Goal: Task Accomplishment & Management: Manage account settings

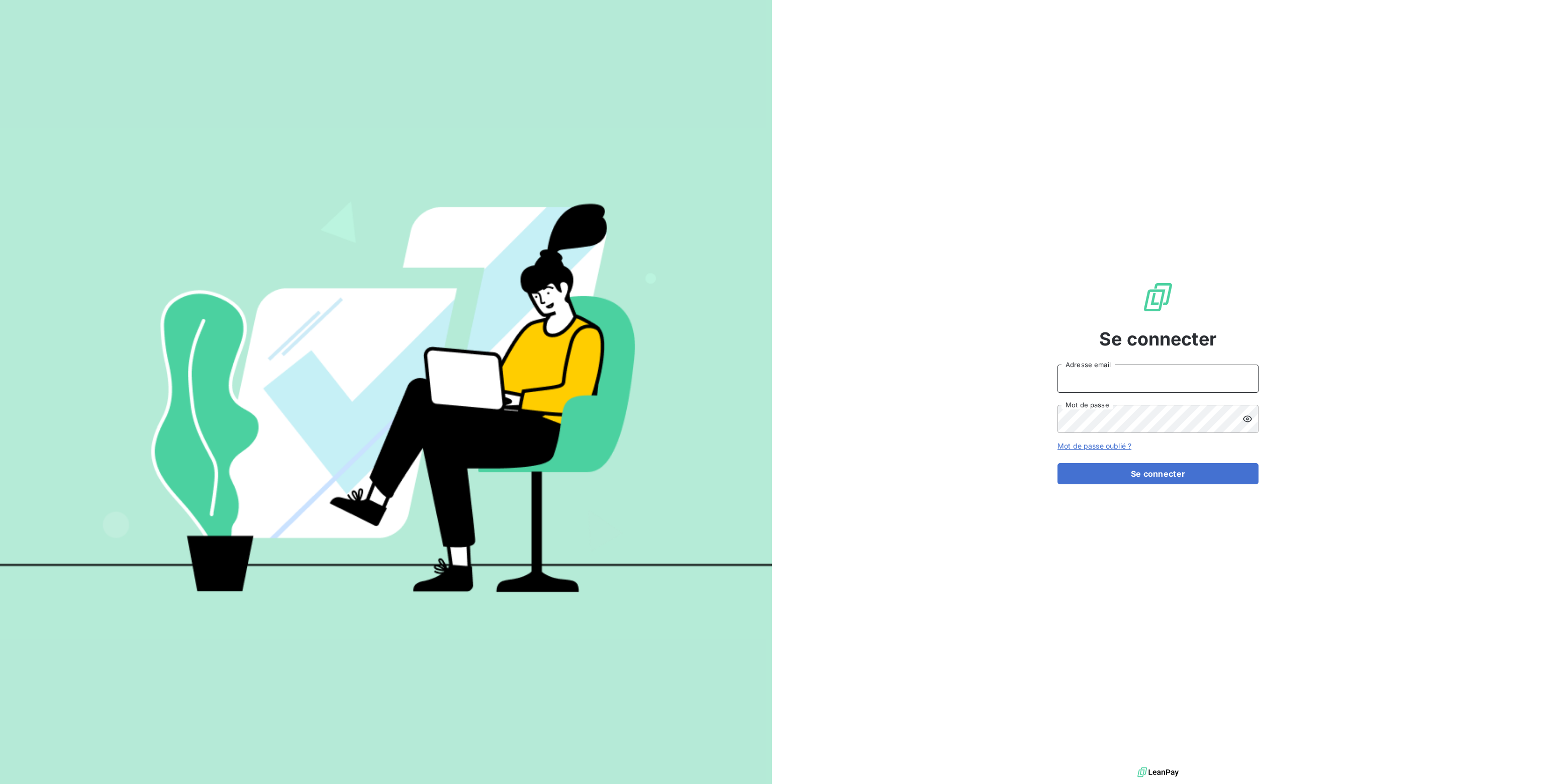
click at [1103, 380] on input "Adresse email" at bounding box center [1158, 378] width 201 height 28
type input "[PERSON_NAME][EMAIL_ADDRESS][DOMAIN_NAME]"
click at [1173, 477] on button "Se connecter" at bounding box center [1158, 474] width 201 height 21
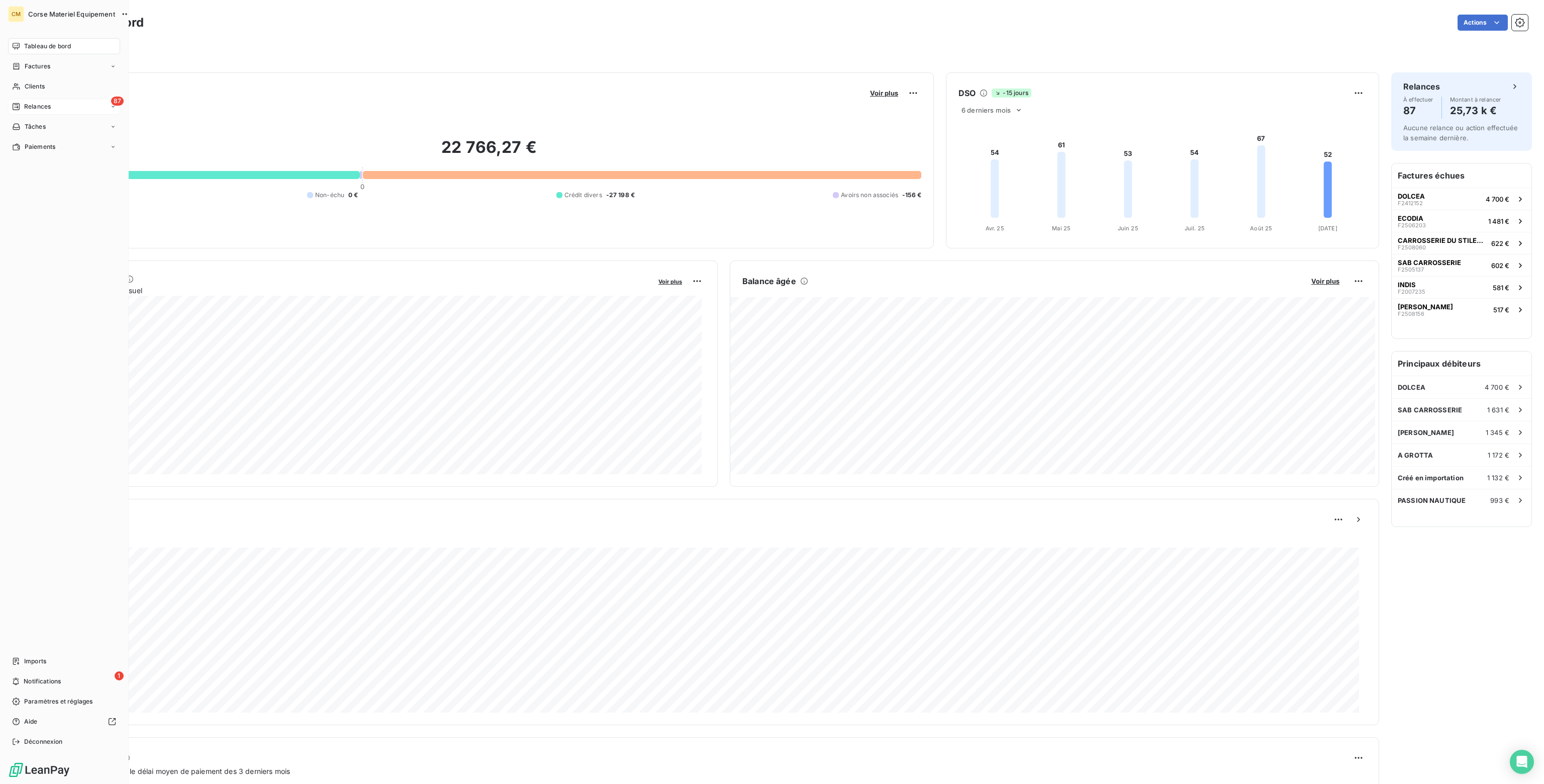
click at [39, 106] on span "Relances" at bounding box center [38, 106] width 27 height 9
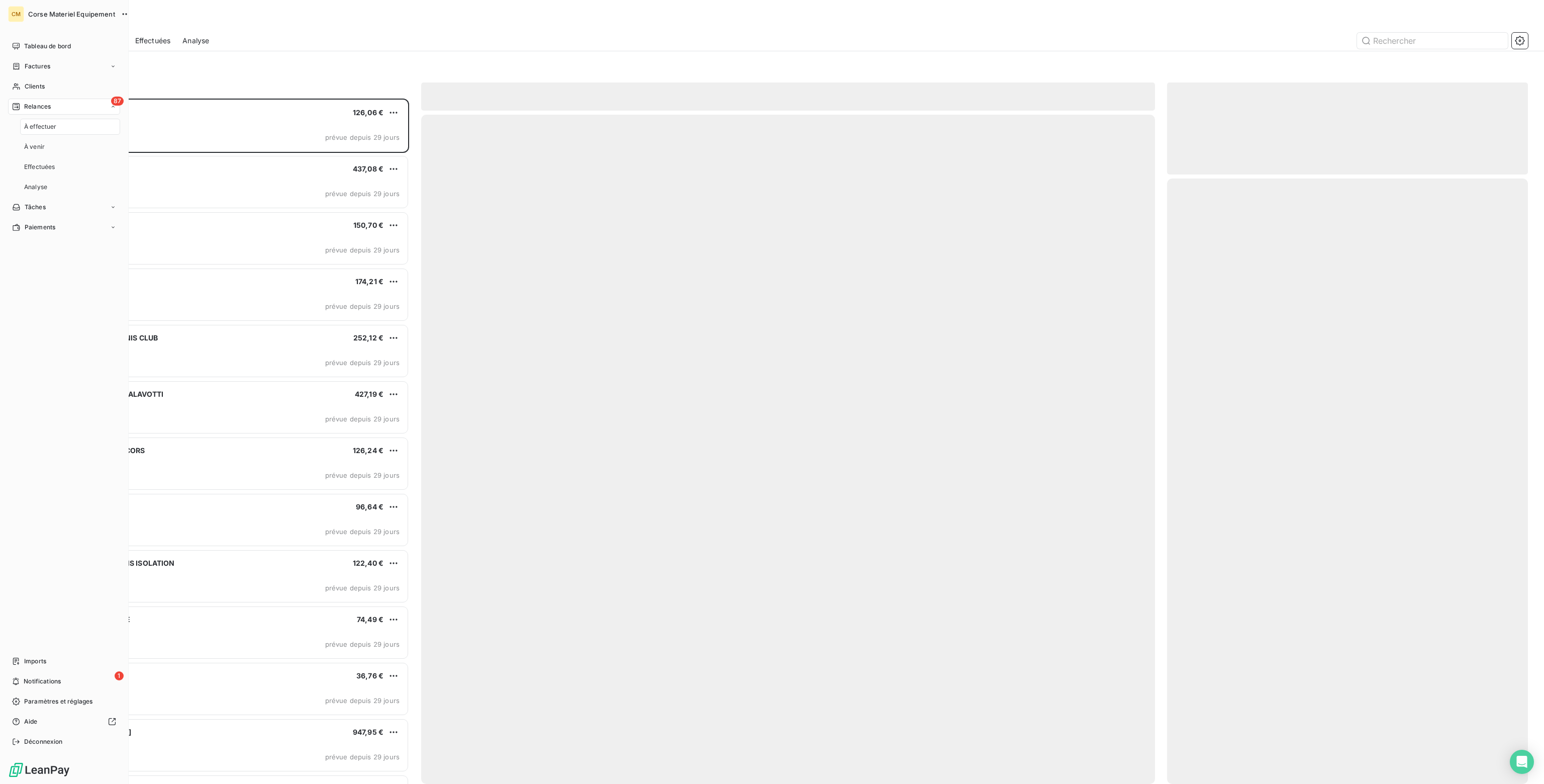
scroll to position [678, 353]
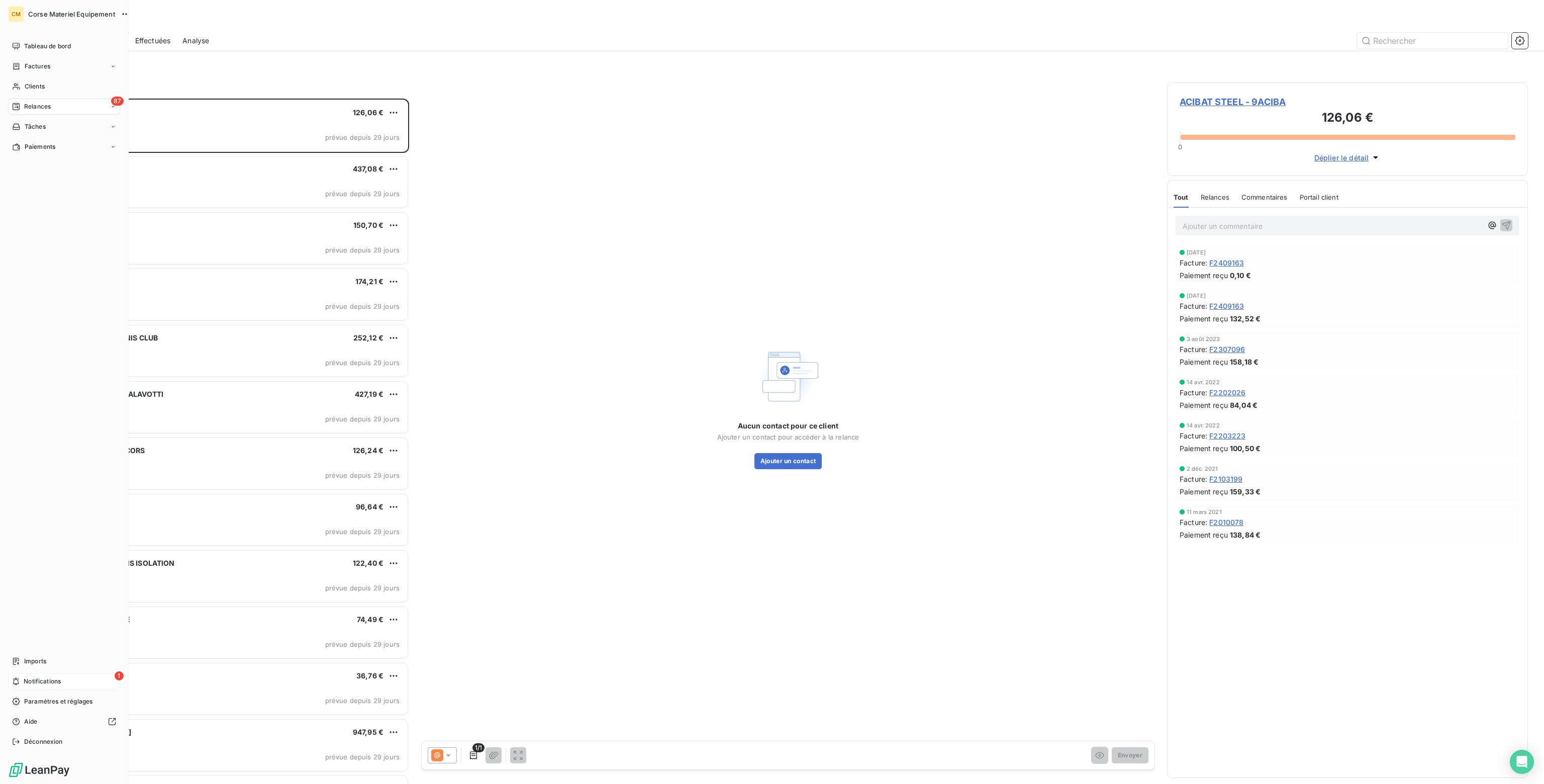
click at [44, 681] on span "Notifications" at bounding box center [42, 681] width 38 height 9
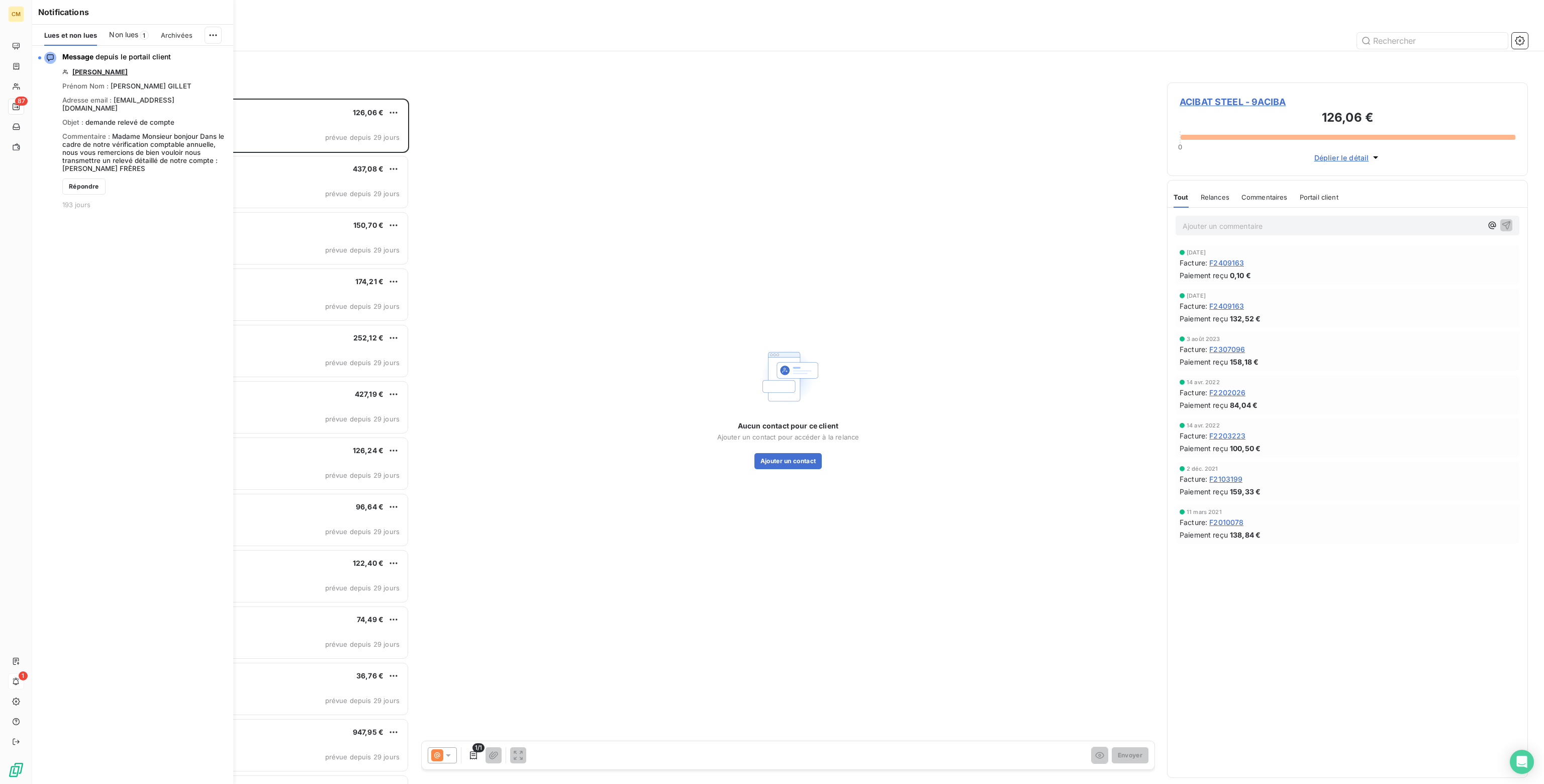
click at [124, 39] on span "Non lues" at bounding box center [123, 35] width 29 height 10
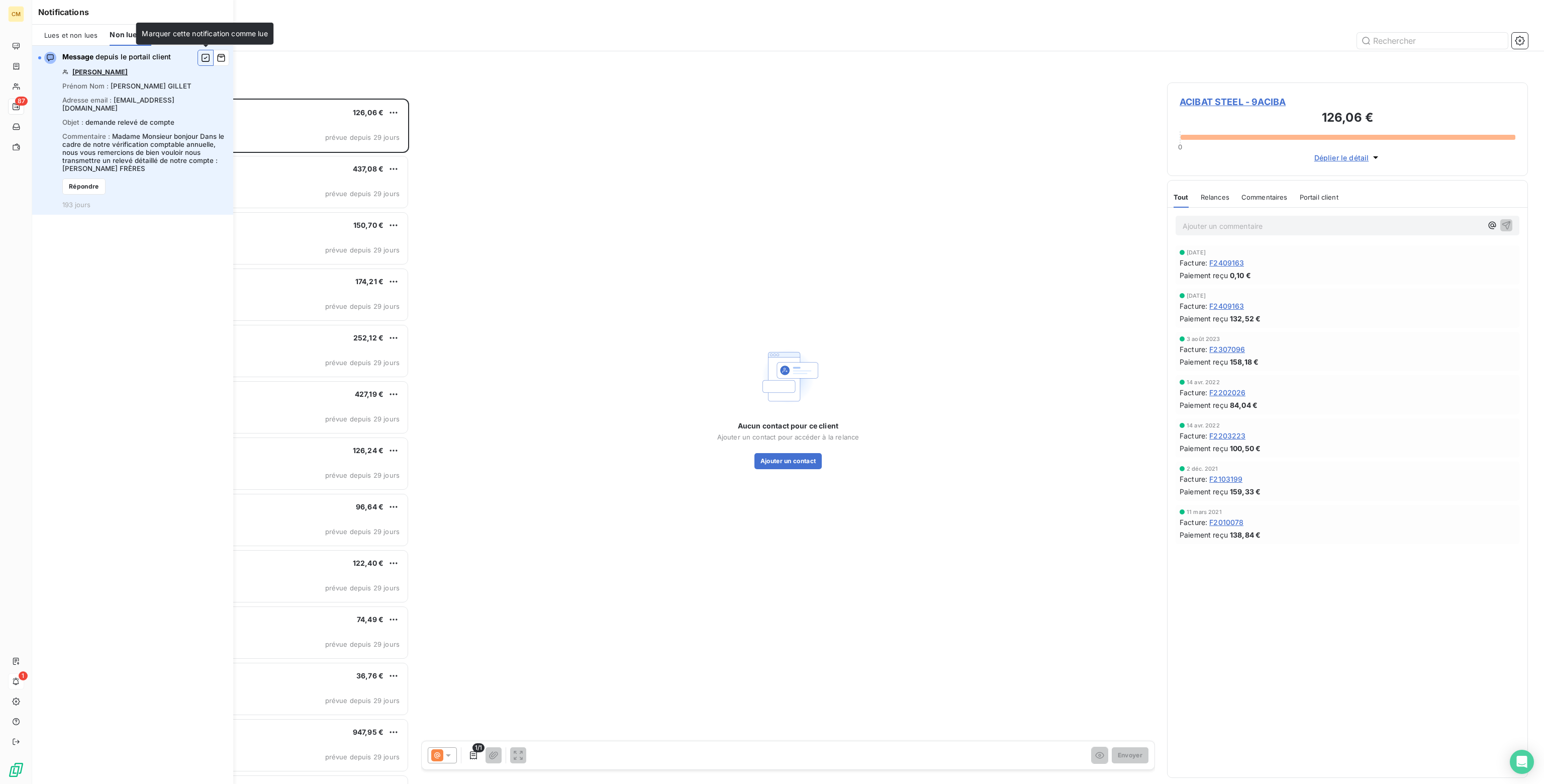
click at [211, 58] on button "button" at bounding box center [205, 58] width 16 height 16
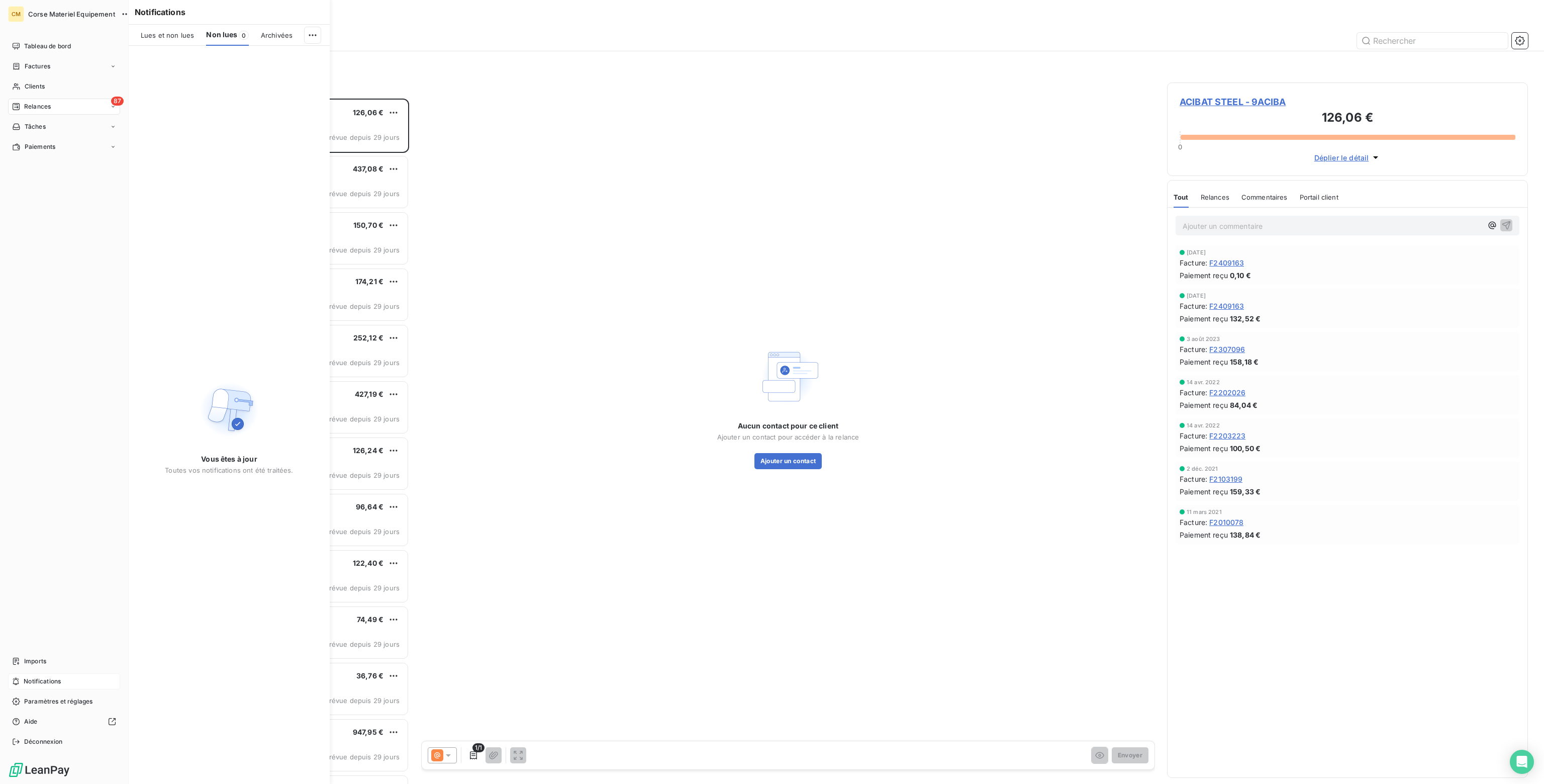
click at [38, 102] on span "Relances" at bounding box center [38, 106] width 27 height 9
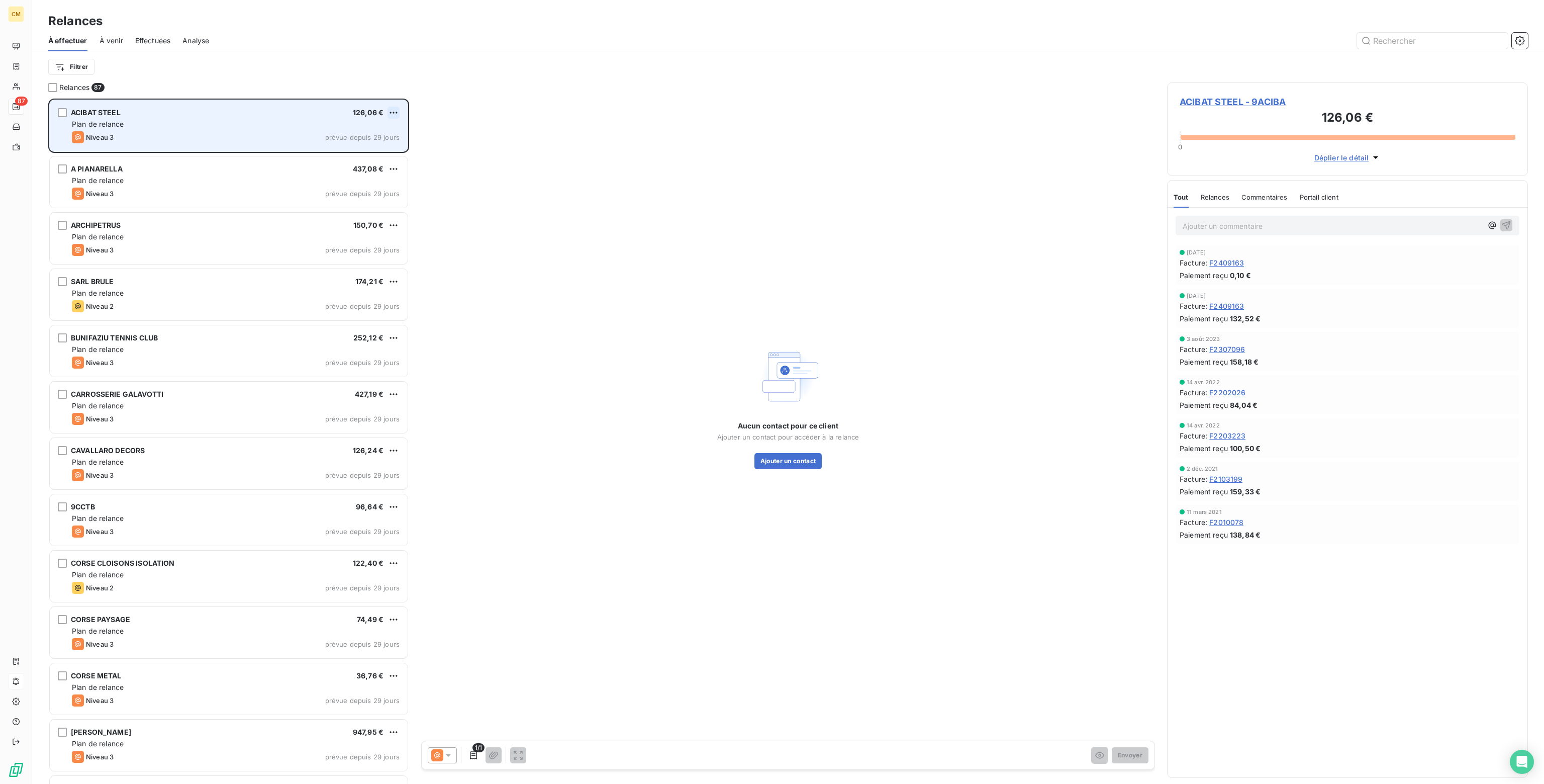
click at [395, 112] on html "CM 87 Relances À effectuer À venir Effectuées Analyse Filtrer Relances 87 ACIBA…" at bounding box center [772, 392] width 1544 height 784
click at [348, 153] on div "Passer cette action" at bounding box center [350, 150] width 90 height 16
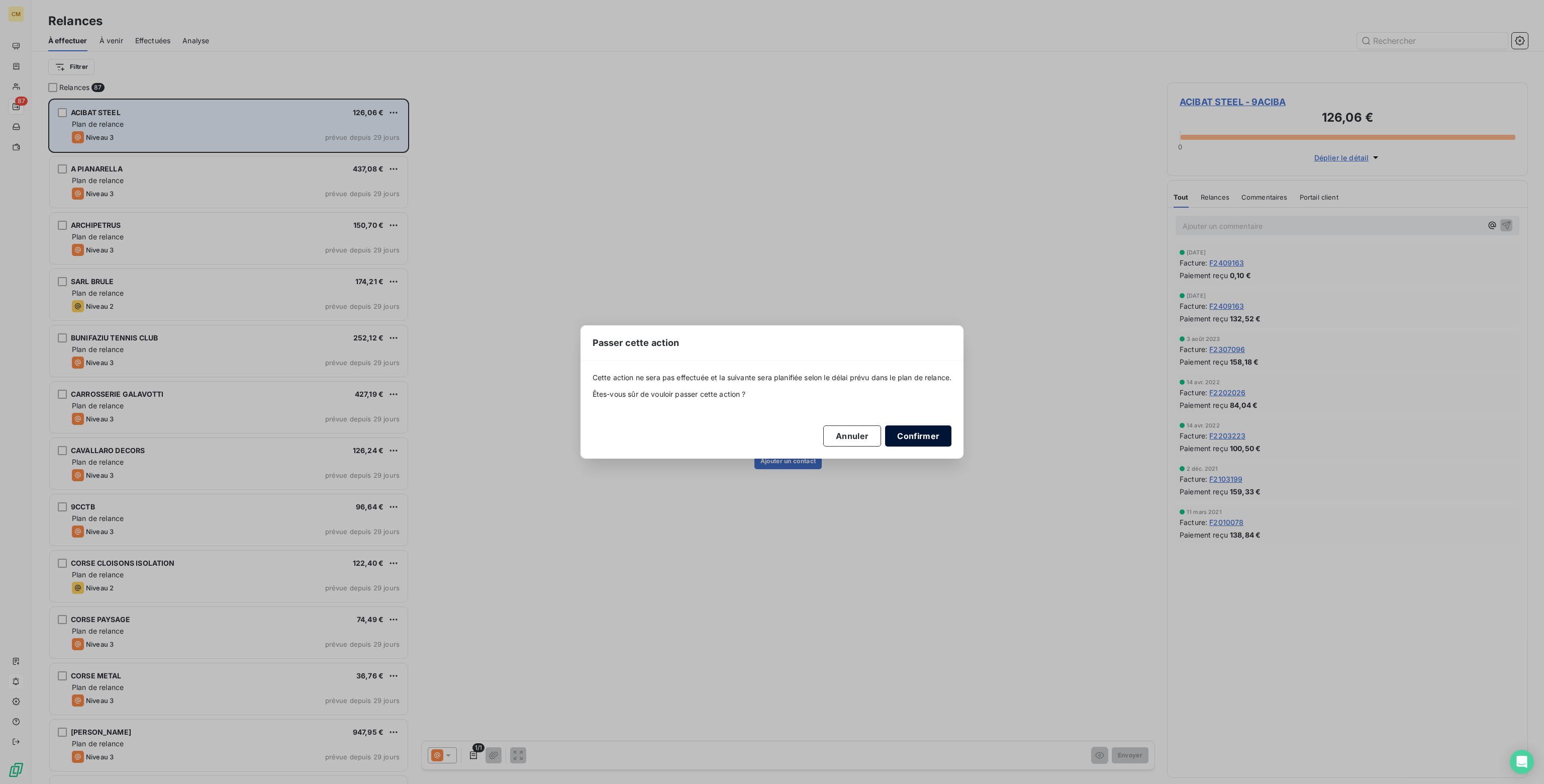
click at [937, 439] on button "Confirmer" at bounding box center [918, 436] width 66 height 21
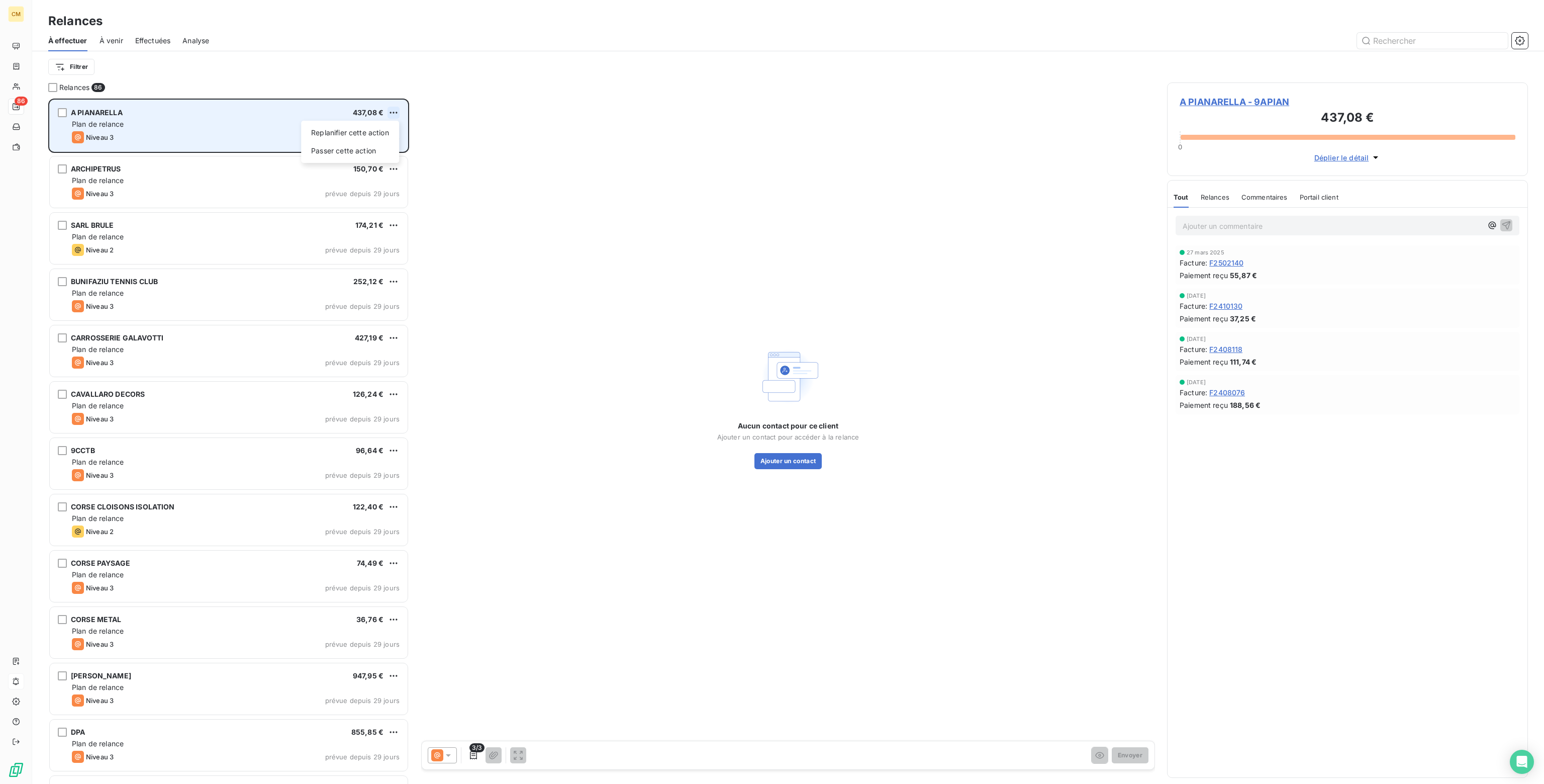
click at [397, 112] on html "CM 86 Relances À effectuer À venir Effectuées Analyse Filtrer Relances 86 A PIA…" at bounding box center [772, 392] width 1544 height 784
click at [337, 154] on div "Passer cette action" at bounding box center [350, 150] width 90 height 16
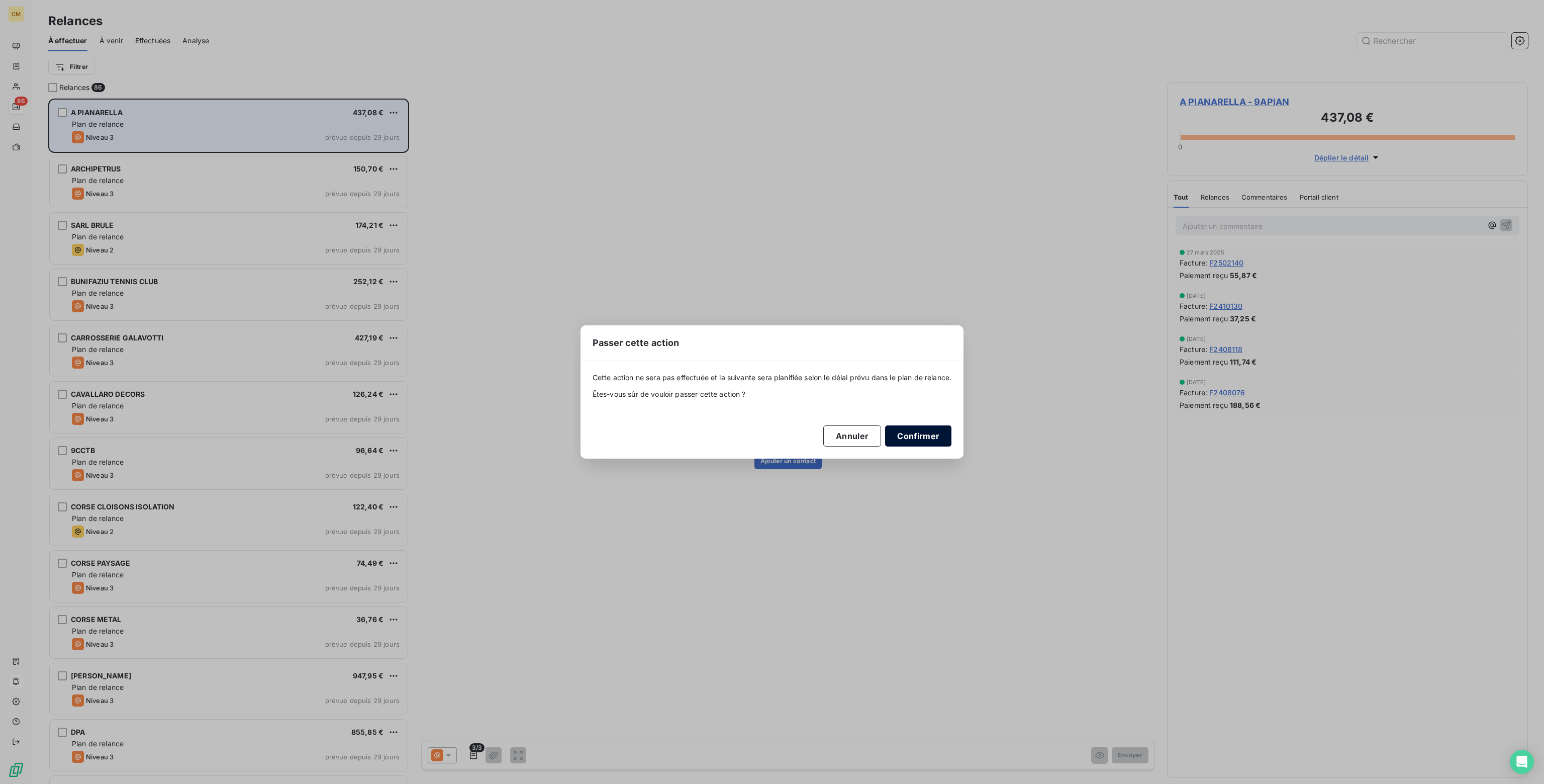
click at [912, 436] on button "Confirmer" at bounding box center [918, 436] width 66 height 21
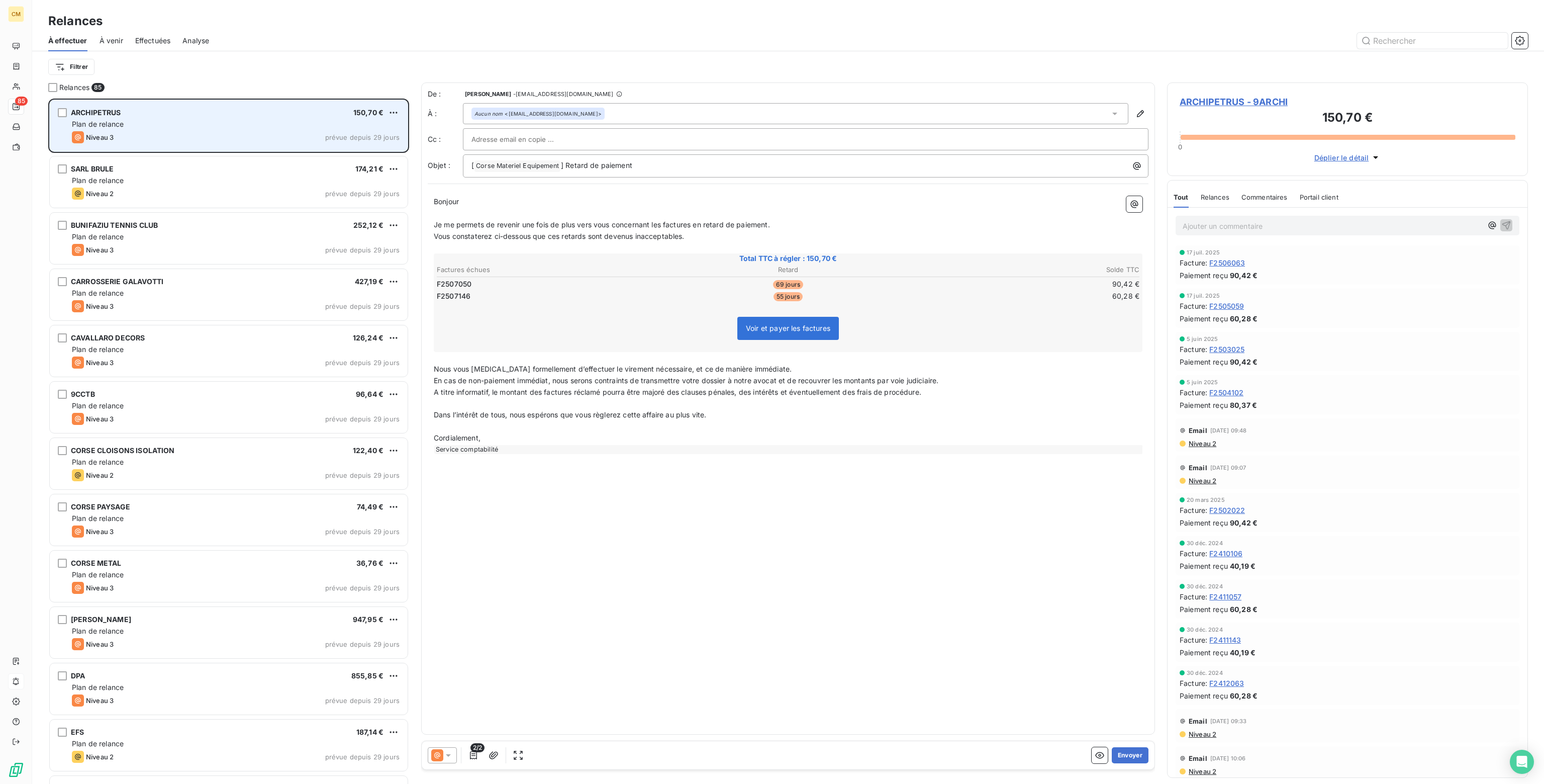
click at [446, 751] on icon at bounding box center [448, 755] width 10 height 10
click at [456, 718] on span "Niveau 2" at bounding box center [462, 715] width 30 height 10
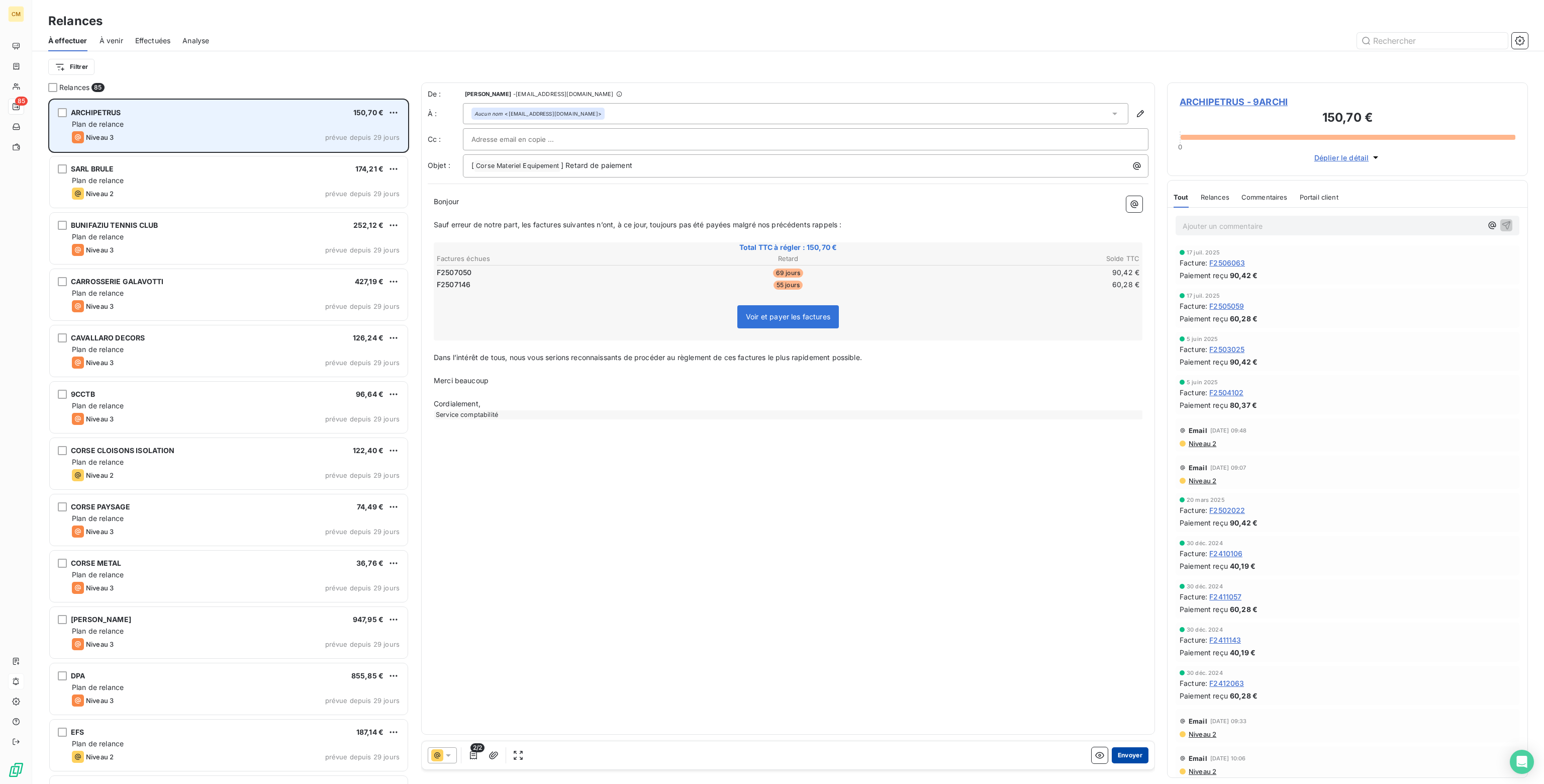
click at [1128, 753] on button "Envoyer" at bounding box center [1131, 755] width 37 height 16
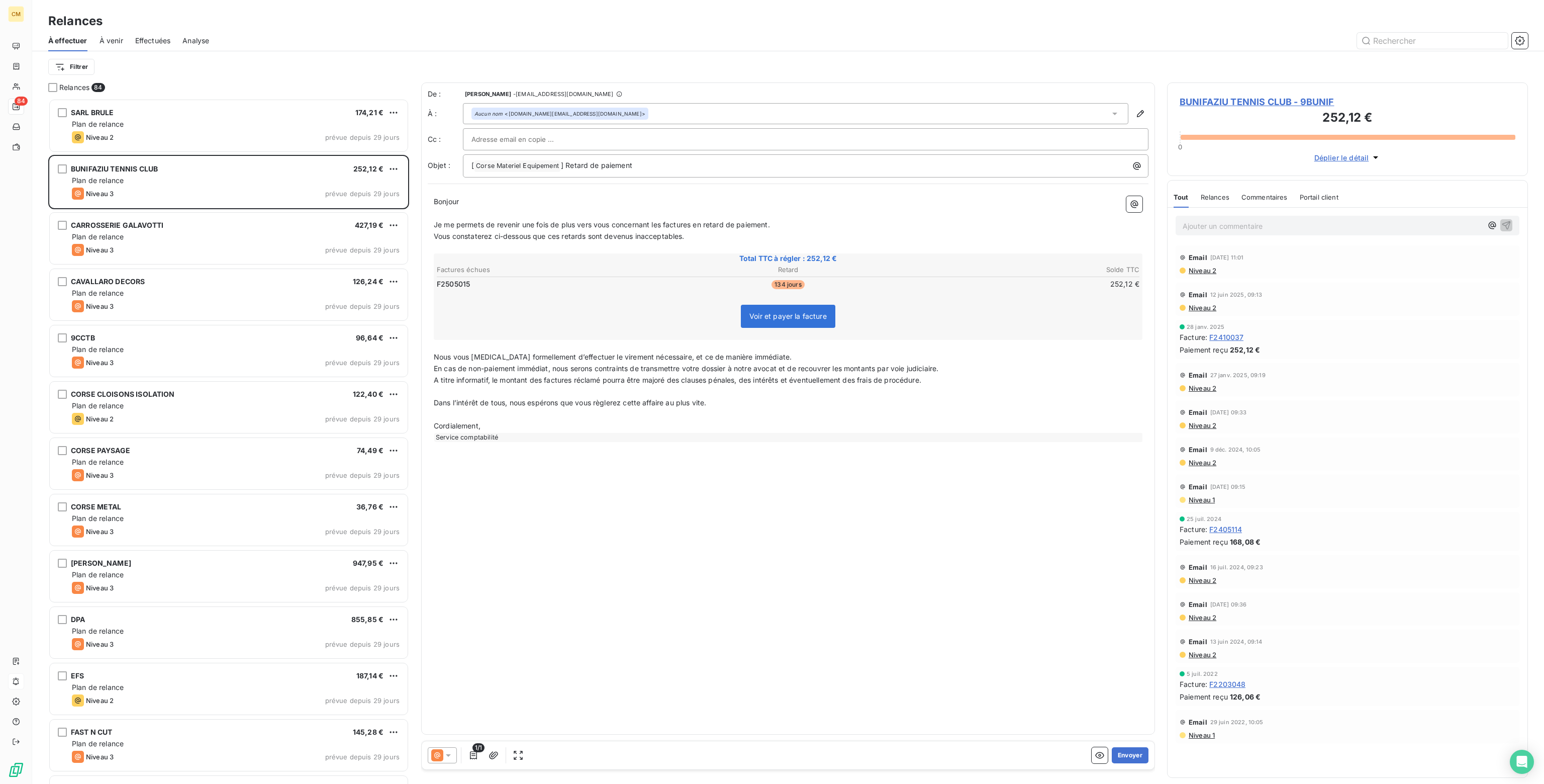
click at [450, 752] on icon at bounding box center [448, 755] width 10 height 10
click at [458, 718] on span "Niveau 2" at bounding box center [462, 715] width 30 height 10
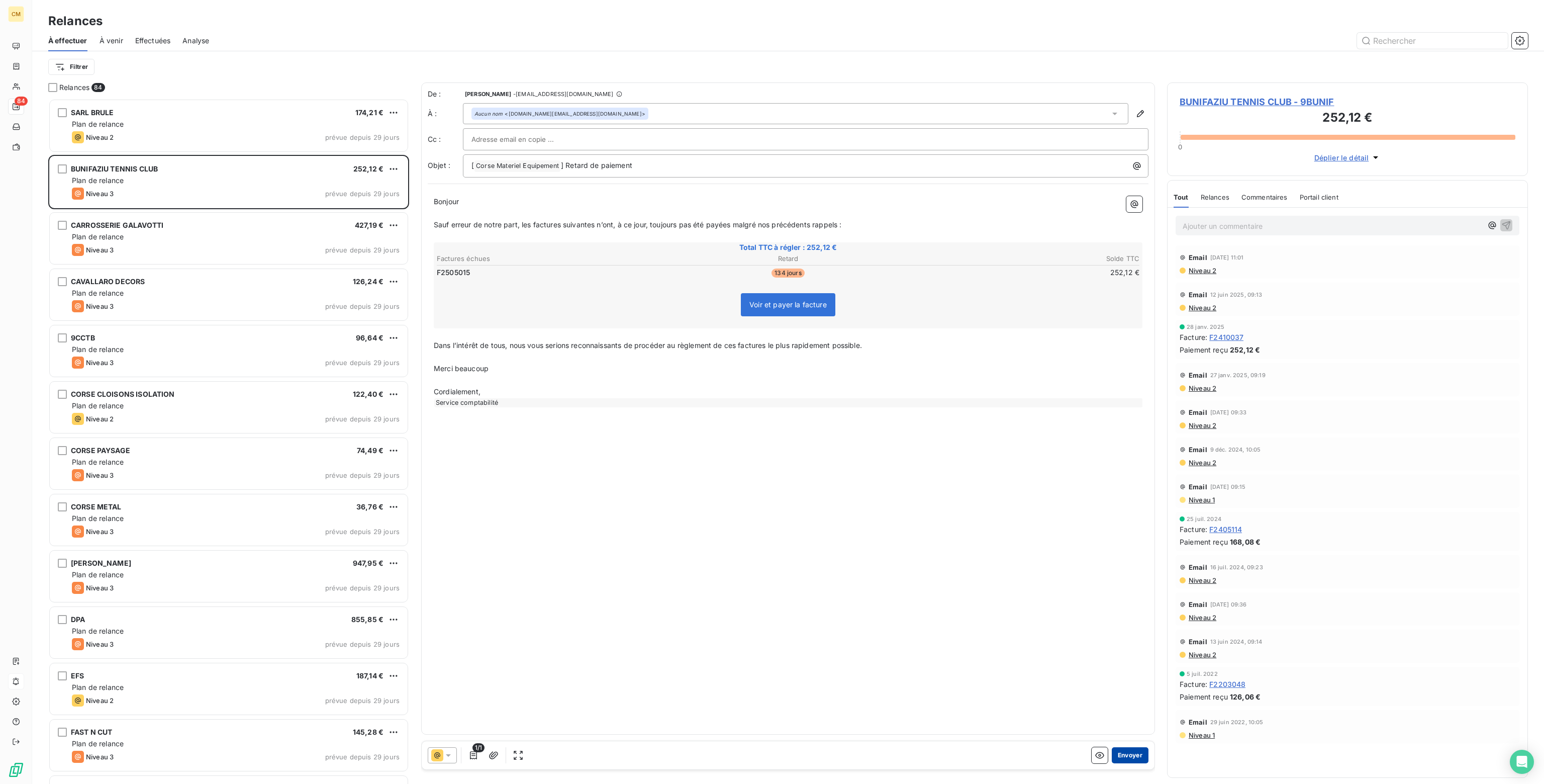
click at [1132, 754] on button "Envoyer" at bounding box center [1131, 755] width 37 height 16
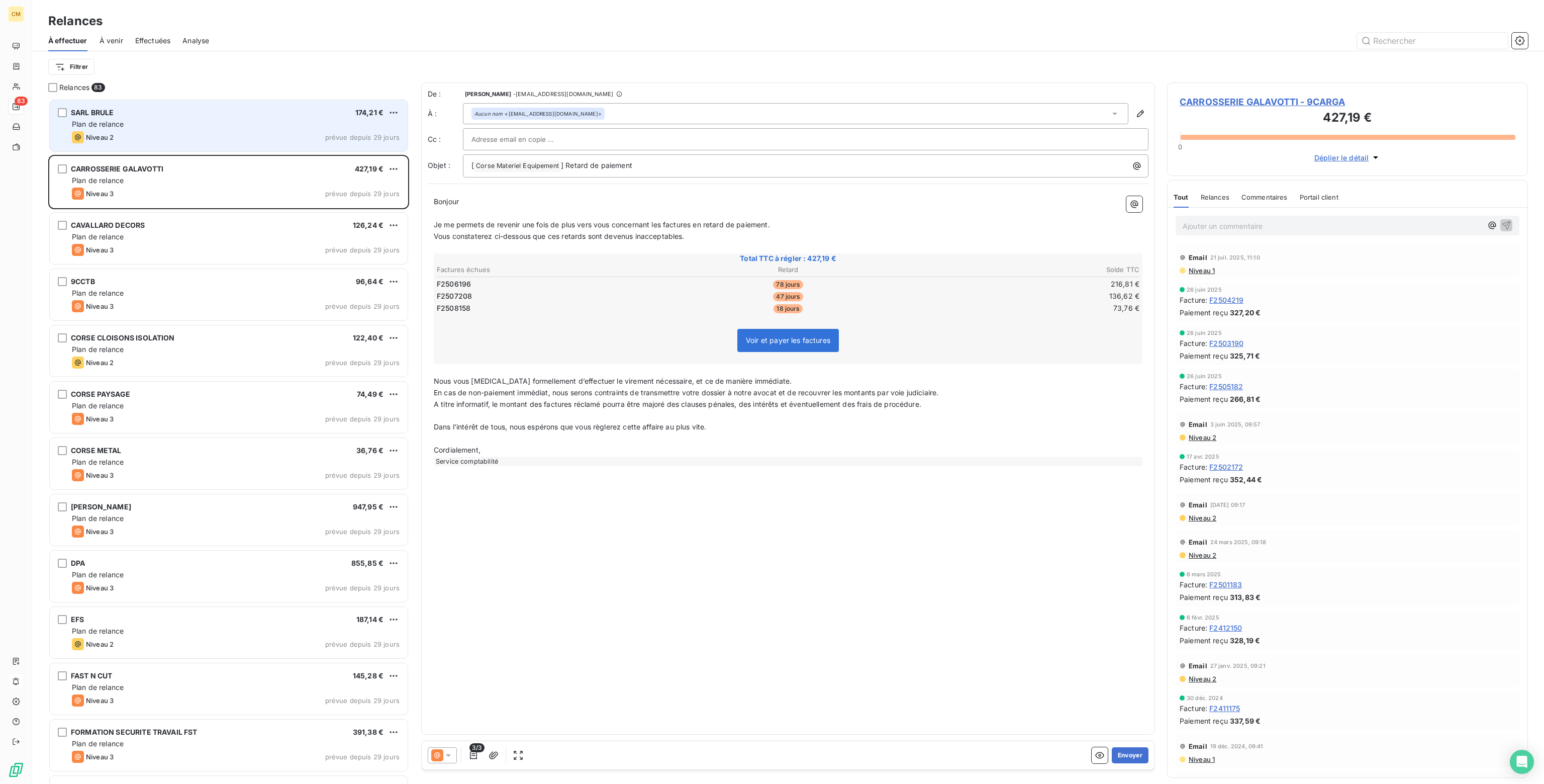
click at [273, 133] on div "Niveau 2 prévue depuis 29 jours" at bounding box center [236, 137] width 327 height 13
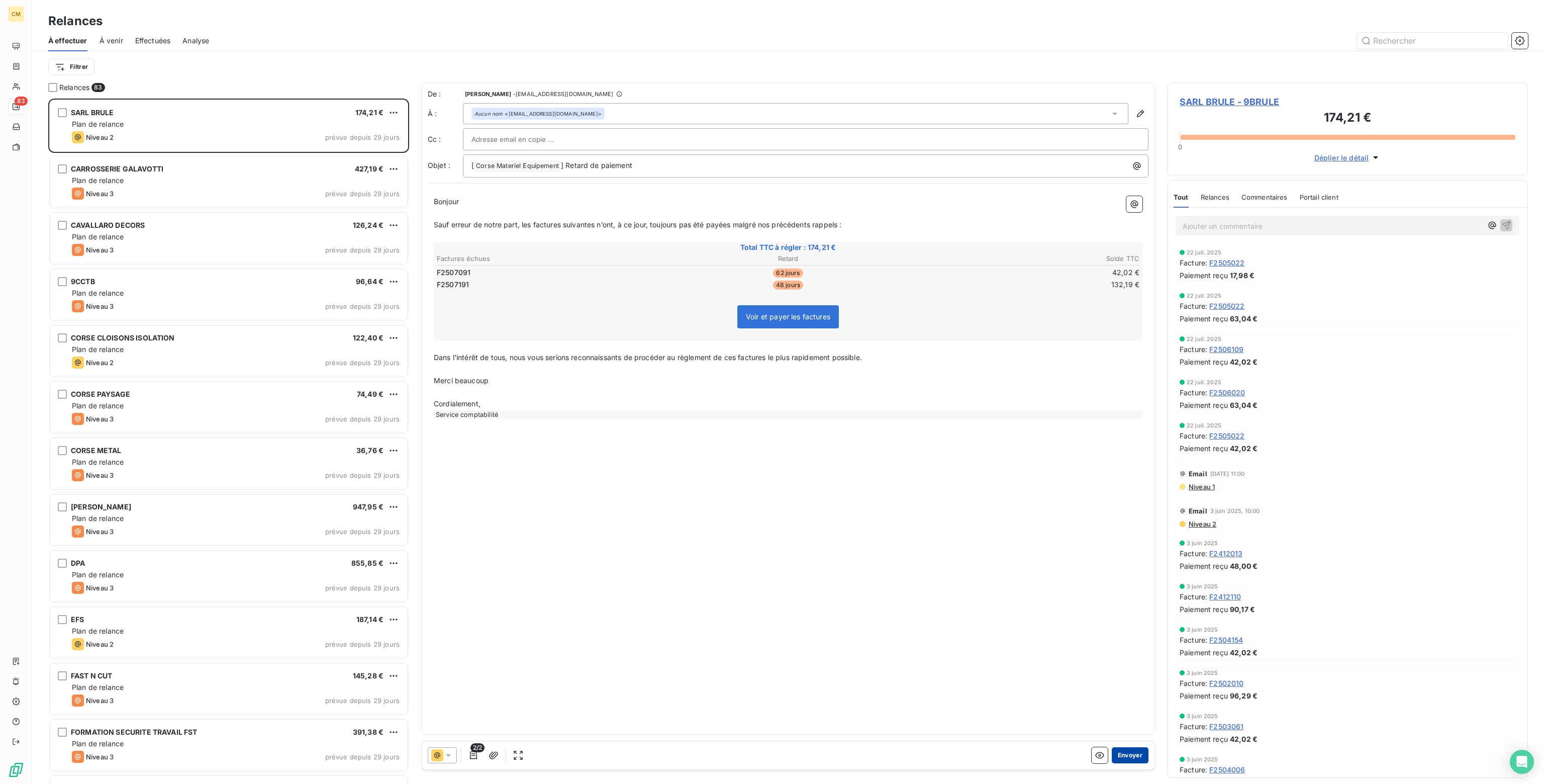
click at [1131, 755] on button "Envoyer" at bounding box center [1131, 755] width 37 height 16
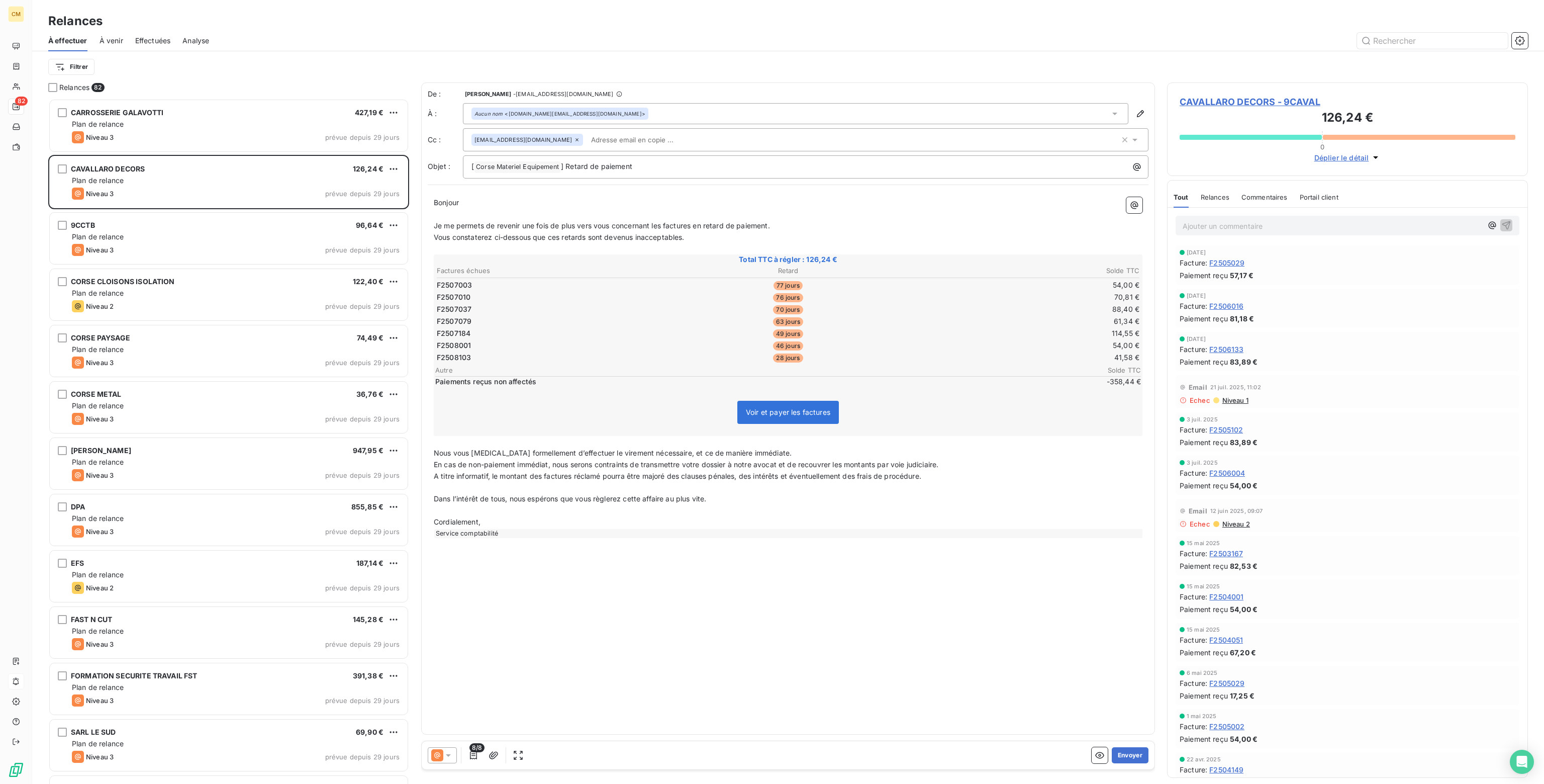
click at [449, 755] on icon at bounding box center [448, 755] width 5 height 3
click at [453, 717] on span "Niveau 2" at bounding box center [462, 715] width 30 height 10
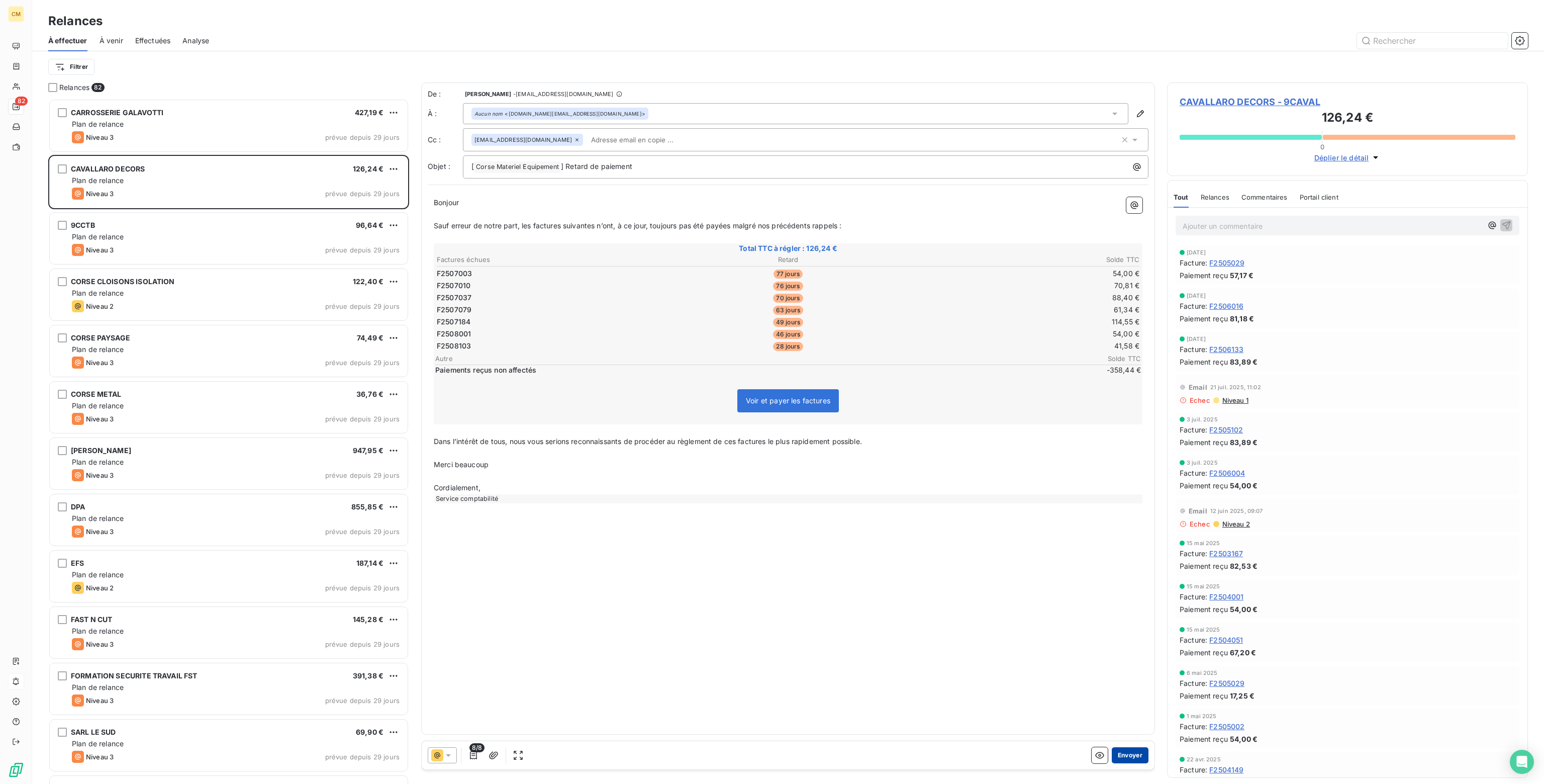
click at [1129, 755] on button "Envoyer" at bounding box center [1131, 755] width 37 height 16
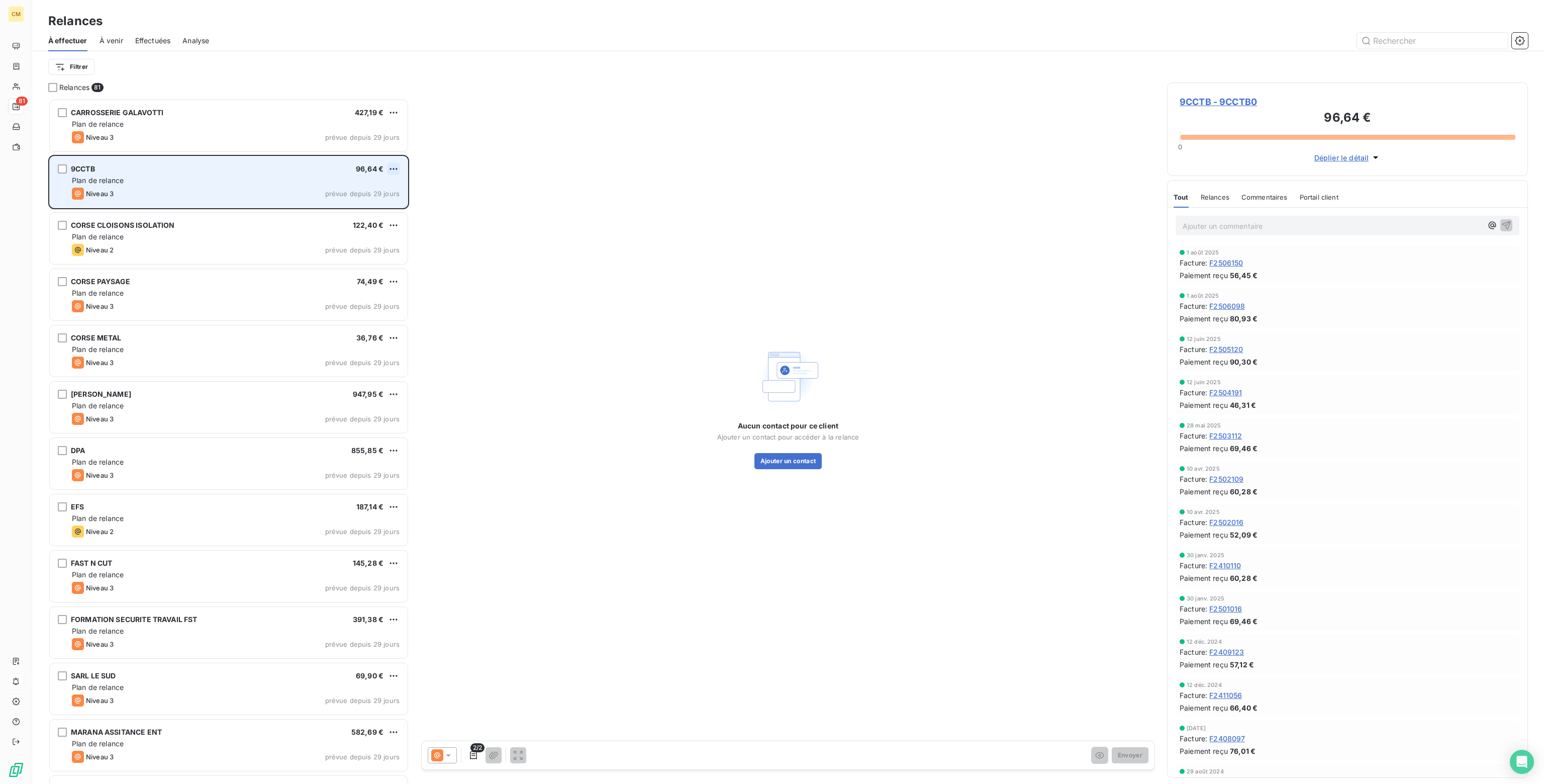
click at [397, 167] on html "CM 81 Relances À effectuer À venir Effectuées Analyse Filtrer Relances 81 CARRO…" at bounding box center [772, 392] width 1544 height 784
click at [362, 205] on div "Passer cette action" at bounding box center [350, 207] width 90 height 16
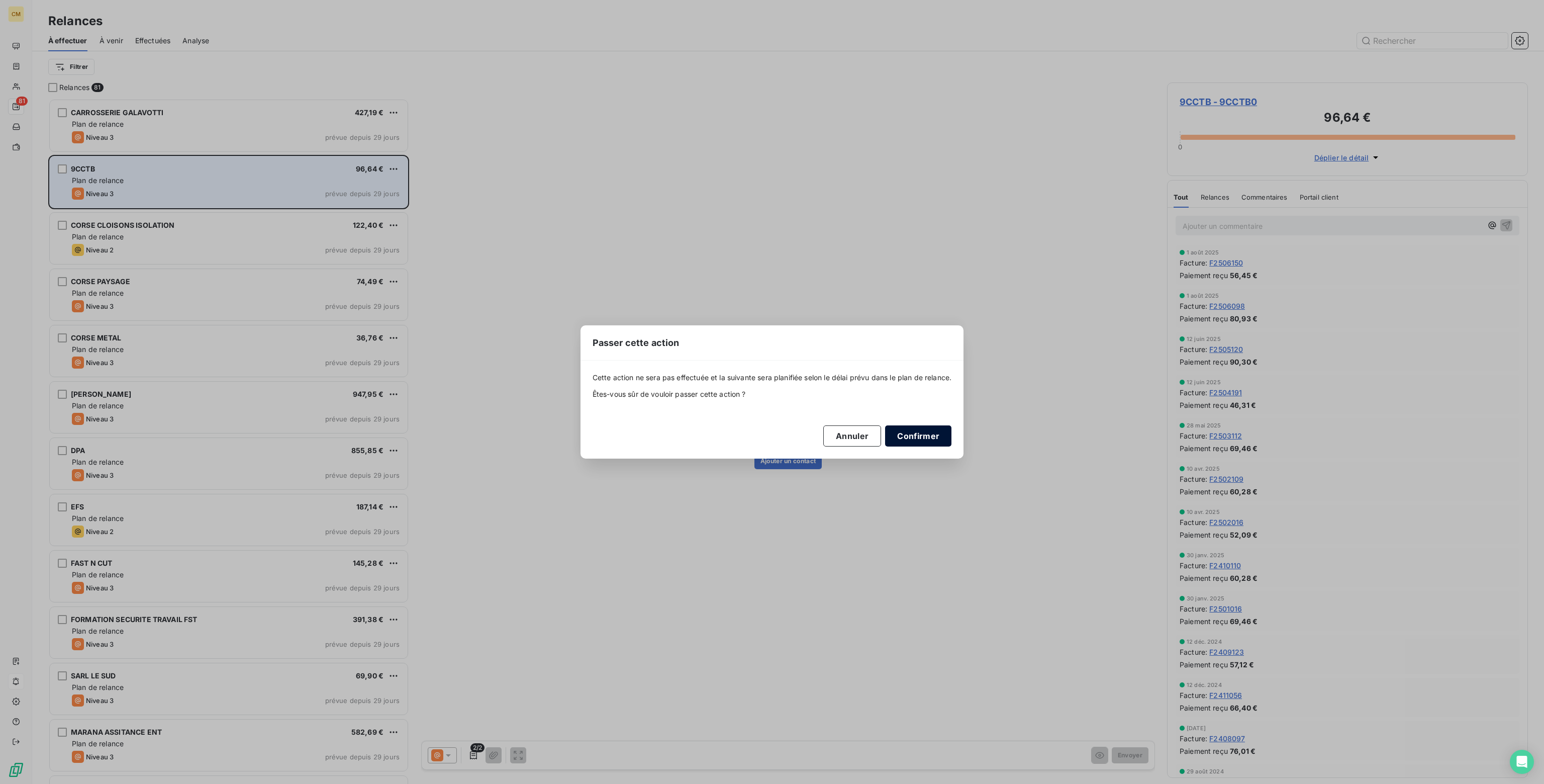
click at [923, 440] on button "Confirmer" at bounding box center [918, 436] width 66 height 21
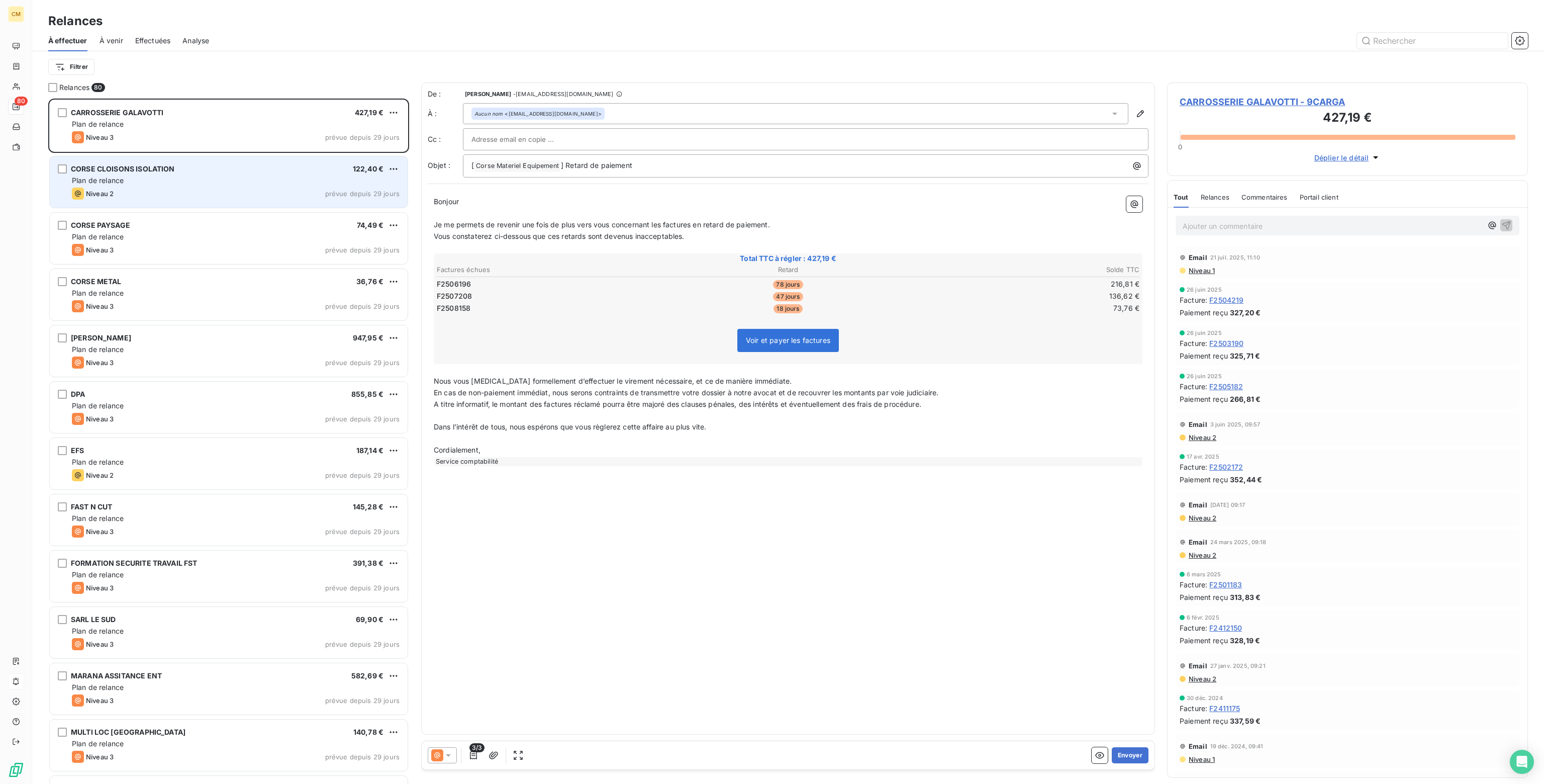
click at [446, 753] on icon at bounding box center [448, 755] width 10 height 10
click at [455, 717] on span "Niveau 2" at bounding box center [462, 715] width 30 height 10
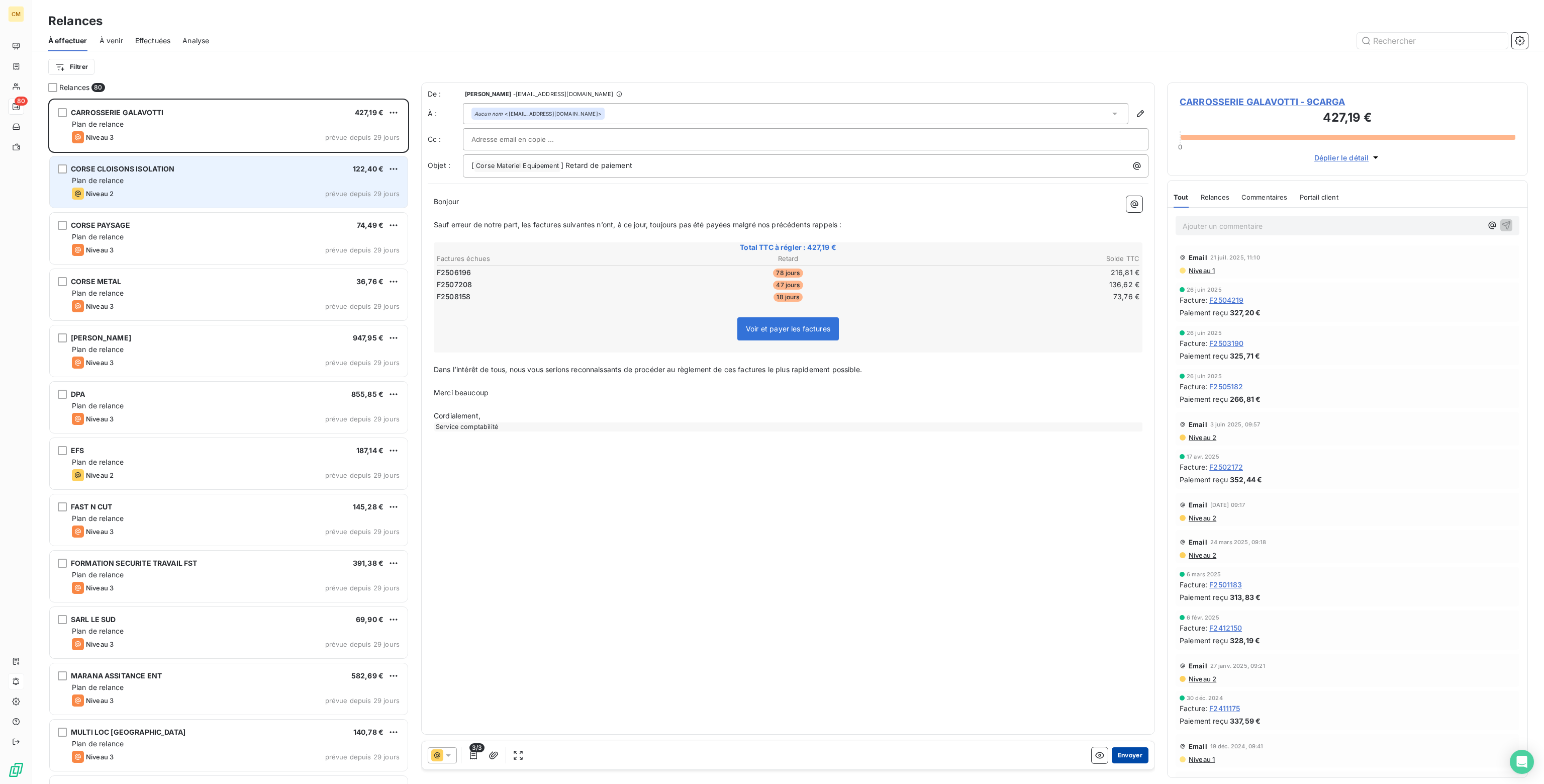
click at [1138, 758] on button "Envoyer" at bounding box center [1131, 755] width 37 height 16
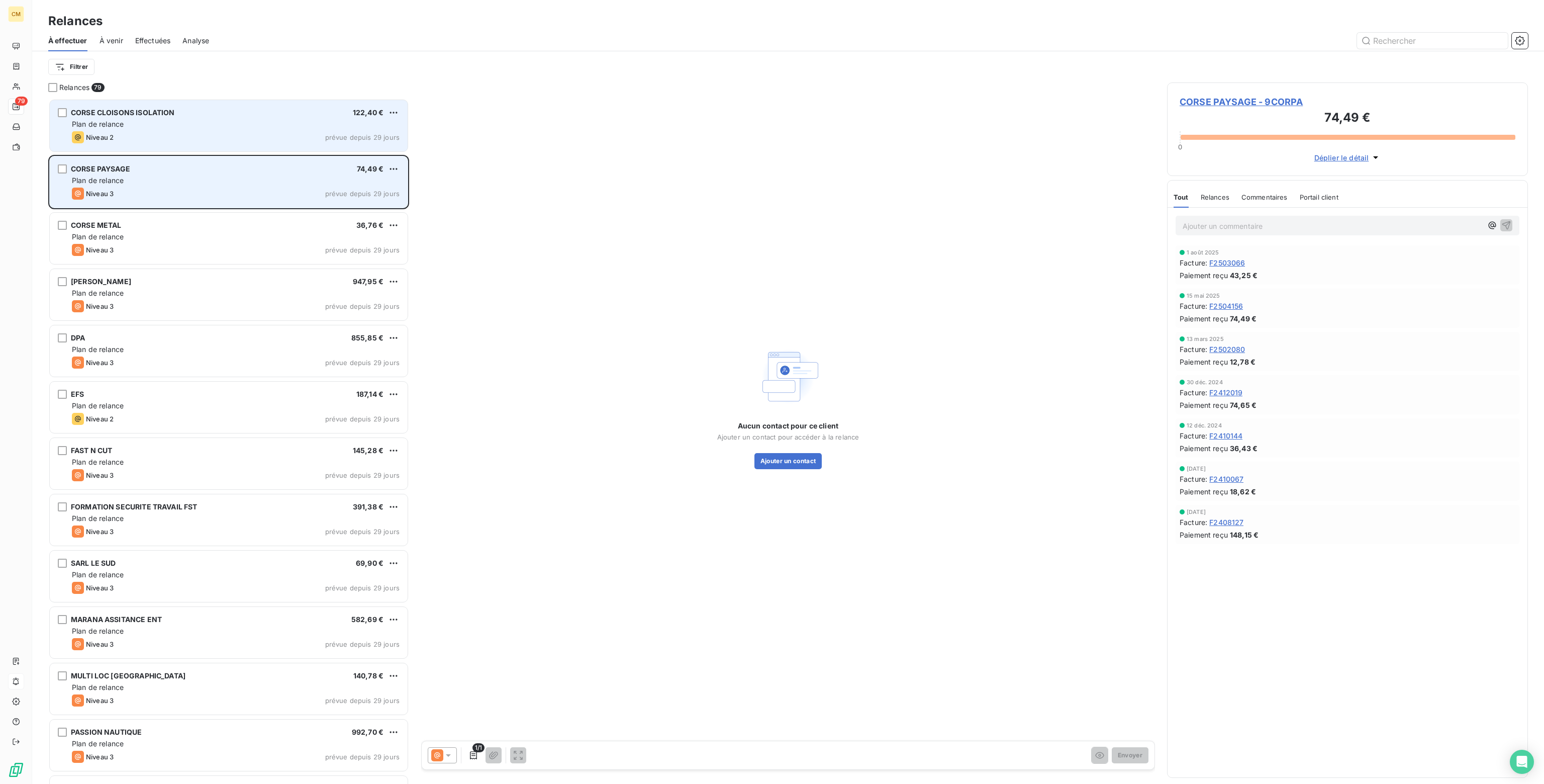
click at [213, 125] on div "Plan de relance" at bounding box center [236, 124] width 327 height 10
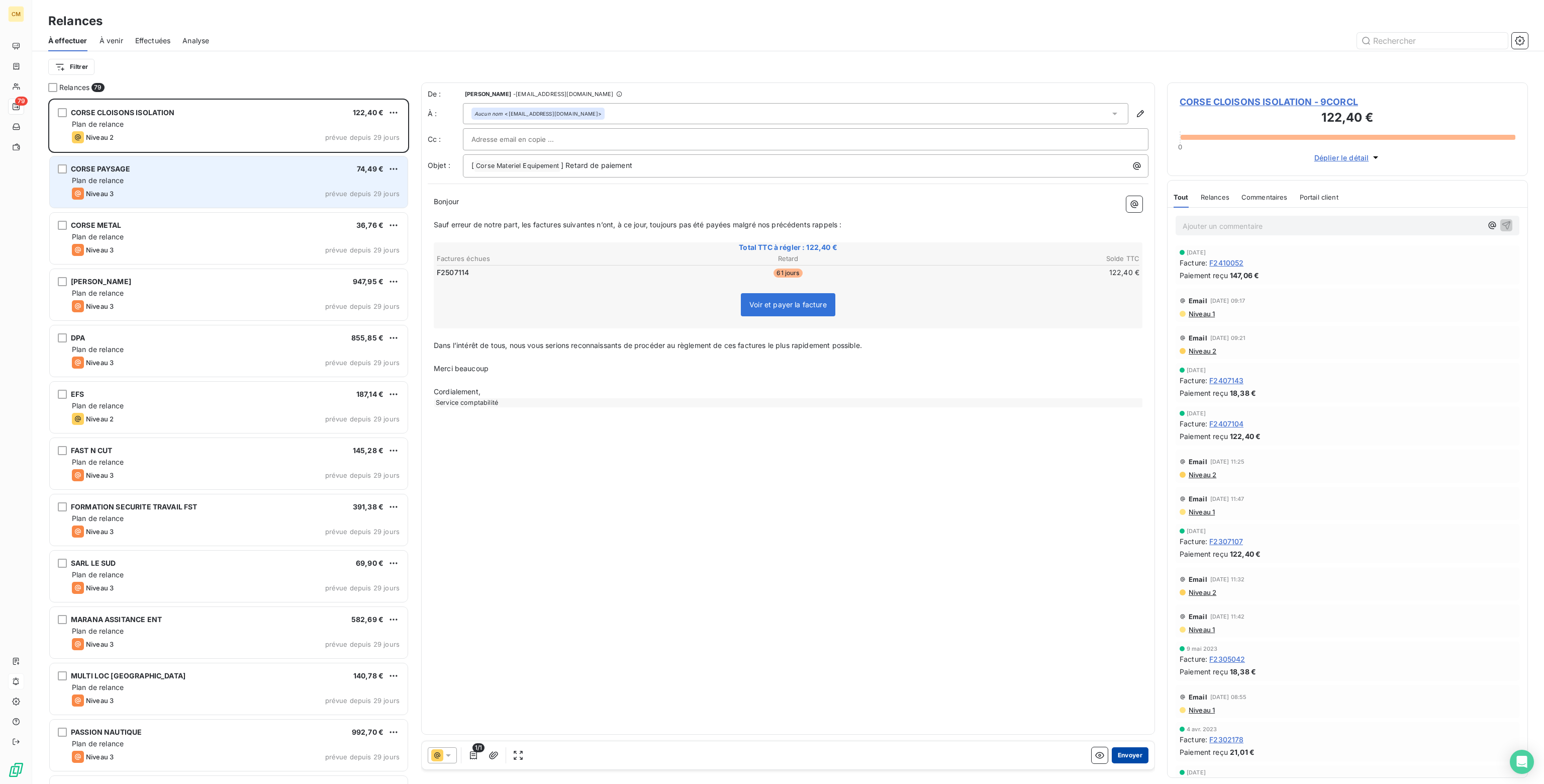
click at [1134, 755] on button "Envoyer" at bounding box center [1131, 755] width 37 height 16
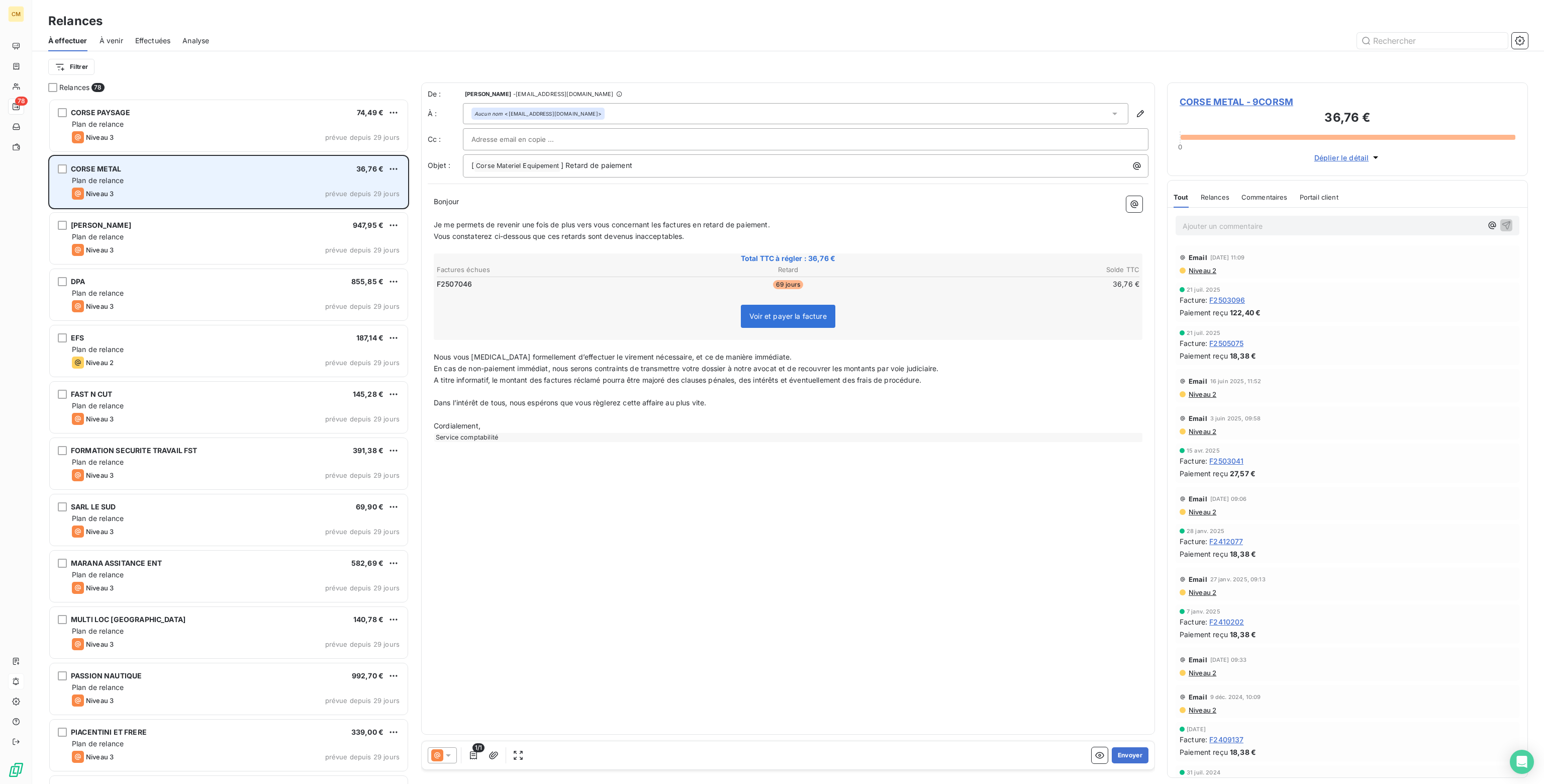
click at [449, 752] on icon at bounding box center [448, 755] width 10 height 10
click at [455, 715] on span "Niveau 2" at bounding box center [462, 715] width 30 height 10
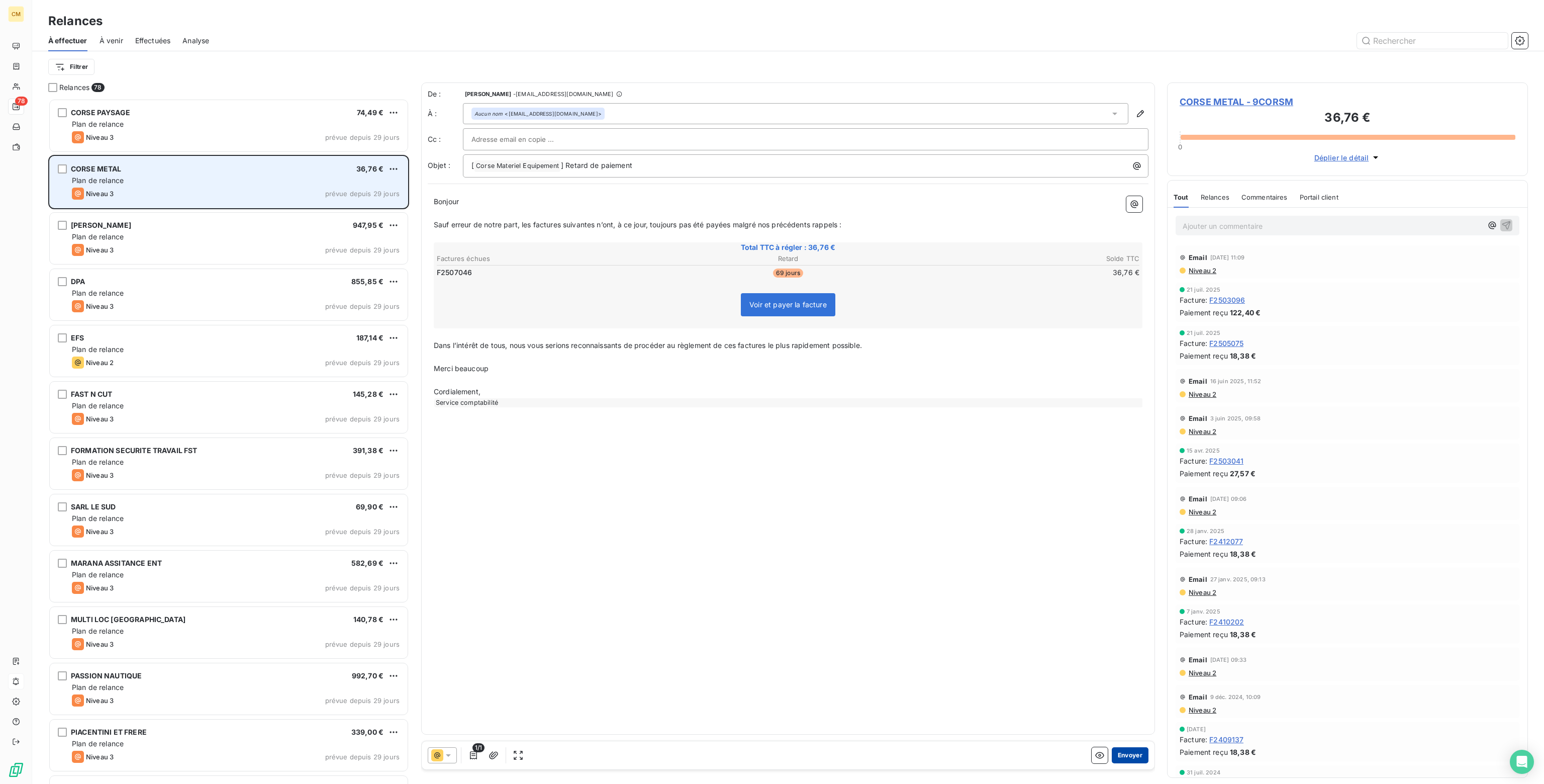
click at [1133, 754] on button "Envoyer" at bounding box center [1131, 755] width 37 height 16
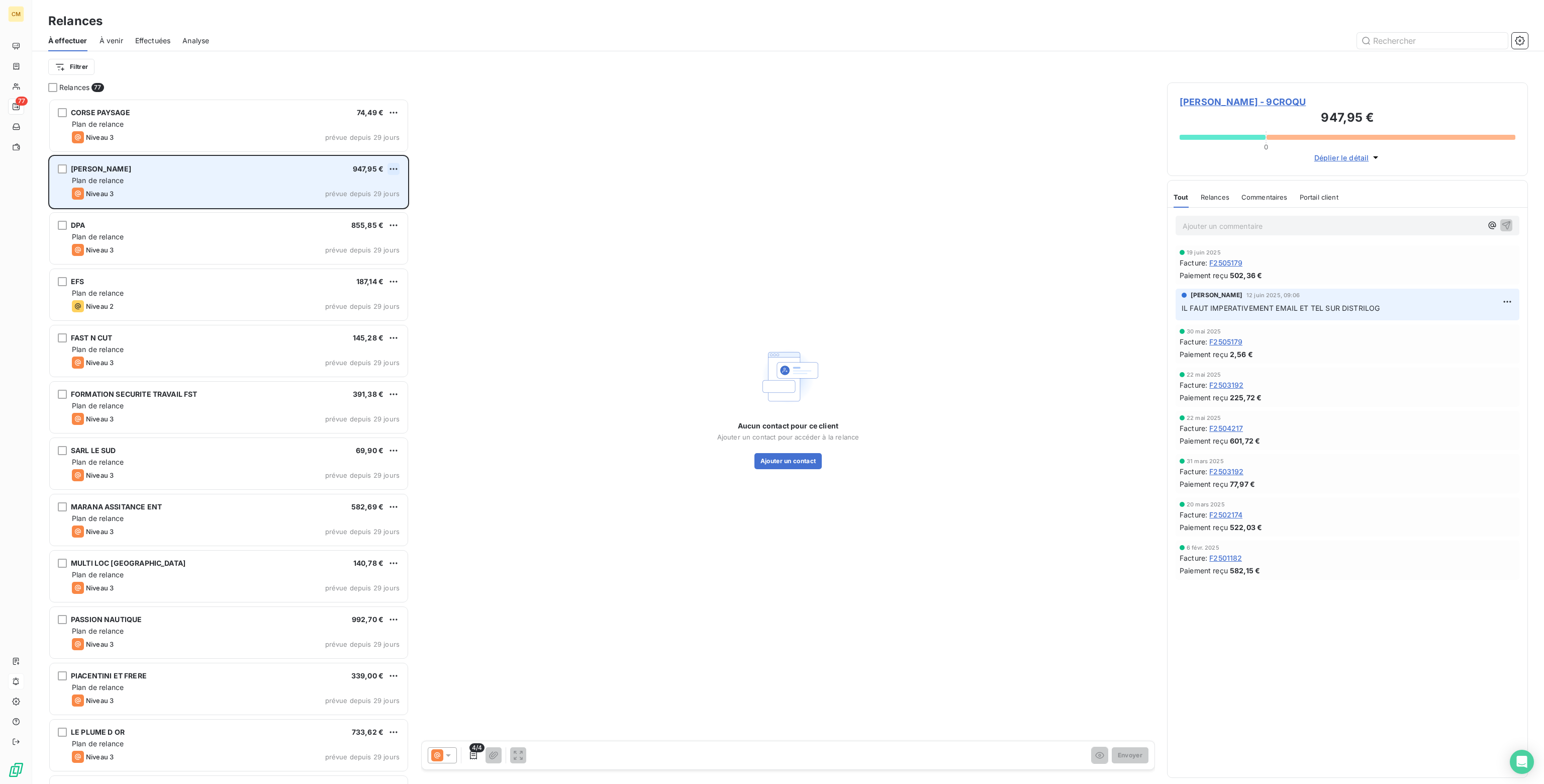
click at [394, 169] on html "CM 77 Relances À effectuer À venir Effectuées Analyse Filtrer Relances 77 CORSE…" at bounding box center [772, 392] width 1544 height 784
click at [338, 204] on div "Passer cette action" at bounding box center [350, 207] width 90 height 16
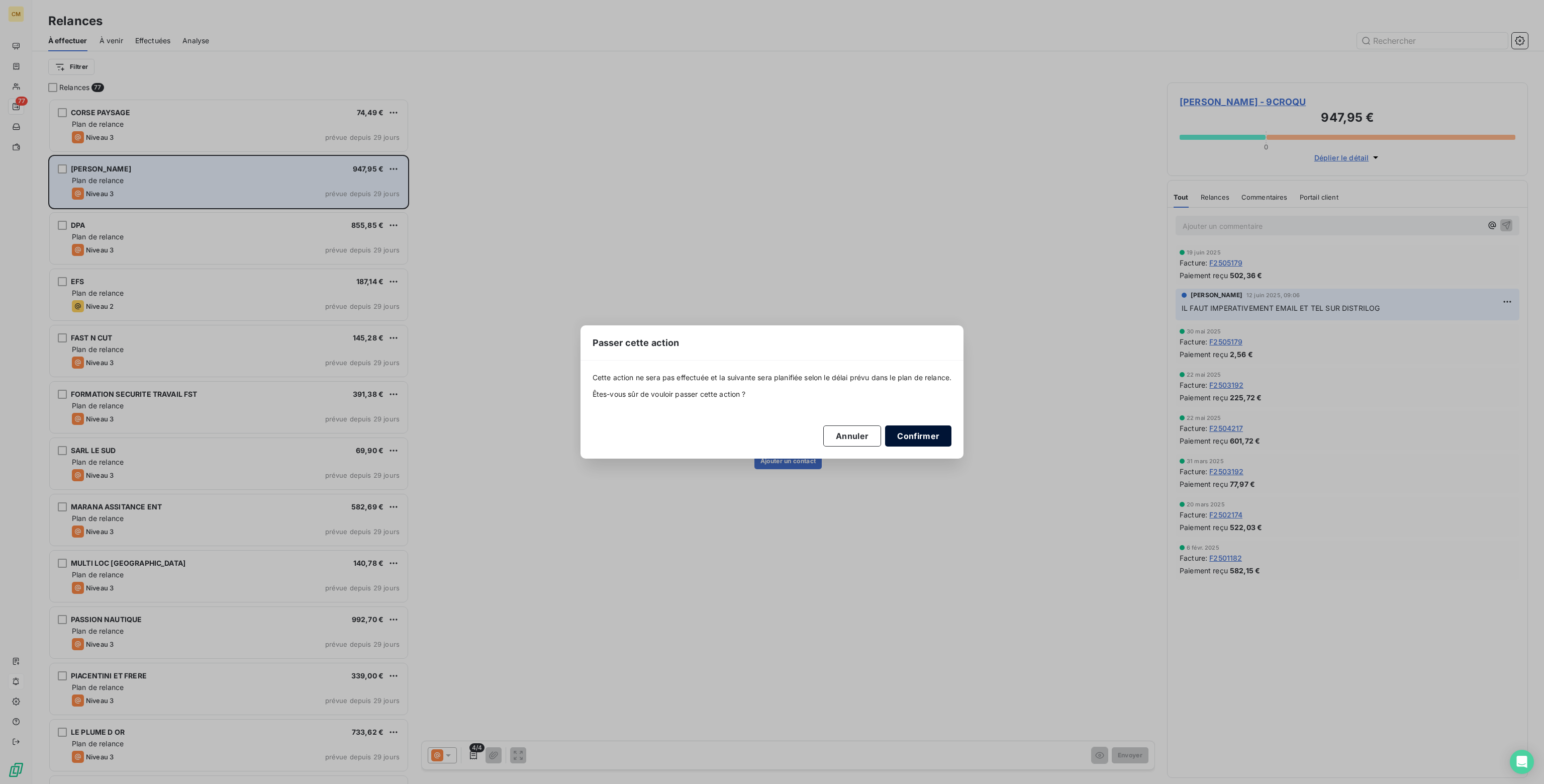
click at [910, 436] on button "Confirmer" at bounding box center [918, 436] width 66 height 21
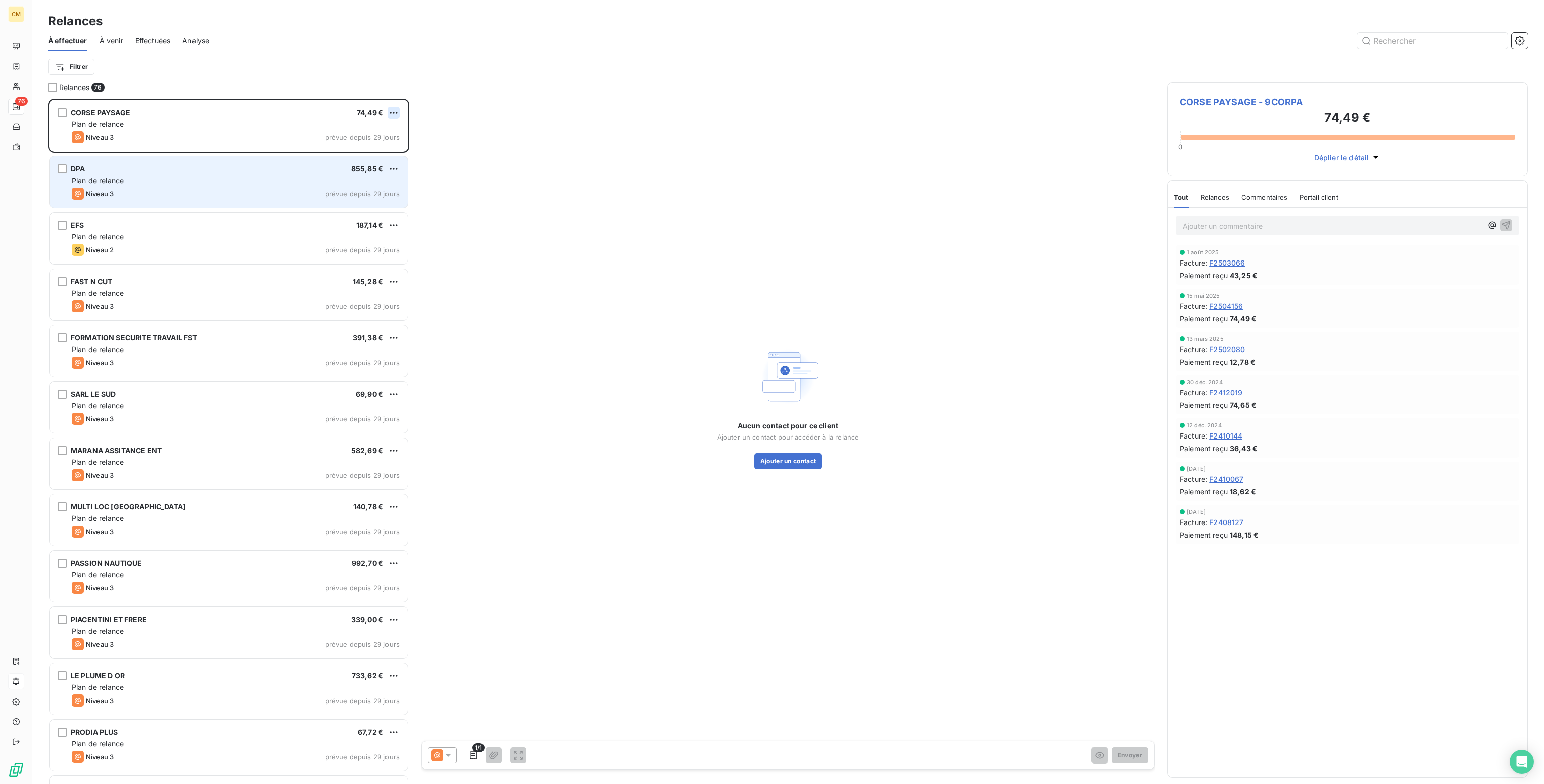
click at [392, 110] on html "CM 76 Relances À effectuer À venir Effectuées Analyse Filtrer Relances 76 CORSE…" at bounding box center [772, 392] width 1544 height 784
click at [348, 147] on div "Passer cette action" at bounding box center [350, 150] width 90 height 16
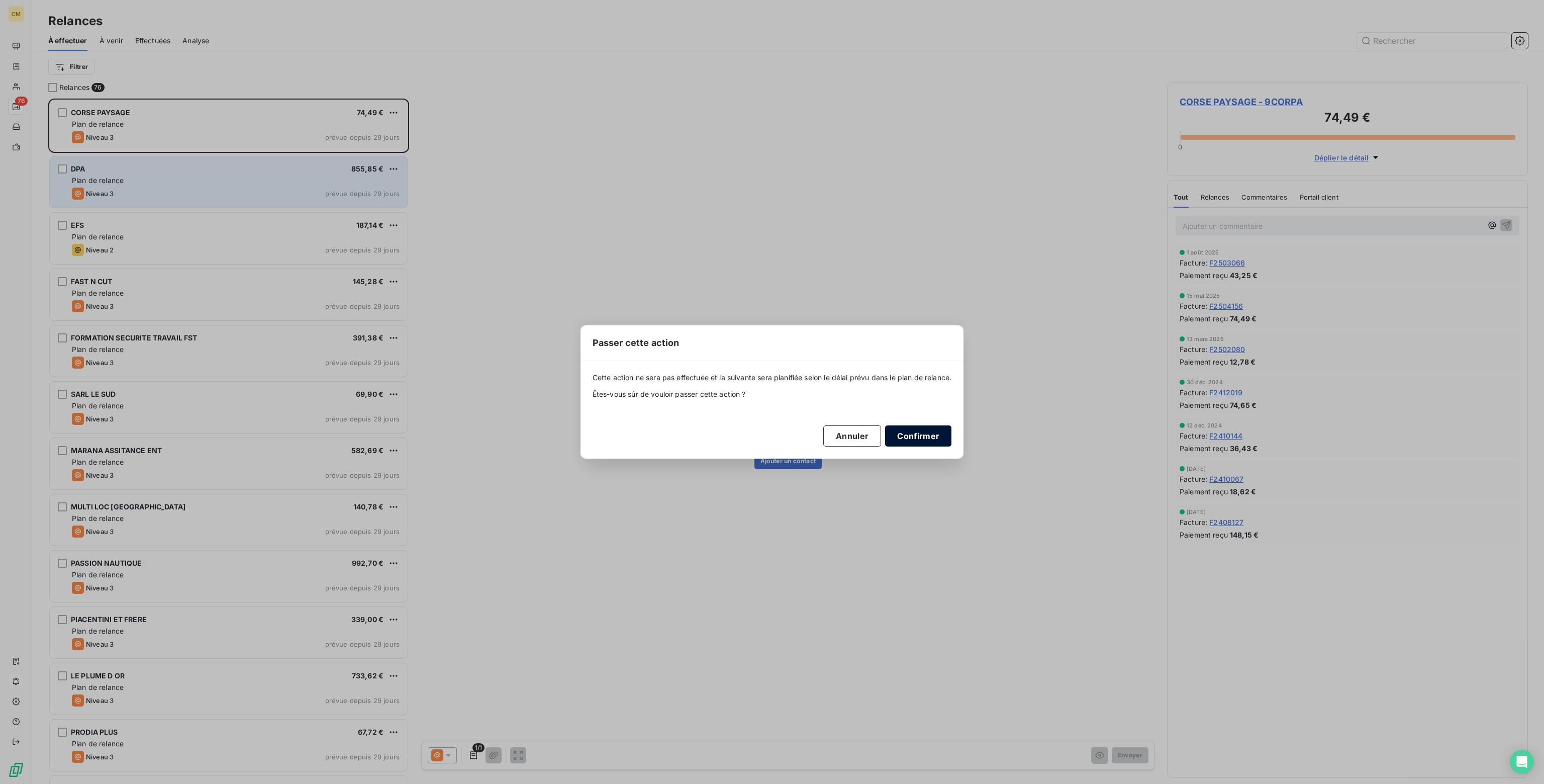
click at [923, 434] on button "Confirmer" at bounding box center [918, 436] width 66 height 21
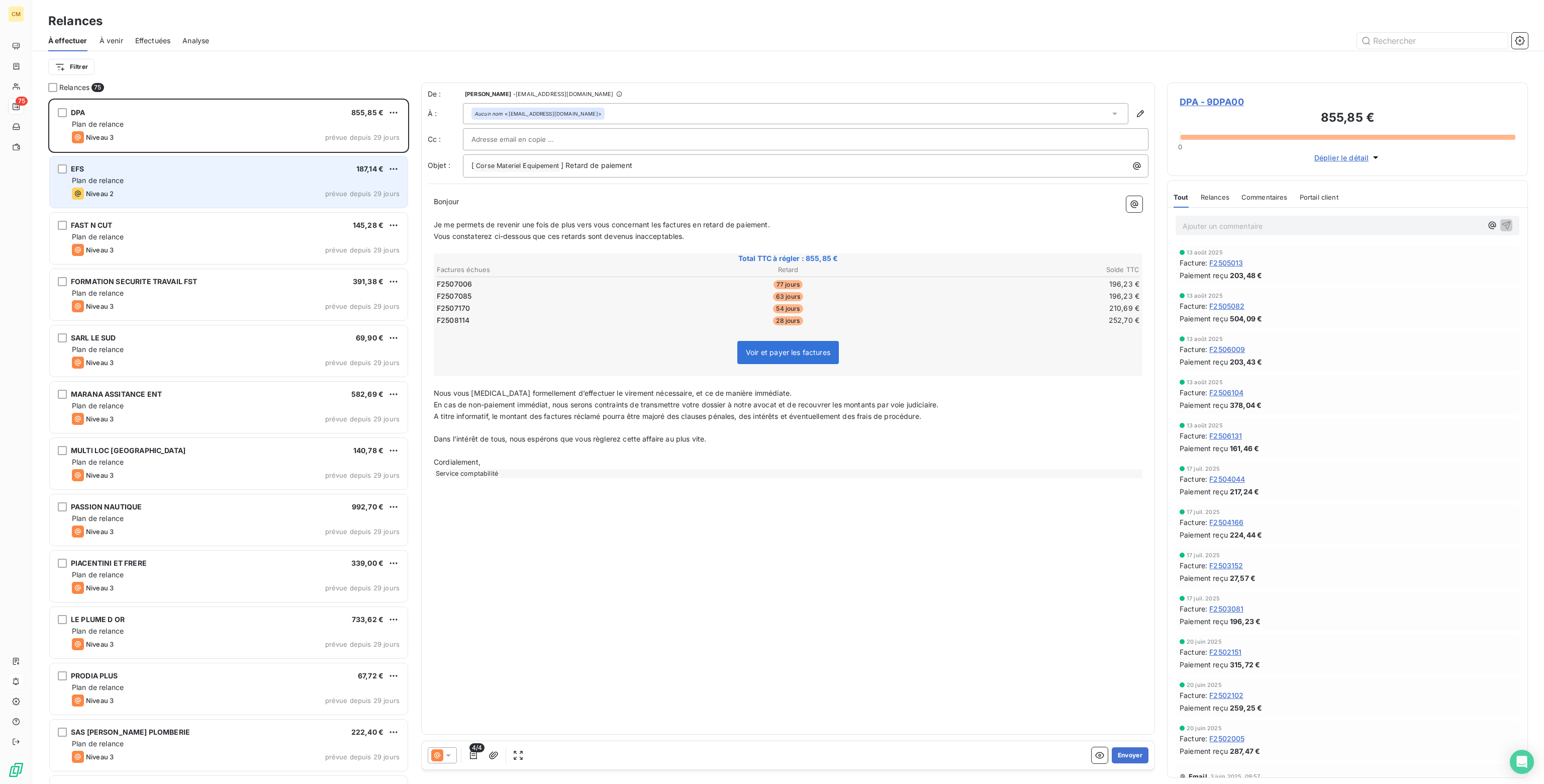
click at [453, 754] on icon at bounding box center [448, 755] width 10 height 10
click at [467, 711] on span "Niveau 2" at bounding box center [462, 715] width 30 height 10
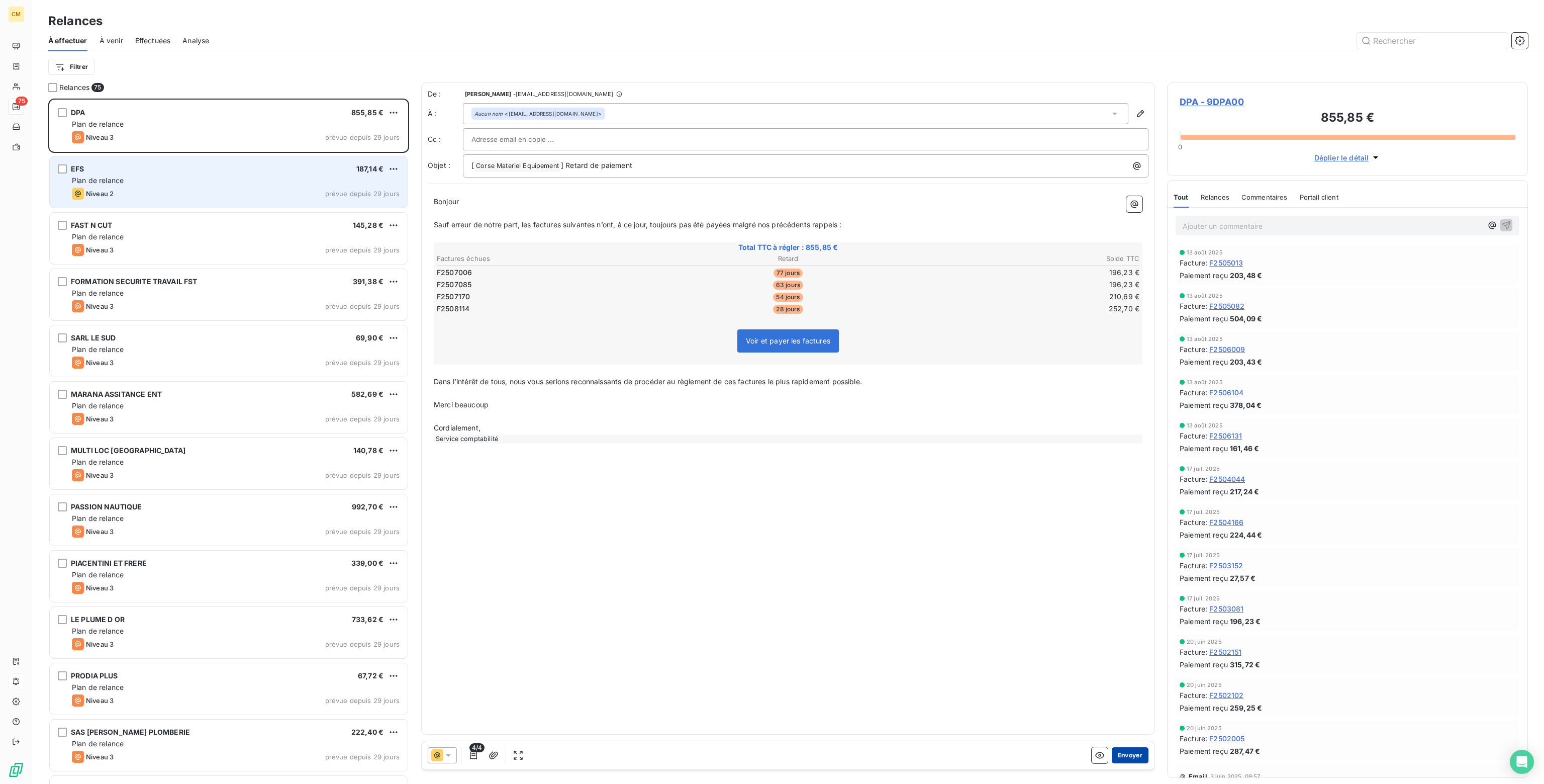
click at [1135, 755] on button "Envoyer" at bounding box center [1131, 755] width 37 height 16
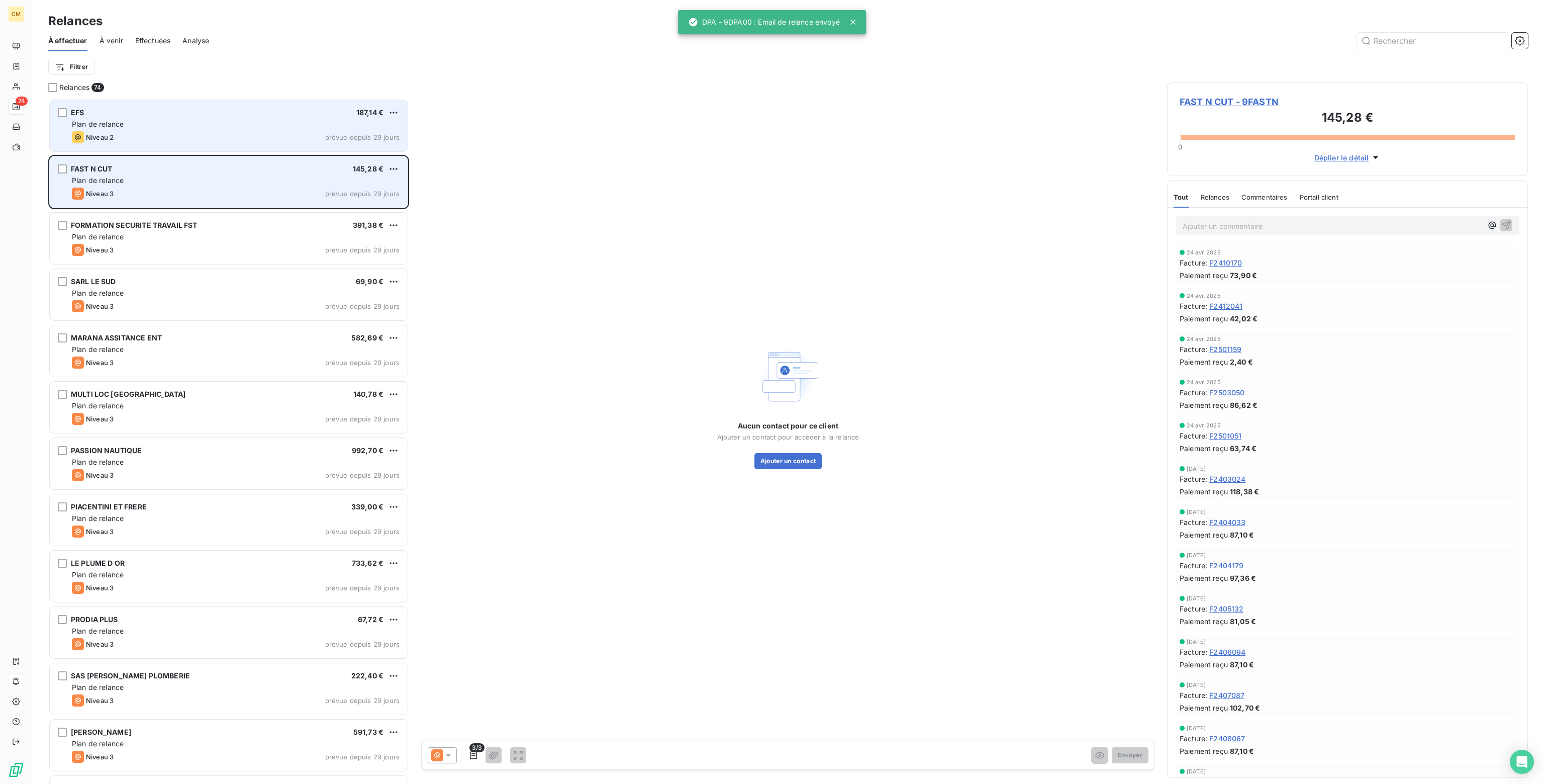
click at [245, 133] on div "Niveau 2 prévue depuis 29 jours" at bounding box center [236, 137] width 327 height 13
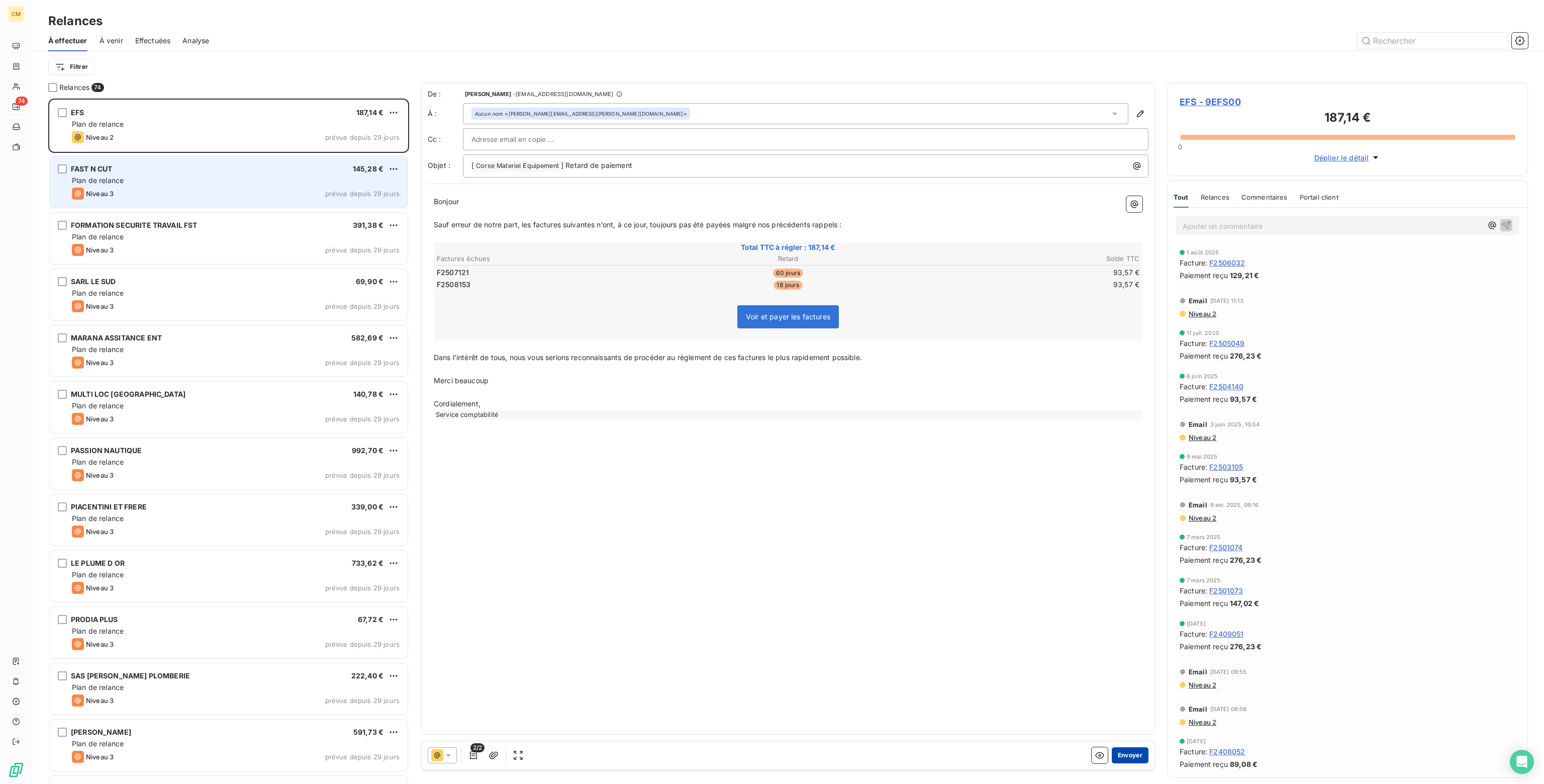
click at [1123, 757] on button "Envoyer" at bounding box center [1131, 755] width 37 height 16
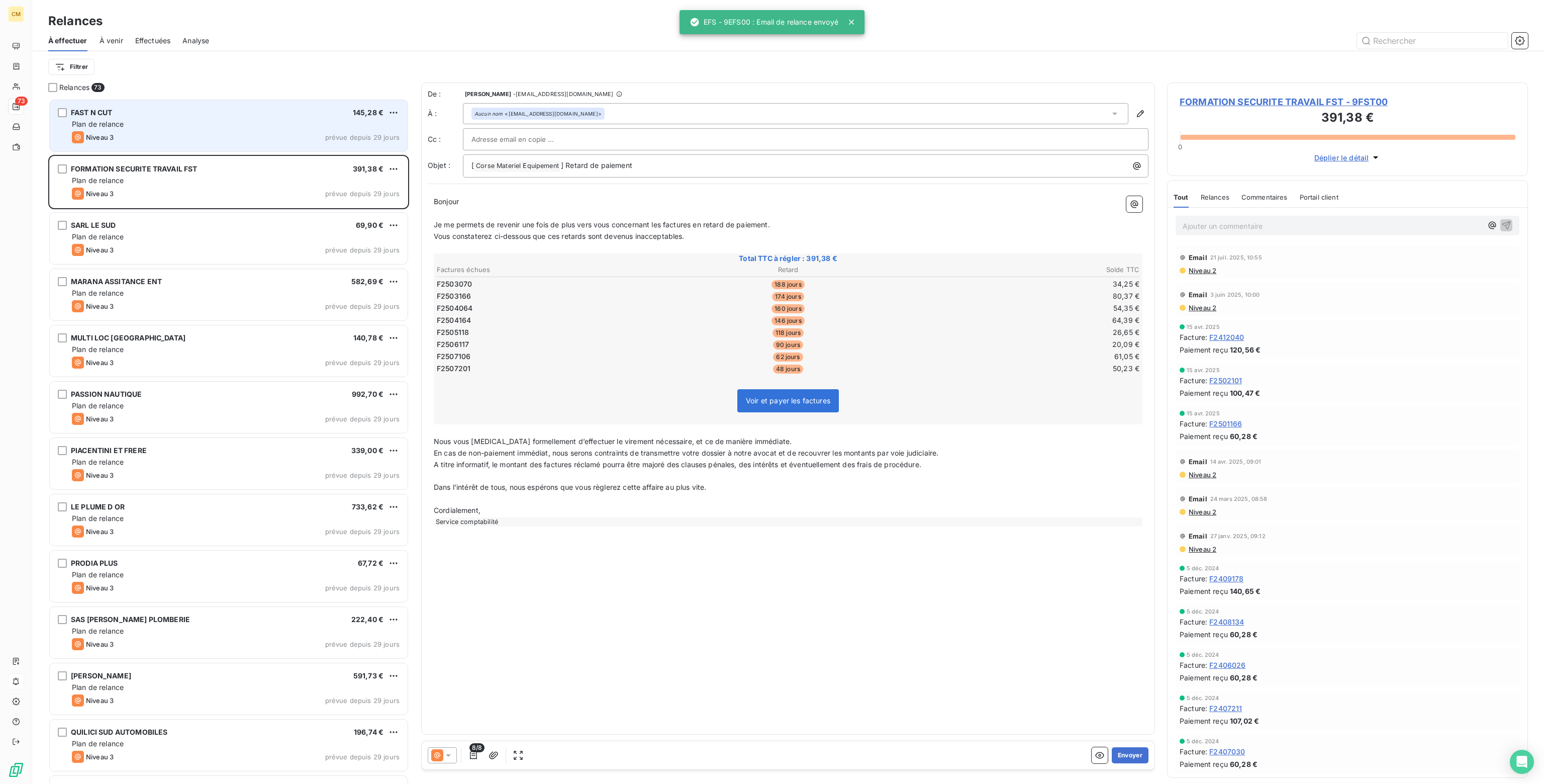
click at [305, 128] on div "Plan de relance" at bounding box center [236, 124] width 327 height 10
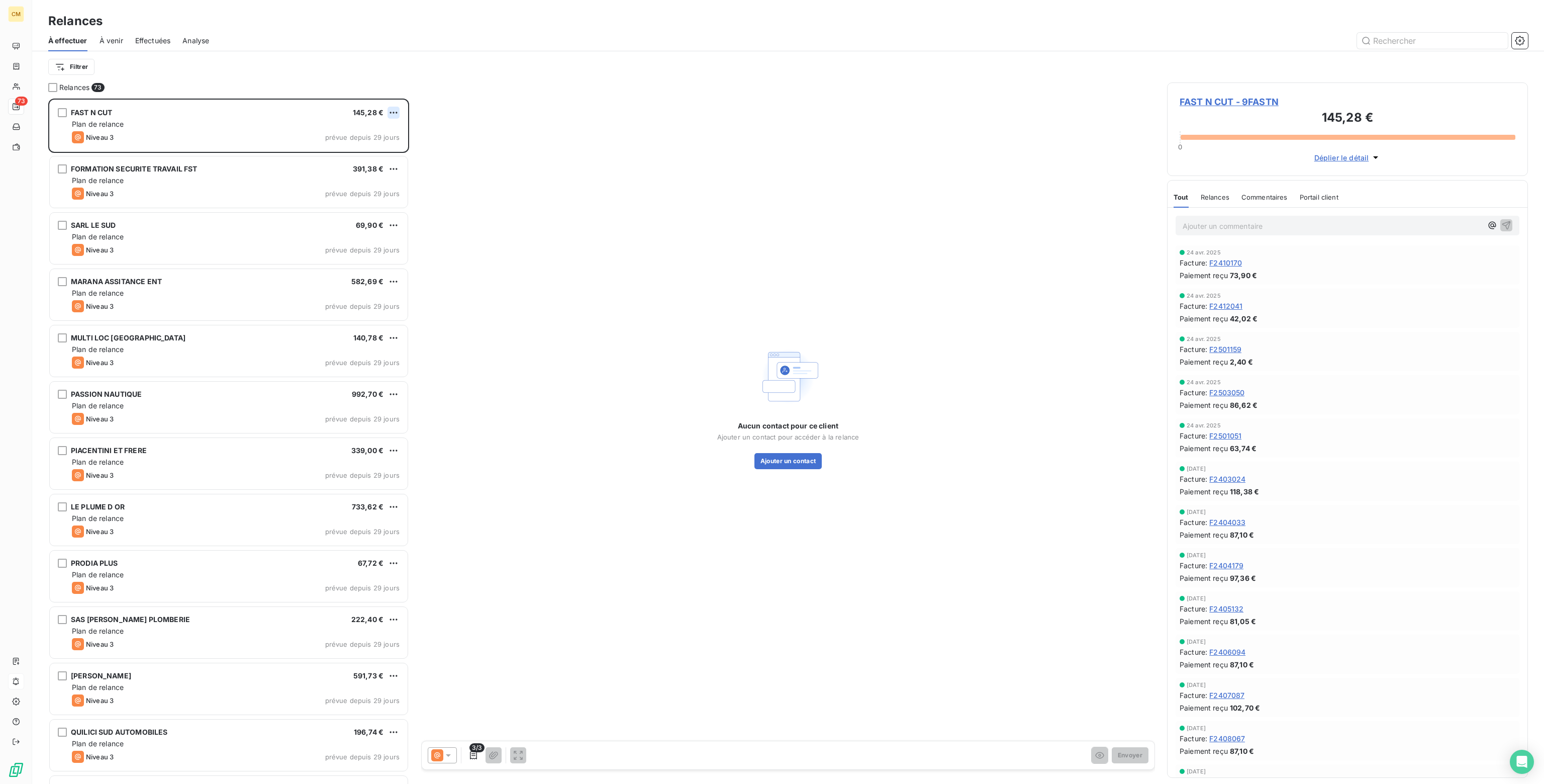
click at [393, 111] on html "CM 73 Relances À effectuer À venir Effectuées Analyse Filtrer Relances 73 FAST …" at bounding box center [772, 392] width 1544 height 784
click at [338, 154] on div "Passer cette action" at bounding box center [350, 150] width 90 height 16
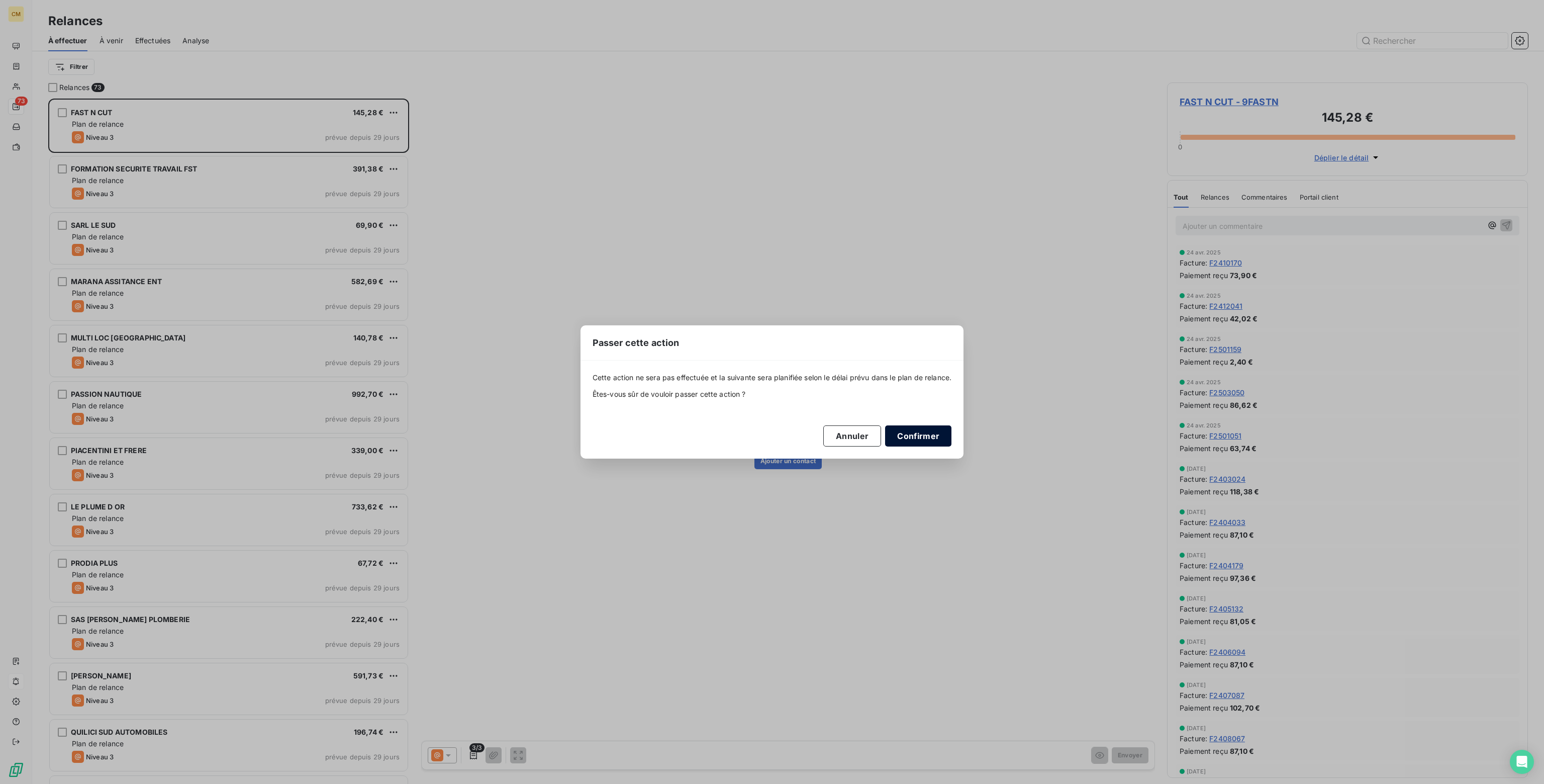
click at [911, 431] on button "Confirmer" at bounding box center [918, 436] width 66 height 21
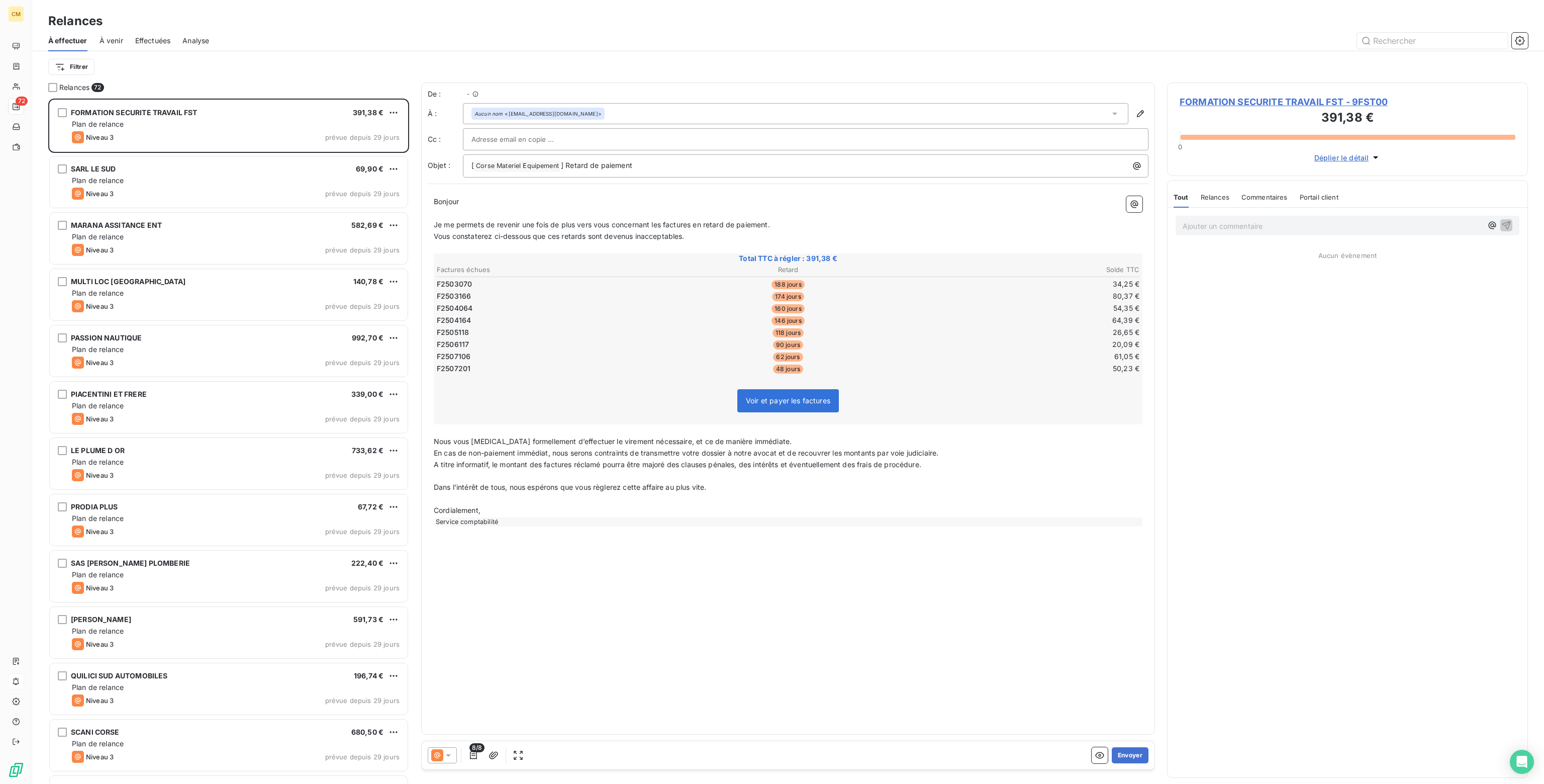
scroll to position [678, 353]
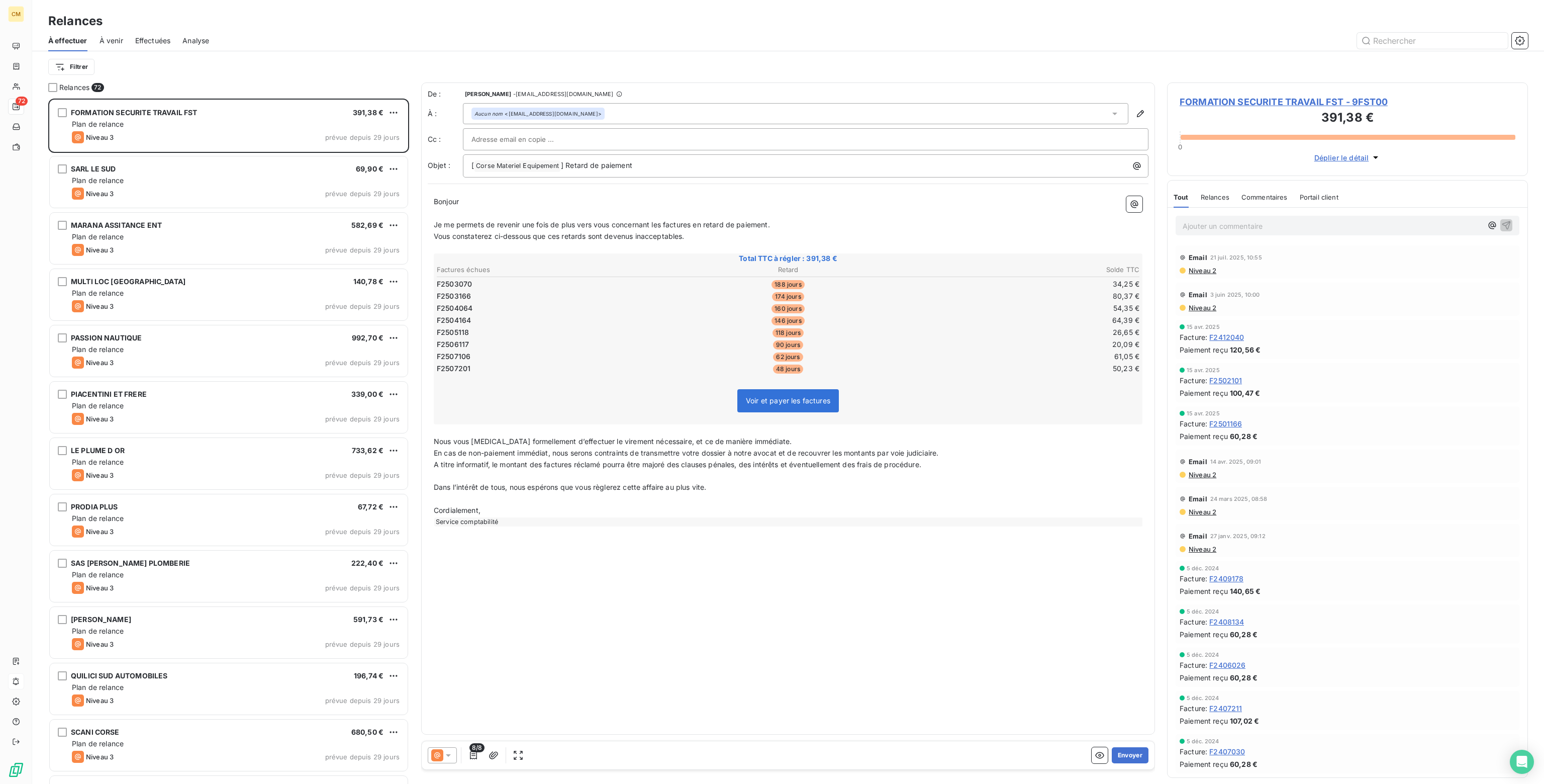
click at [446, 755] on icon at bounding box center [448, 755] width 10 height 10
click at [454, 714] on span "Niveau 2" at bounding box center [462, 715] width 30 height 10
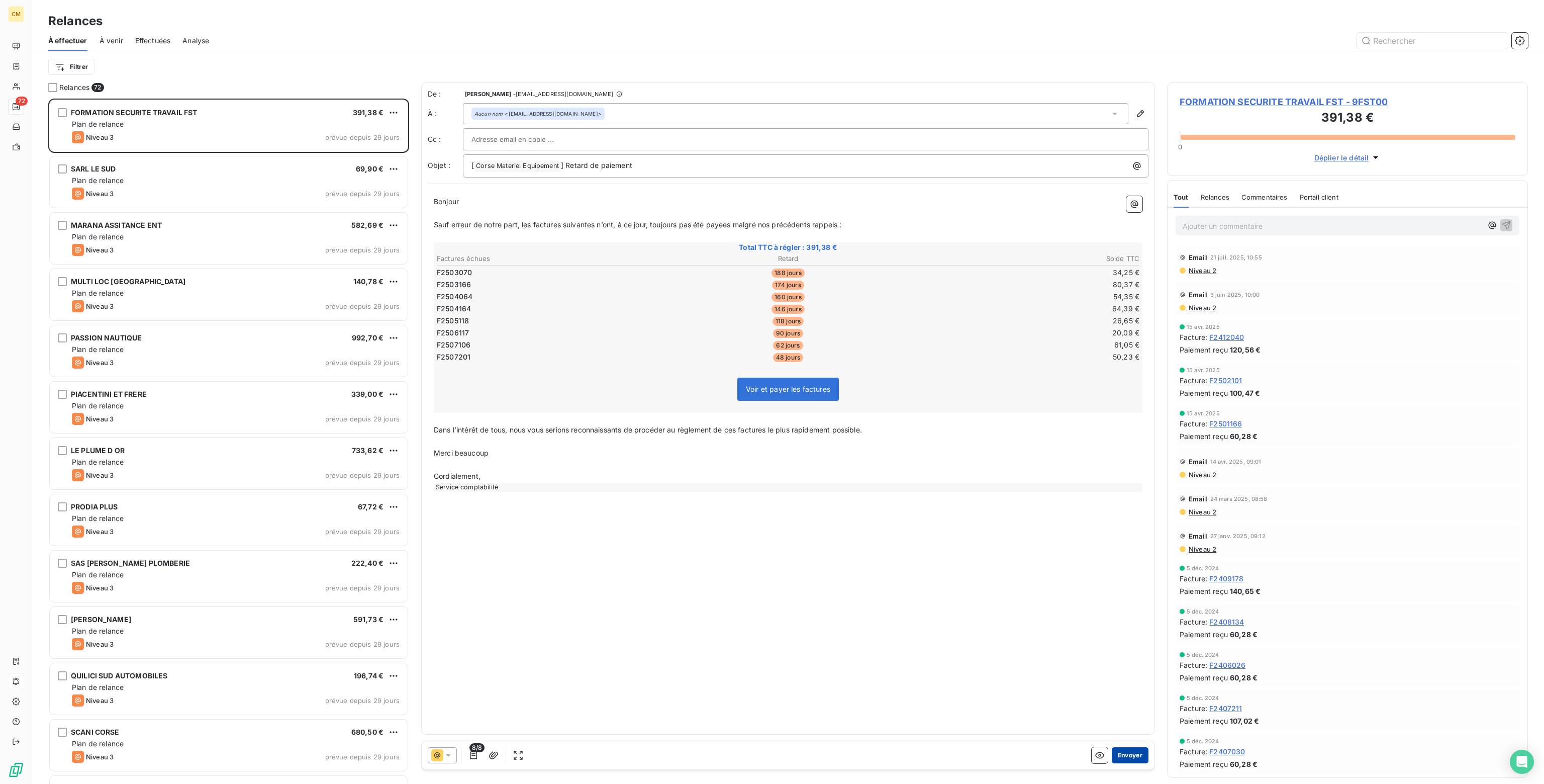
click at [1130, 757] on button "Envoyer" at bounding box center [1131, 755] width 37 height 16
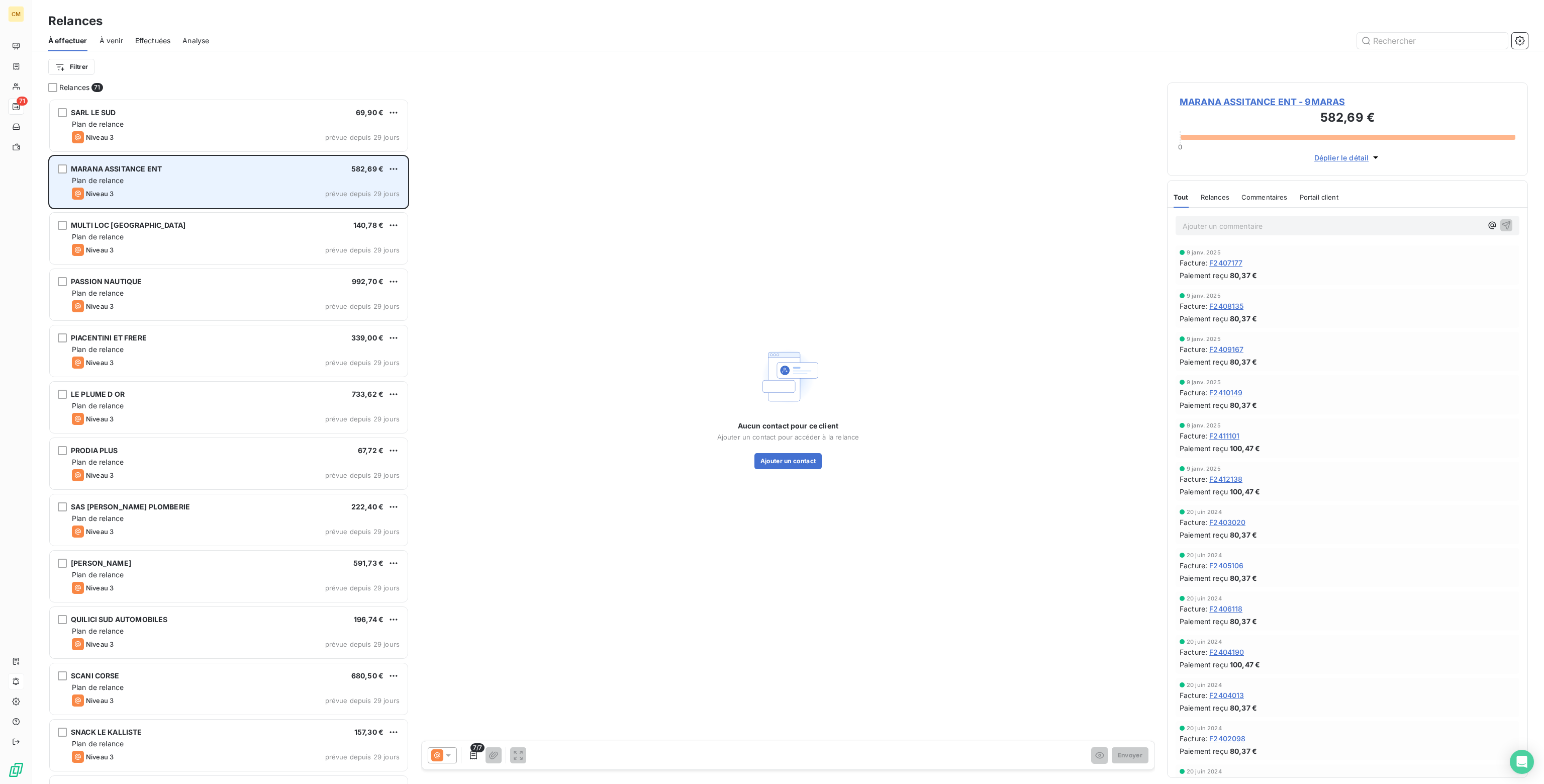
click at [288, 180] on div "Plan de relance" at bounding box center [236, 180] width 327 height 10
click at [396, 167] on html "CM 71 Relances À effectuer À venir Effectuées Analyse Filtrer Relances 71 SARL …" at bounding box center [772, 392] width 1544 height 784
click at [335, 209] on div "Passer cette action" at bounding box center [350, 207] width 90 height 16
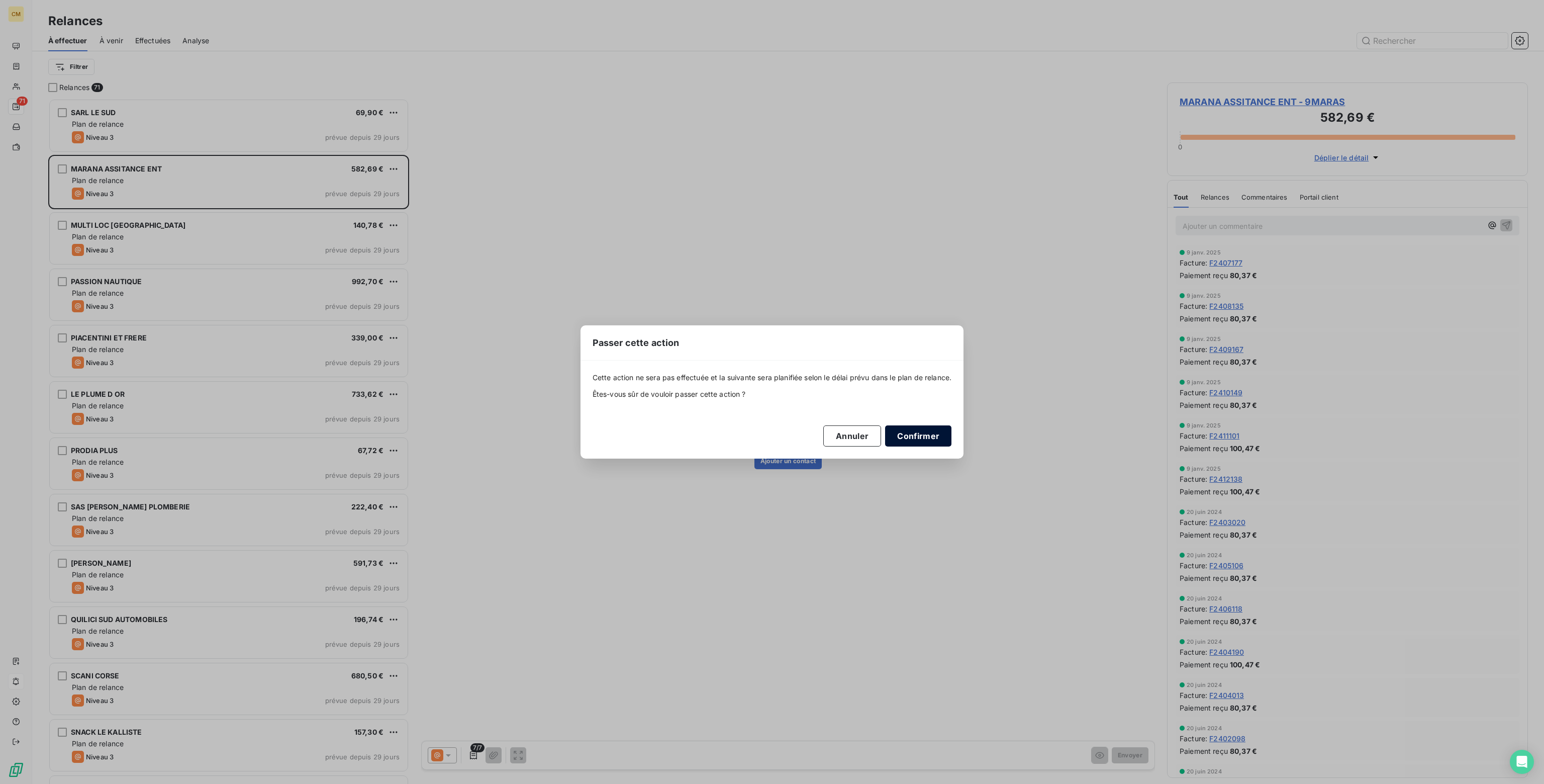
click at [925, 436] on button "Confirmer" at bounding box center [918, 436] width 66 height 21
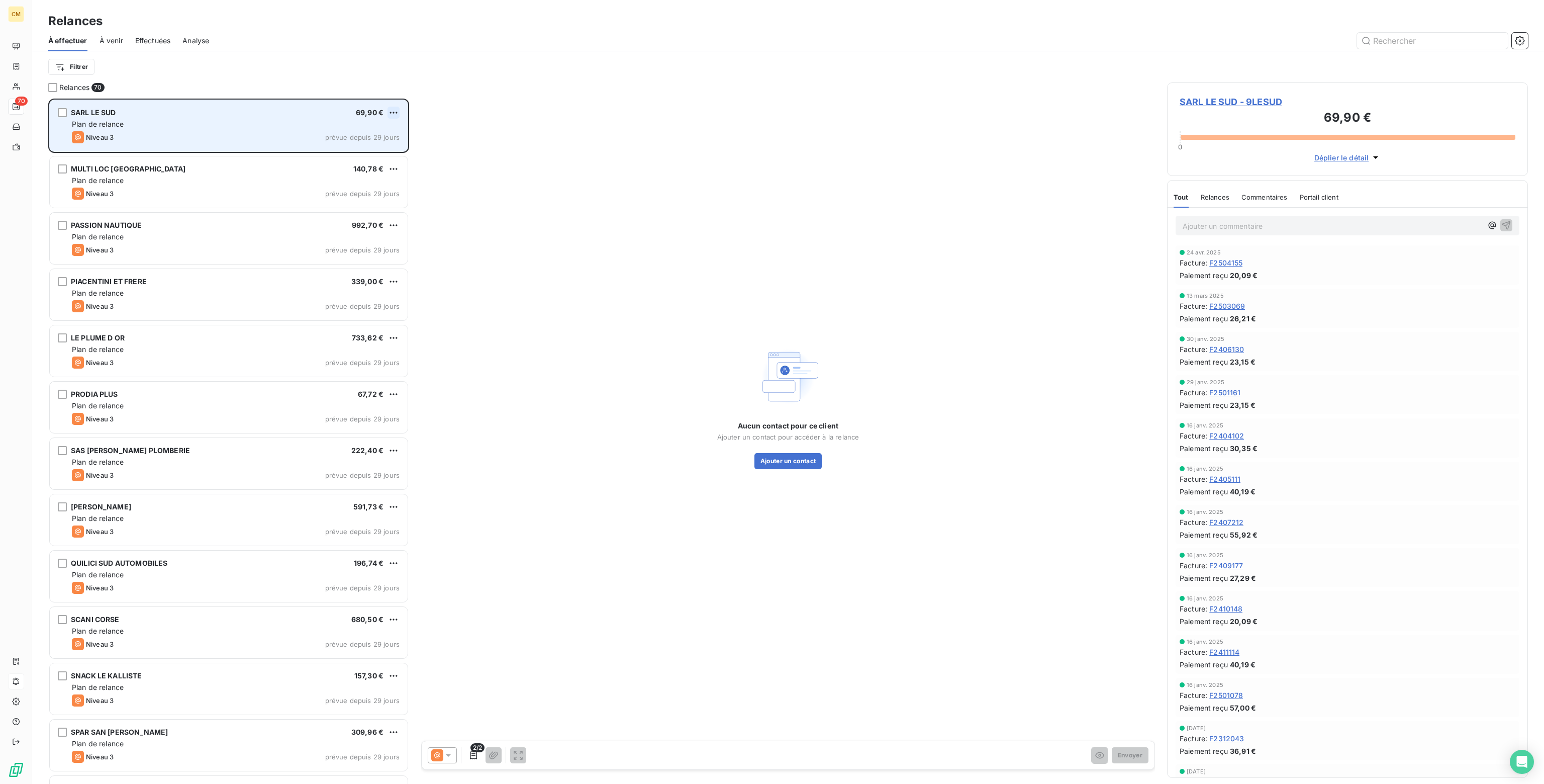
click at [398, 111] on html "CM 70 Relances À effectuer À venir Effectuées Analyse Filtrer Relances 70 SARL …" at bounding box center [772, 392] width 1544 height 784
click at [374, 148] on div "Passer cette action" at bounding box center [350, 150] width 90 height 16
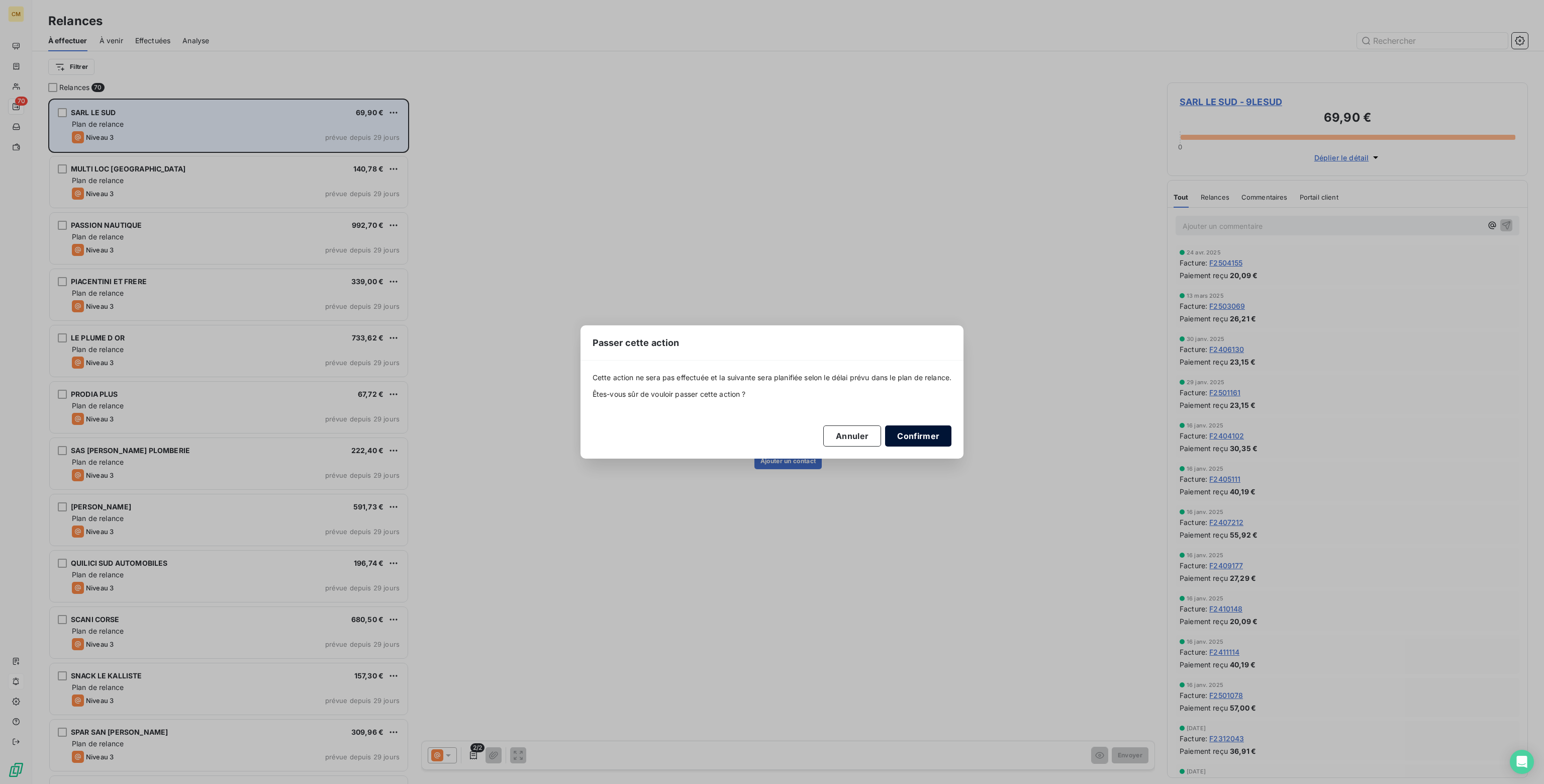
click at [926, 439] on button "Confirmer" at bounding box center [918, 436] width 66 height 21
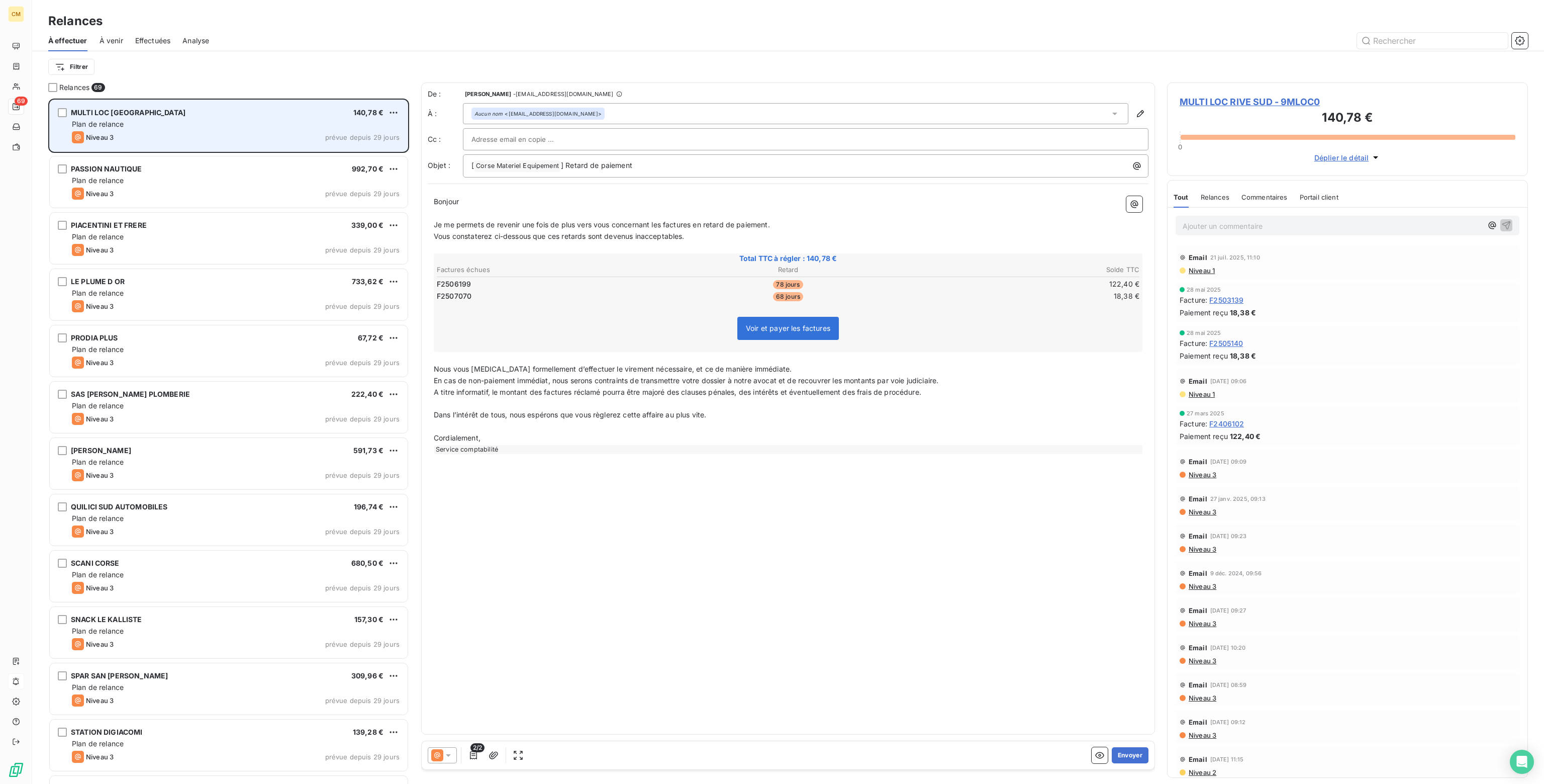
click at [451, 755] on icon at bounding box center [448, 755] width 10 height 10
click at [455, 716] on span "Niveau 2" at bounding box center [462, 715] width 30 height 10
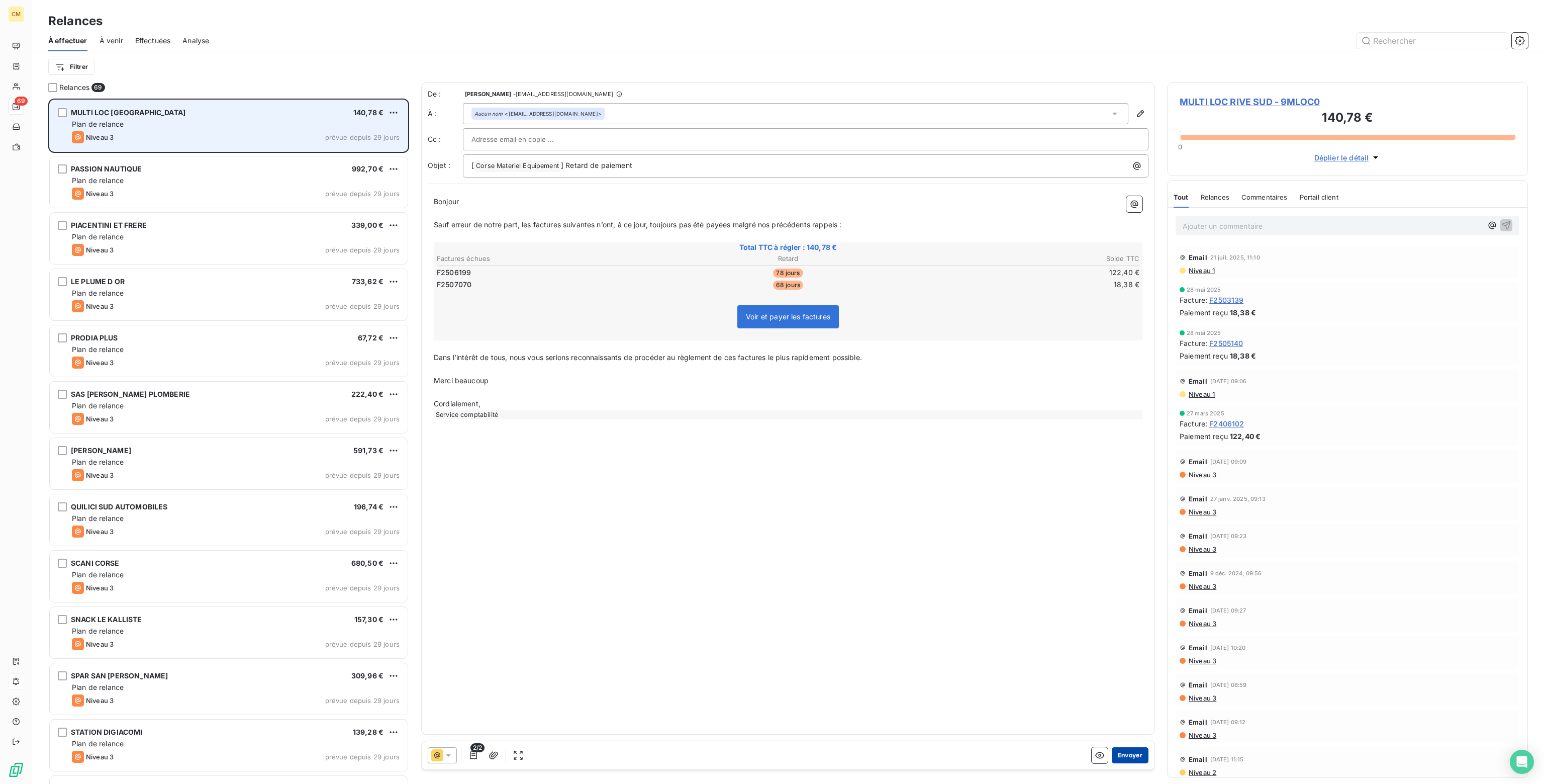
click at [1130, 750] on button "Envoyer" at bounding box center [1131, 755] width 37 height 16
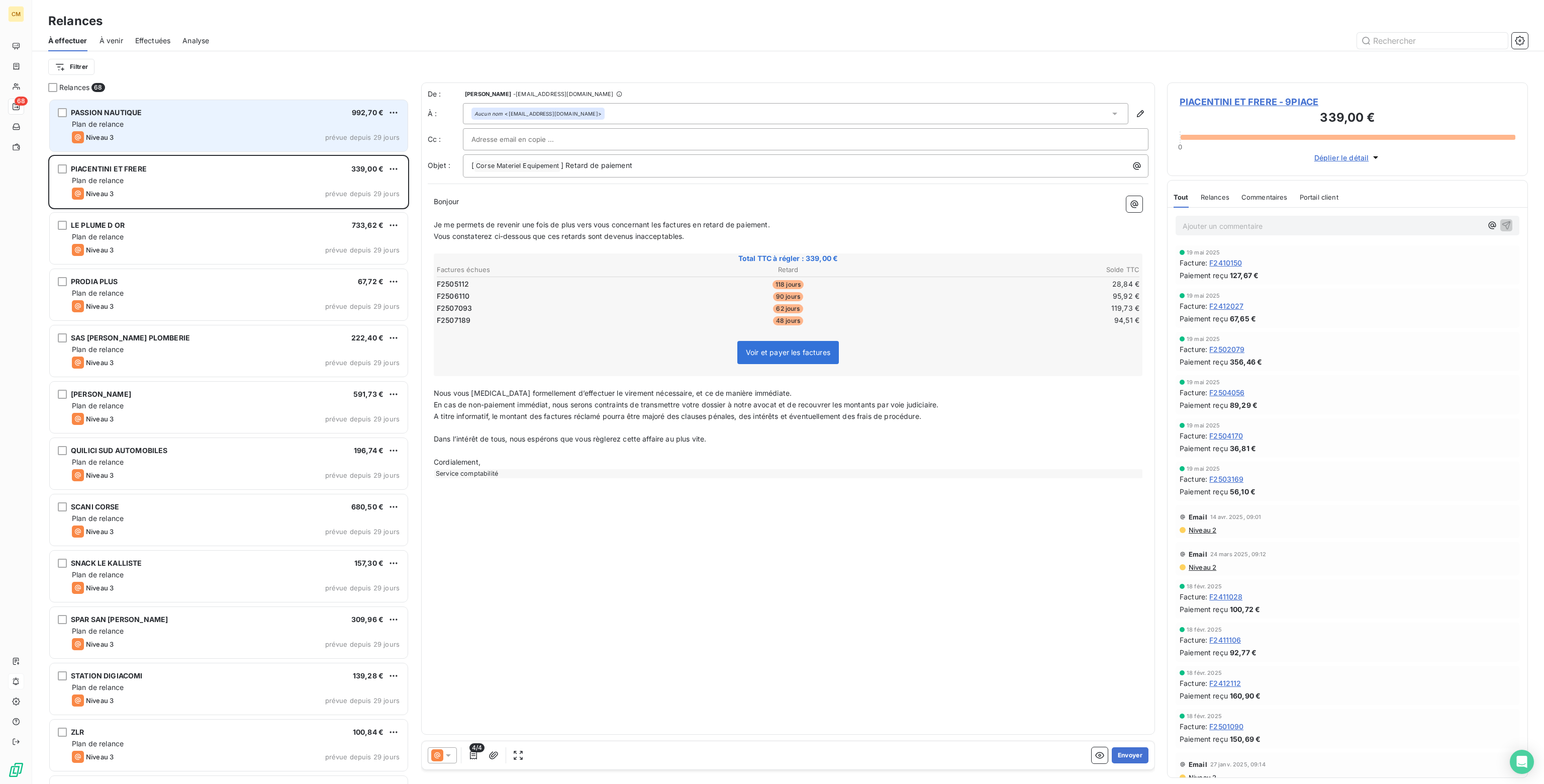
click at [453, 754] on icon at bounding box center [448, 755] width 10 height 10
click at [457, 715] on span "Niveau 2" at bounding box center [462, 715] width 30 height 10
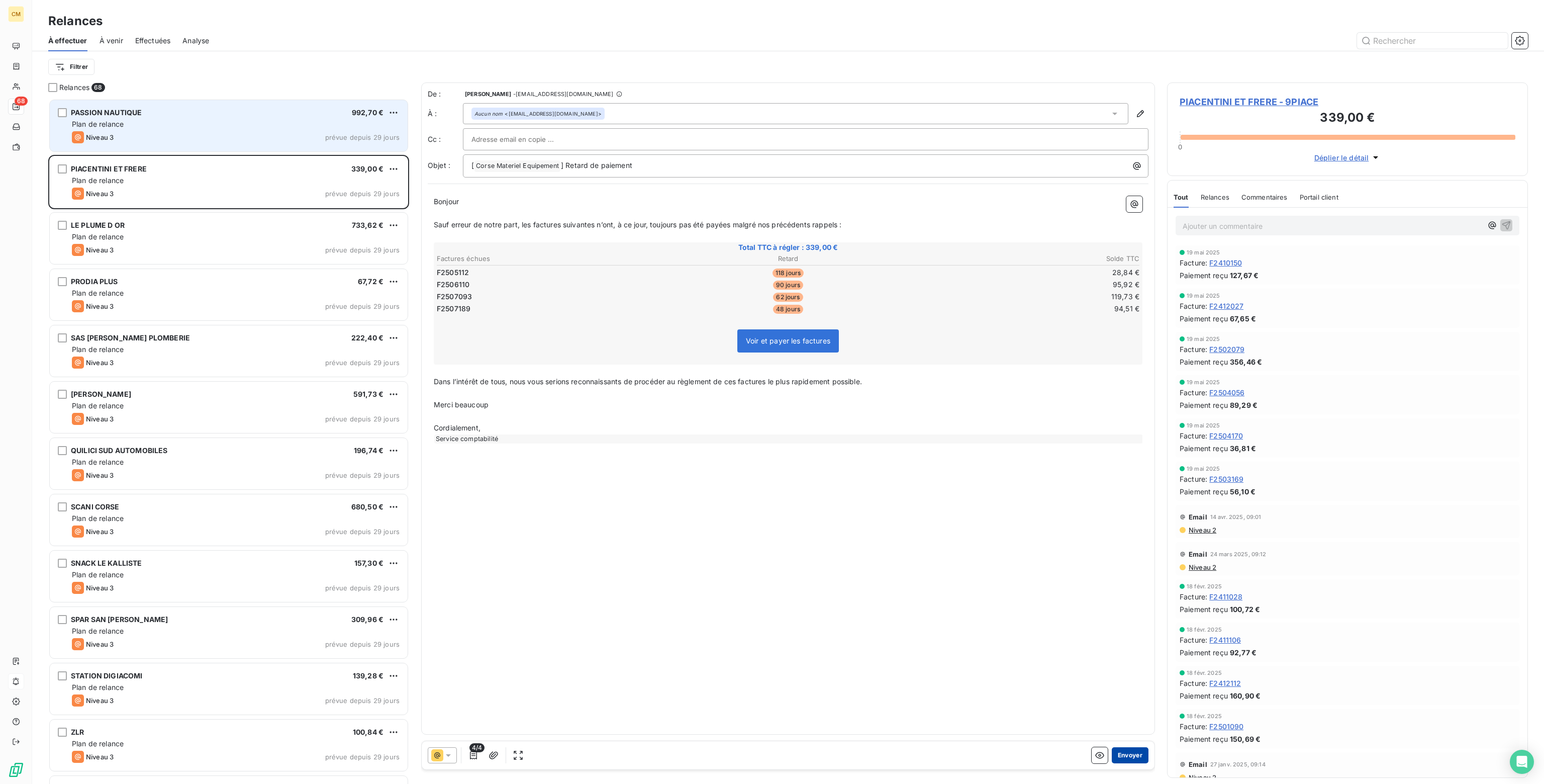
click at [1125, 753] on button "Envoyer" at bounding box center [1131, 755] width 37 height 16
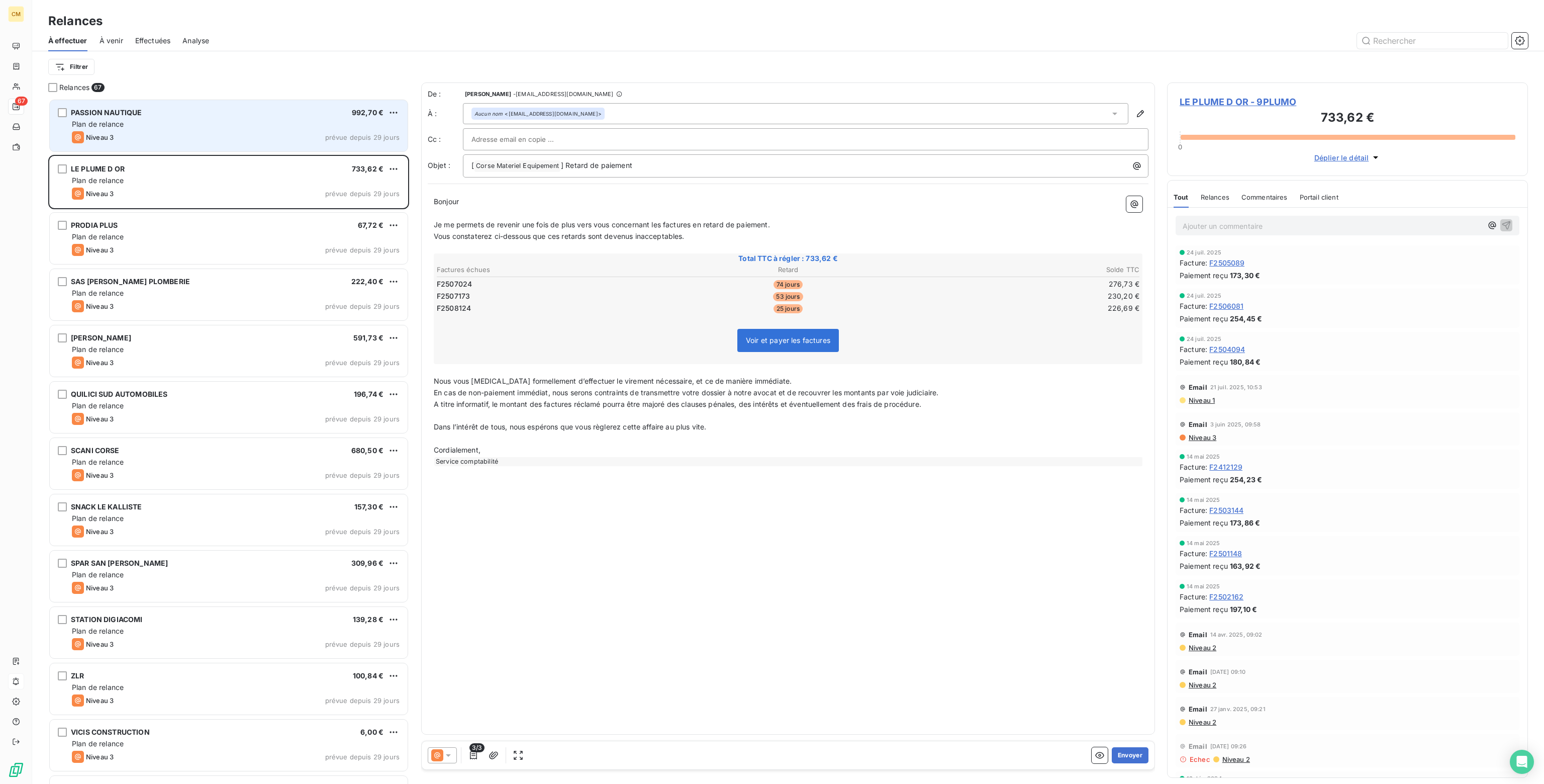
click at [449, 752] on icon at bounding box center [448, 755] width 10 height 10
click at [451, 717] on span "Niveau 2" at bounding box center [462, 715] width 30 height 10
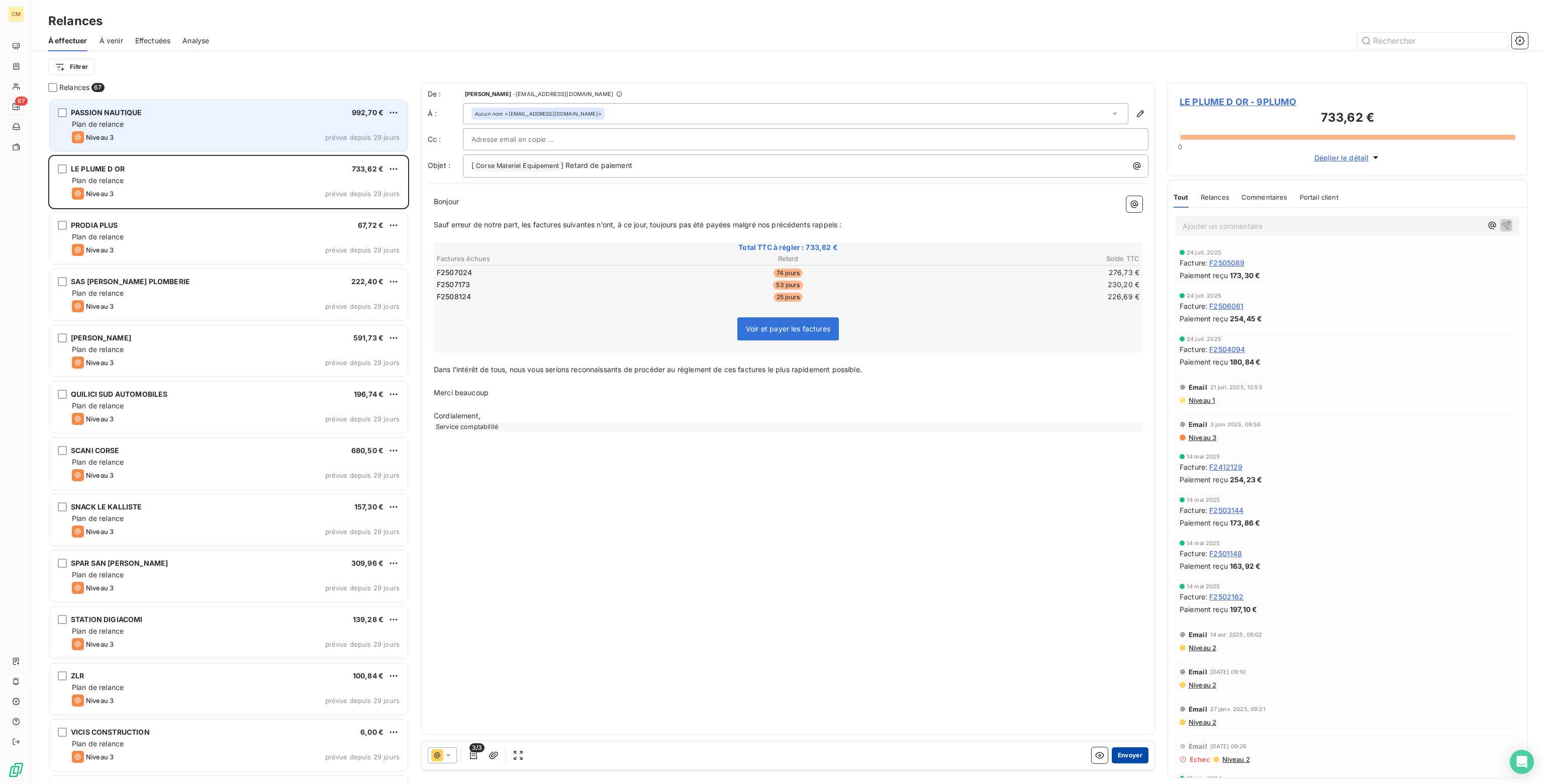
click at [1134, 758] on button "Envoyer" at bounding box center [1131, 755] width 37 height 16
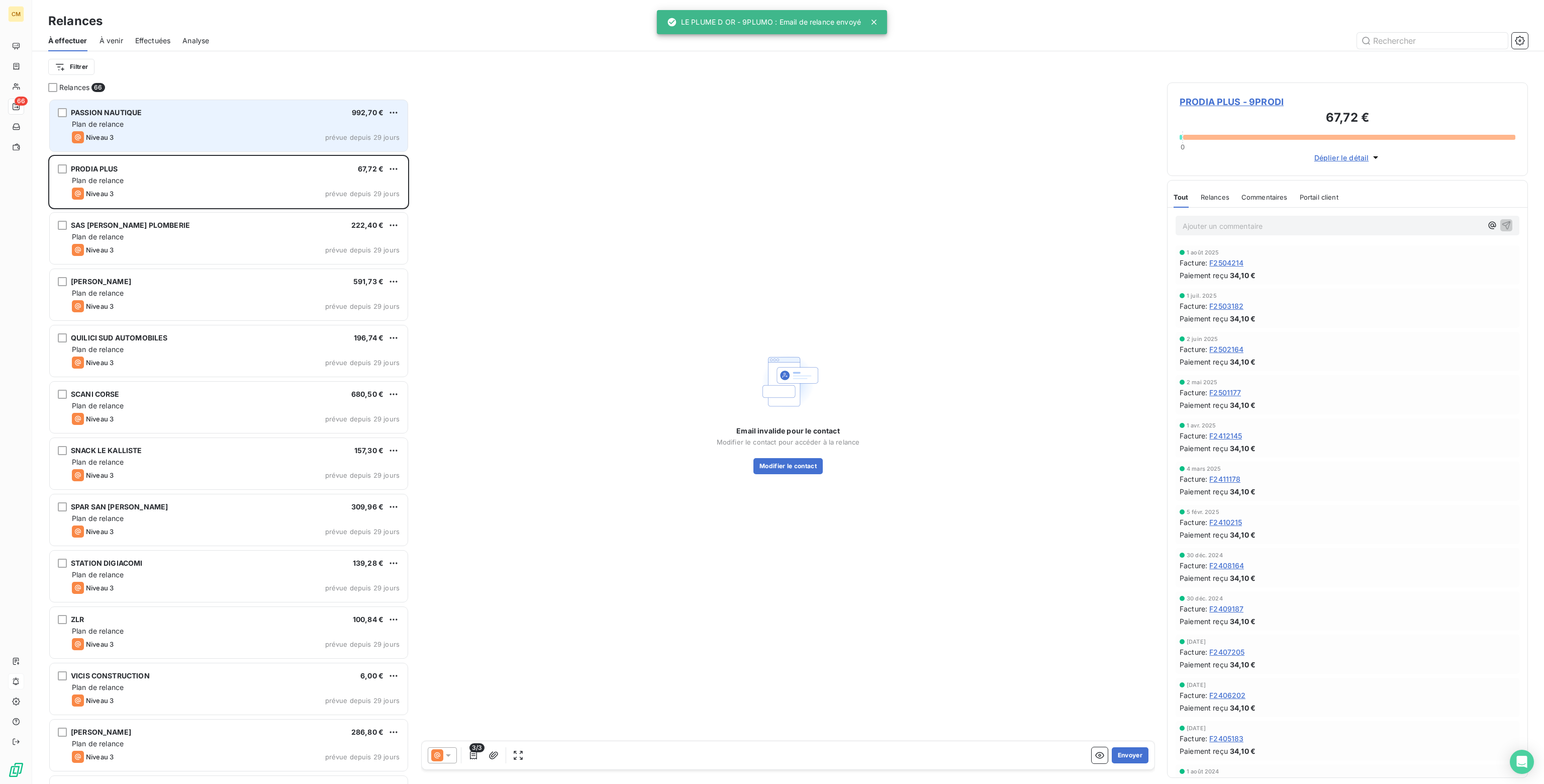
click at [315, 124] on div "Plan de relance" at bounding box center [236, 124] width 327 height 10
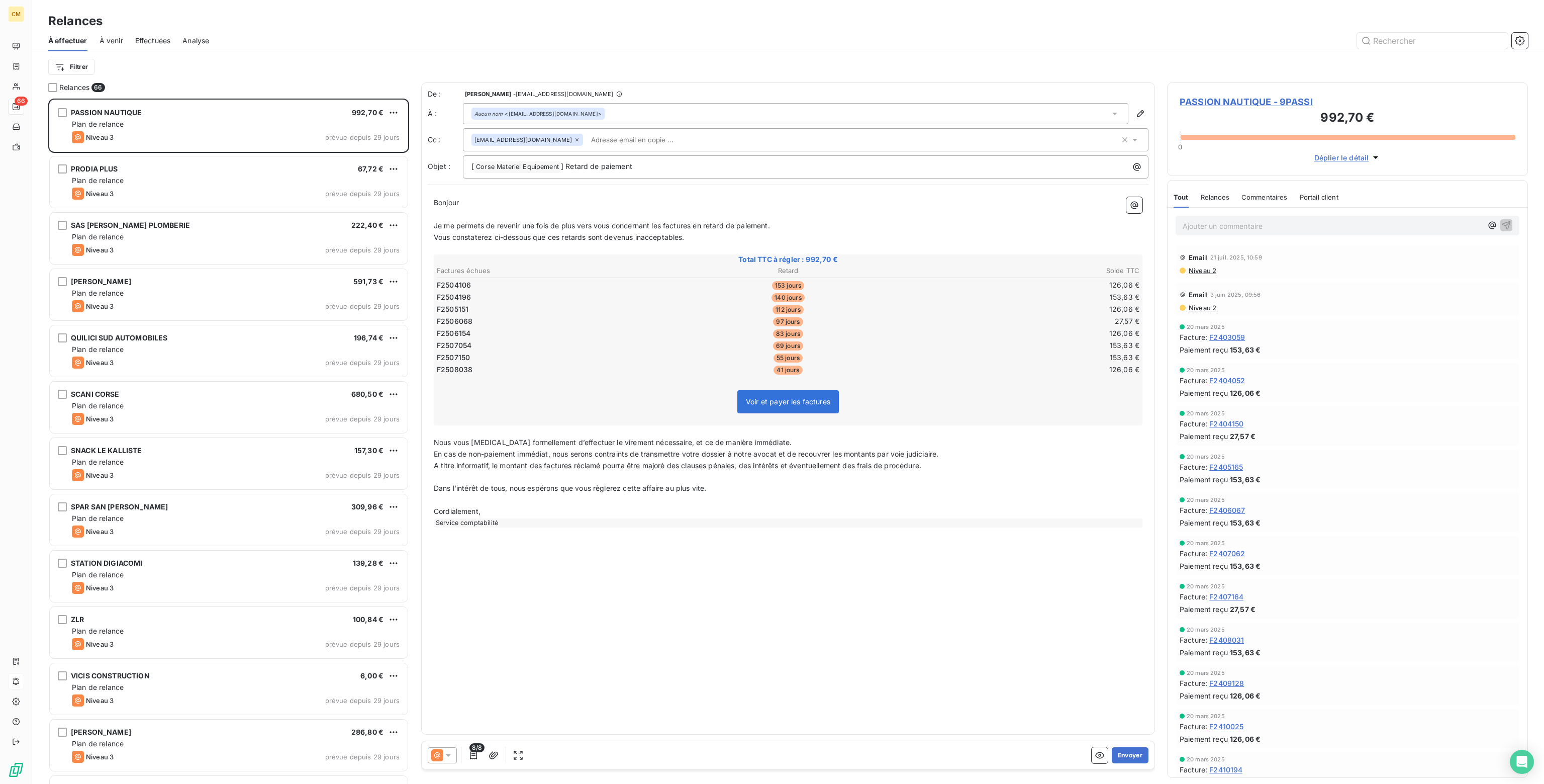
click at [457, 751] on div "8/8" at bounding box center [477, 755] width 98 height 16
click at [449, 751] on icon at bounding box center [448, 755] width 10 height 10
click at [456, 716] on span "Niveau 2" at bounding box center [462, 715] width 30 height 10
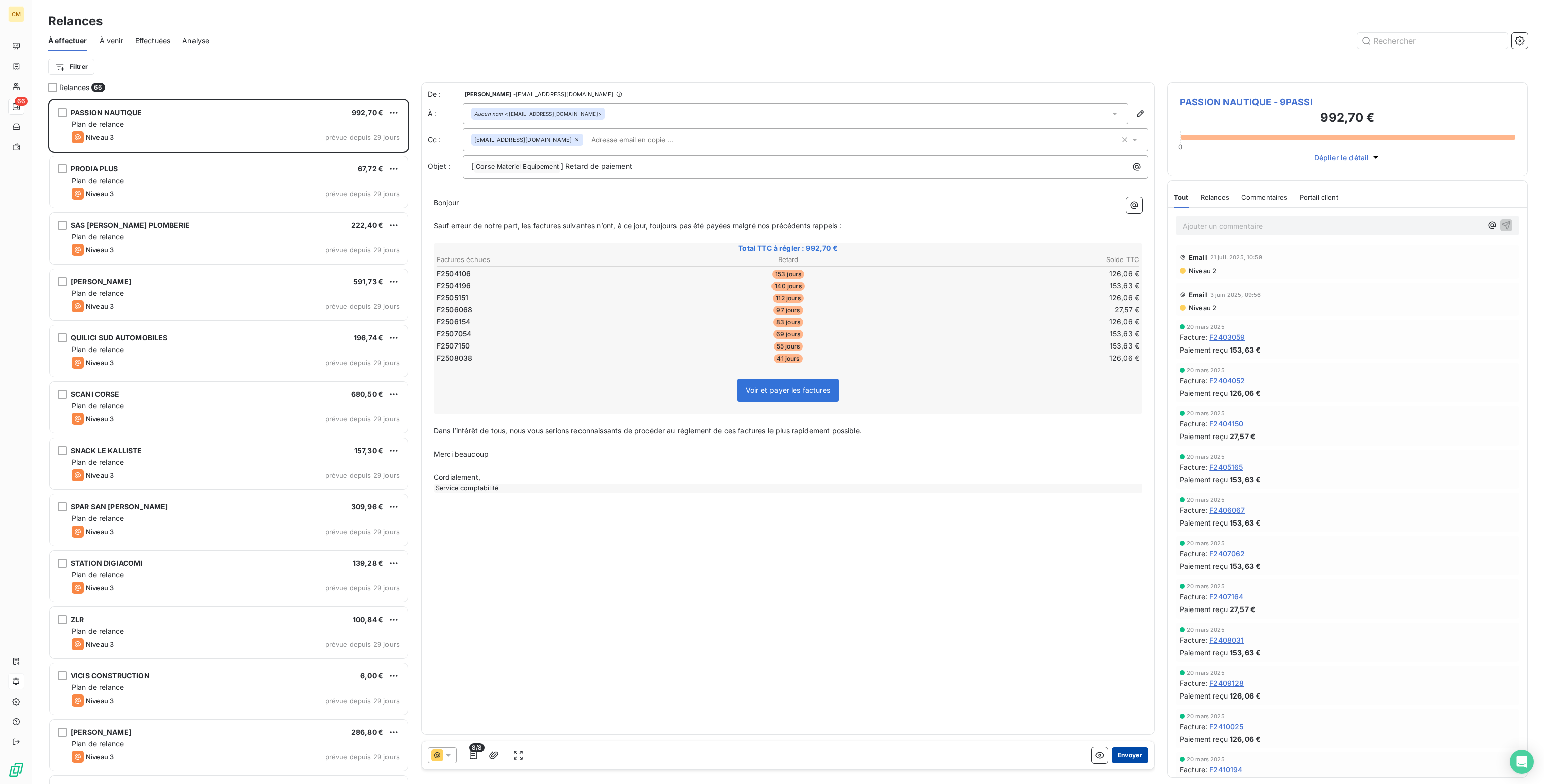
click at [1138, 754] on button "Envoyer" at bounding box center [1131, 755] width 37 height 16
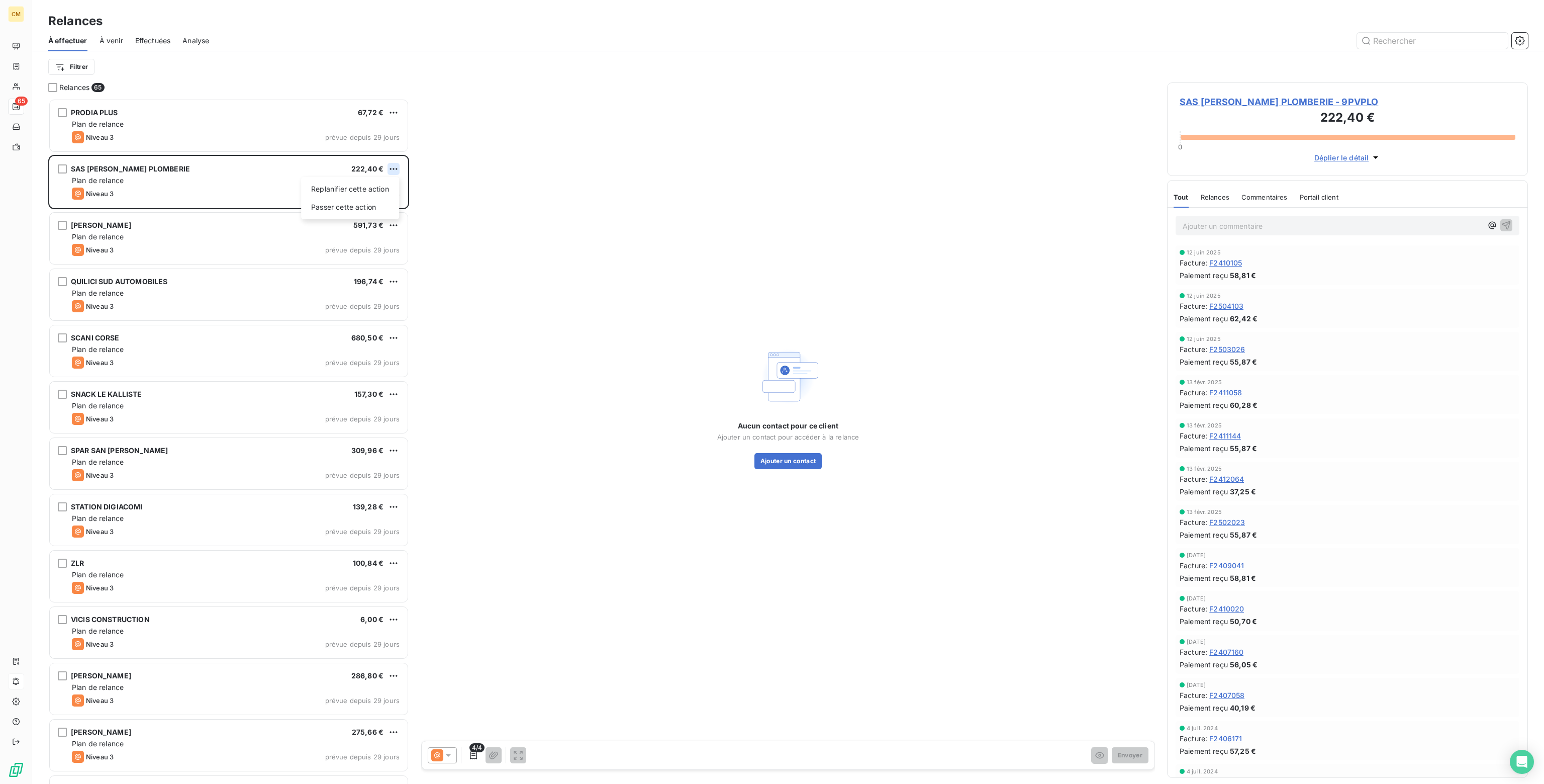
click at [394, 167] on html "CM 65 Relances À effectuer À venir Effectuées Analyse Filtrer Relances 65 PRODI…" at bounding box center [772, 392] width 1544 height 784
click at [359, 210] on div "Passer cette action" at bounding box center [350, 207] width 90 height 16
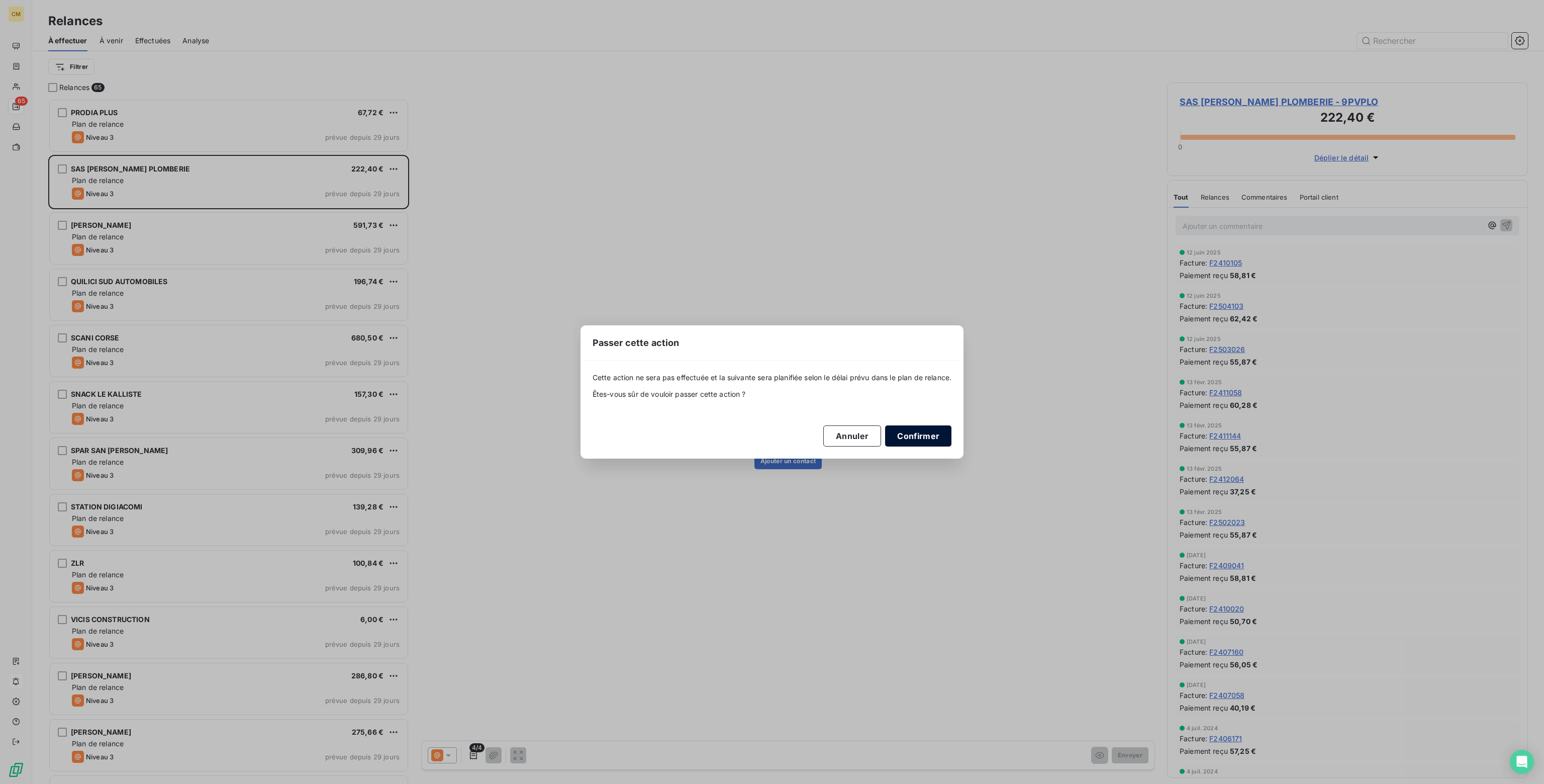
click at [923, 440] on button "Confirmer" at bounding box center [918, 436] width 66 height 21
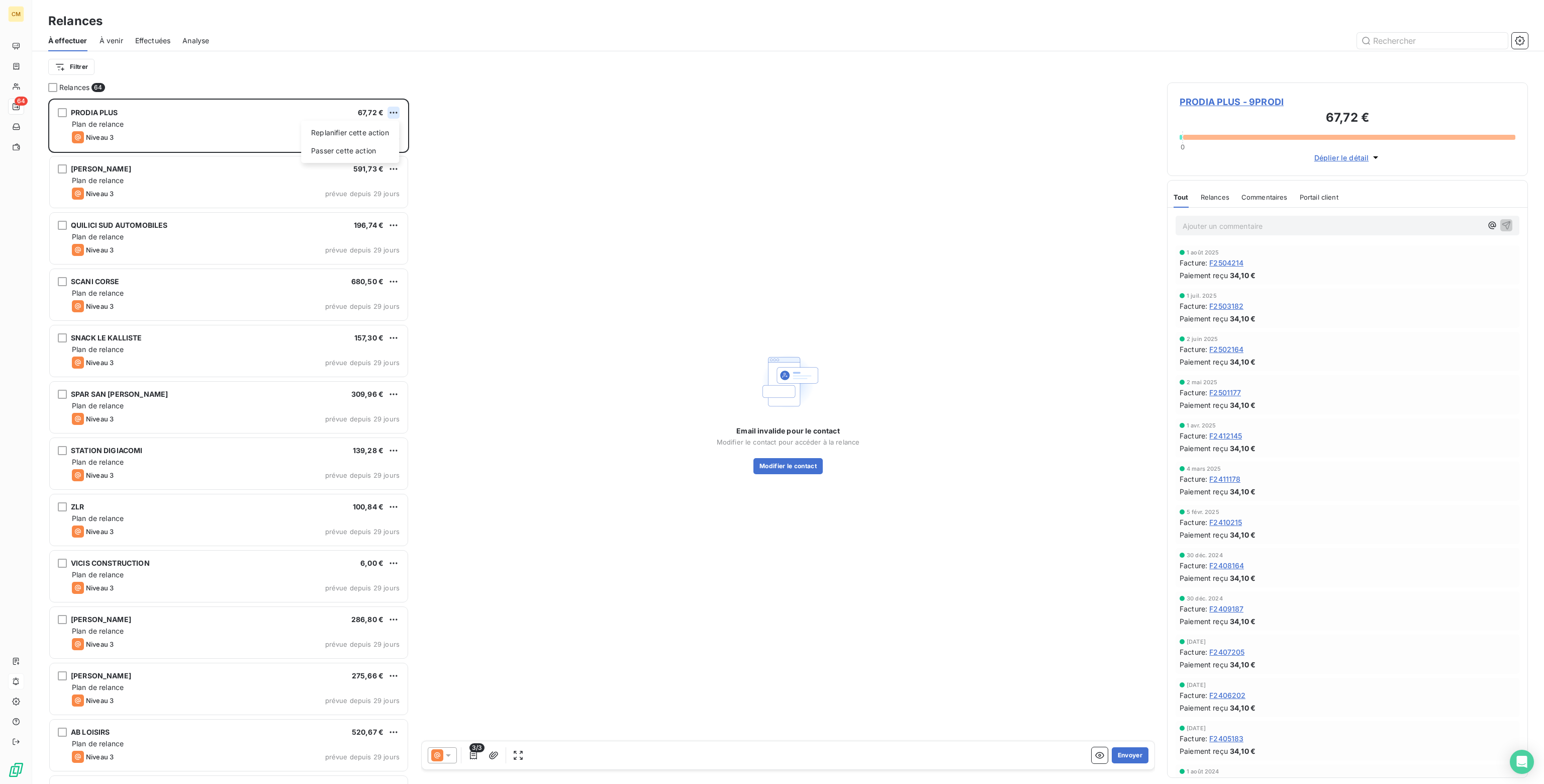
click at [395, 111] on html "CM 64 Relances À effectuer À venir Effectuées Analyse Filtrer Relances 64 PRODI…" at bounding box center [772, 392] width 1544 height 784
click at [363, 150] on div "Passer cette action" at bounding box center [350, 150] width 90 height 16
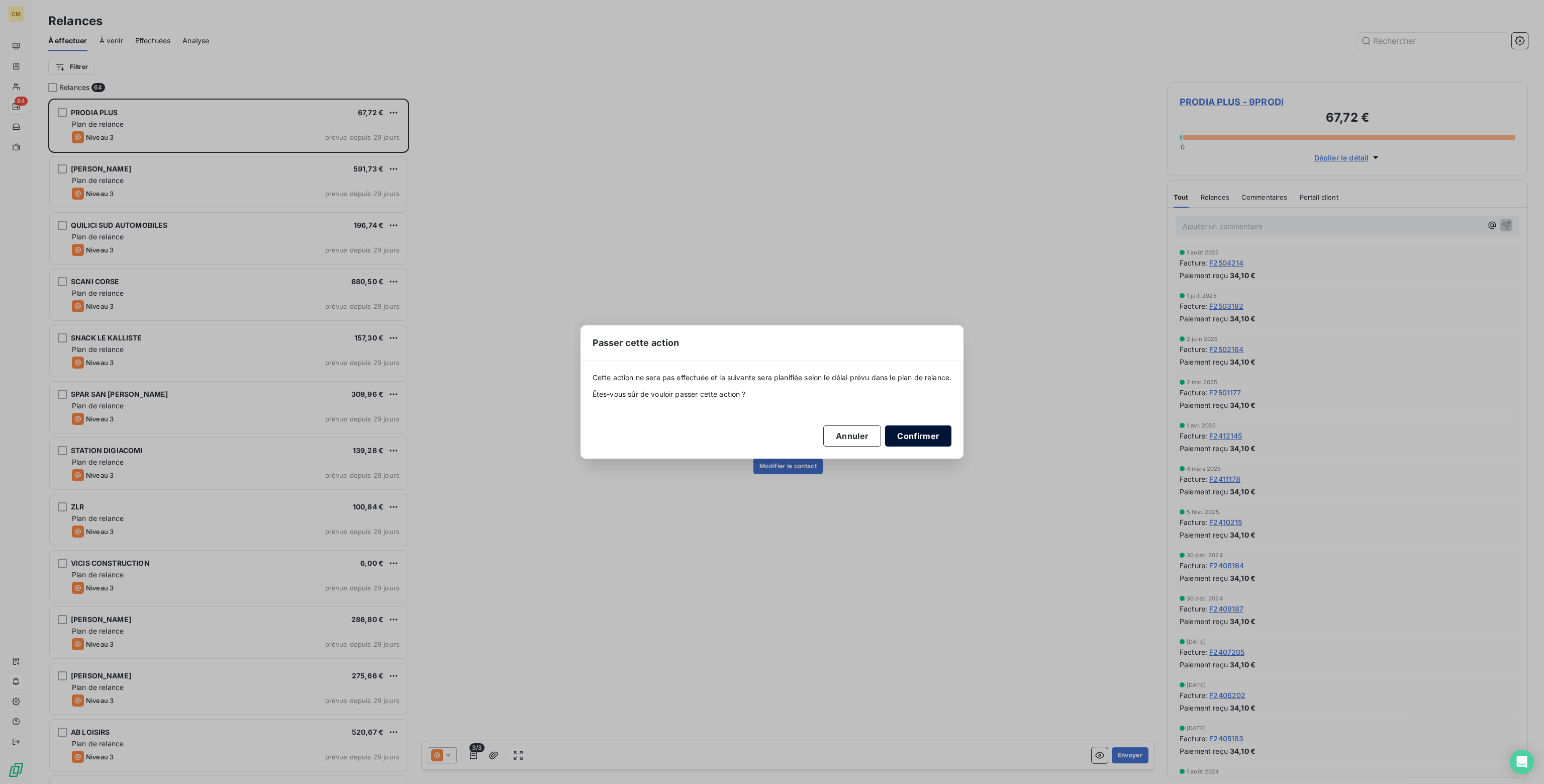
click at [922, 436] on button "Confirmer" at bounding box center [918, 436] width 66 height 21
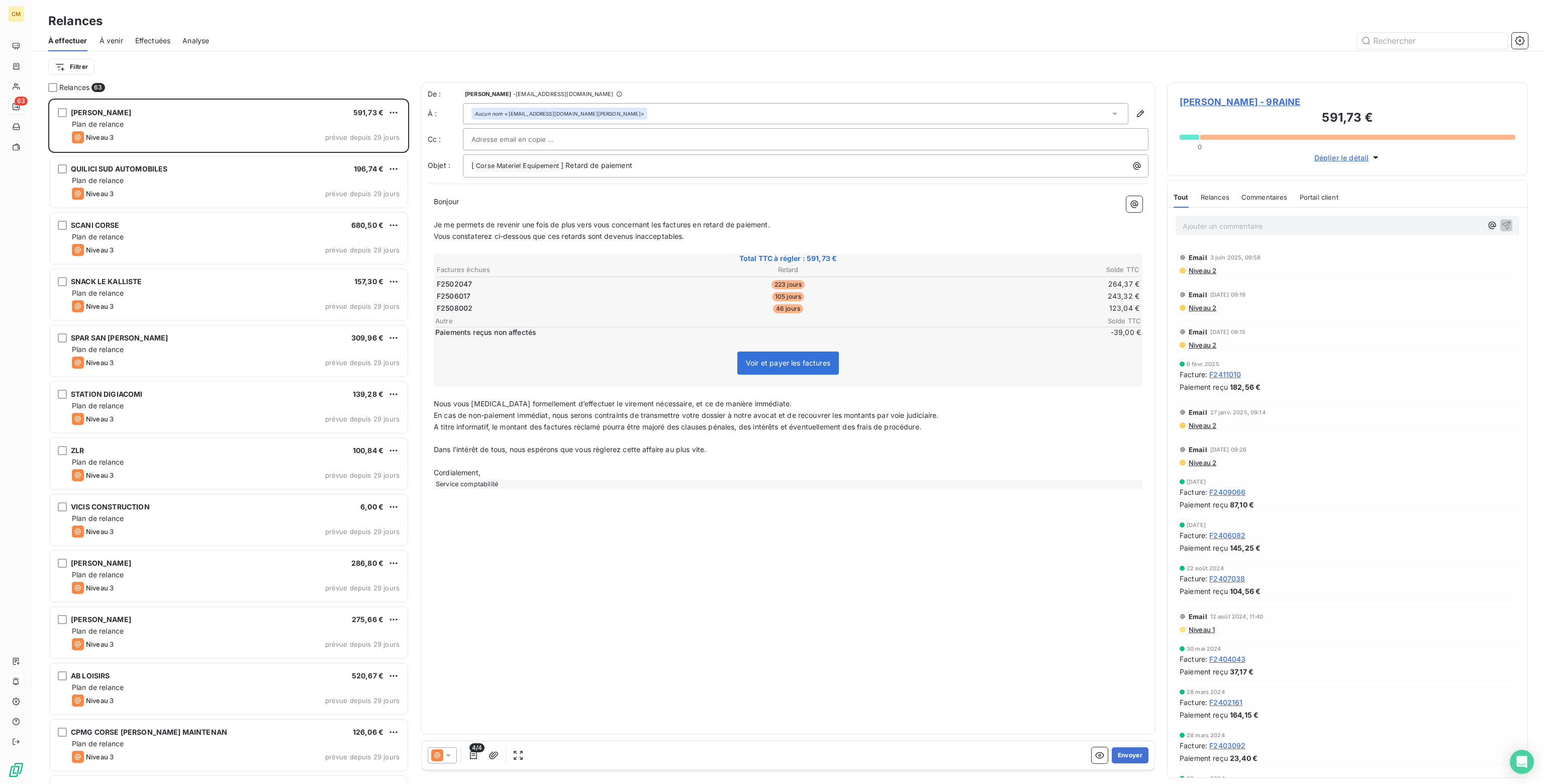
click at [451, 756] on icon at bounding box center [448, 755] width 10 height 10
click at [459, 716] on span "Niveau 2" at bounding box center [462, 715] width 30 height 10
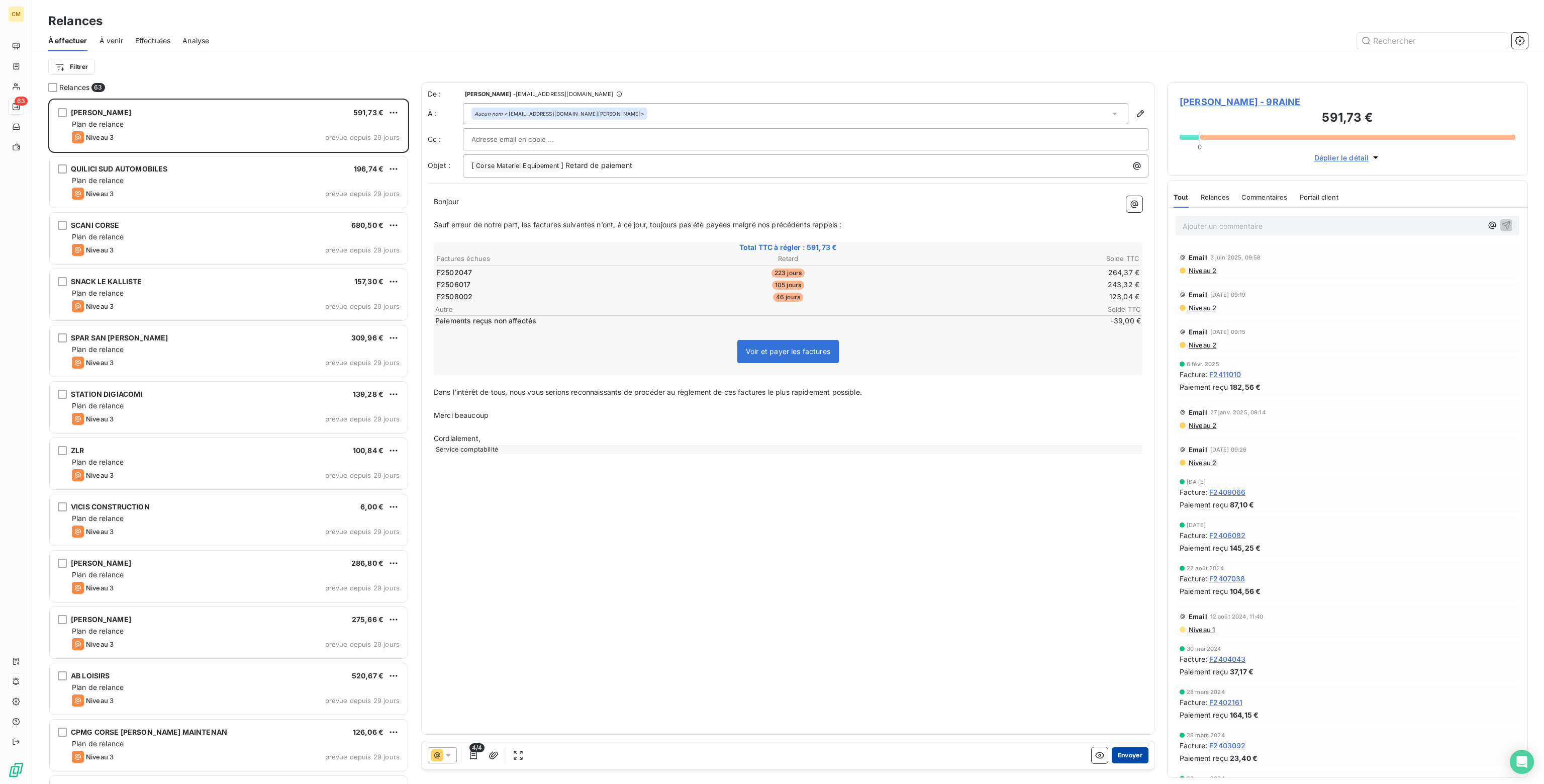
click at [1134, 758] on button "Envoyer" at bounding box center [1131, 755] width 37 height 16
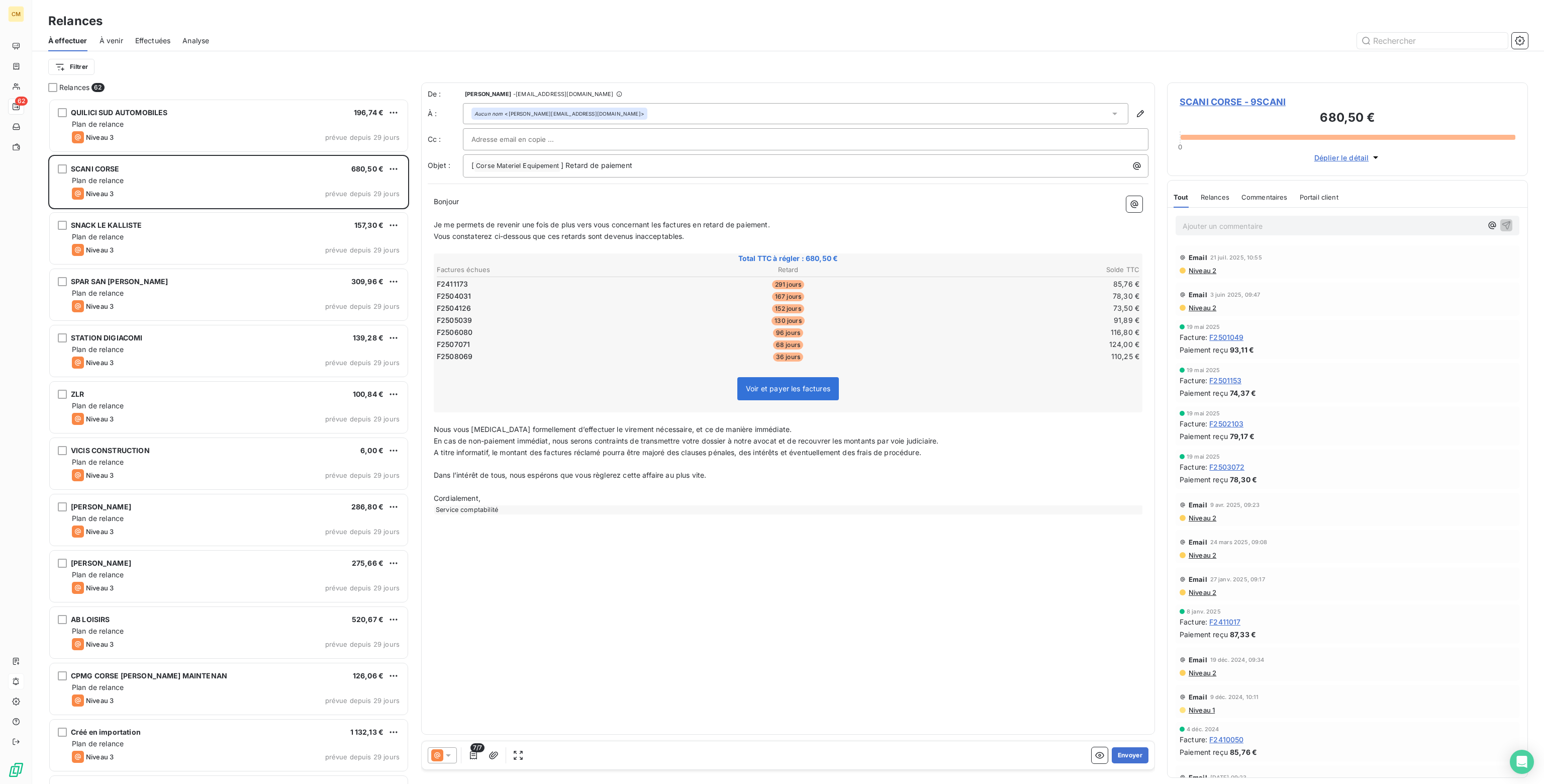
click at [449, 752] on icon at bounding box center [448, 755] width 10 height 10
click at [457, 716] on span "Niveau 2" at bounding box center [462, 715] width 30 height 10
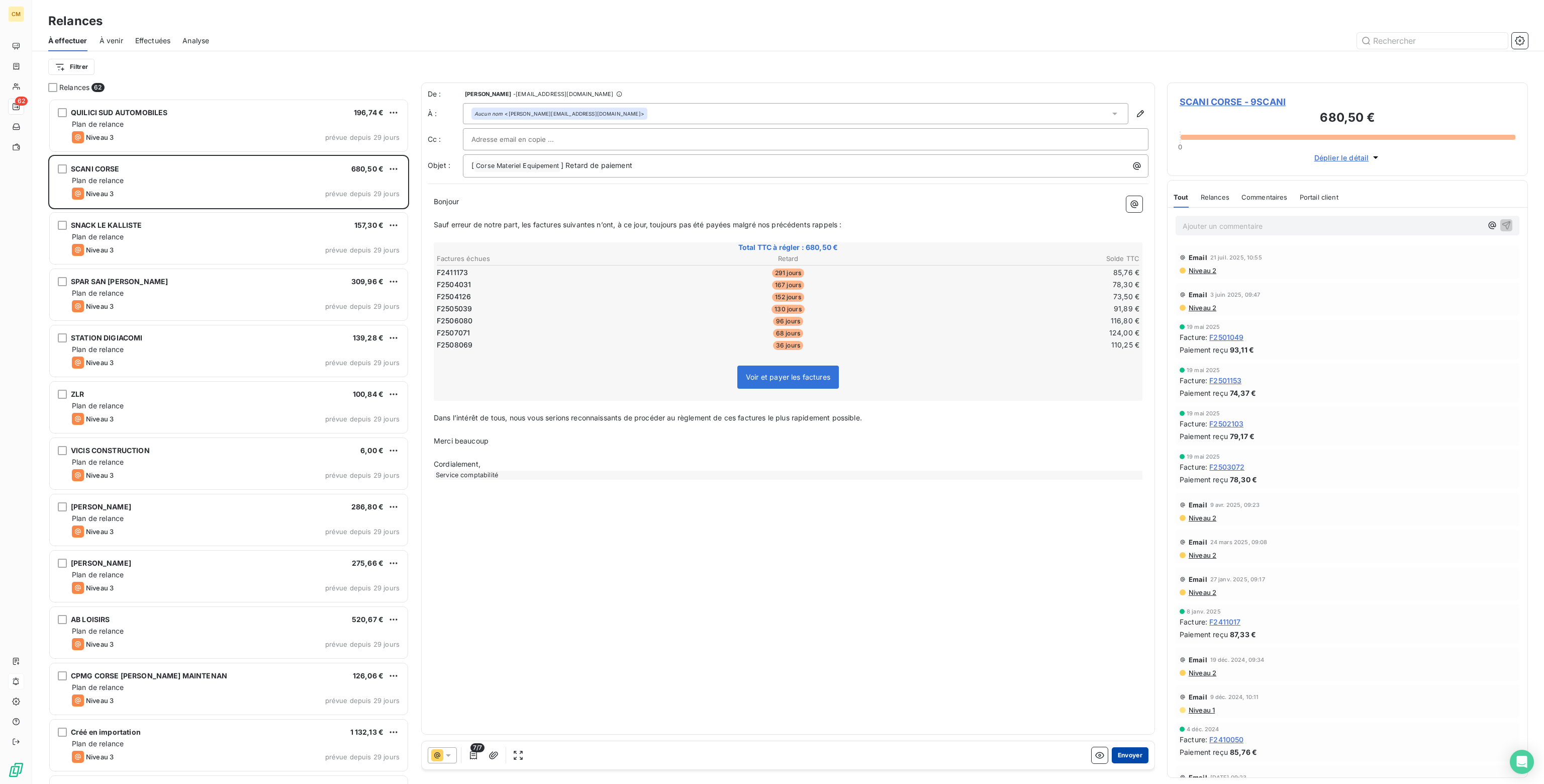
click at [1140, 755] on button "Envoyer" at bounding box center [1131, 755] width 37 height 16
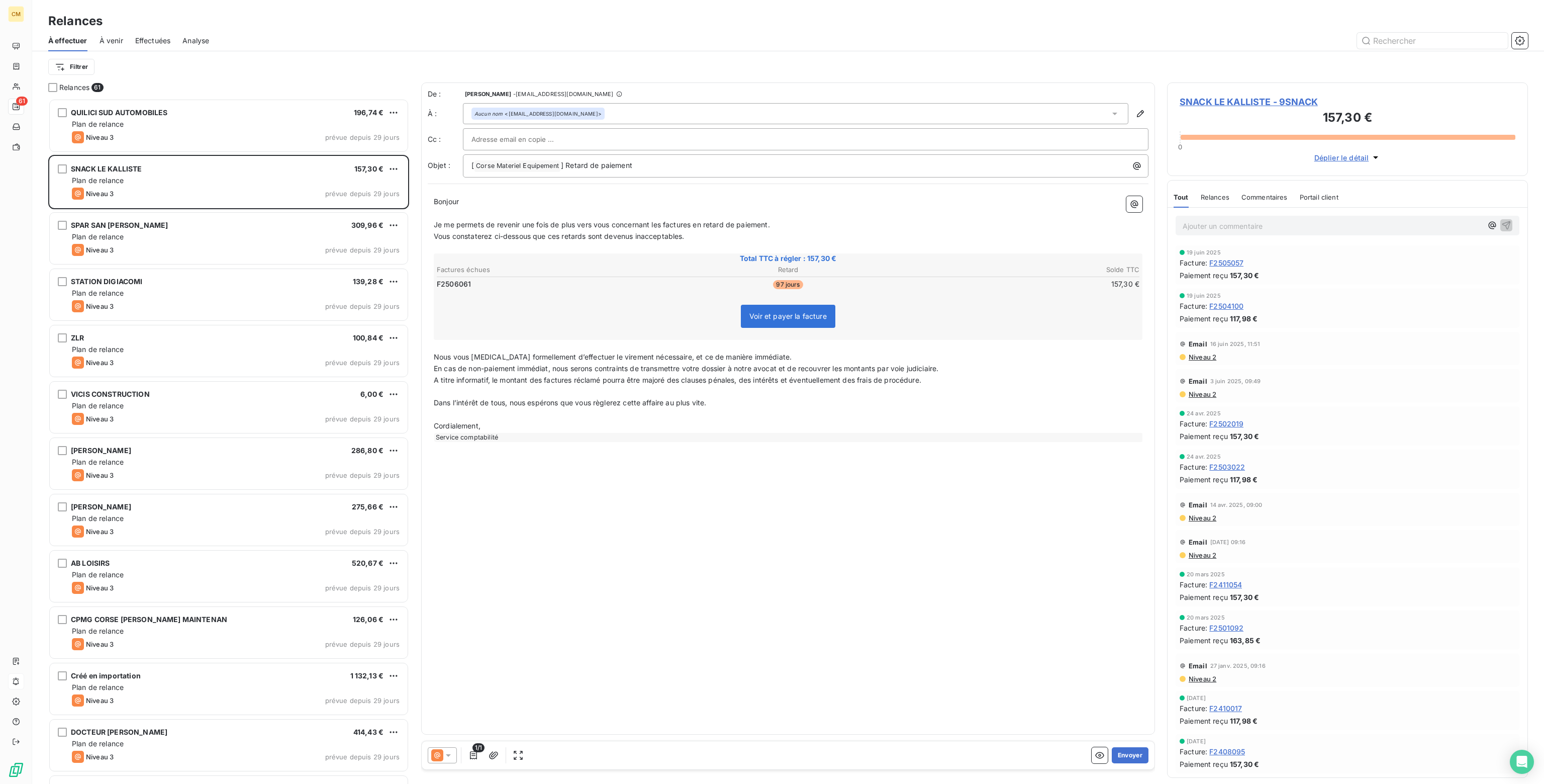
click at [451, 752] on icon at bounding box center [448, 755] width 10 height 10
click at [458, 714] on span "Niveau 2" at bounding box center [462, 715] width 30 height 10
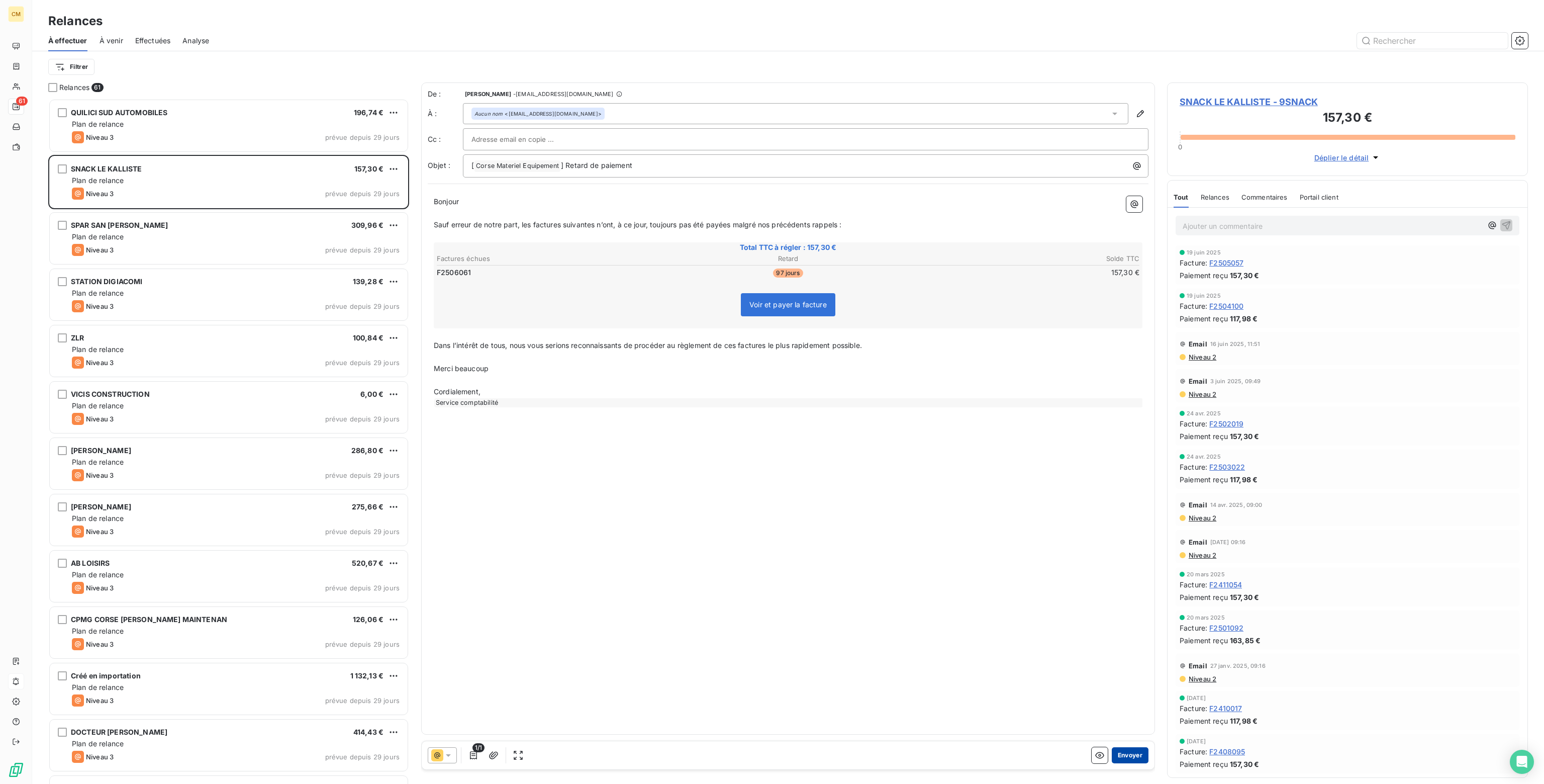
click at [1128, 754] on button "Envoyer" at bounding box center [1131, 755] width 37 height 16
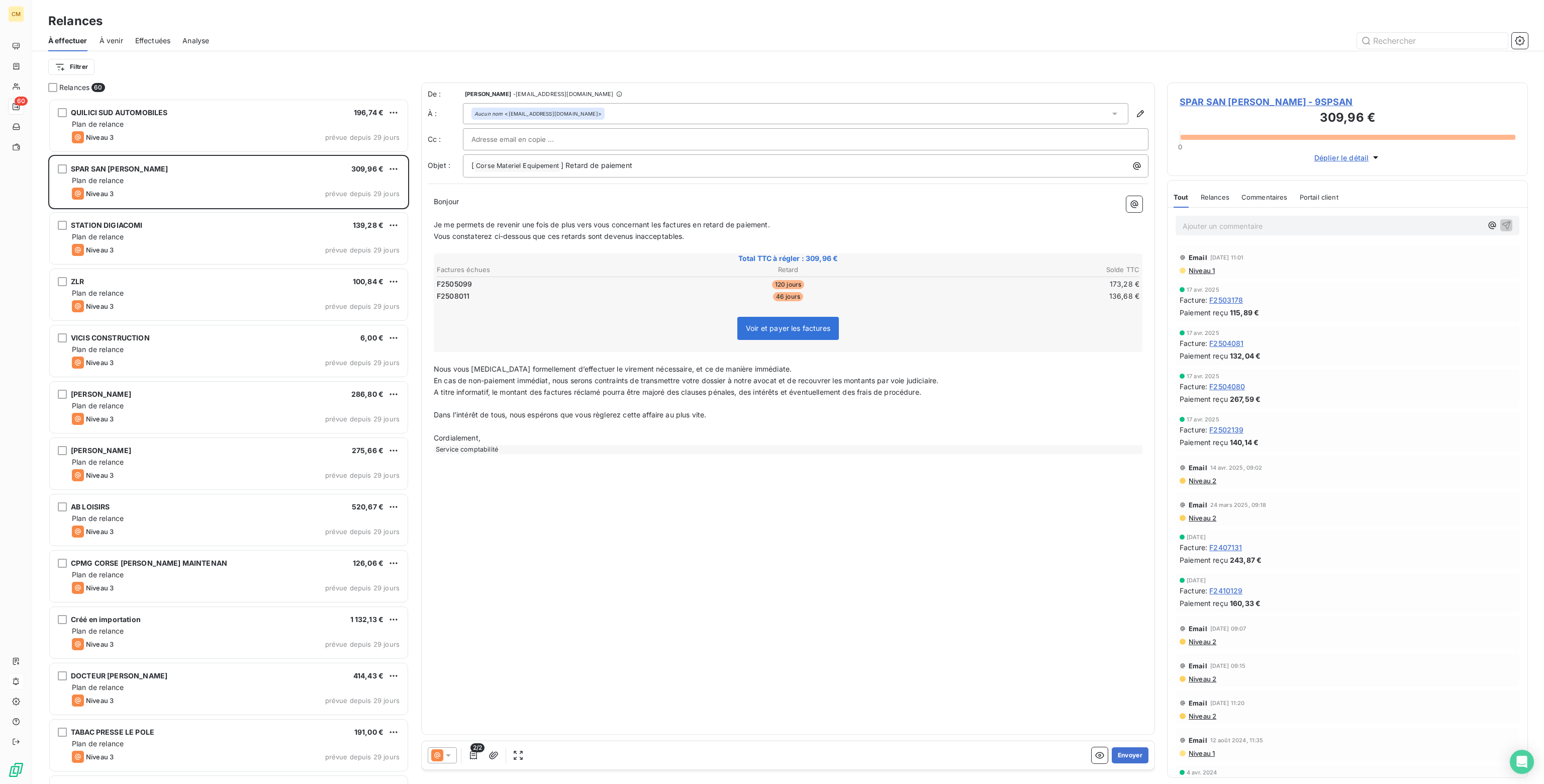
click at [455, 758] on div at bounding box center [442, 755] width 29 height 16
click at [458, 719] on span "Niveau 2" at bounding box center [462, 715] width 30 height 10
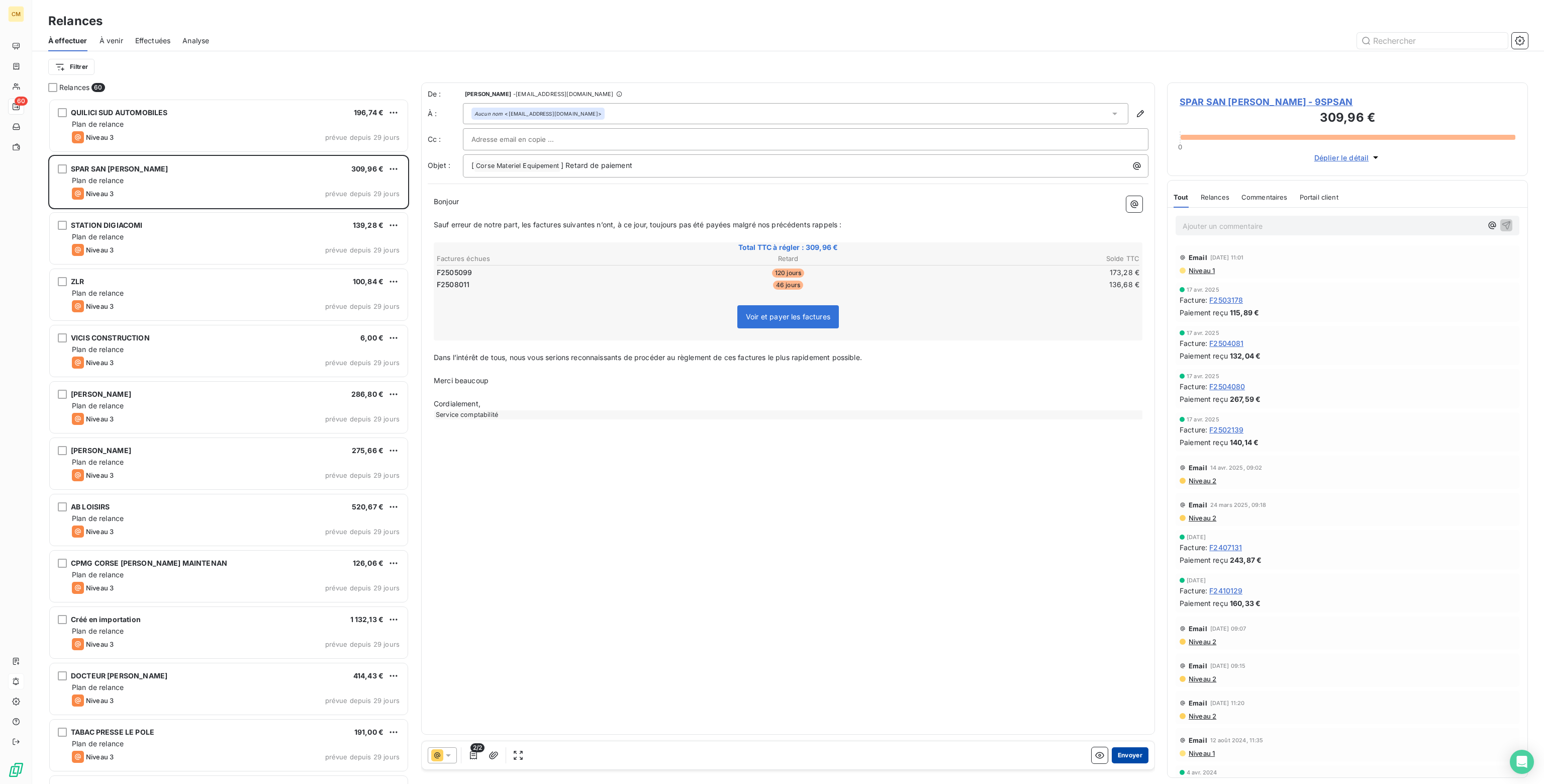
click at [1128, 752] on button "Envoyer" at bounding box center [1131, 755] width 37 height 16
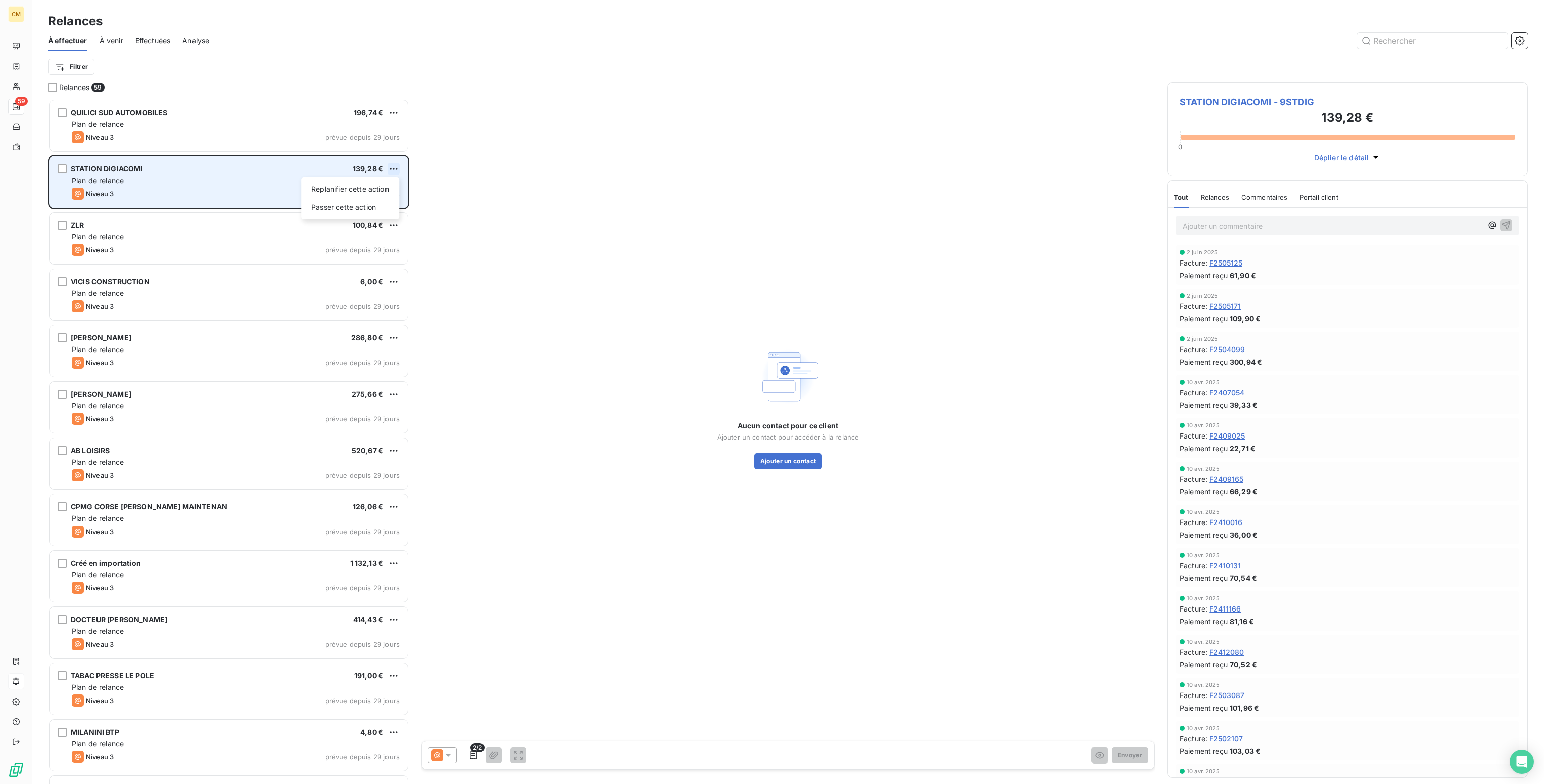
click at [398, 167] on html "CM 59 Relances À effectuer À venir Effectuées Analyse Filtrer Relances 59 [PERS…" at bounding box center [772, 392] width 1544 height 784
click at [365, 209] on div "Passer cette action" at bounding box center [350, 207] width 90 height 16
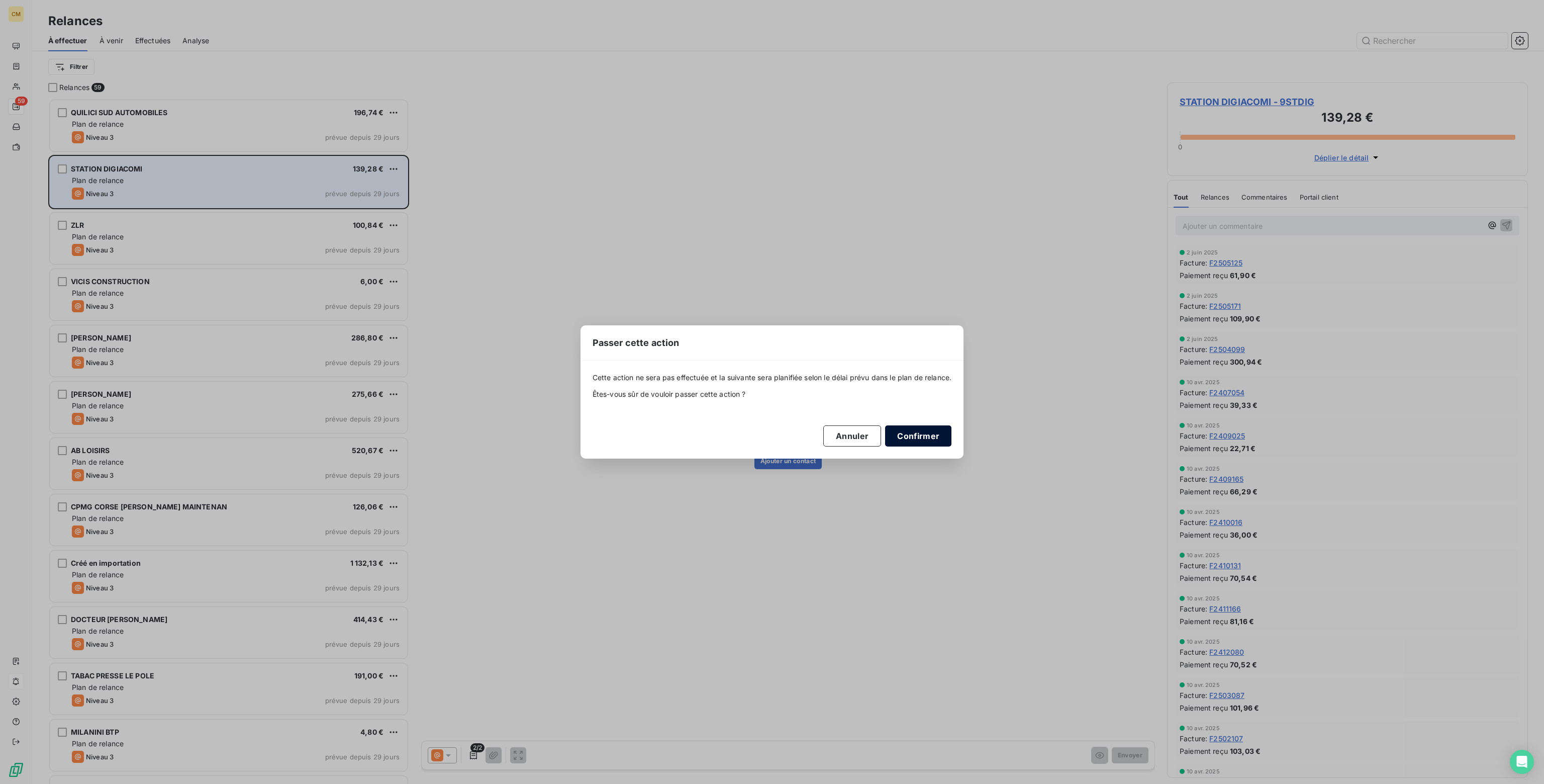
click at [921, 431] on button "Confirmer" at bounding box center [918, 436] width 66 height 21
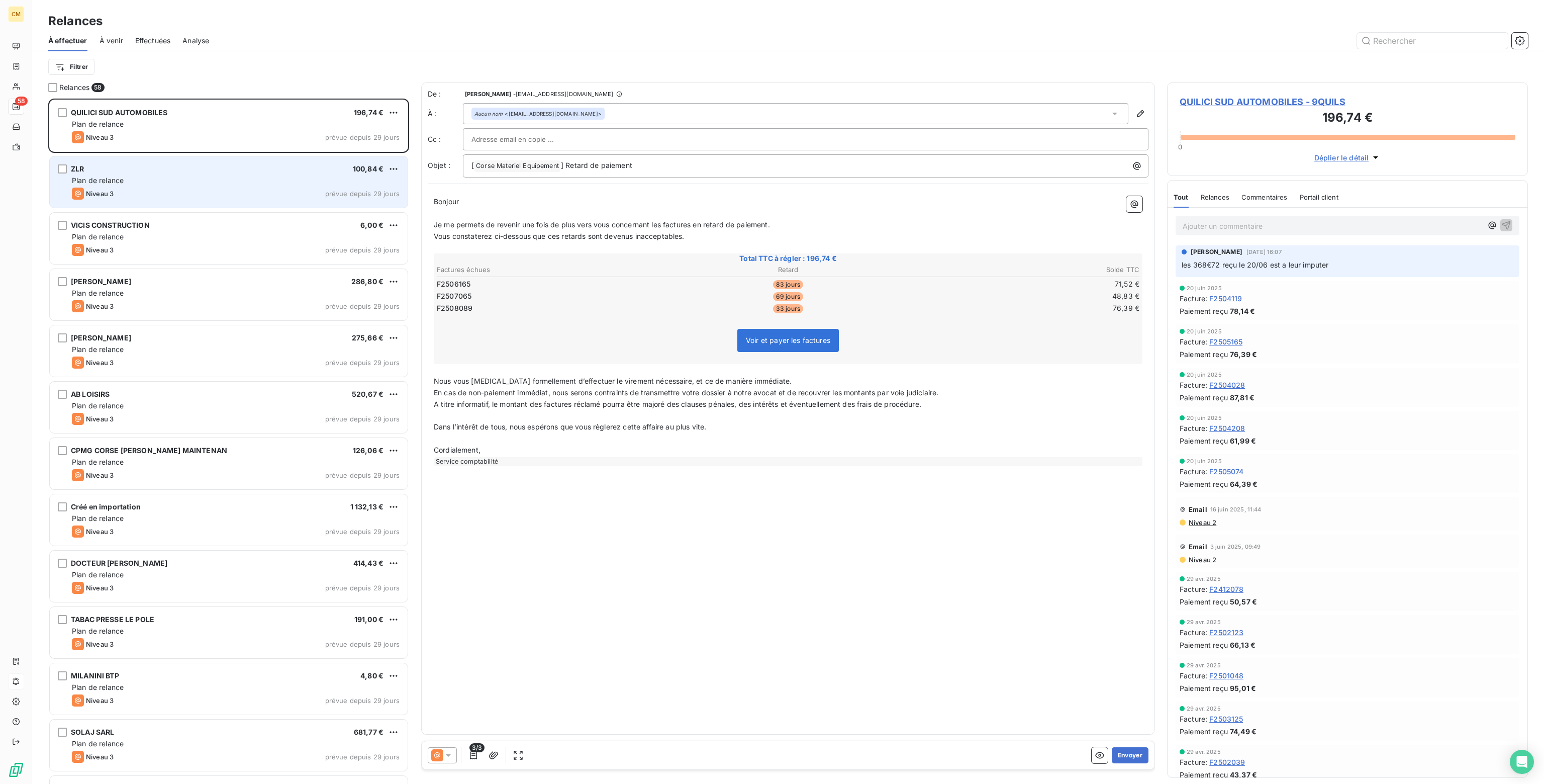
click at [449, 755] on icon at bounding box center [448, 755] width 10 height 10
click at [455, 720] on div "Niveau 2" at bounding box center [456, 715] width 44 height 13
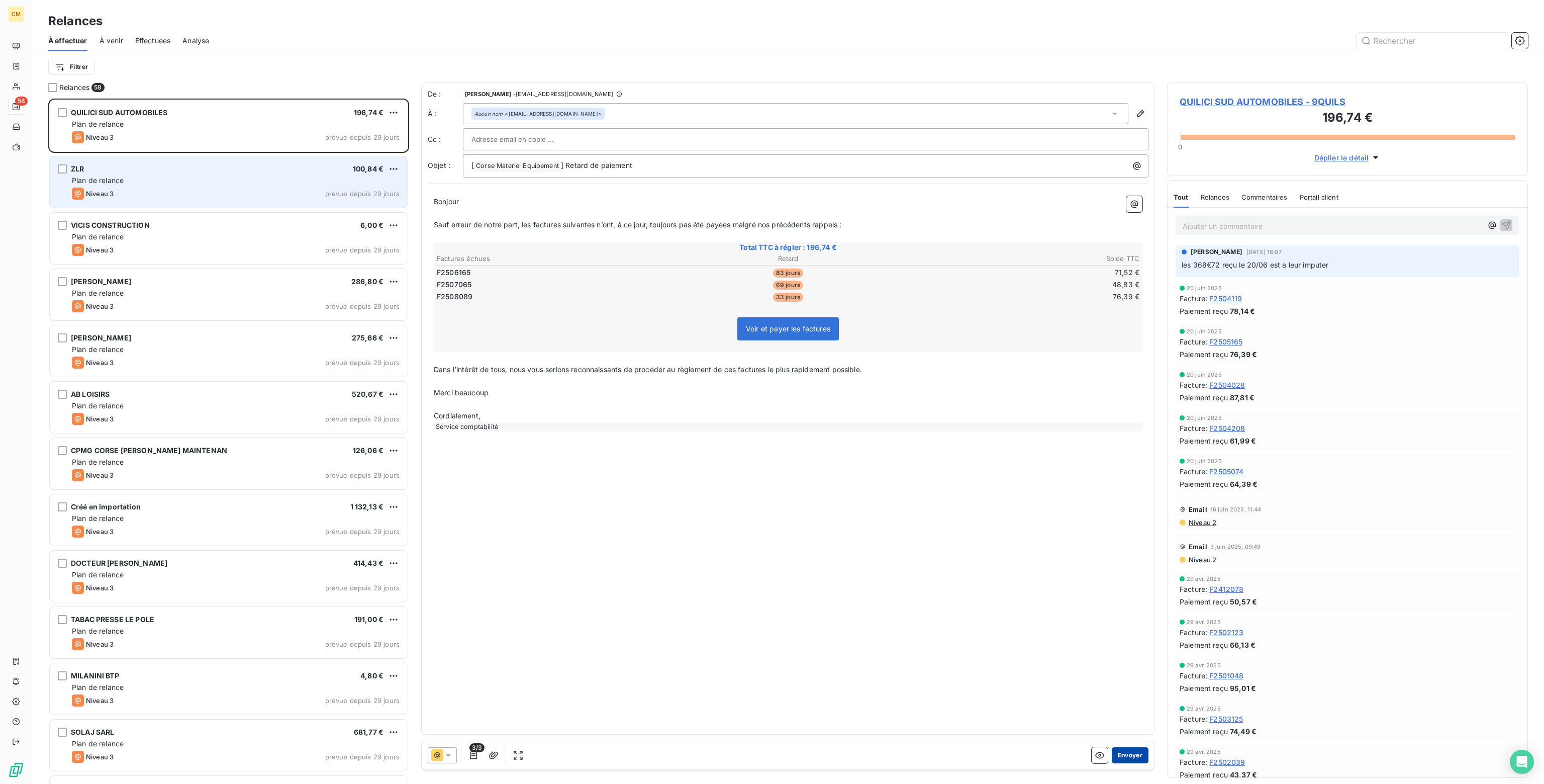
click at [1133, 752] on button "Envoyer" at bounding box center [1131, 755] width 37 height 16
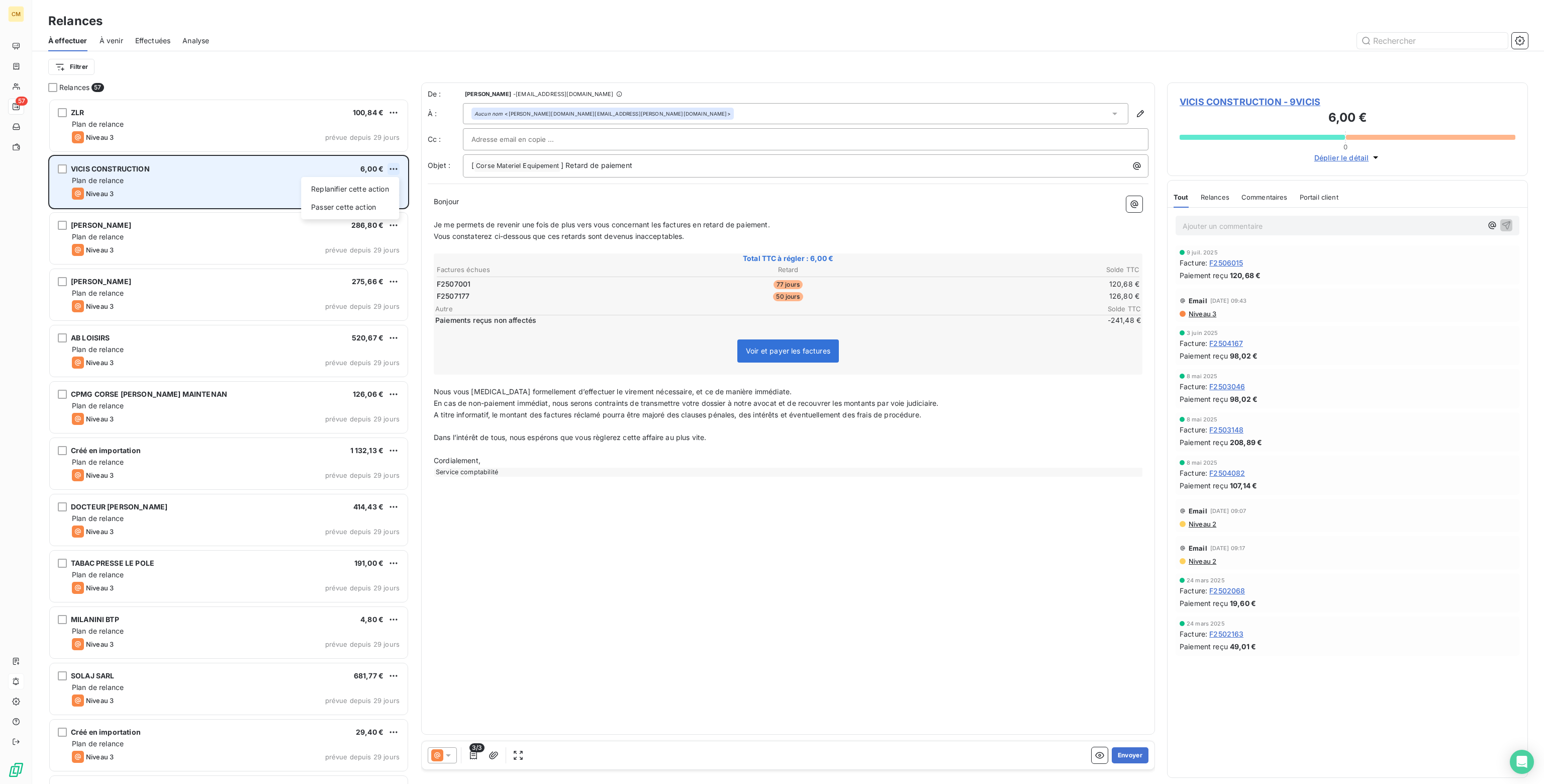
click at [398, 169] on html "CM 57 Relances À effectuer À venir Effectuées Analyse Filtrer Relances 57 ZLR 1…" at bounding box center [772, 392] width 1544 height 784
click at [364, 209] on div "Passer cette action" at bounding box center [350, 207] width 90 height 16
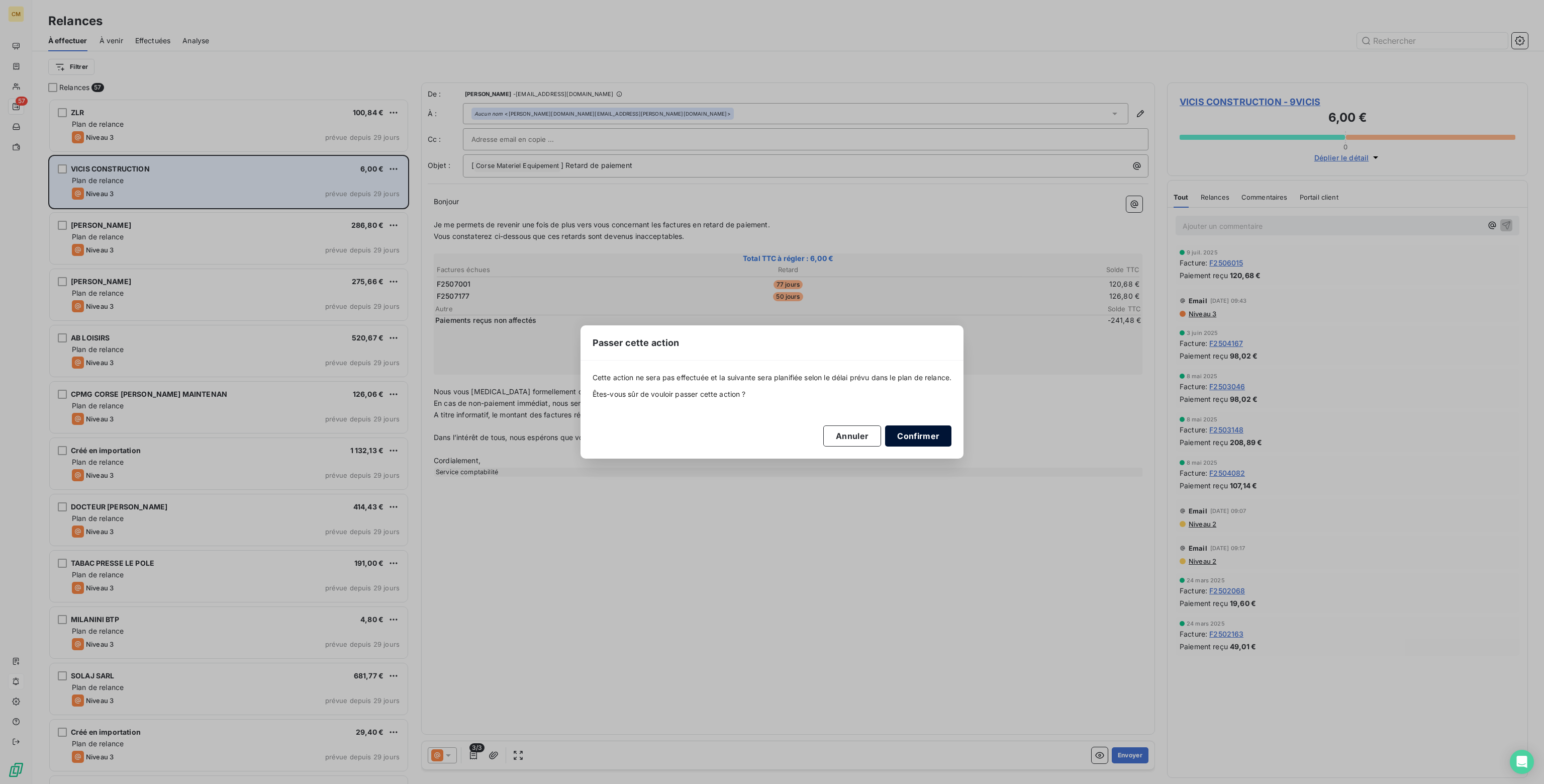
click at [909, 437] on button "Confirmer" at bounding box center [918, 436] width 66 height 21
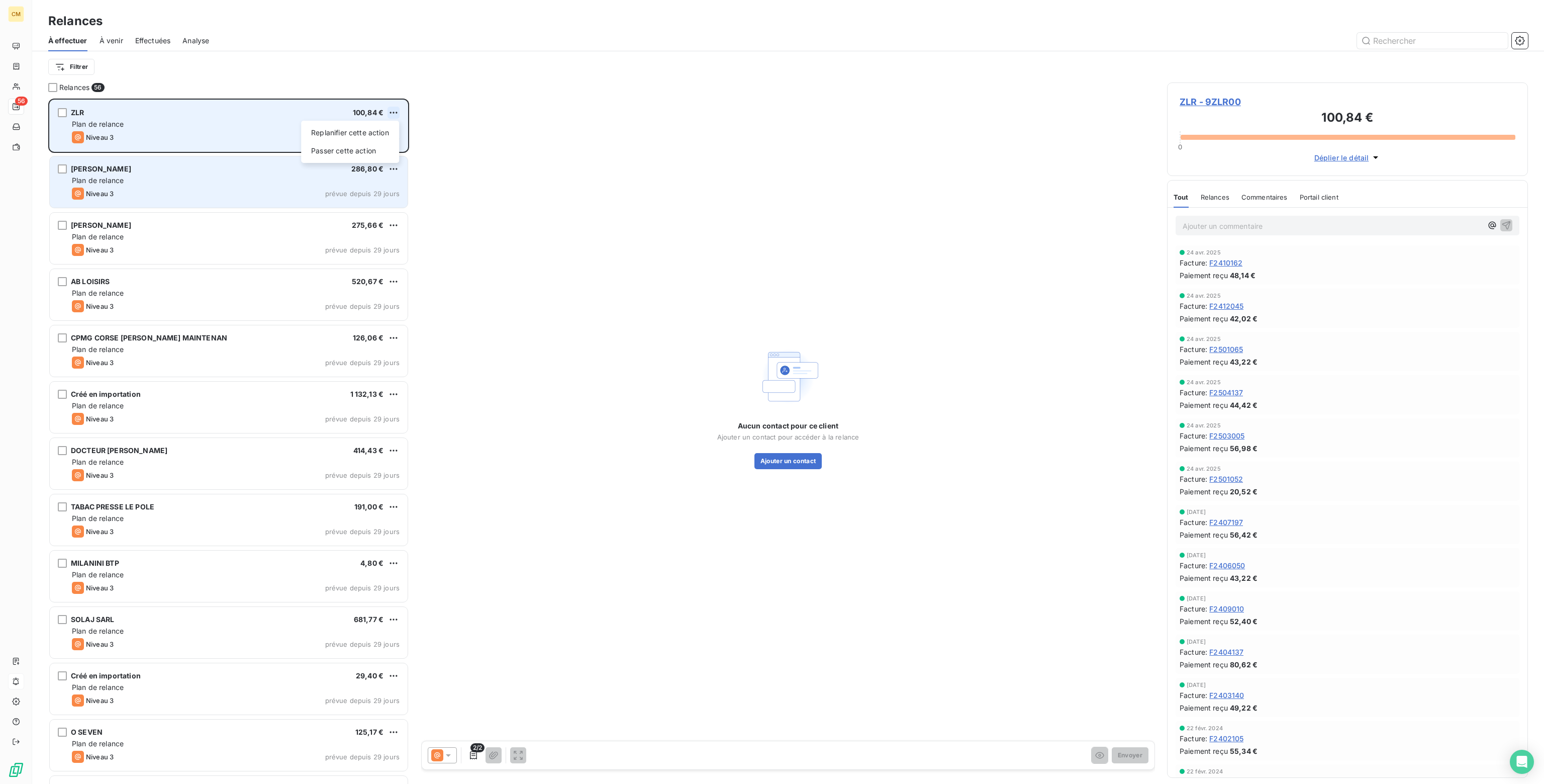
click at [396, 108] on html "CM 56 Relances À effectuer À venir Effectuées Analyse Filtrer Relances 56 ZLR 1…" at bounding box center [772, 392] width 1544 height 784
click at [372, 144] on div "Passer cette action" at bounding box center [350, 150] width 90 height 16
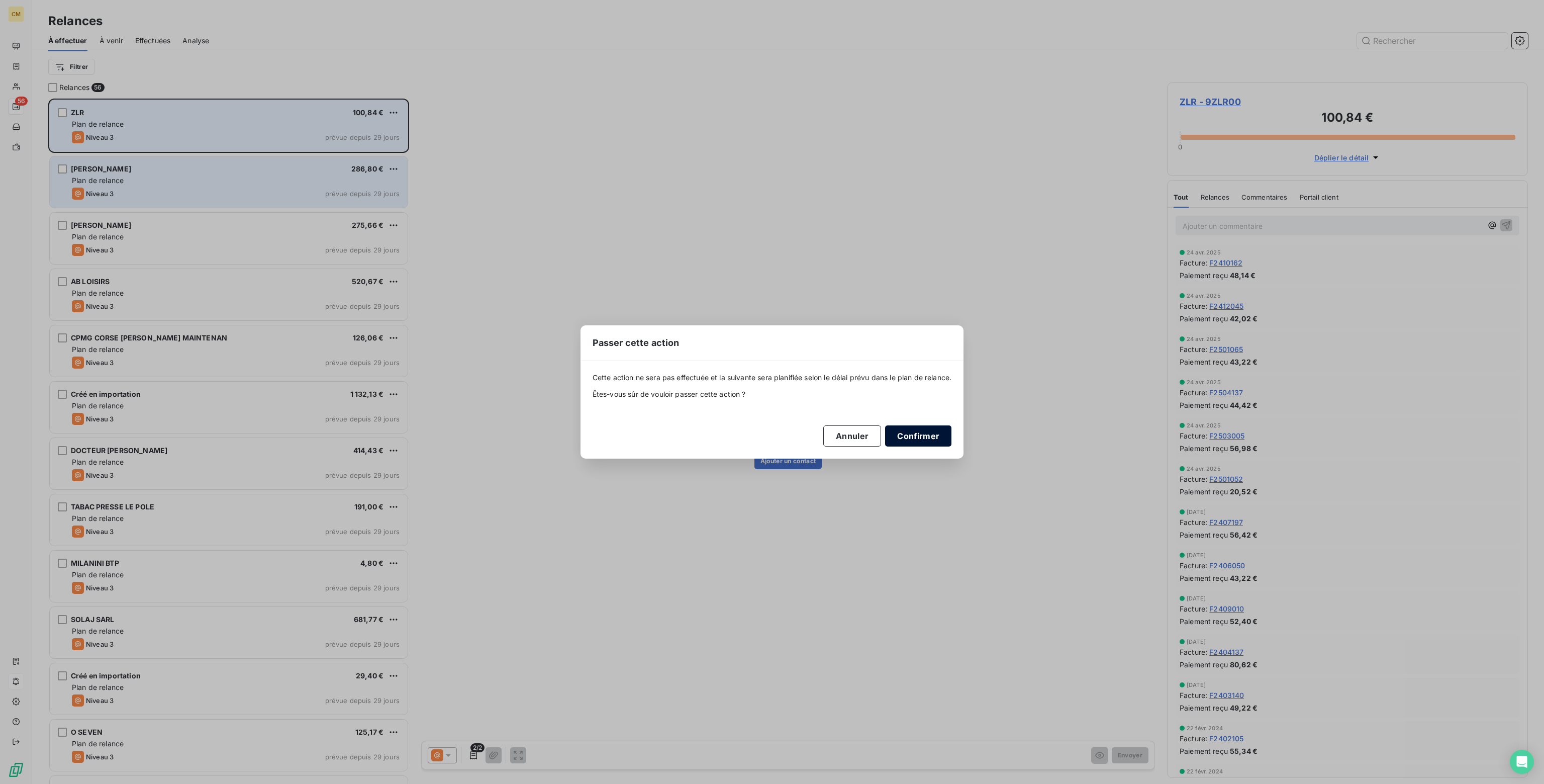
click at [913, 433] on button "Confirmer" at bounding box center [918, 436] width 66 height 21
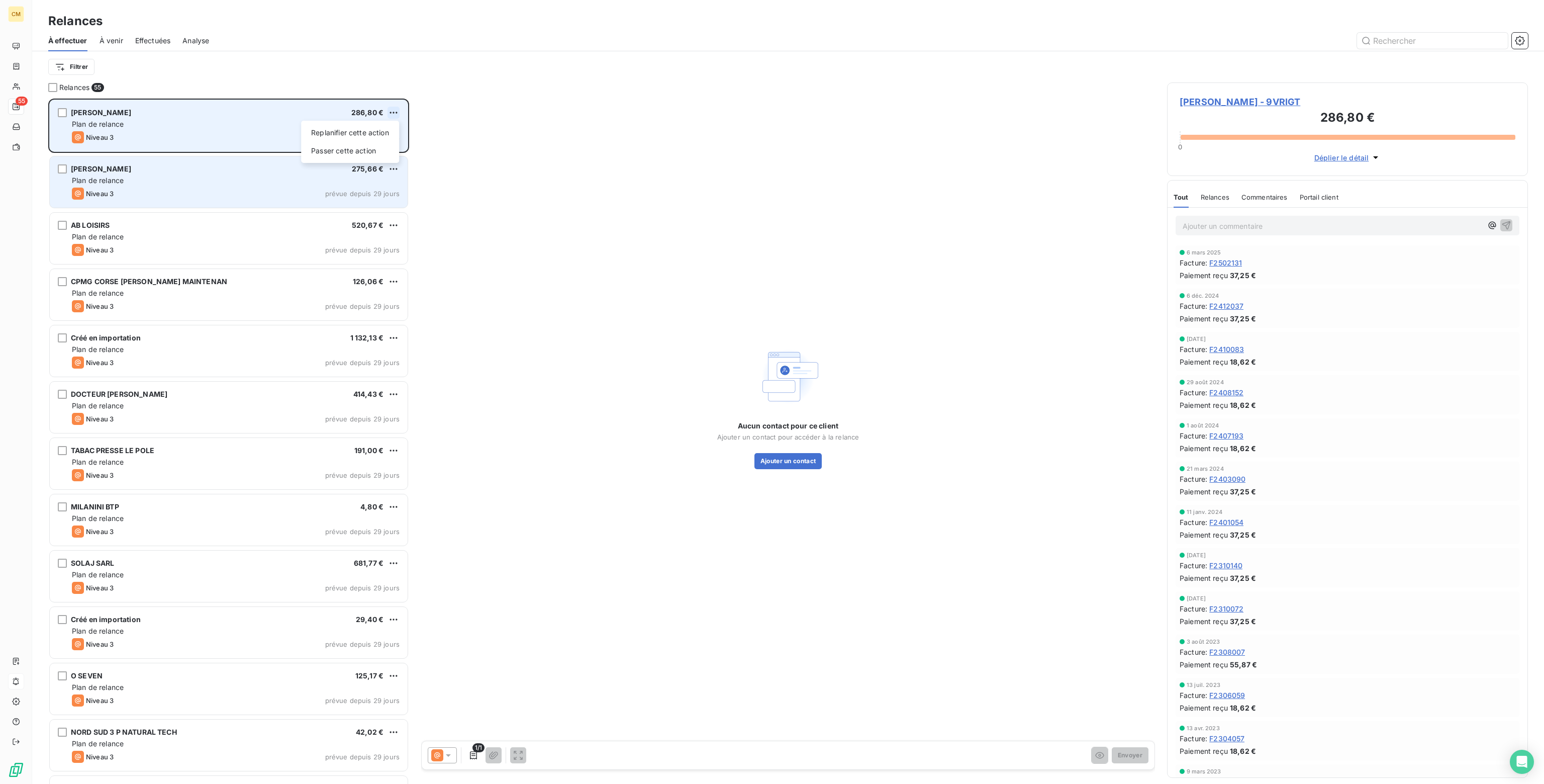
click at [396, 108] on html "CM 55 Relances À effectuer À venir Effectuées Analyse Filtrer Relances 55 [PERS…" at bounding box center [772, 392] width 1544 height 784
click at [369, 150] on div "Passer cette action" at bounding box center [350, 150] width 90 height 16
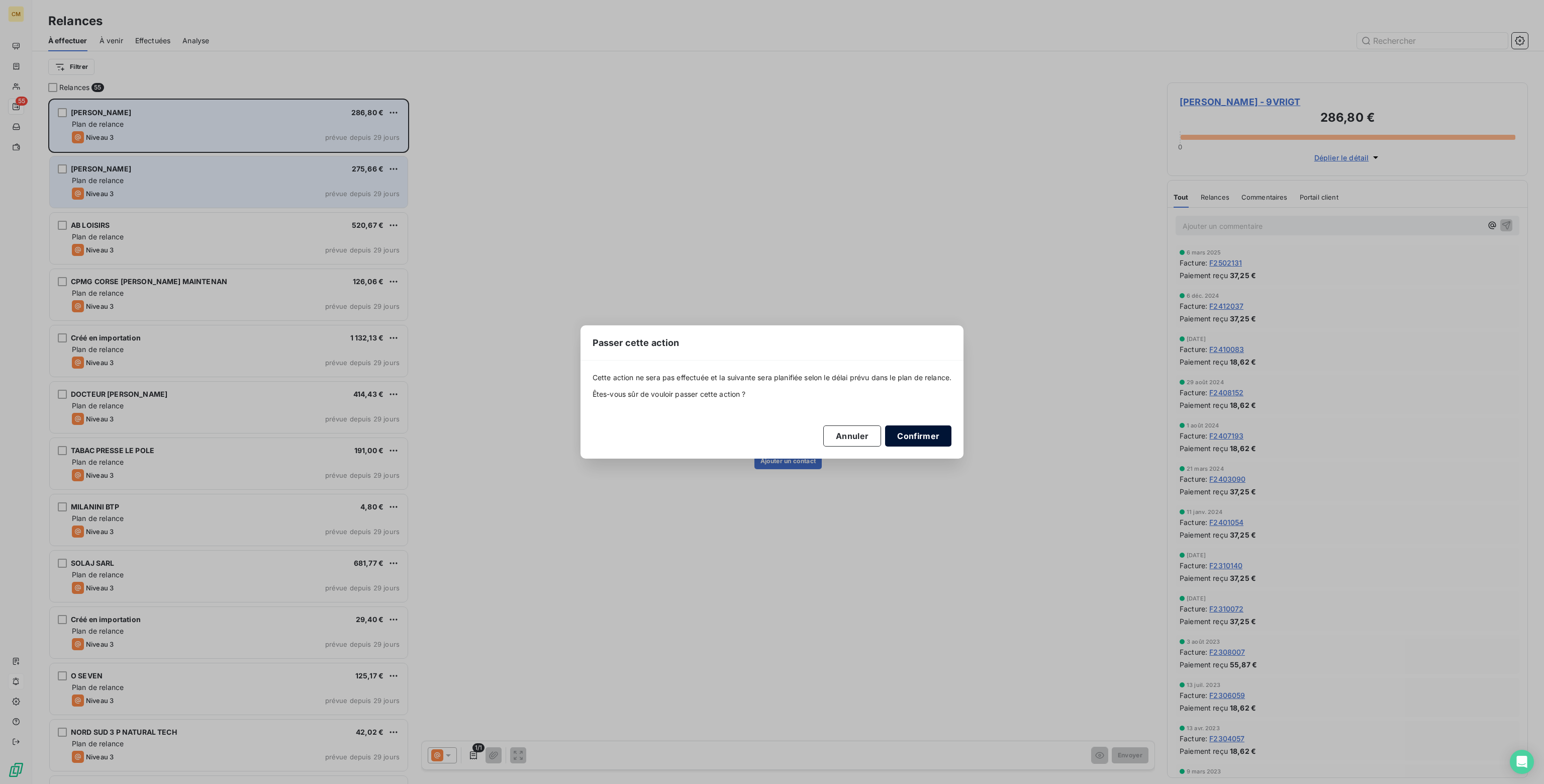
click at [925, 434] on button "Confirmer" at bounding box center [918, 436] width 66 height 21
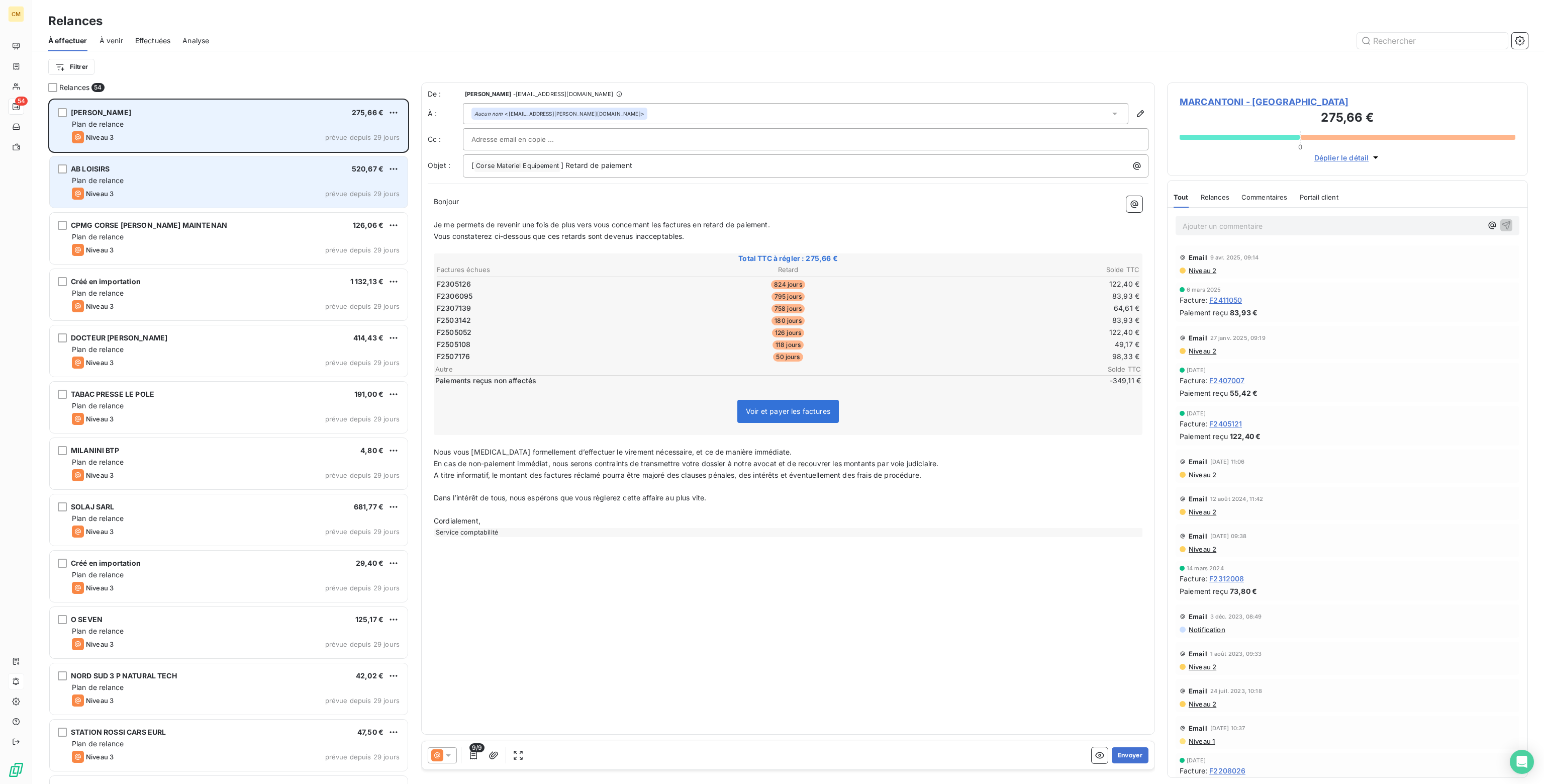
click at [446, 755] on icon at bounding box center [448, 755] width 10 height 10
click at [453, 713] on span "Niveau 2" at bounding box center [462, 715] width 30 height 10
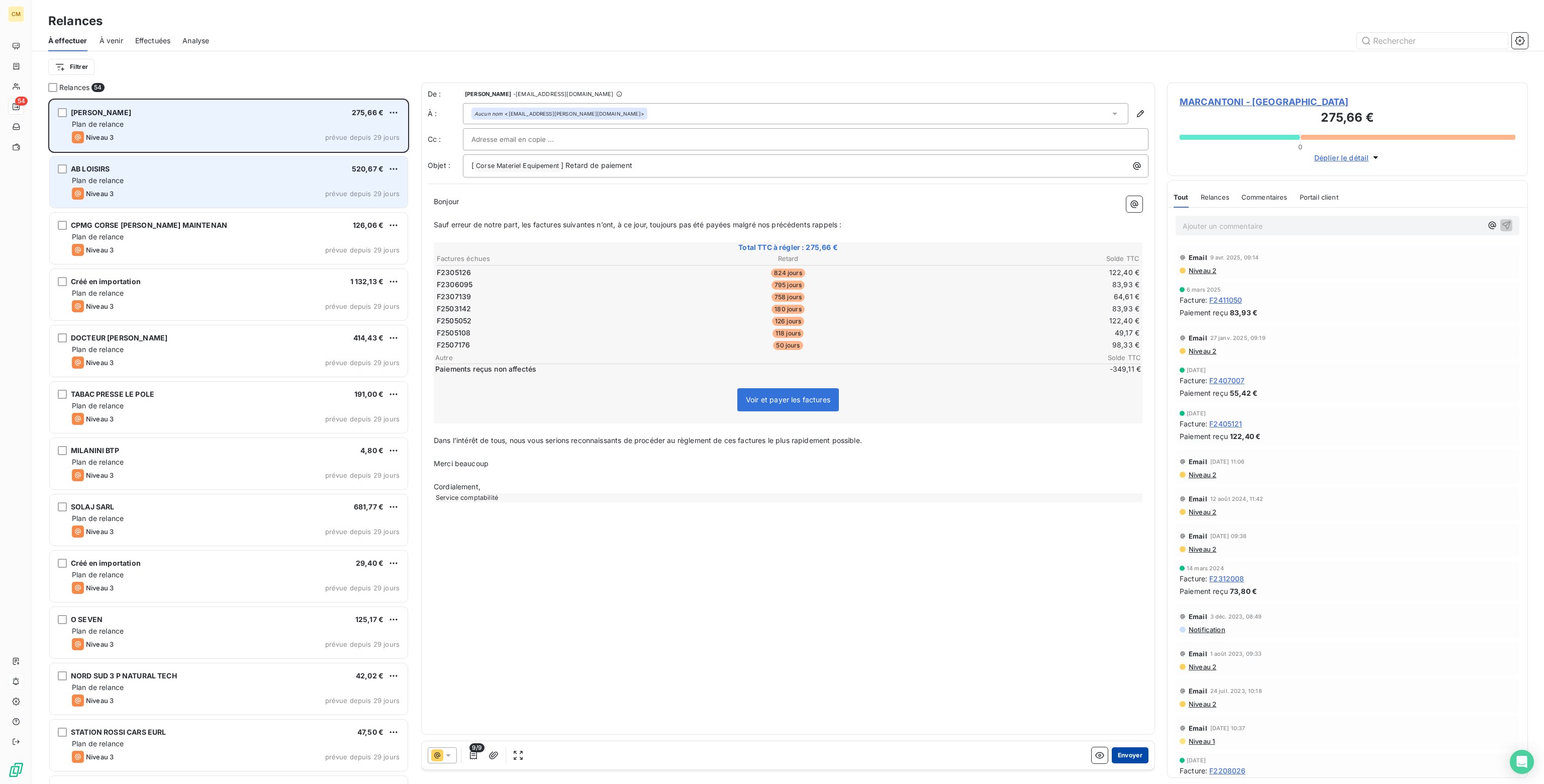
click at [1130, 754] on button "Envoyer" at bounding box center [1131, 755] width 37 height 16
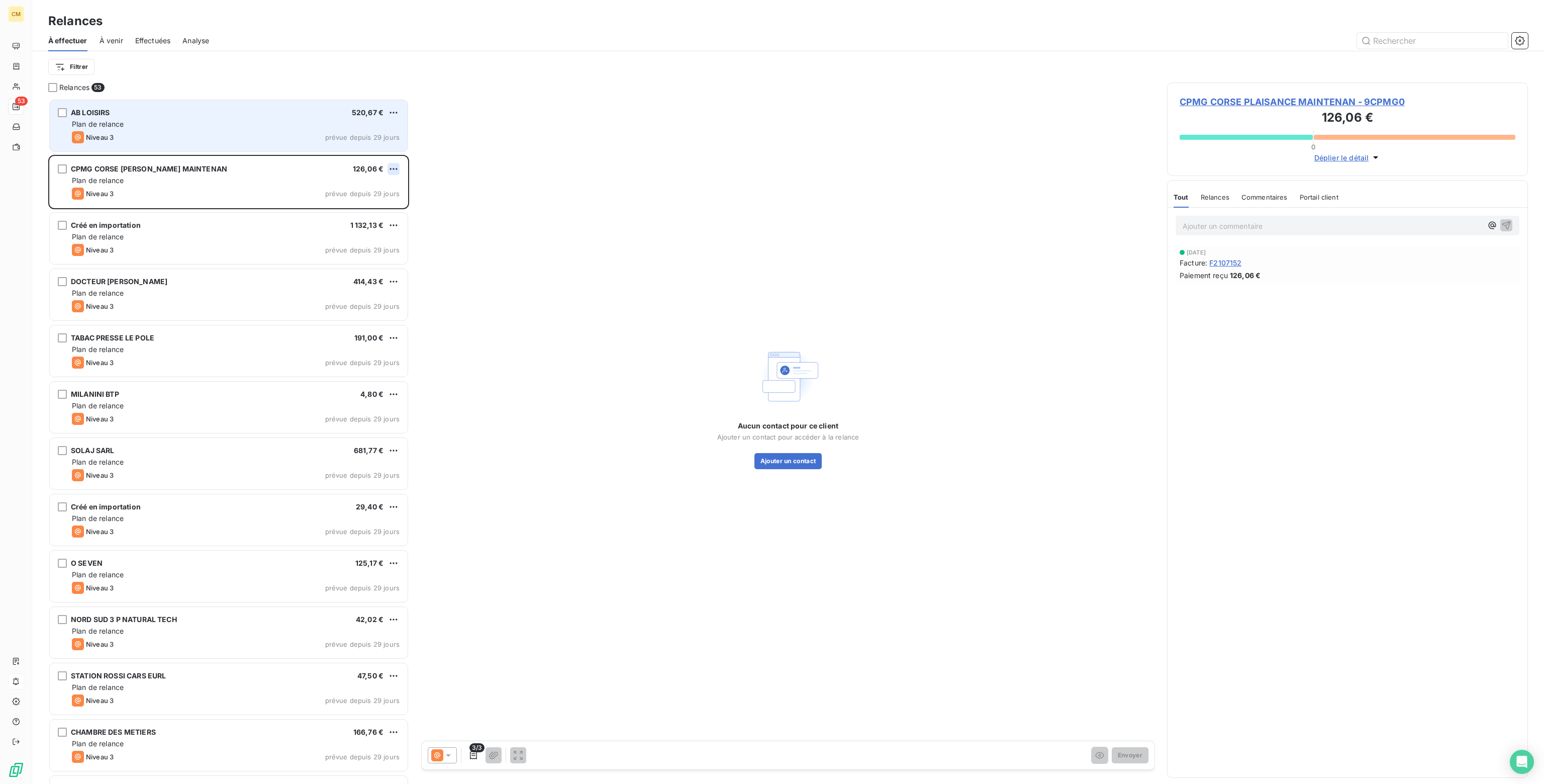
click at [393, 168] on html "CM 53 Relances À effectuer À venir Effectuées Analyse Filtrer Relances 53 AB LO…" at bounding box center [772, 392] width 1544 height 784
click at [344, 210] on div "Passer cette action" at bounding box center [350, 207] width 90 height 16
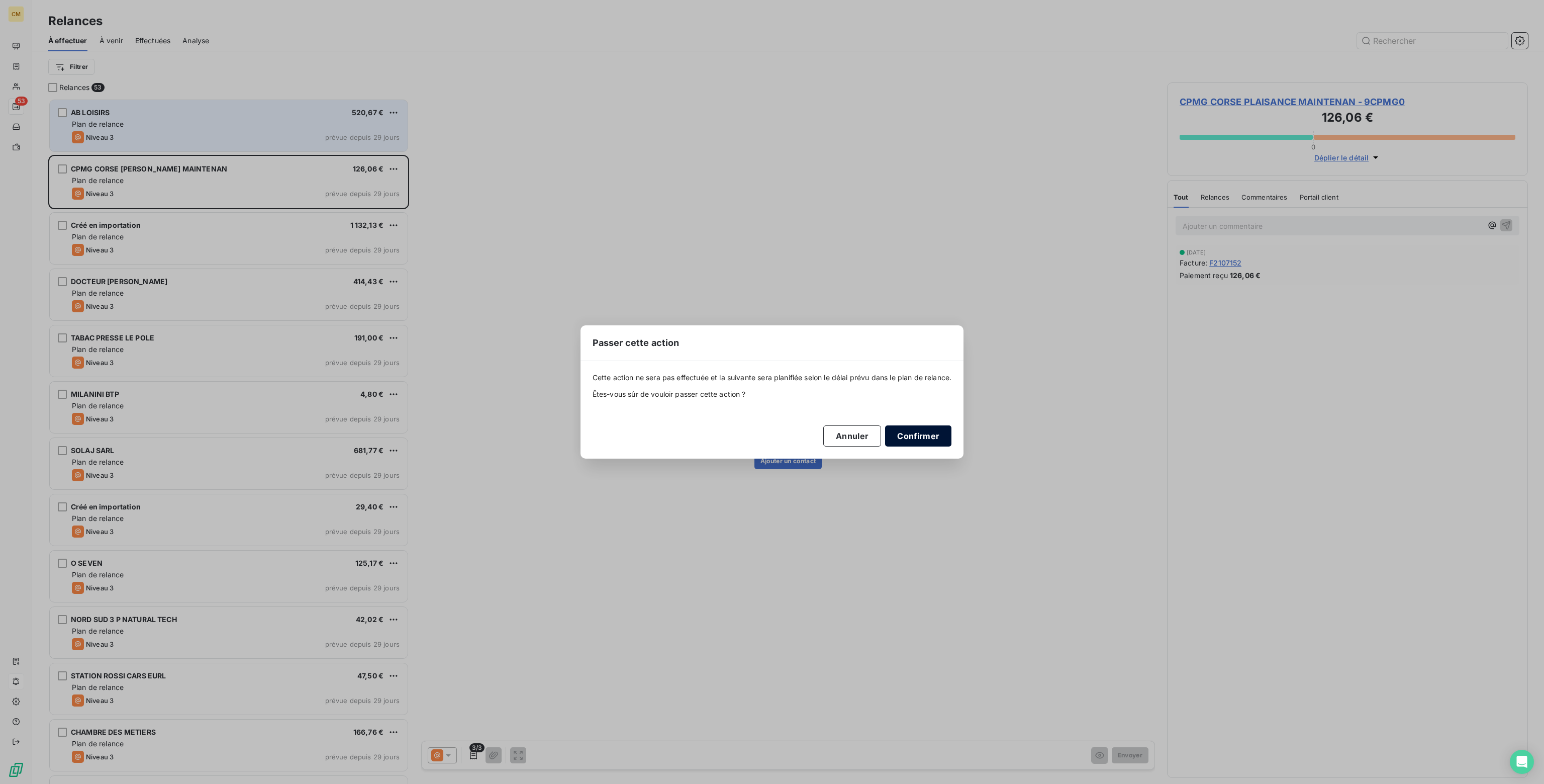
click at [929, 436] on button "Confirmer" at bounding box center [918, 436] width 66 height 21
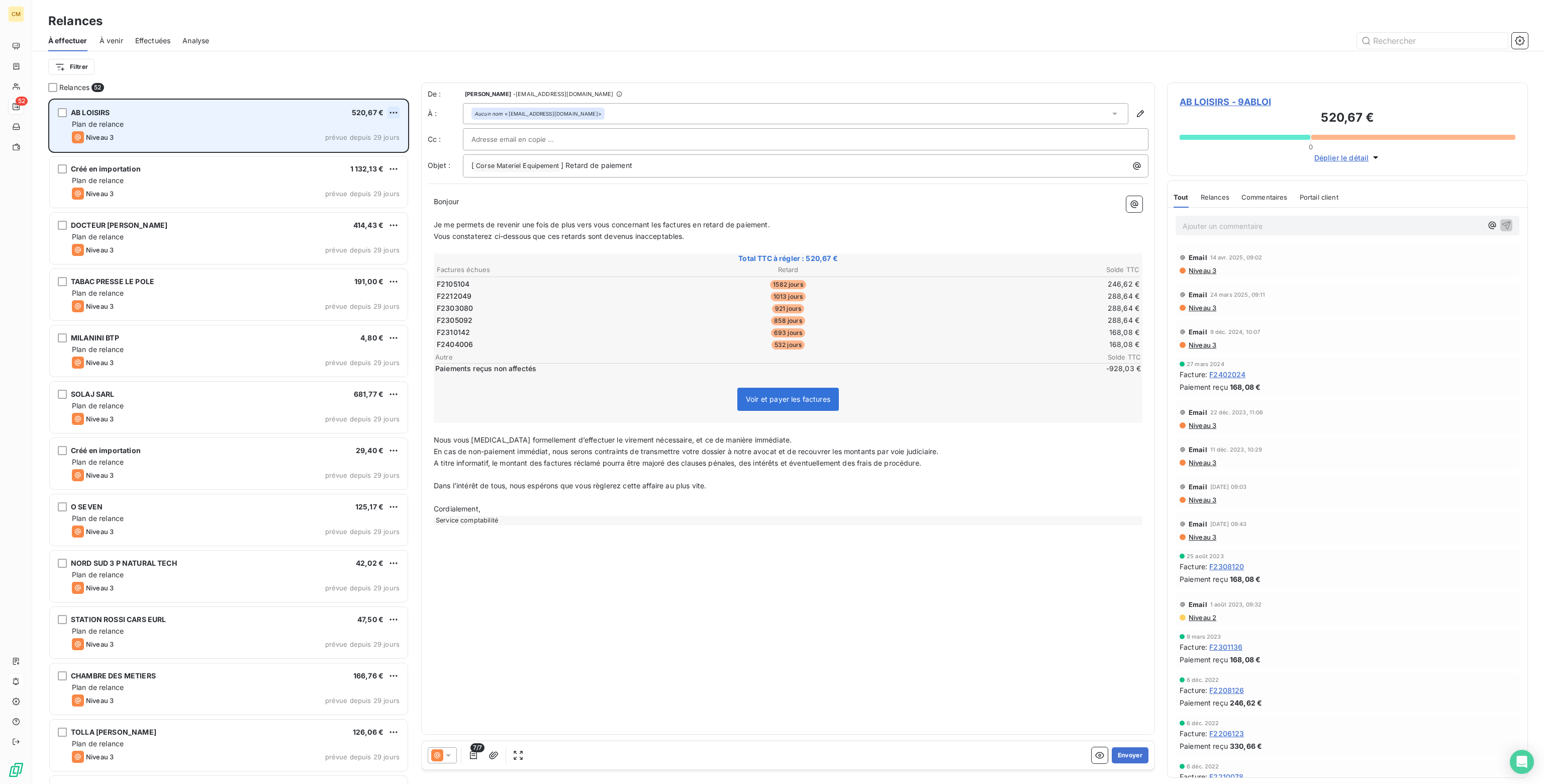
click at [398, 109] on html "CM 52 Relances À effectuer À venir Effectuées Analyse Filtrer Relances 52 AB LO…" at bounding box center [772, 392] width 1544 height 784
click at [365, 151] on div "Passer cette action" at bounding box center [350, 150] width 90 height 16
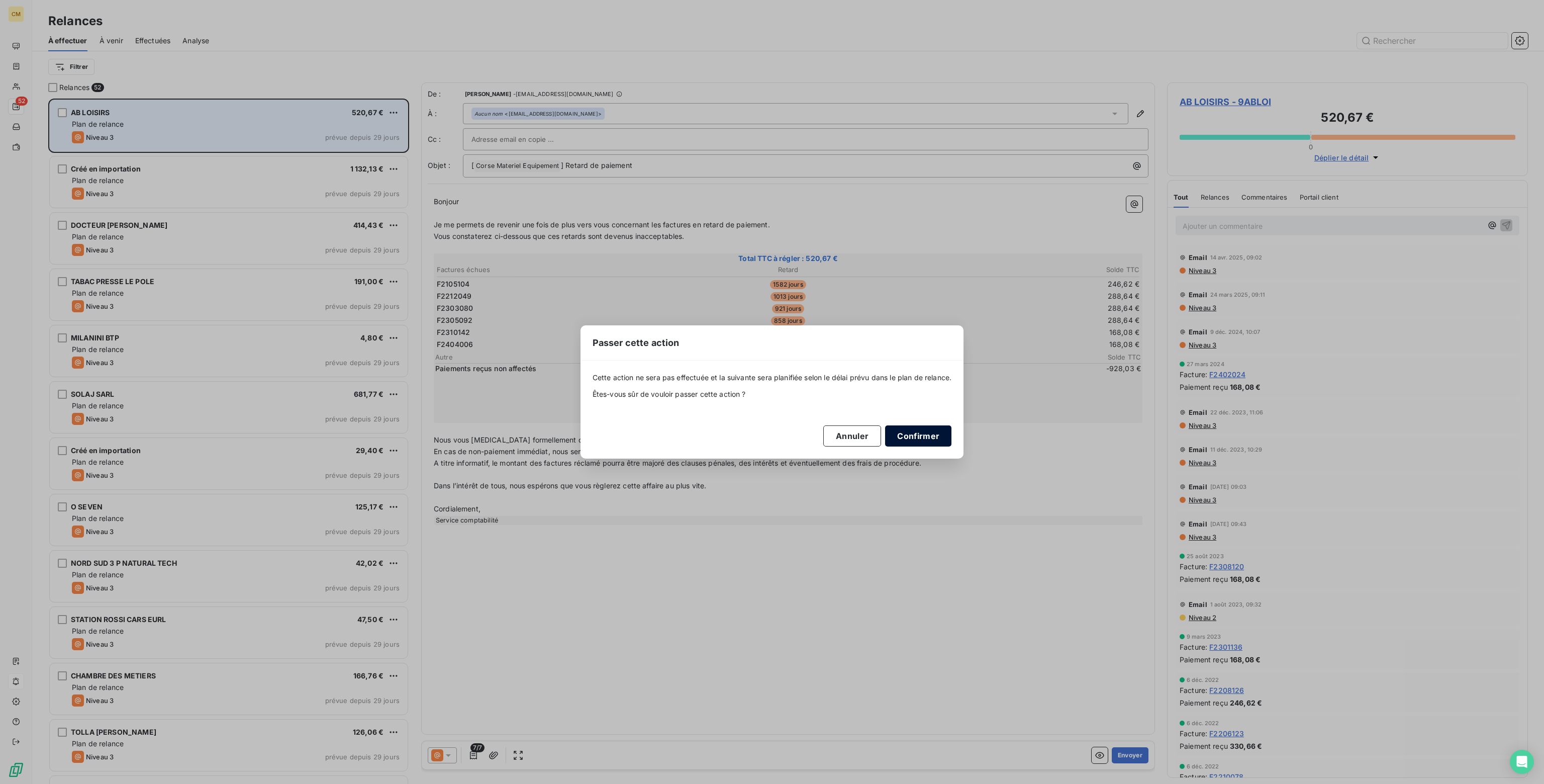
click at [911, 438] on button "Confirmer" at bounding box center [918, 436] width 66 height 21
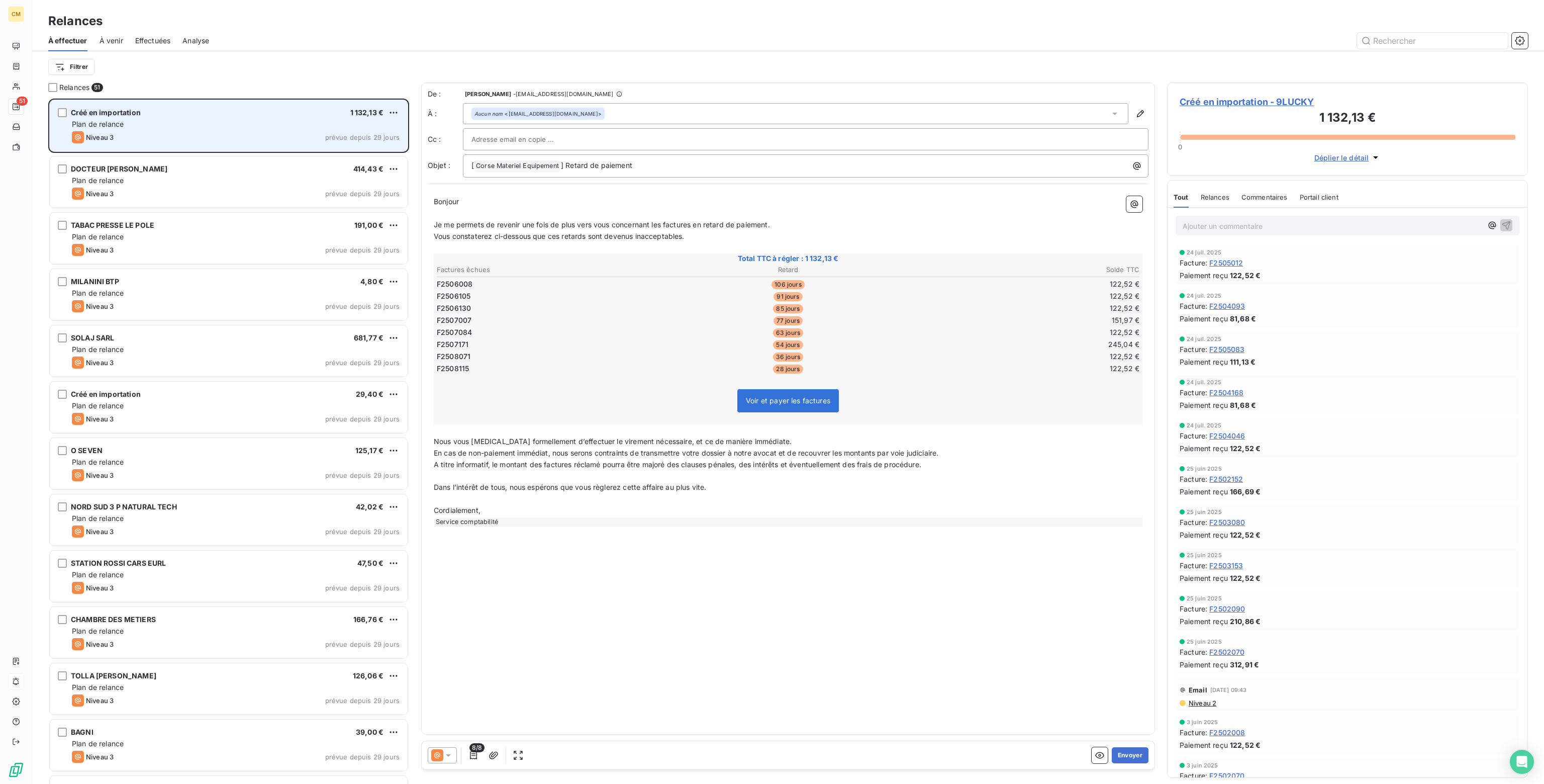
click at [451, 756] on icon at bounding box center [448, 755] width 10 height 10
click at [458, 718] on span "Niveau 2" at bounding box center [462, 715] width 30 height 10
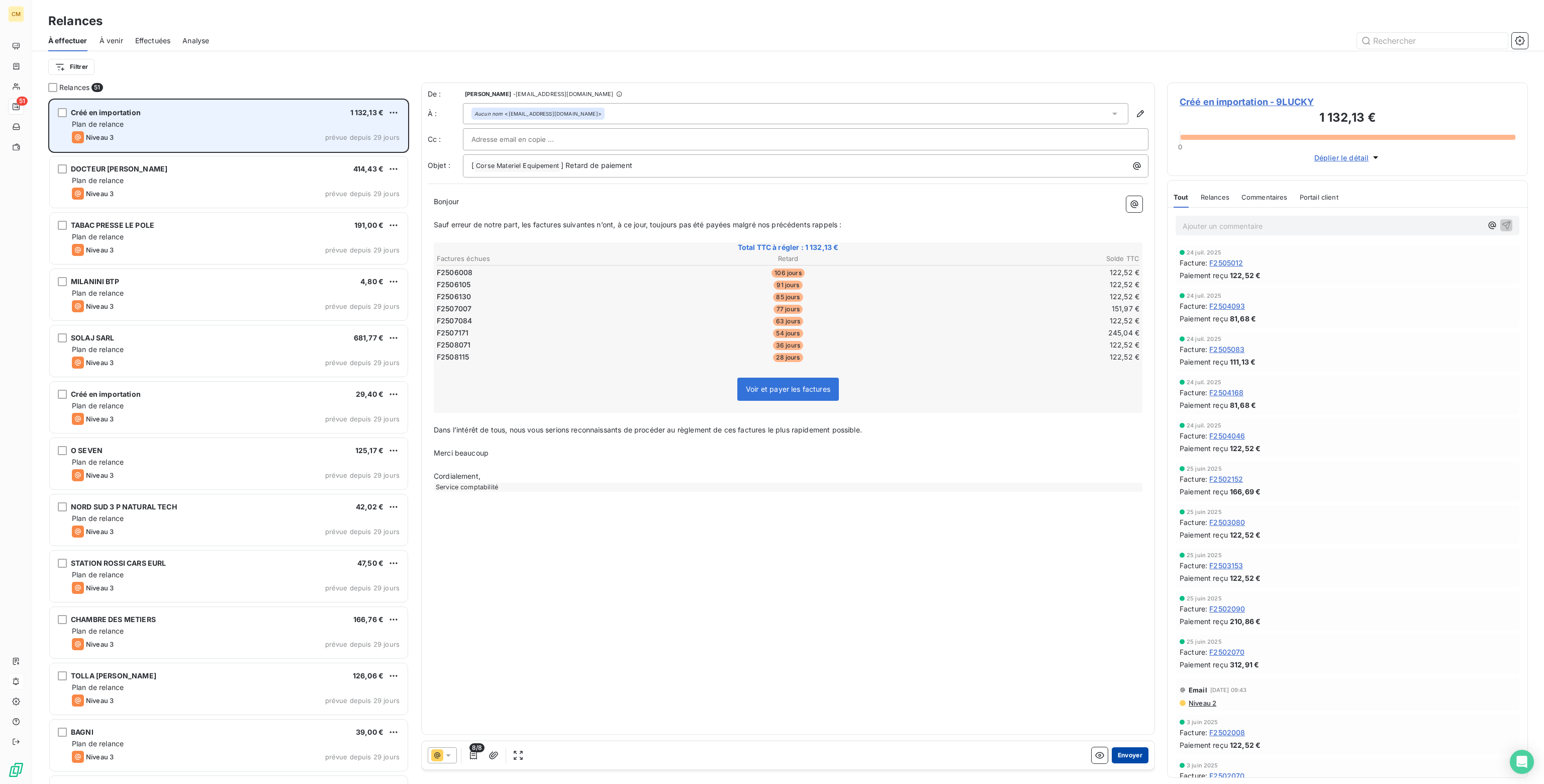
click at [1120, 752] on button "Envoyer" at bounding box center [1131, 755] width 37 height 16
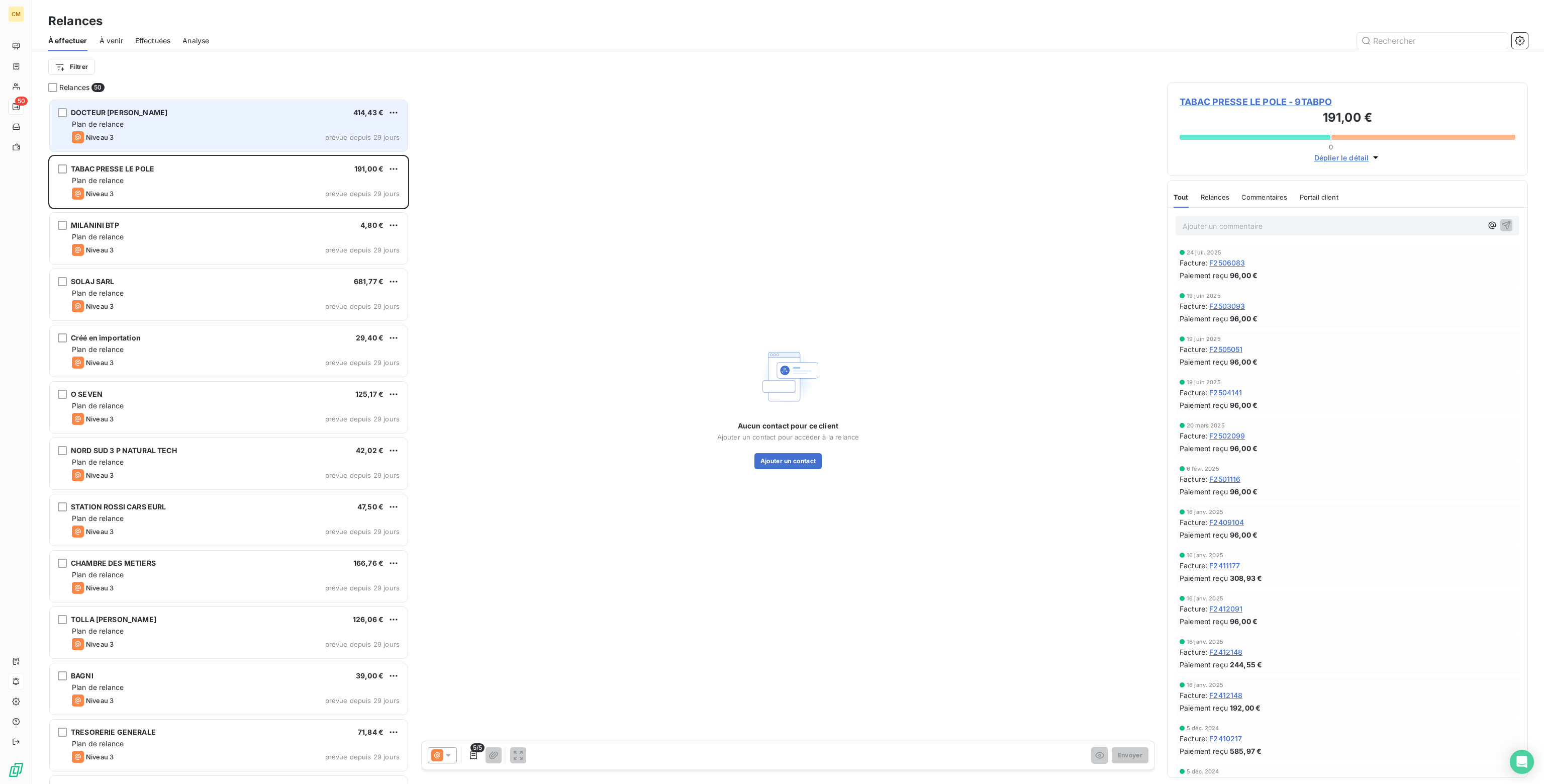
click at [222, 129] on div "DOCTEUR [PERSON_NAME] 414,43 € Plan de relance Niveau 3 prévue depuis 29 jours" at bounding box center [229, 125] width 358 height 51
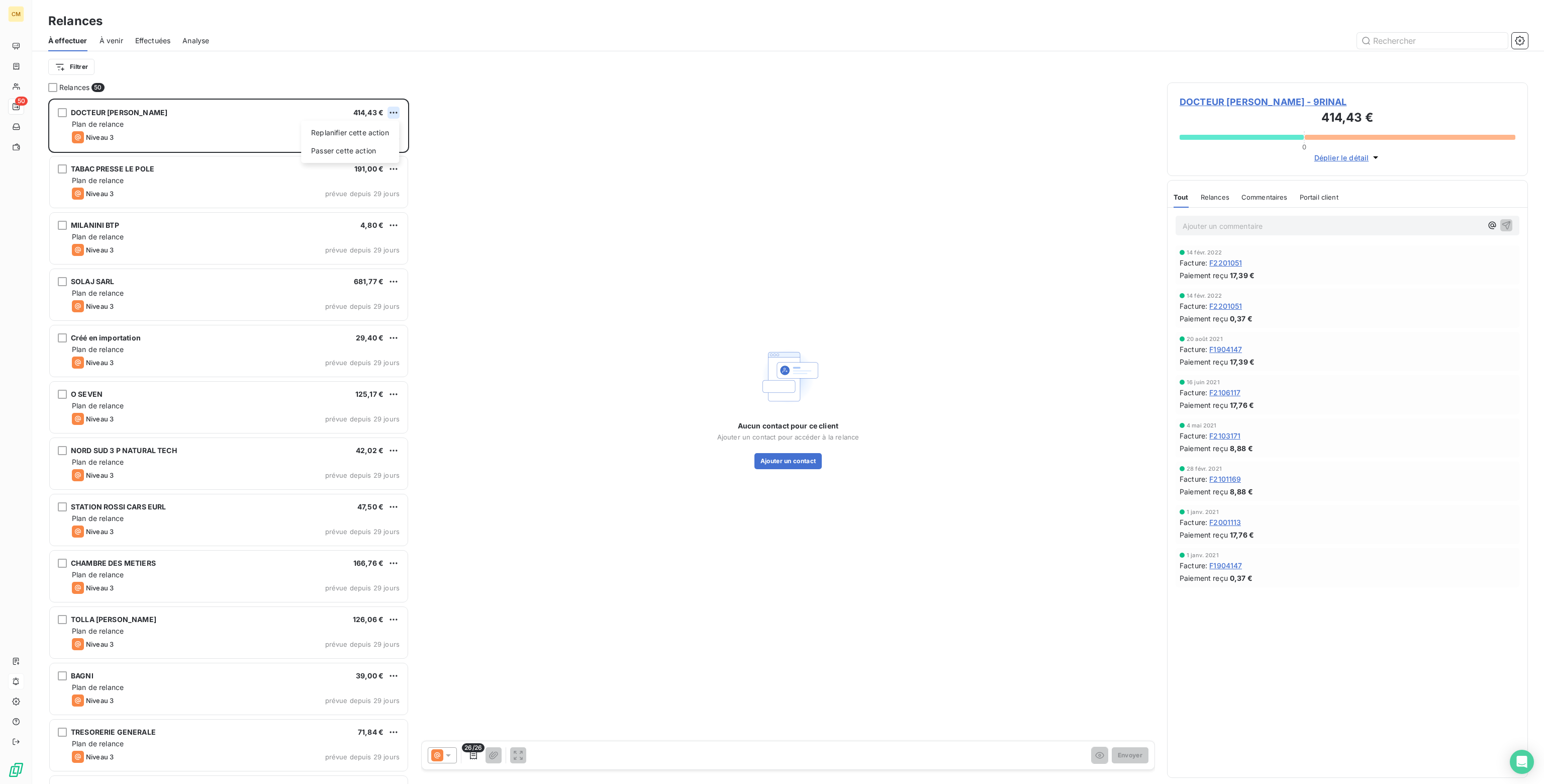
click at [394, 112] on html "CM 50 Relances À effectuer À venir Effectuées Analyse Filtrer Relances 50 DOCTE…" at bounding box center [772, 392] width 1544 height 784
click at [352, 156] on div "Passer cette action" at bounding box center [350, 150] width 90 height 16
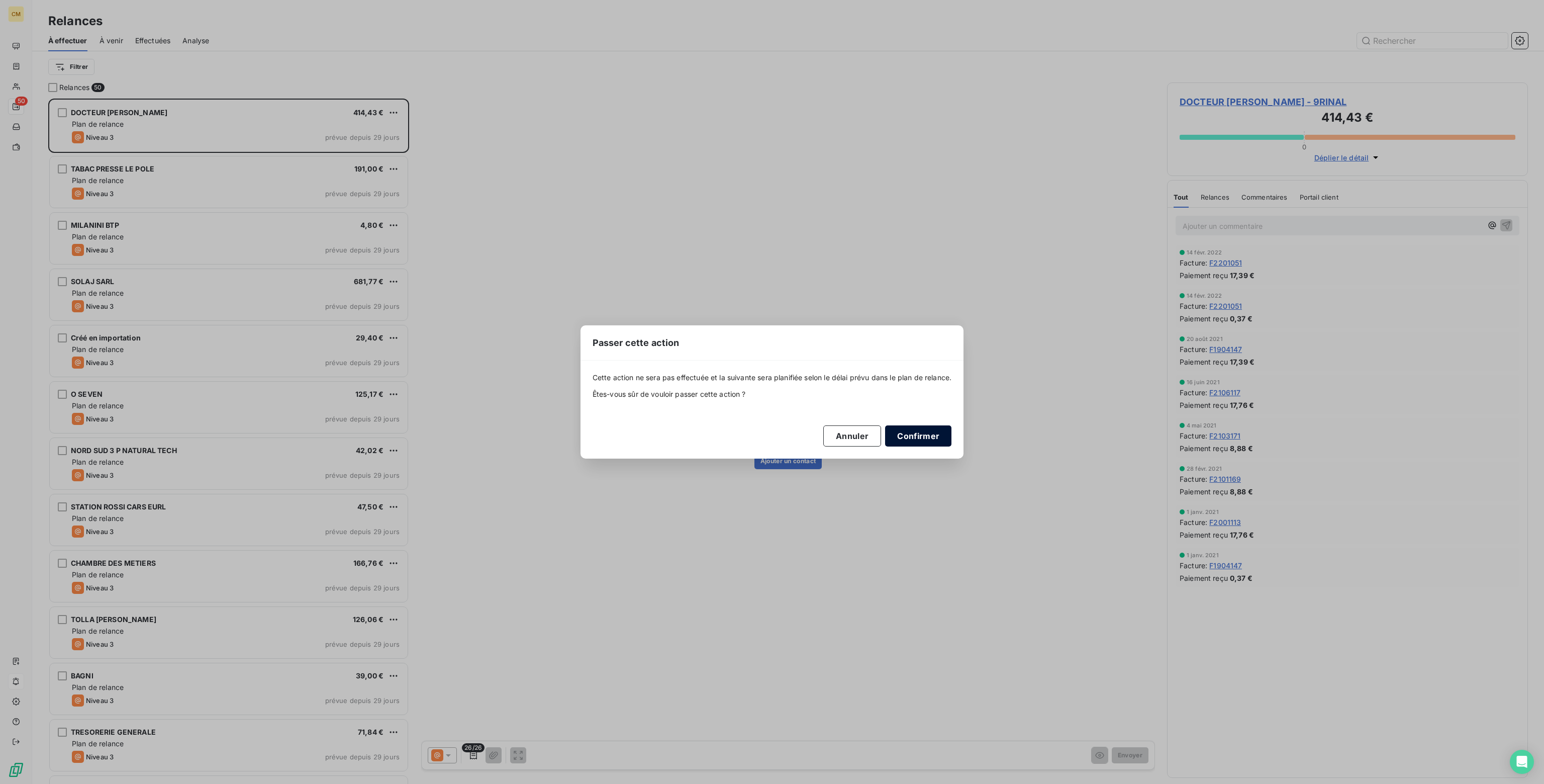
click at [916, 438] on button "Confirmer" at bounding box center [918, 436] width 66 height 21
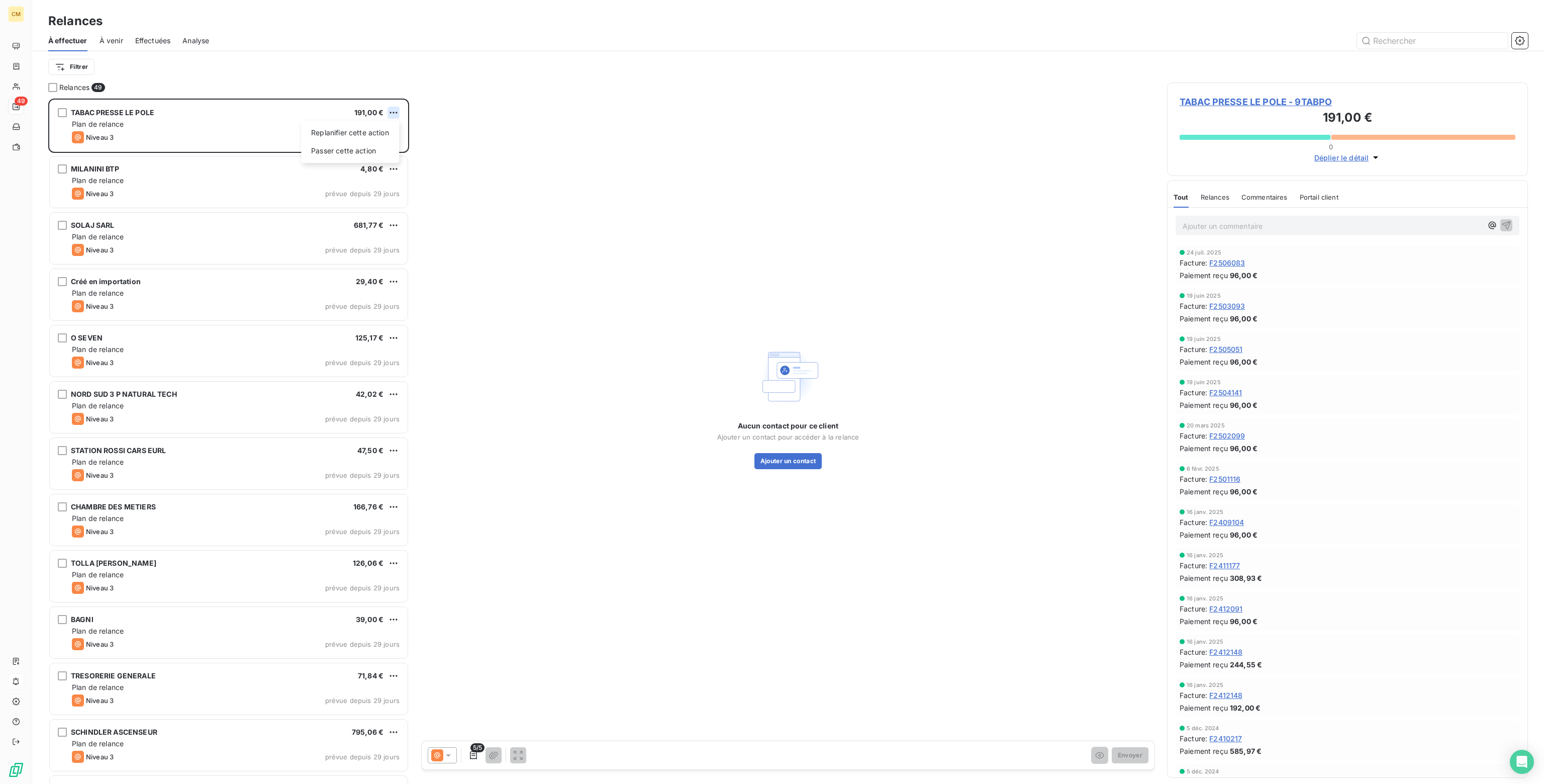
click at [397, 112] on html "CM 49 Relances À effectuer À venir Effectuées Analyse Filtrer Relances 49 TABAC…" at bounding box center [772, 392] width 1544 height 784
click at [354, 152] on div "Passer cette action" at bounding box center [350, 150] width 90 height 16
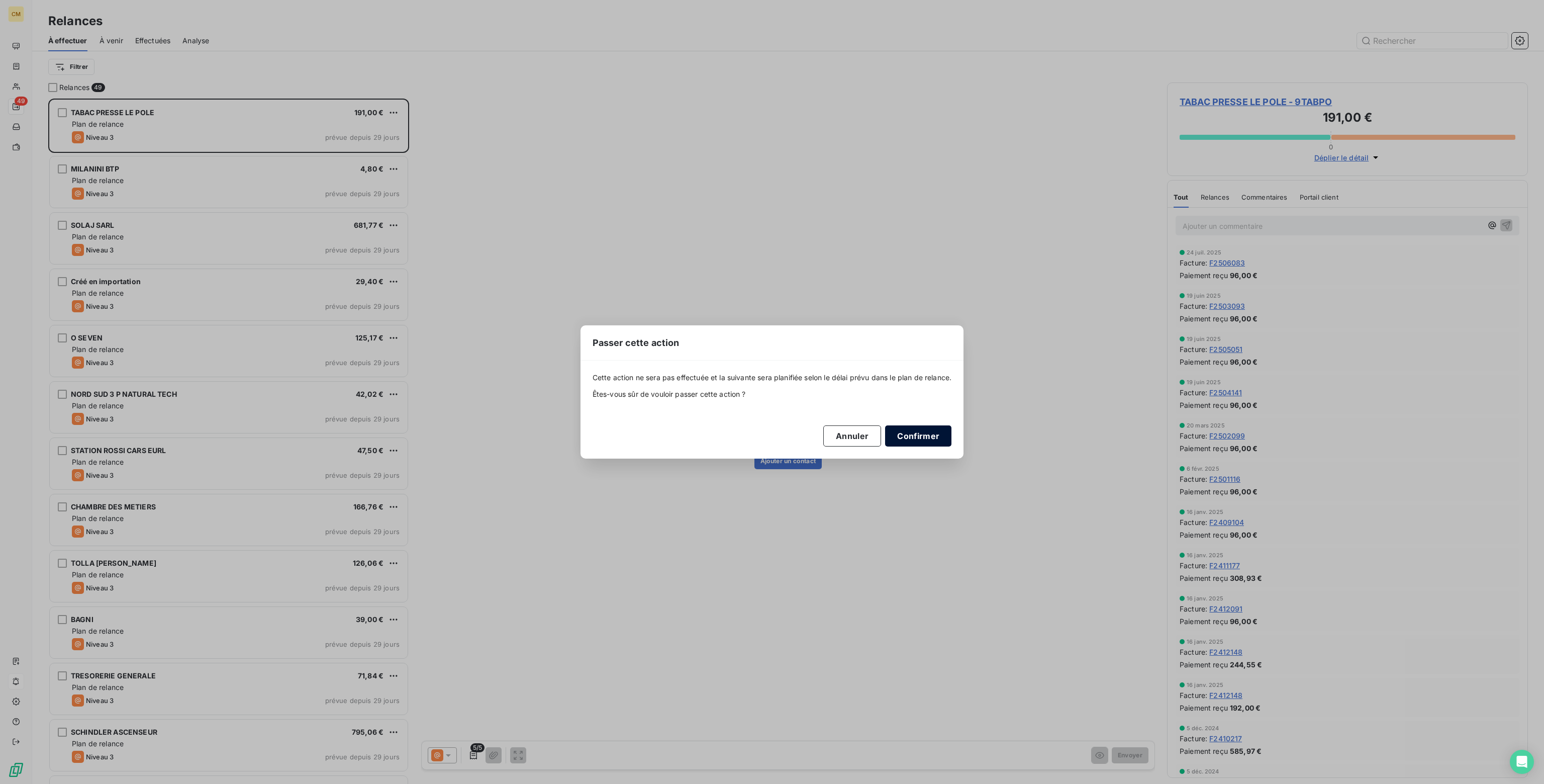
click at [908, 436] on button "Confirmer" at bounding box center [918, 436] width 66 height 21
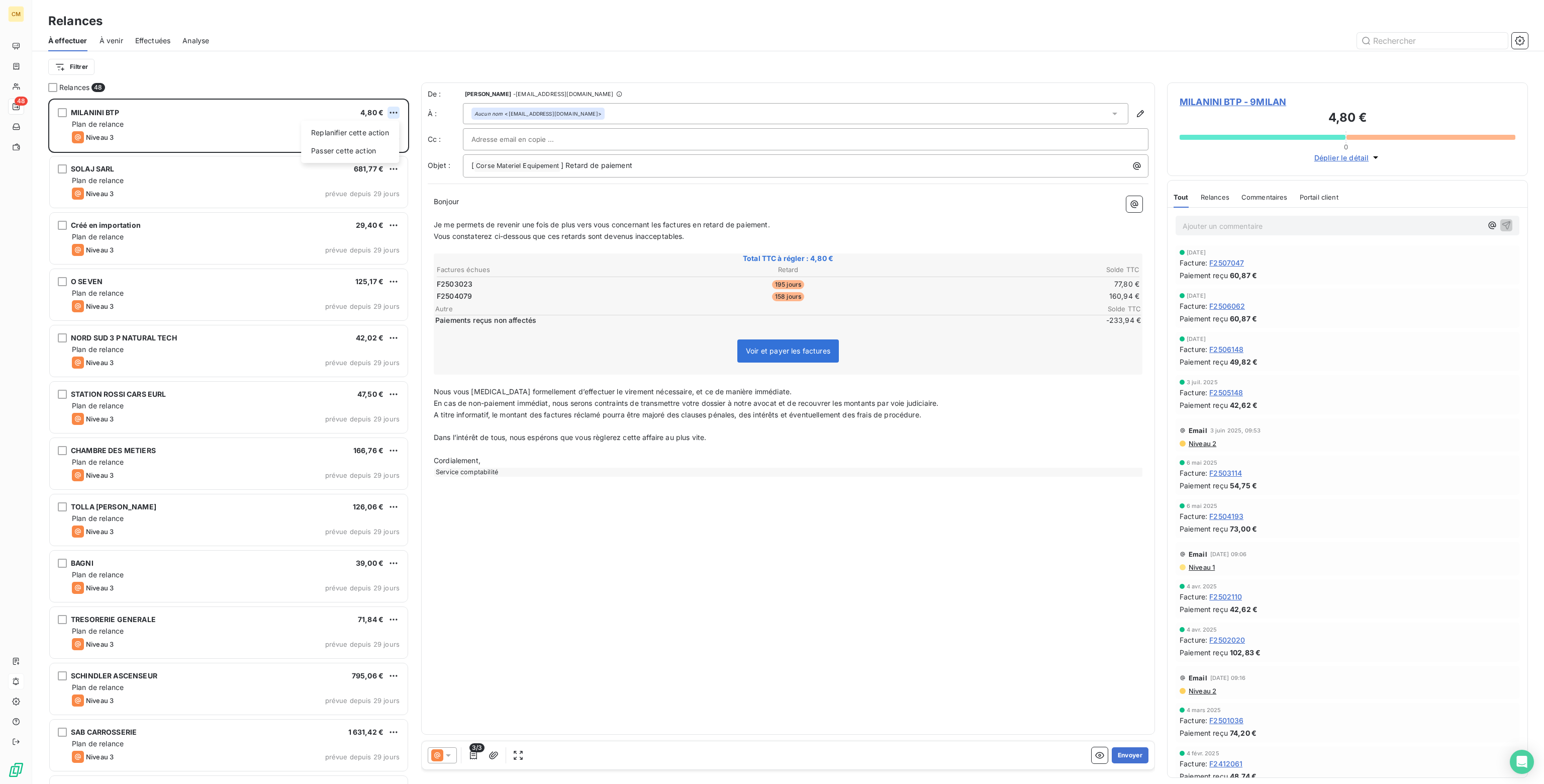
click at [394, 111] on html "CM 48 Relances À effectuer À venir Effectuées Analyse Filtrer Relances 48 MILAN…" at bounding box center [772, 392] width 1544 height 784
click at [338, 153] on div "Passer cette action" at bounding box center [350, 150] width 90 height 16
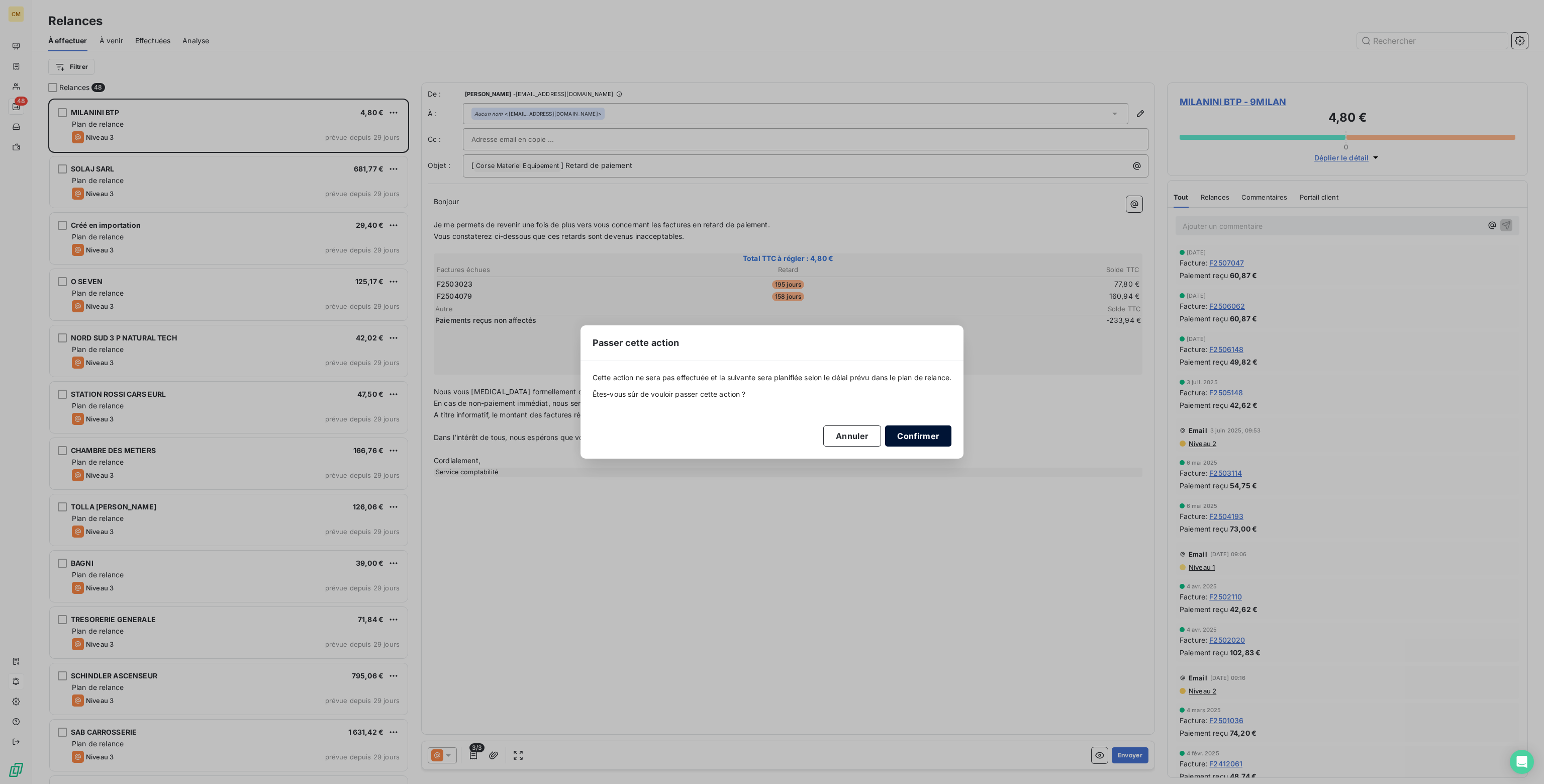
click at [913, 436] on button "Confirmer" at bounding box center [918, 436] width 66 height 21
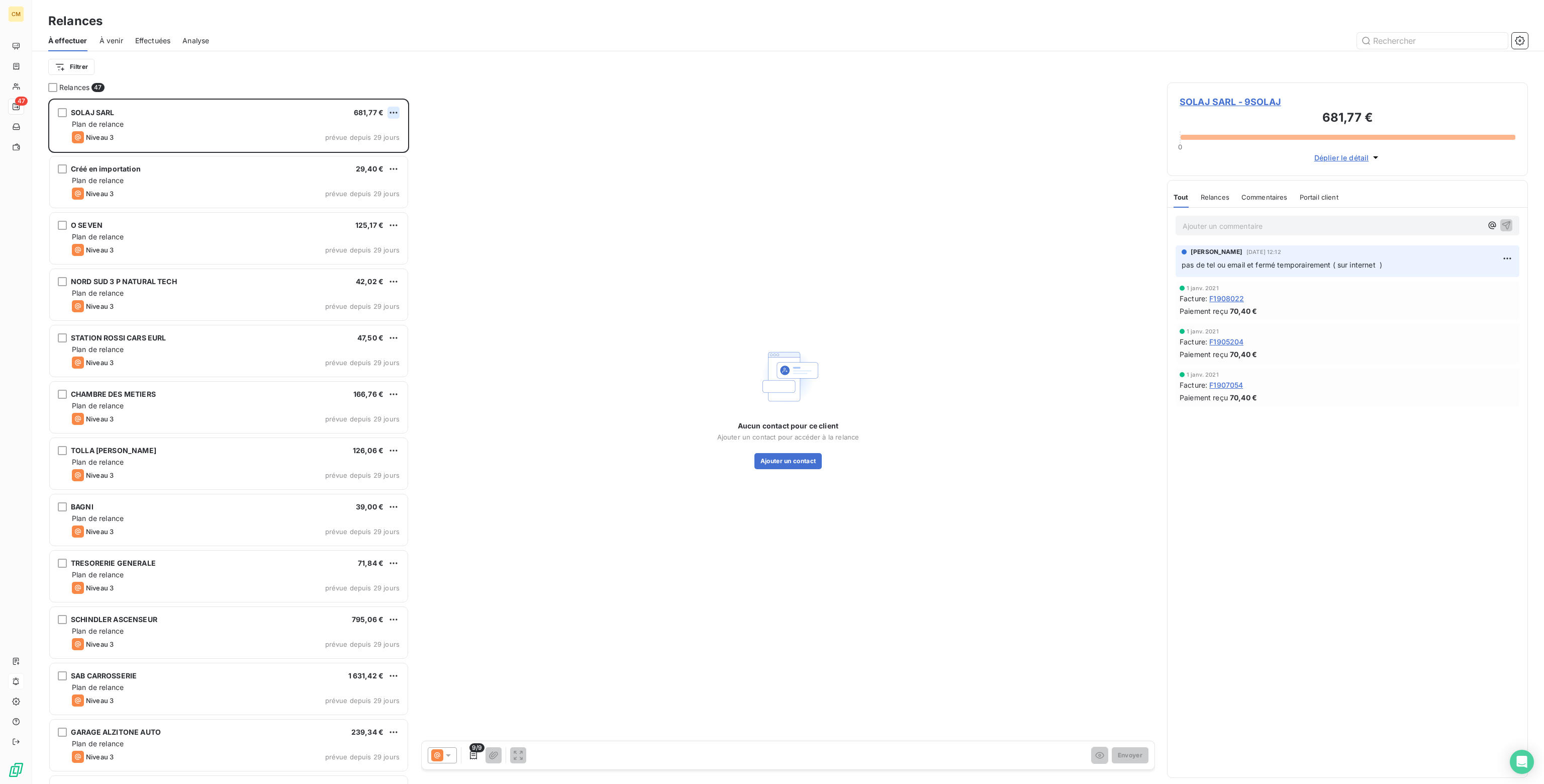
click at [396, 113] on html "CM 47 Relances À effectuer À venir Effectuées Analyse Filtrer Relances 47 SOLAJ…" at bounding box center [772, 392] width 1544 height 784
click at [361, 149] on div "Passer cette action" at bounding box center [350, 150] width 90 height 16
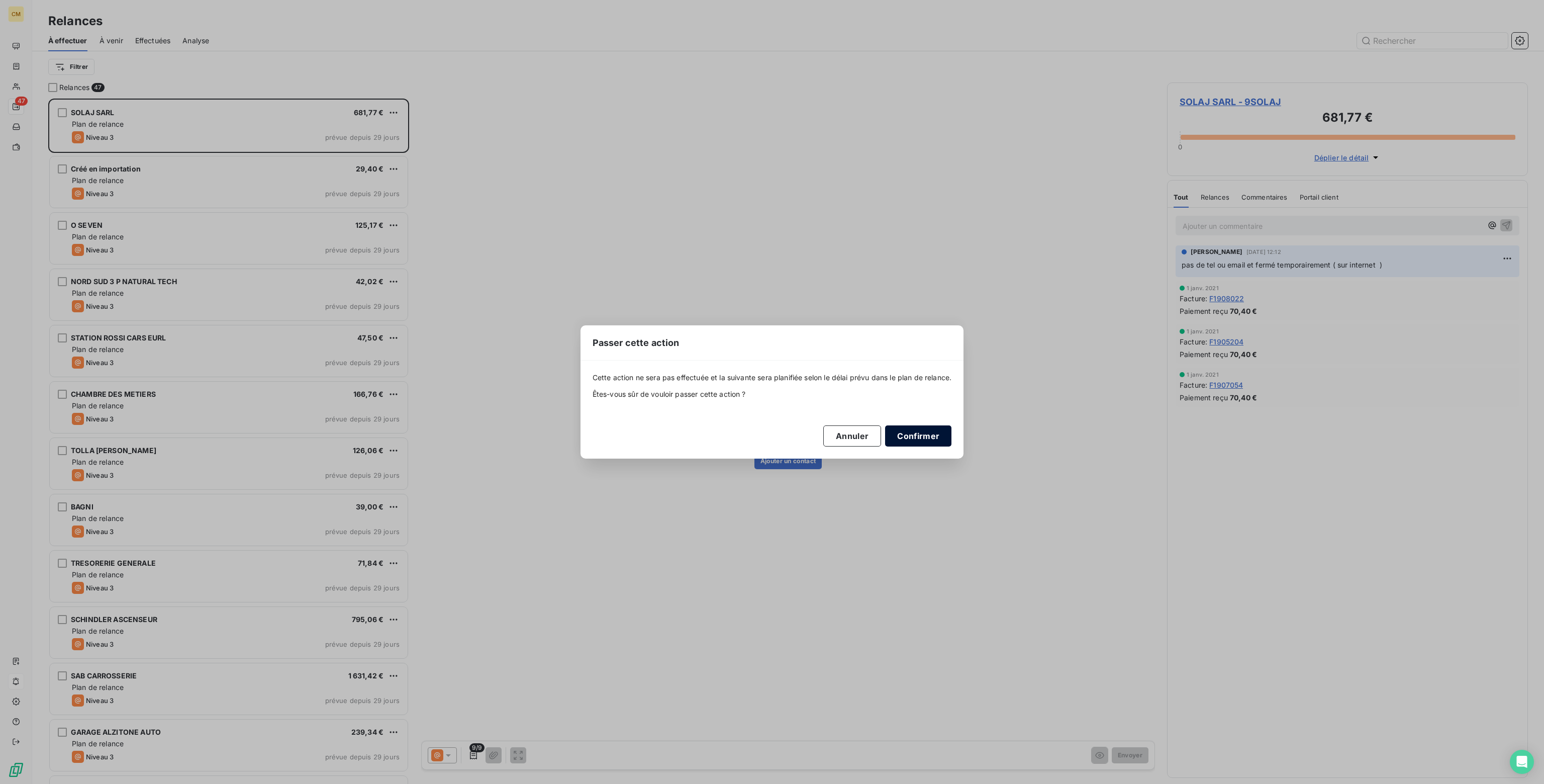
click at [923, 441] on button "Confirmer" at bounding box center [918, 436] width 66 height 21
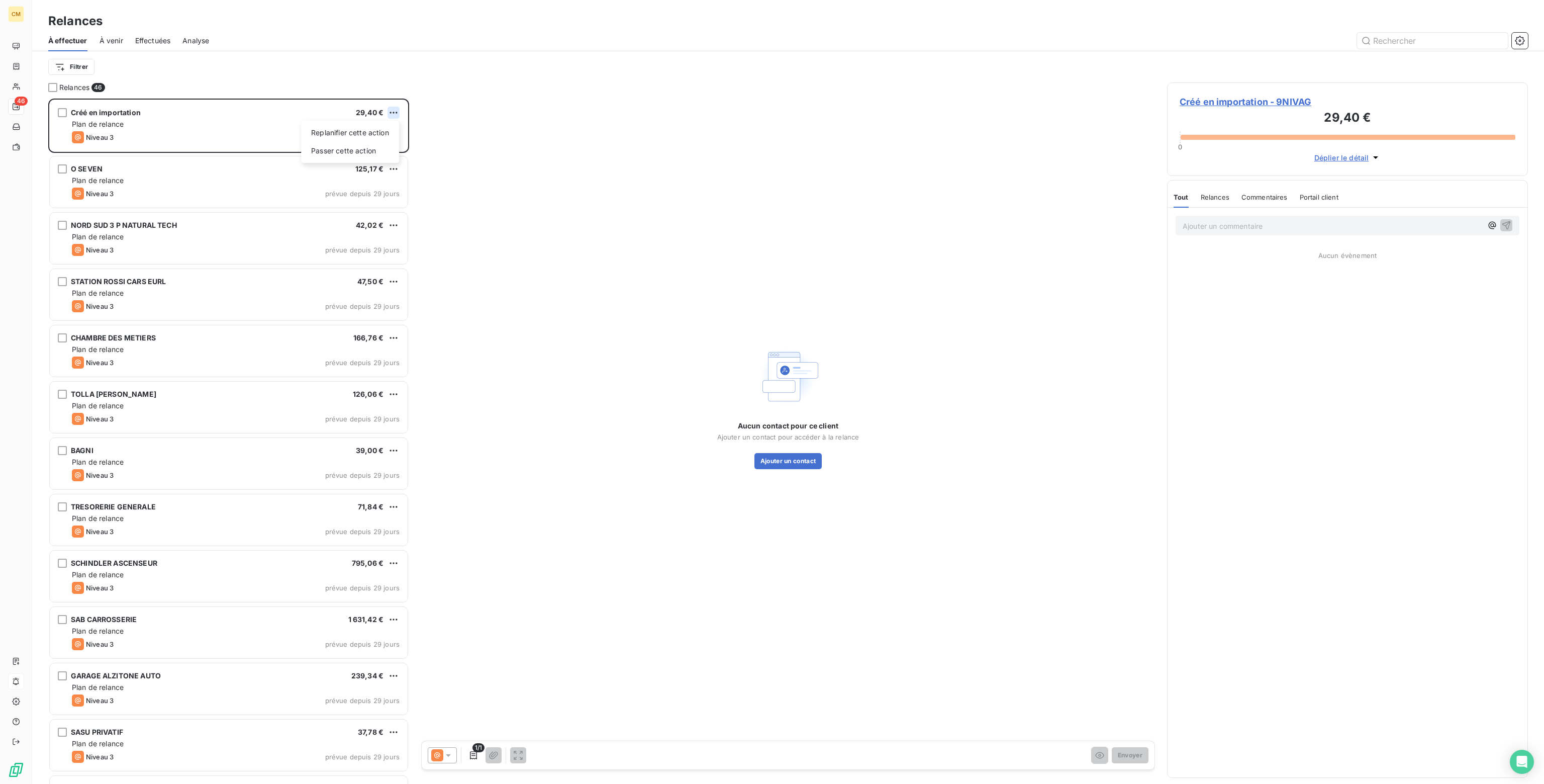
click at [394, 108] on html "CM 46 Relances À effectuer À venir Effectuées Analyse Filtrer Relances 46 Créé …" at bounding box center [772, 392] width 1544 height 784
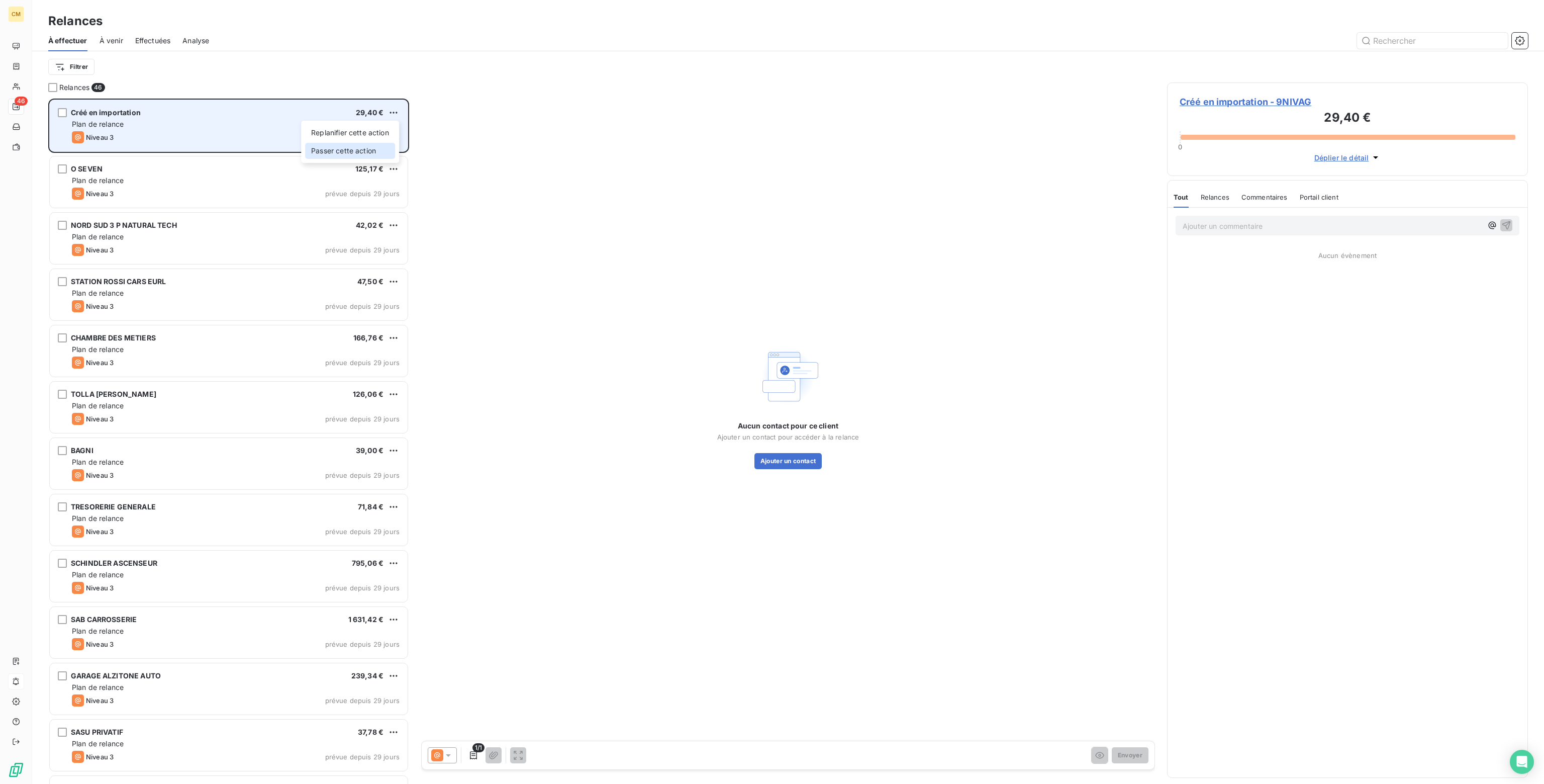
click at [322, 151] on div "Passer cette action" at bounding box center [350, 150] width 90 height 16
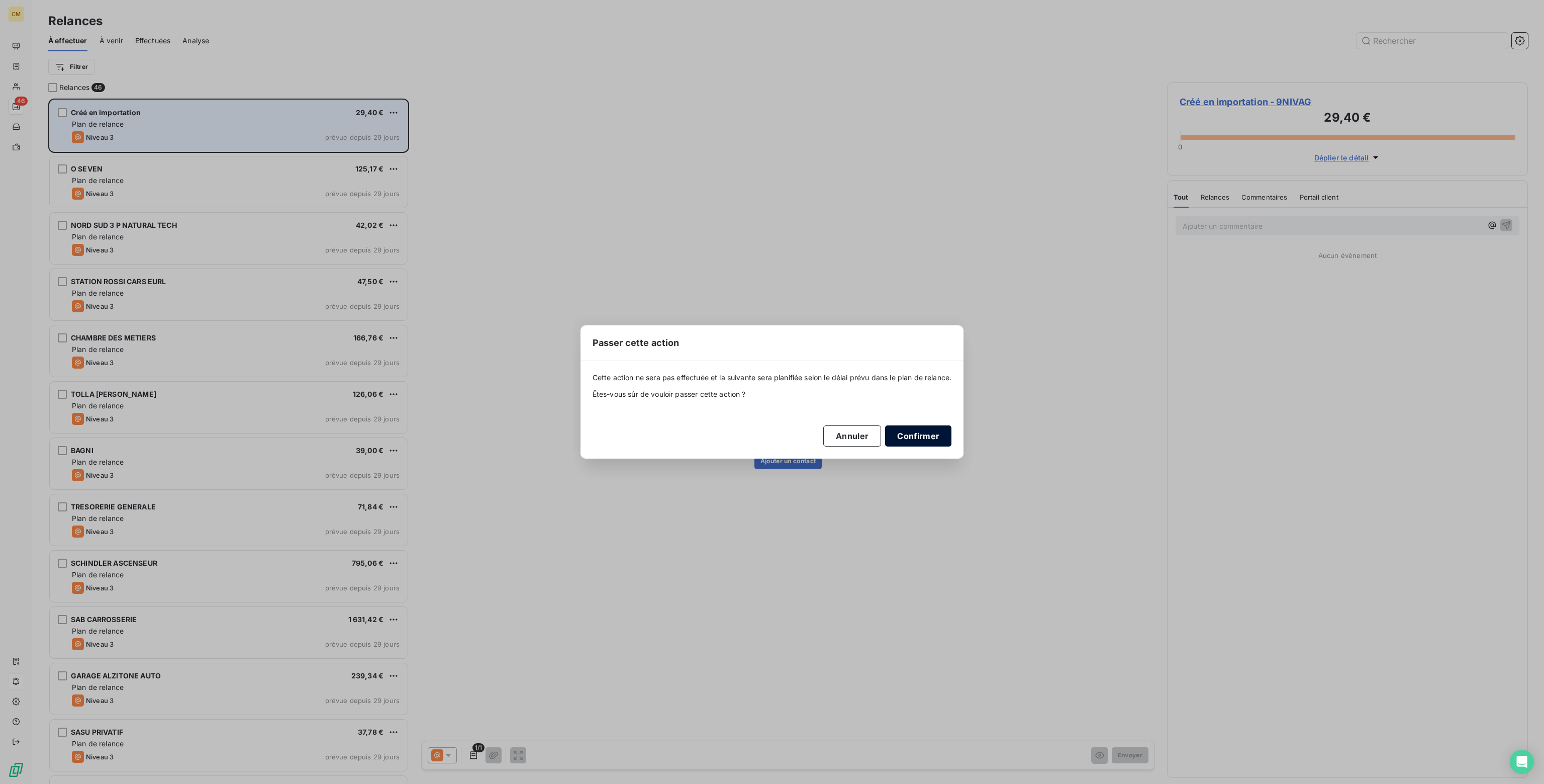
click at [927, 437] on button "Confirmer" at bounding box center [918, 436] width 66 height 21
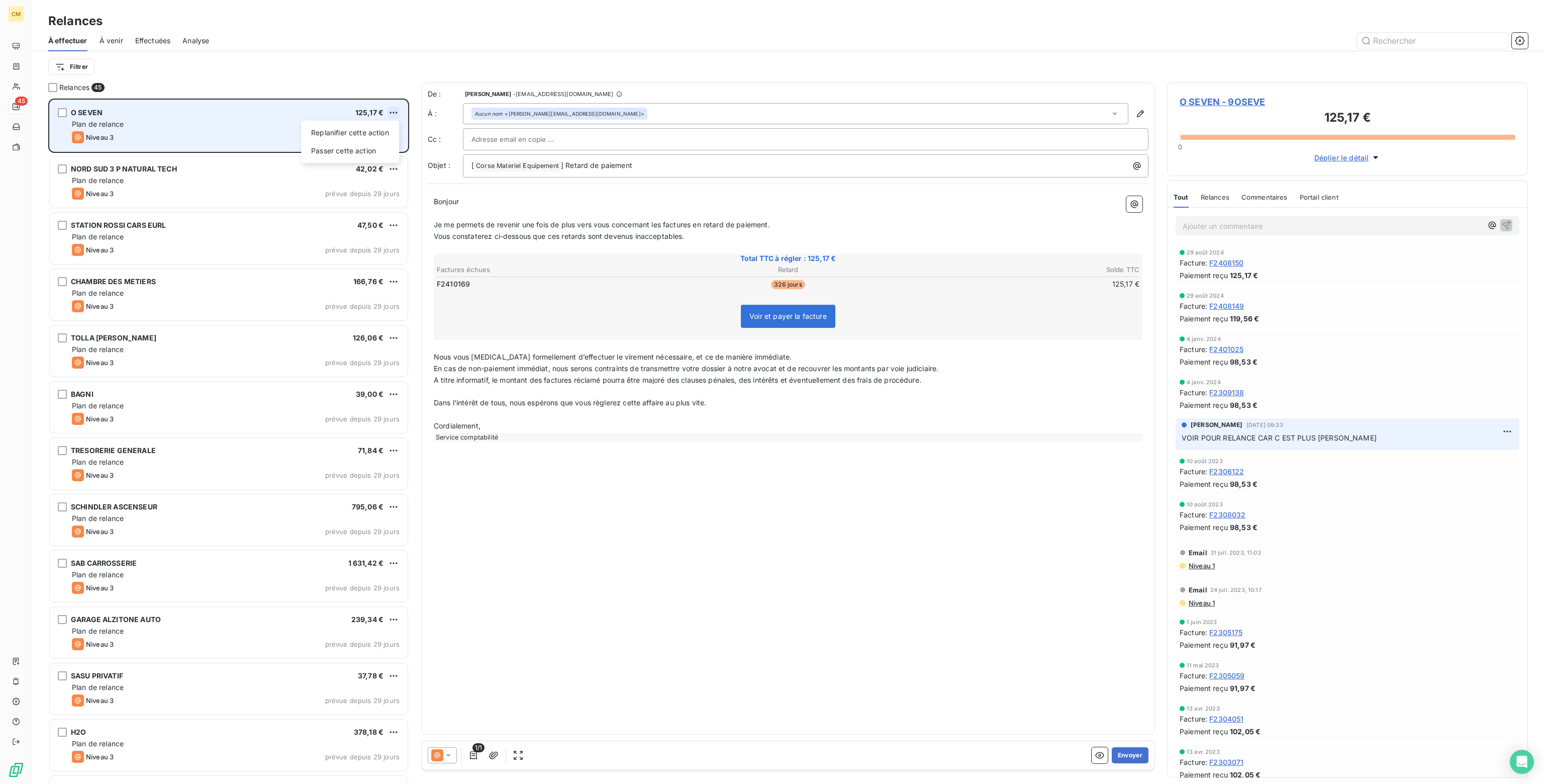
click at [394, 111] on html "CM 45 Relances À effectuer À venir Effectuées Analyse Filtrer Relances 45 O SEV…" at bounding box center [772, 392] width 1544 height 784
click at [354, 150] on div "Passer cette action" at bounding box center [350, 150] width 90 height 16
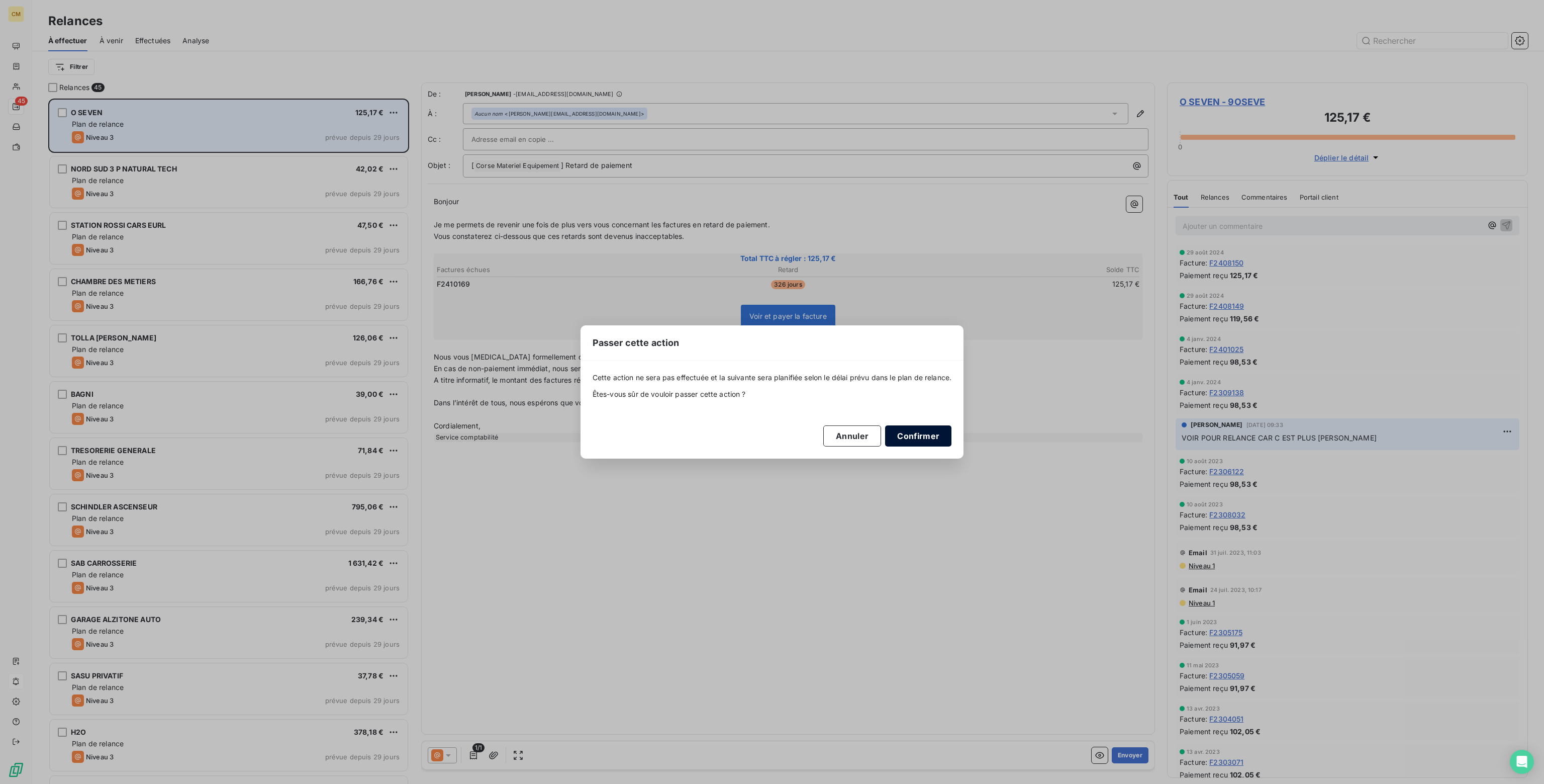
click at [925, 431] on button "Confirmer" at bounding box center [918, 436] width 66 height 21
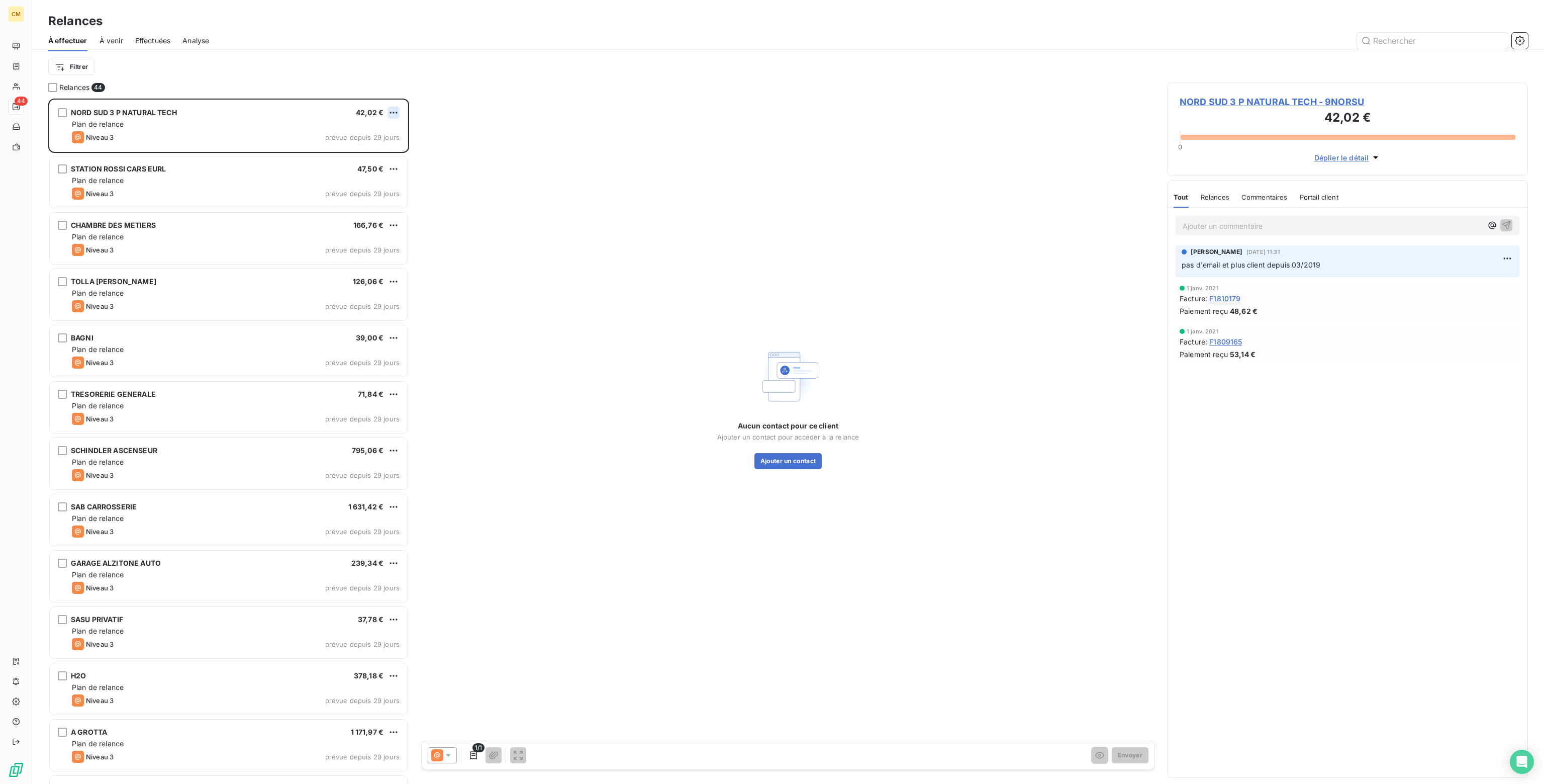
click at [392, 109] on html "CM 44 Relances À effectuer À venir Effectuées Analyse Filtrer Relances 44 NORD …" at bounding box center [772, 392] width 1544 height 784
click at [342, 150] on div "Passer cette action" at bounding box center [350, 150] width 90 height 16
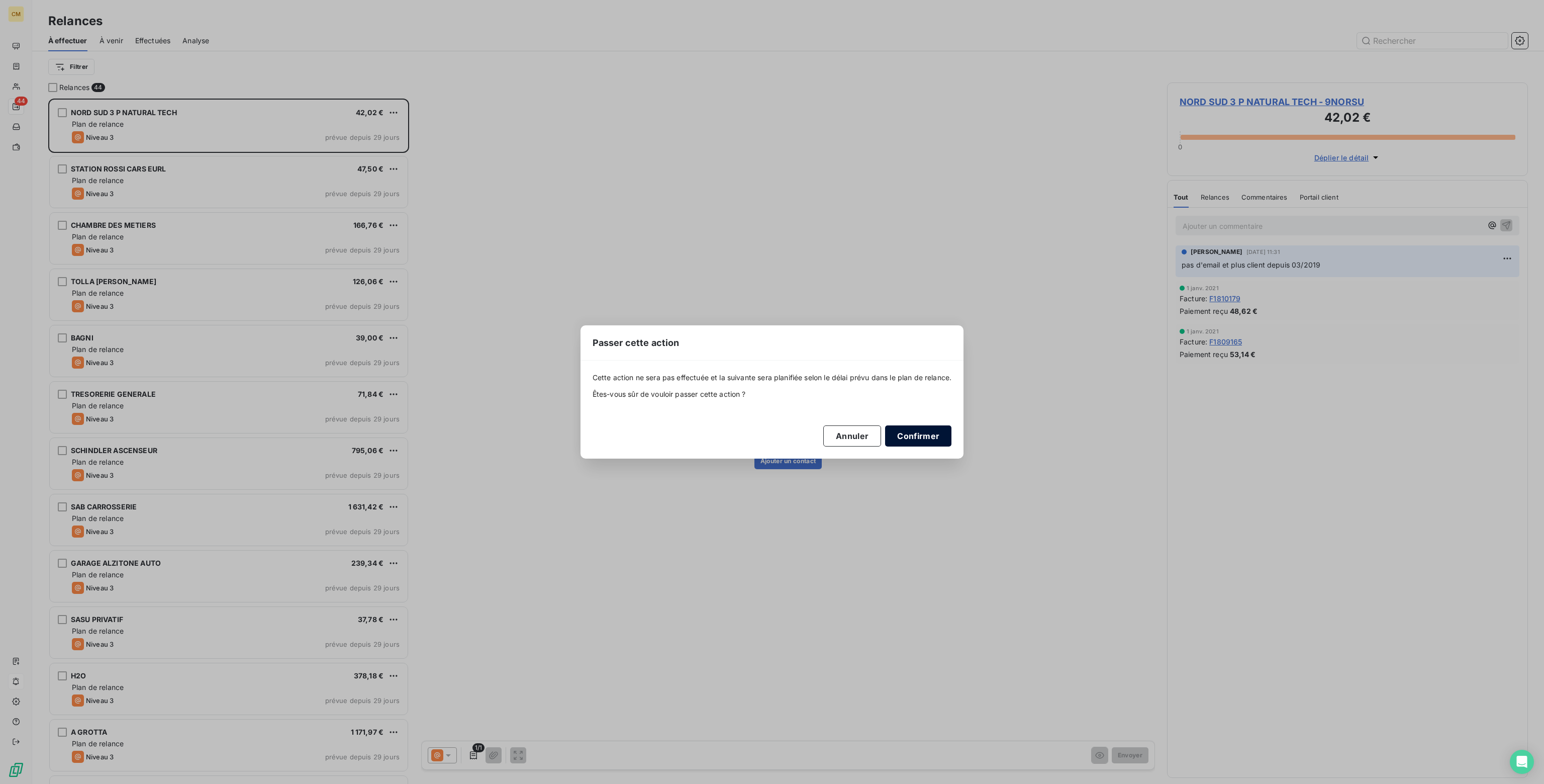
click at [914, 442] on button "Confirmer" at bounding box center [918, 436] width 66 height 21
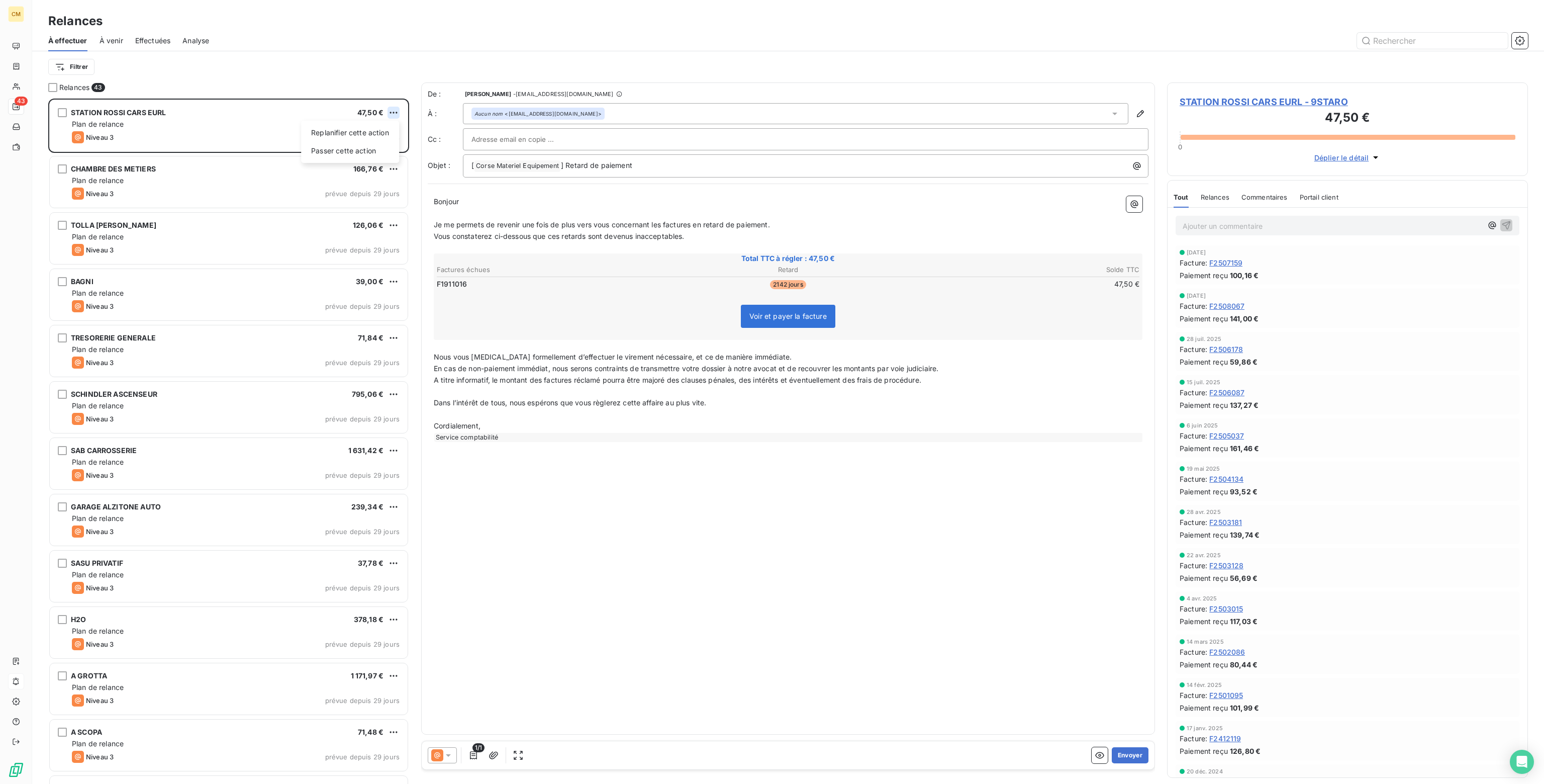
click at [394, 111] on html "CM 43 Relances À effectuer À venir Effectuées Analyse Filtrer Relances 43 STATI…" at bounding box center [772, 392] width 1544 height 784
click at [356, 151] on div "Passer cette action" at bounding box center [350, 150] width 90 height 16
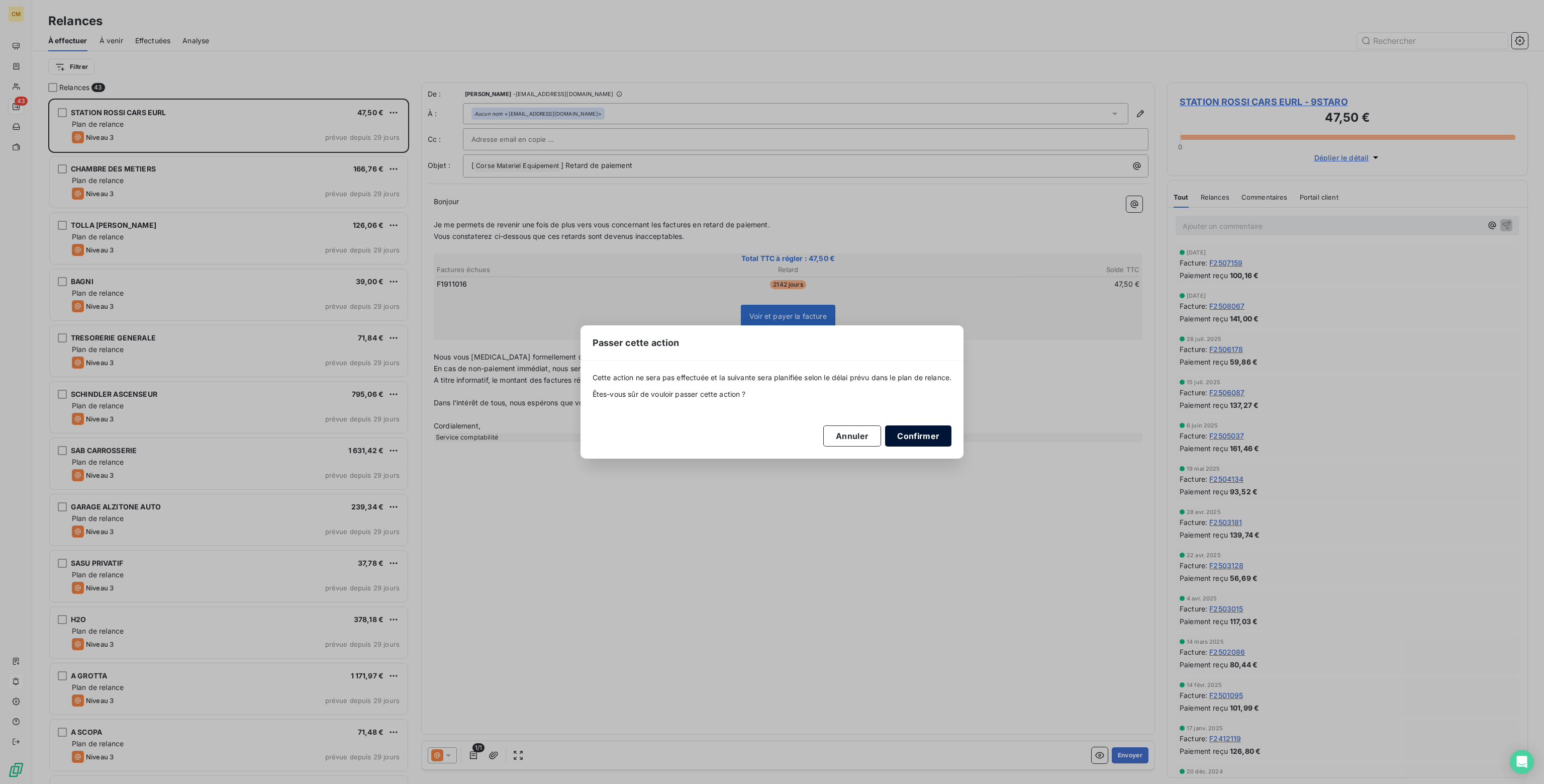
click at [923, 434] on button "Confirmer" at bounding box center [918, 436] width 66 height 21
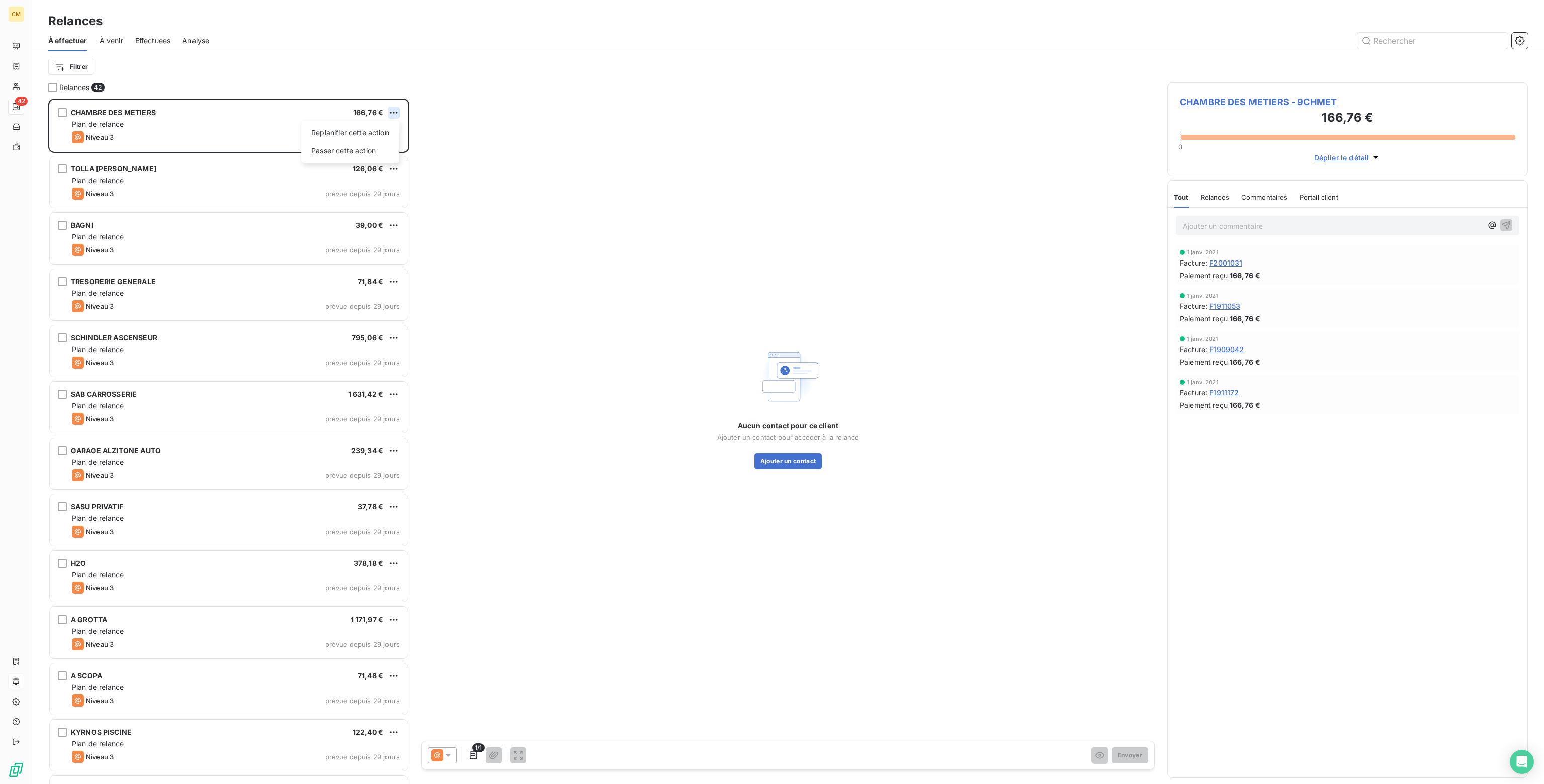
click at [391, 110] on html "CM 42 Relances À effectuer À venir Effectuées Analyse Filtrer Relances 42 CHAMB…" at bounding box center [772, 392] width 1544 height 784
click at [358, 154] on div "Passer cette action" at bounding box center [350, 150] width 90 height 16
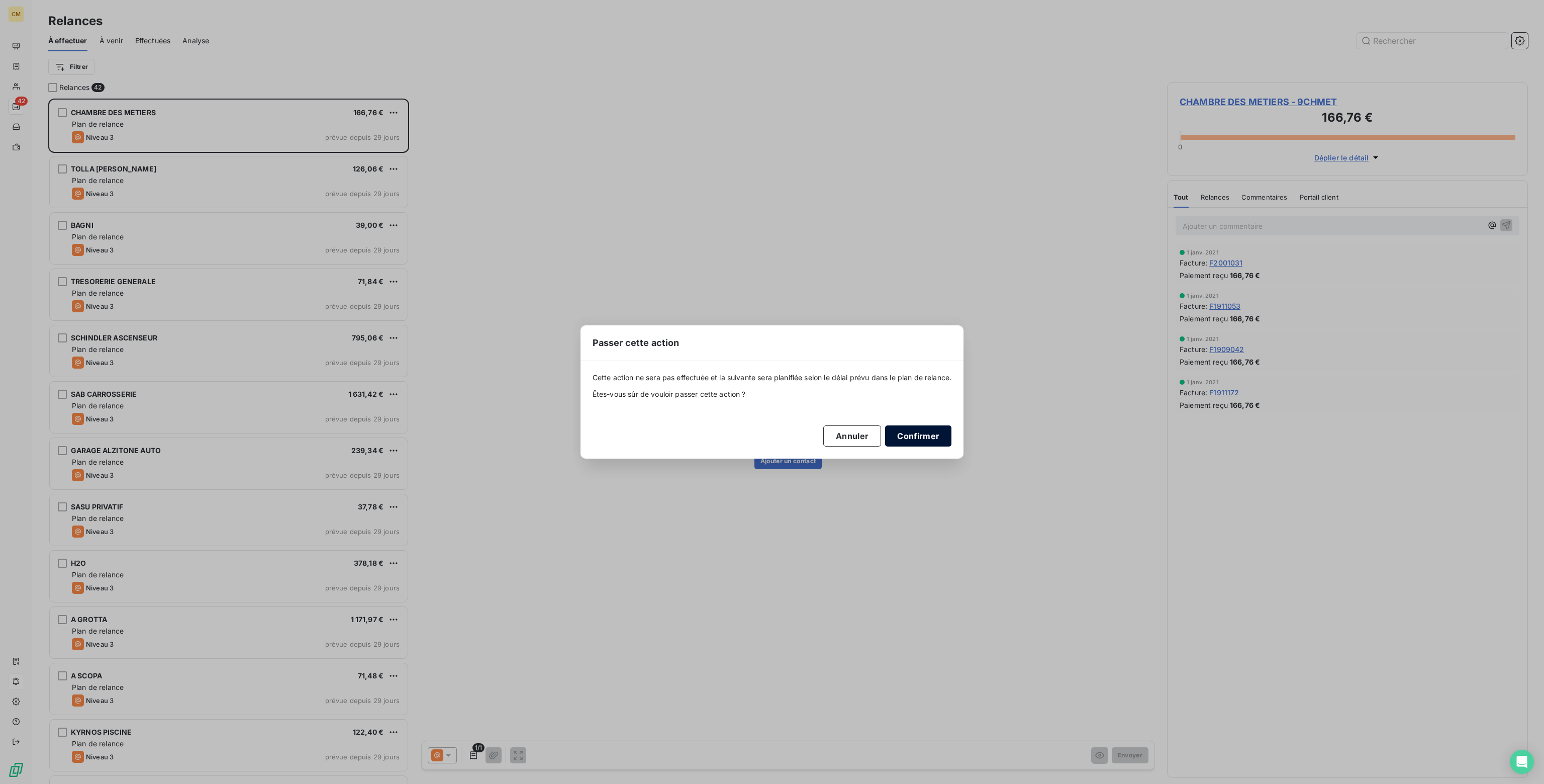
click at [908, 433] on button "Confirmer" at bounding box center [918, 436] width 66 height 21
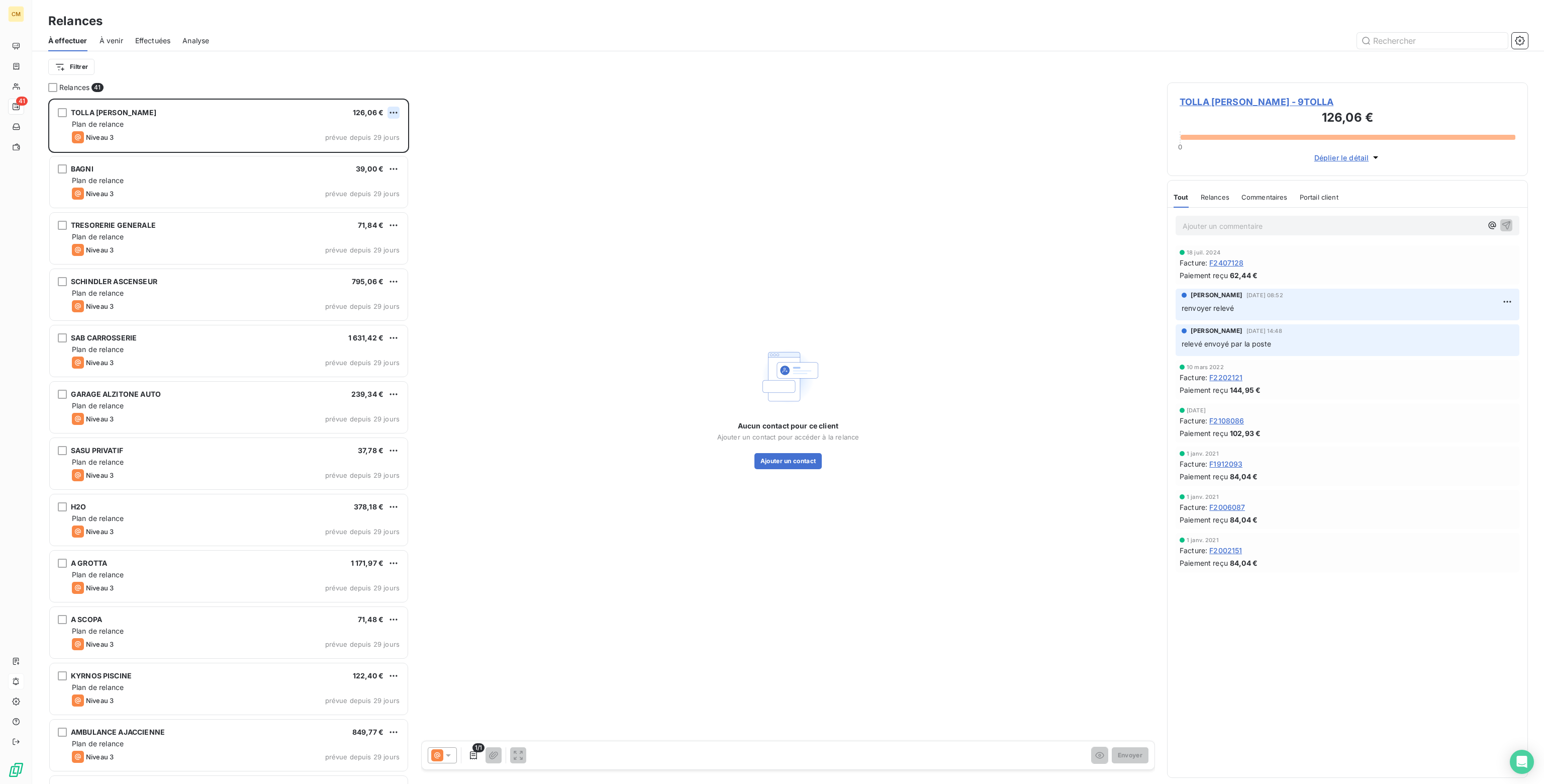
click at [395, 110] on html "CM 41 Relances À effectuer À venir Effectuées Analyse Filtrer Relances 41 TOLLA…" at bounding box center [772, 392] width 1544 height 784
click at [367, 155] on div "Passer cette action" at bounding box center [350, 150] width 90 height 16
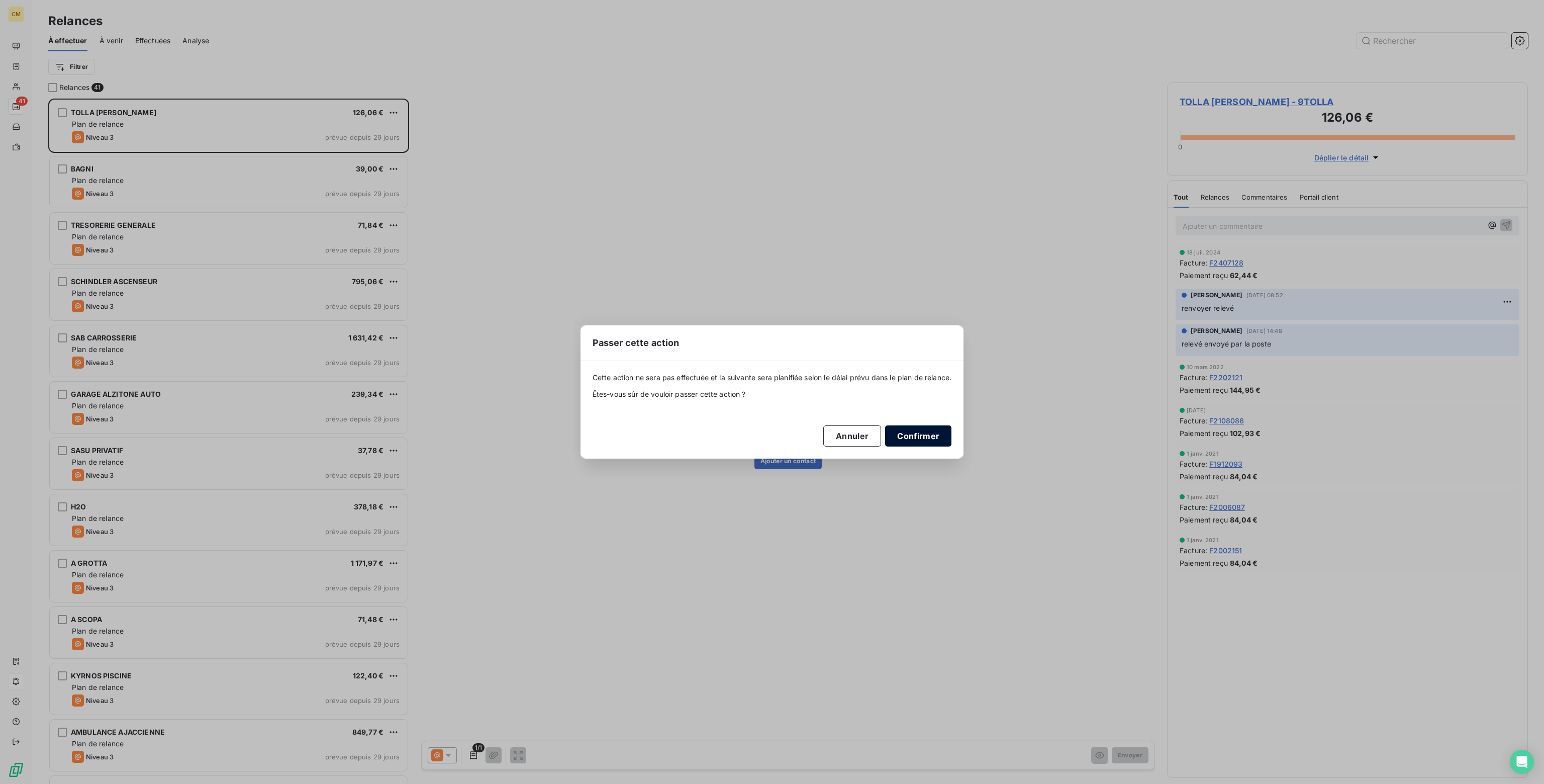
click at [923, 431] on button "Confirmer" at bounding box center [918, 436] width 66 height 21
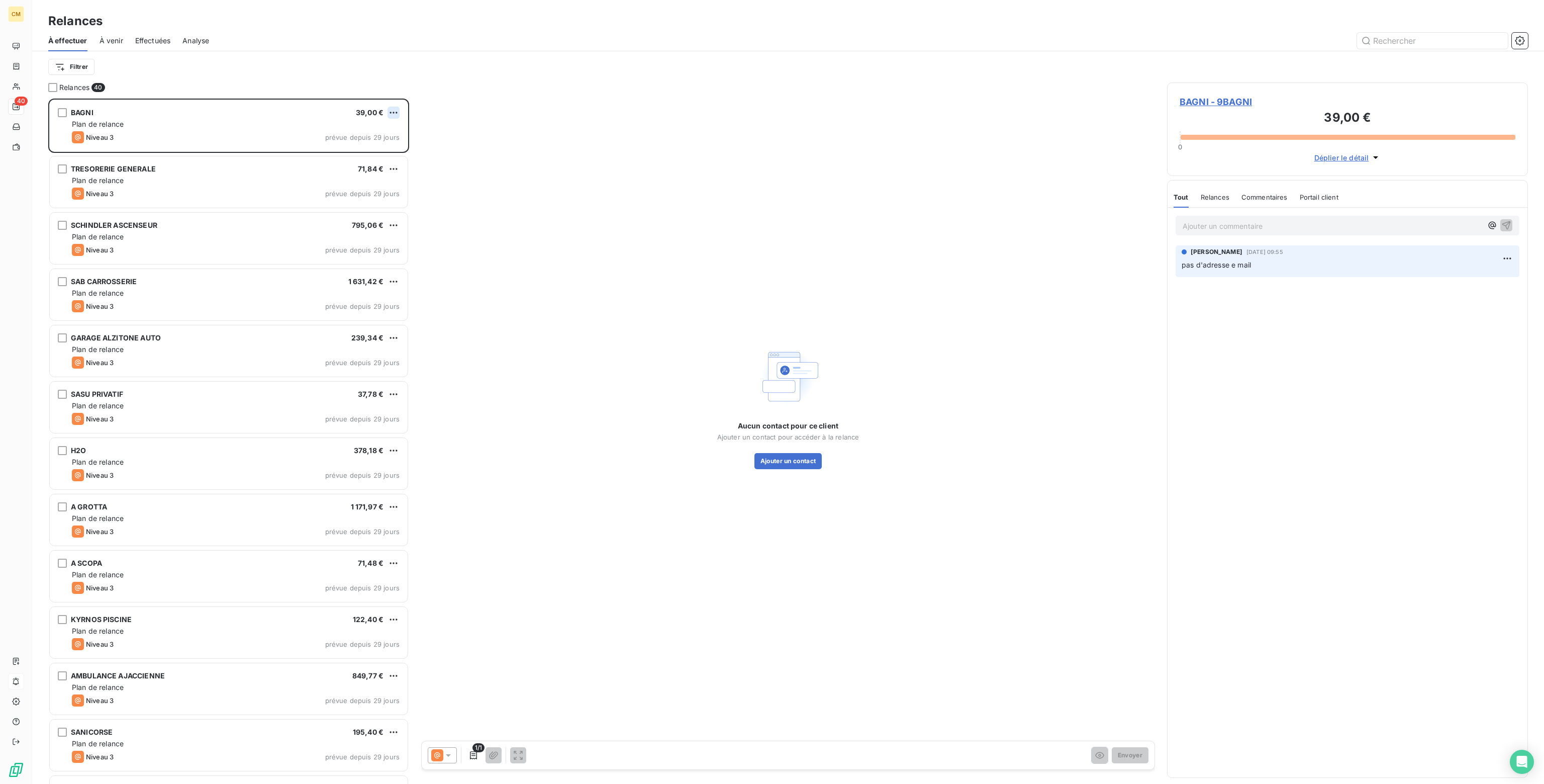
click at [393, 110] on html "CM 40 Relances À effectuer À venir Effectuées Analyse Filtrer Relances 40 BAGNI…" at bounding box center [772, 392] width 1544 height 784
click at [347, 156] on div "Passer cette action" at bounding box center [350, 150] width 90 height 16
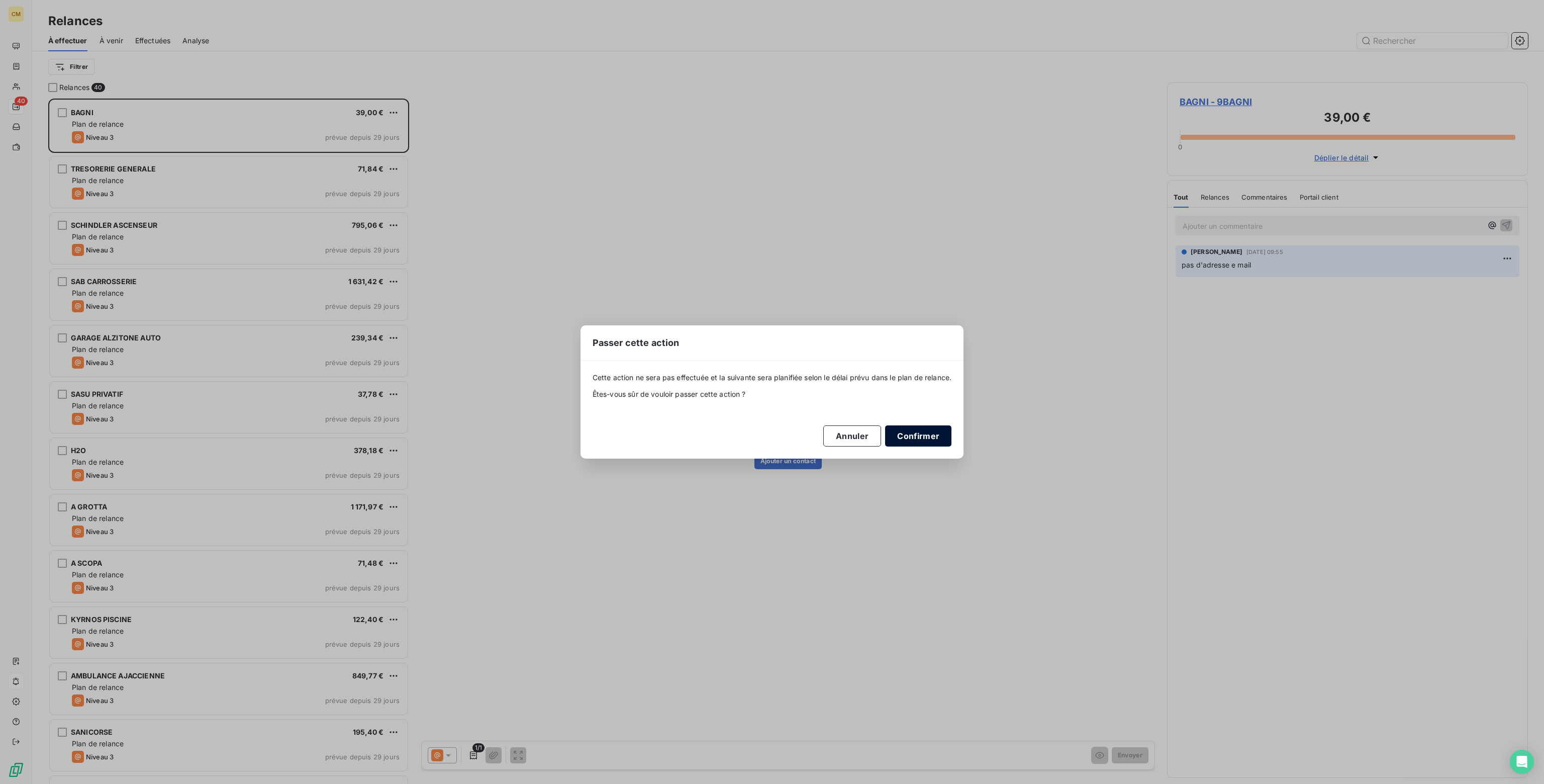
click at [918, 433] on button "Confirmer" at bounding box center [918, 436] width 66 height 21
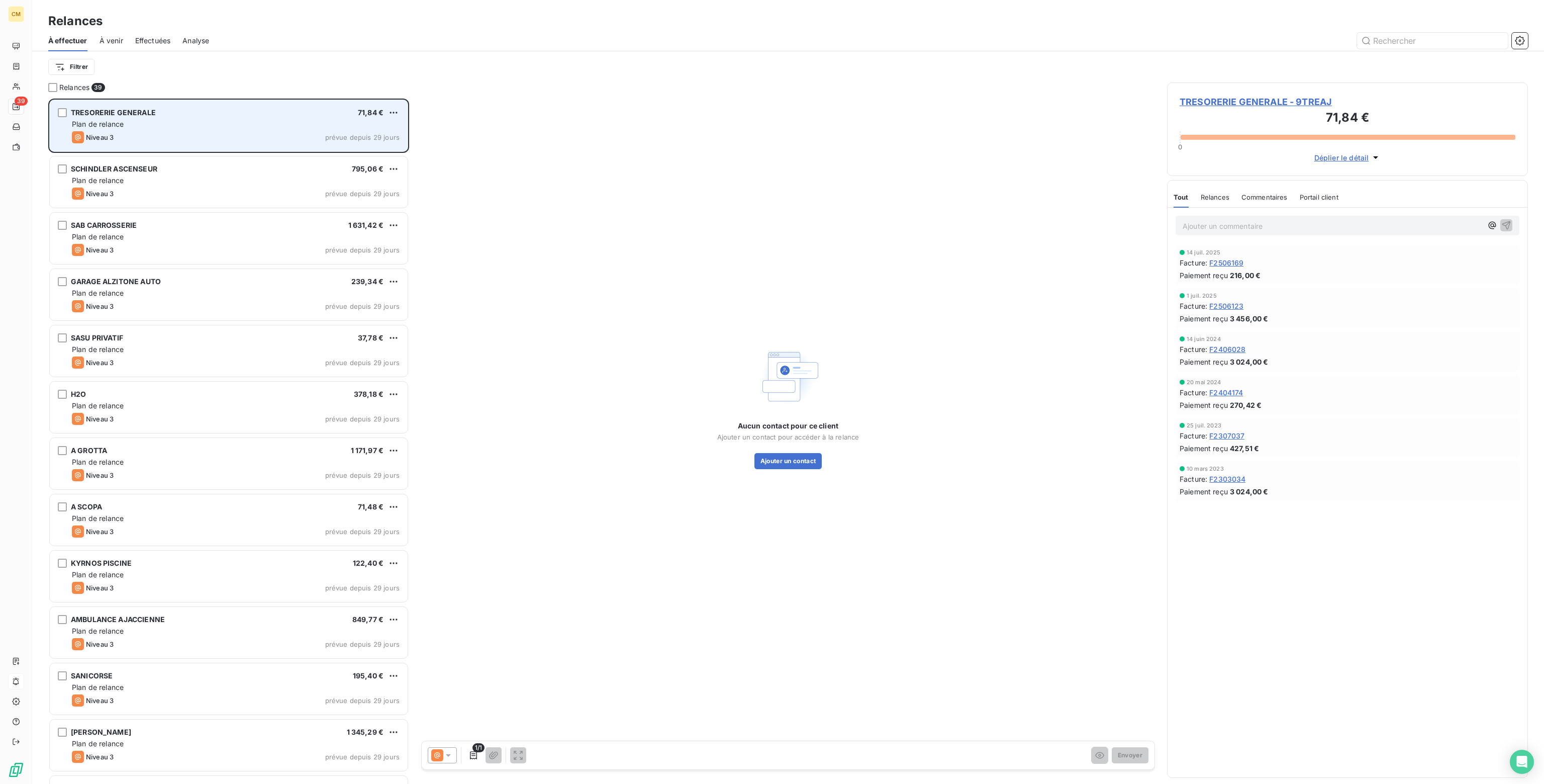
click at [320, 120] on div "Plan de relance" at bounding box center [236, 124] width 327 height 10
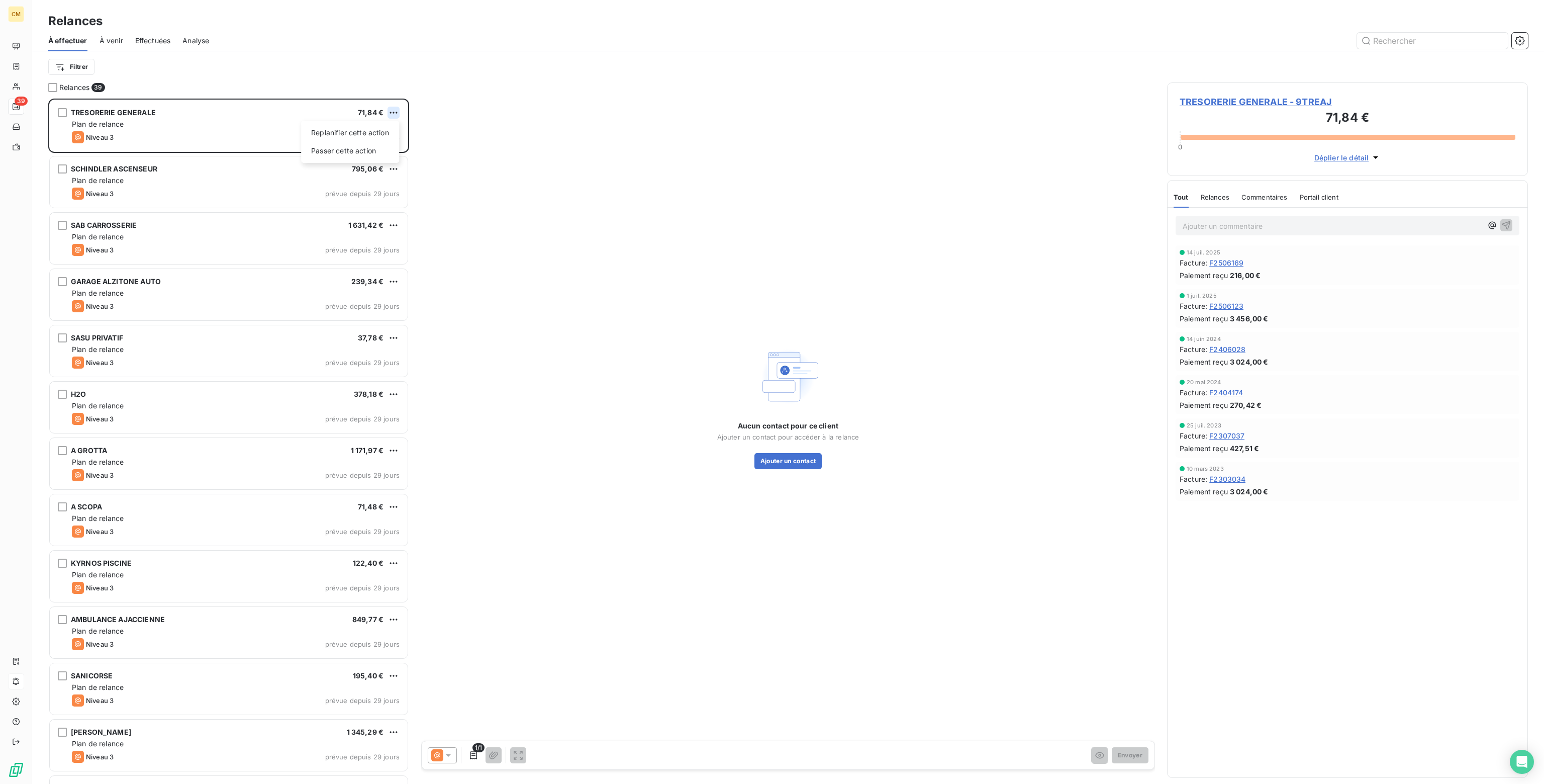
click at [394, 111] on html "CM 39 Relances À effectuer À venir Effectuées Analyse Filtrer Relances 39 TRESO…" at bounding box center [772, 392] width 1544 height 784
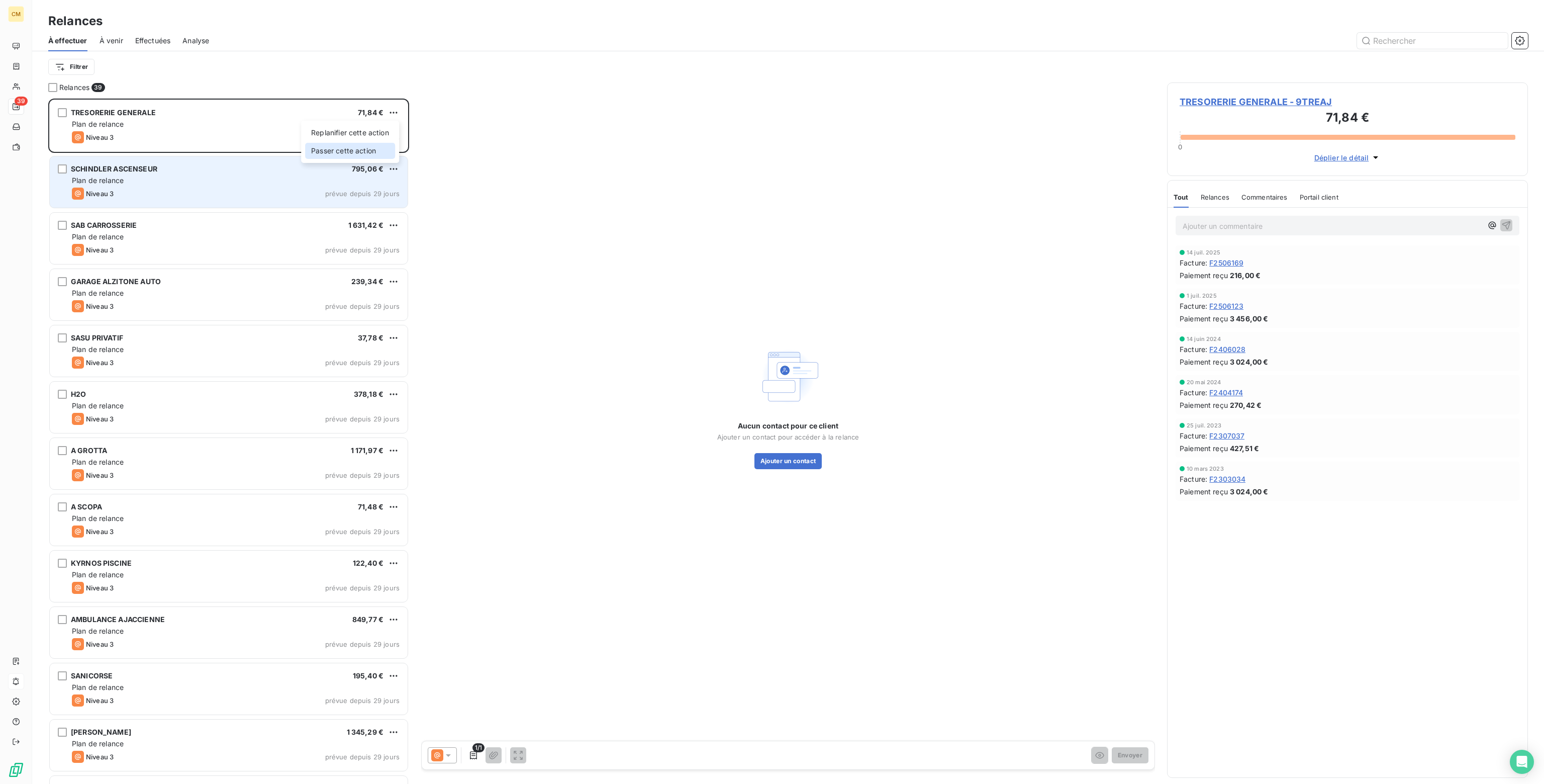
click at [348, 158] on div "Passer cette action" at bounding box center [350, 150] width 90 height 16
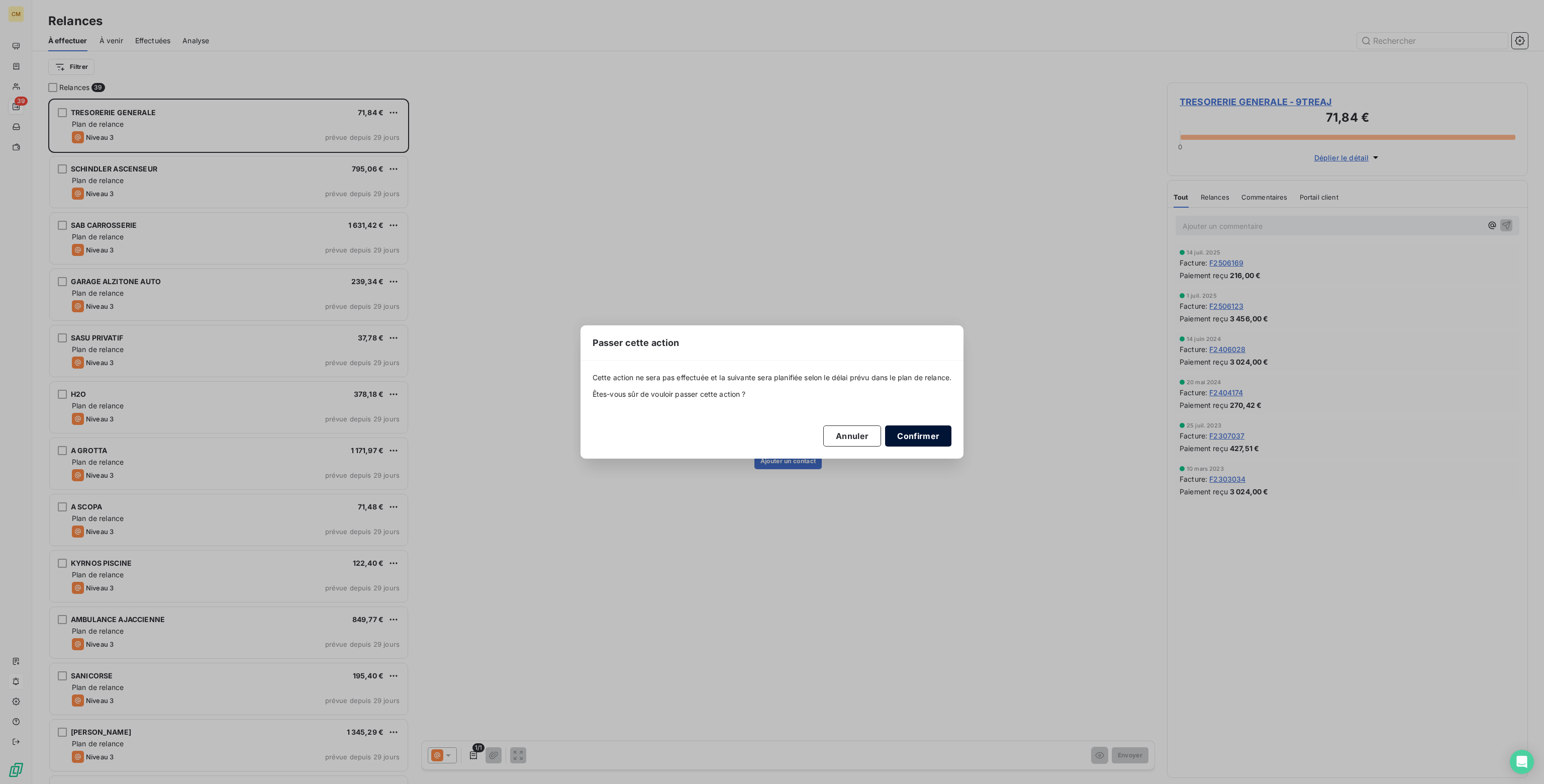
click at [924, 439] on button "Confirmer" at bounding box center [918, 436] width 66 height 21
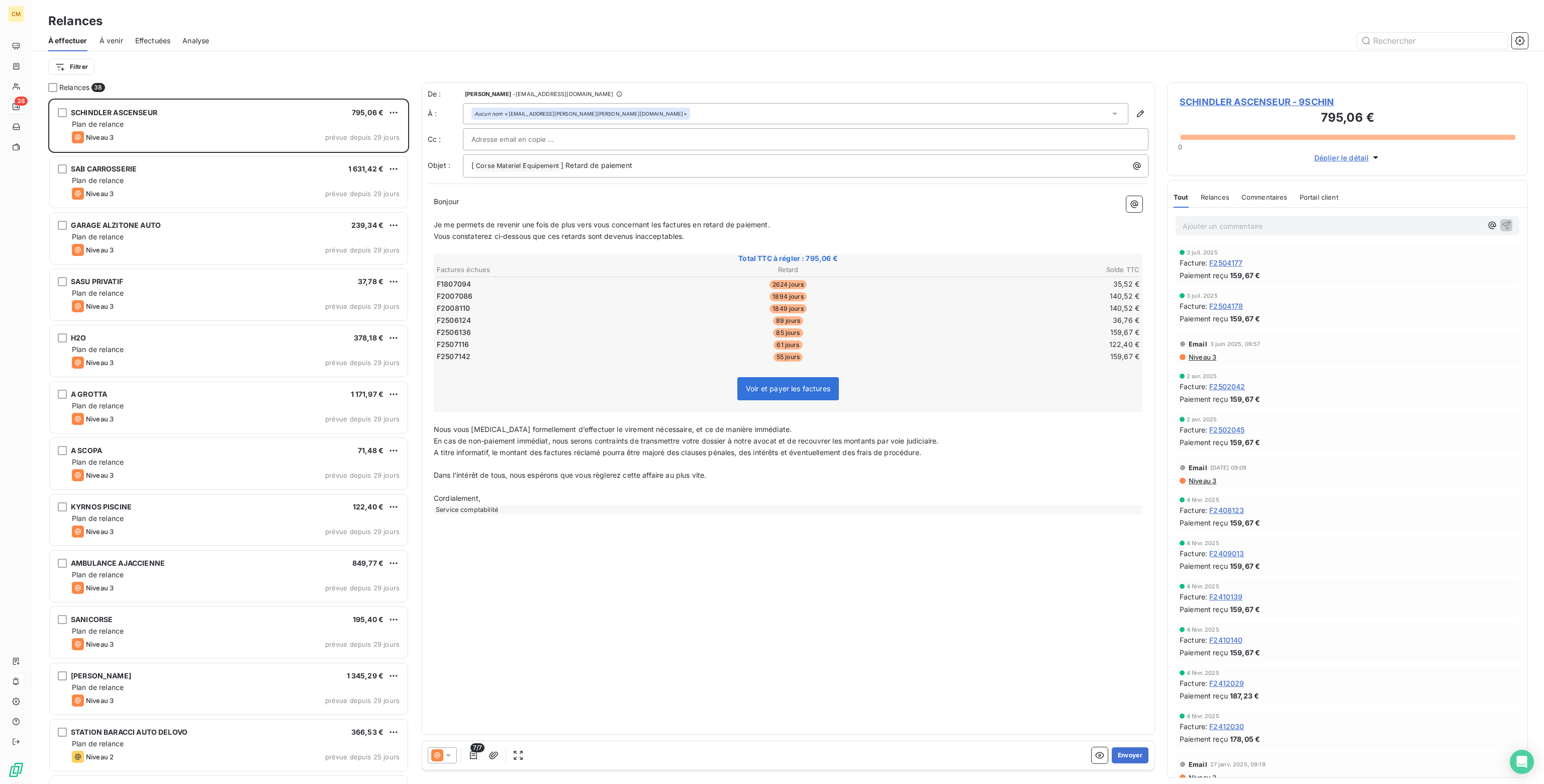
click at [448, 755] on icon at bounding box center [448, 755] width 5 height 3
click at [457, 715] on span "Niveau 2" at bounding box center [462, 715] width 30 height 10
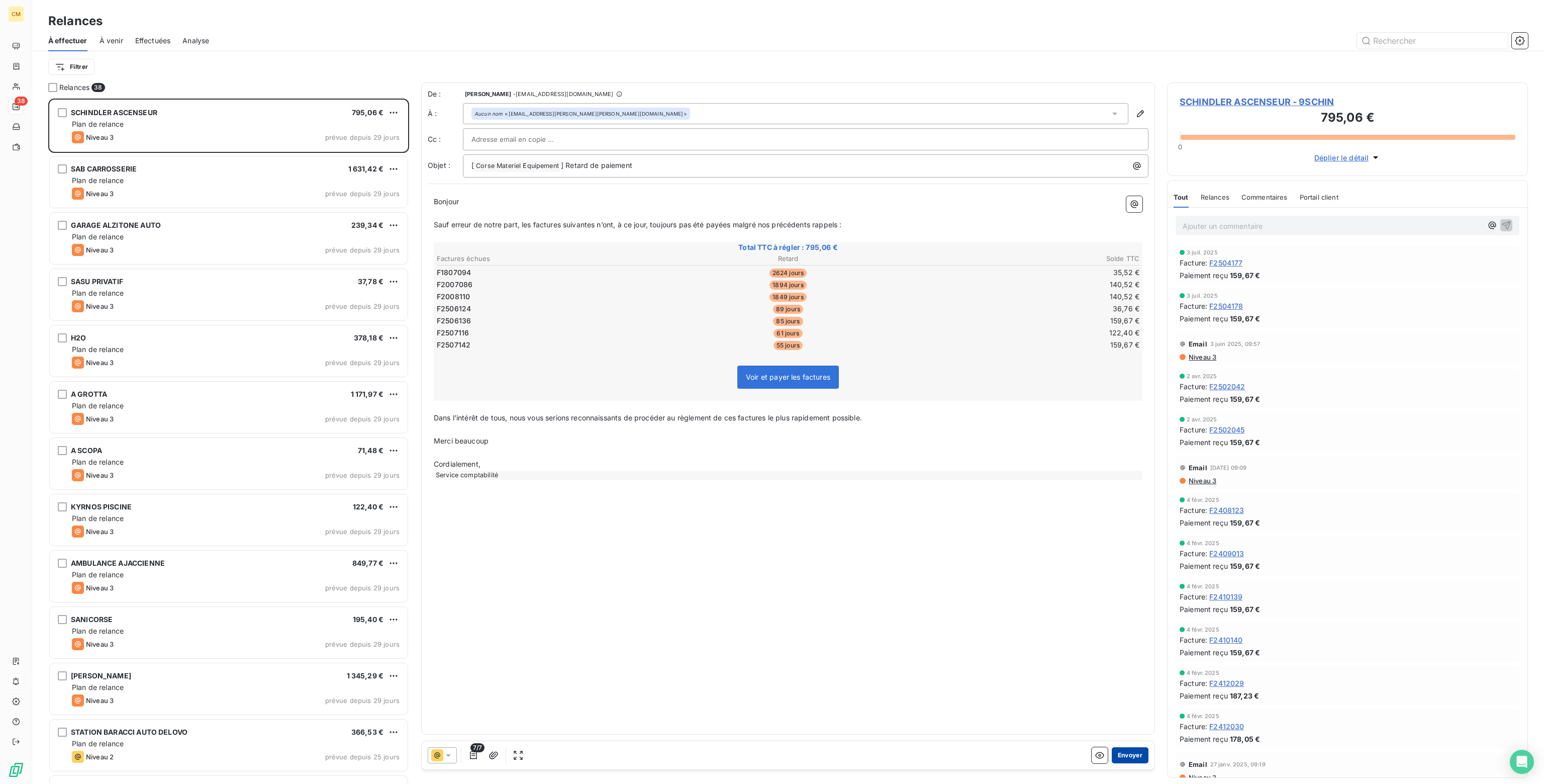
click at [1132, 755] on button "Envoyer" at bounding box center [1131, 755] width 37 height 16
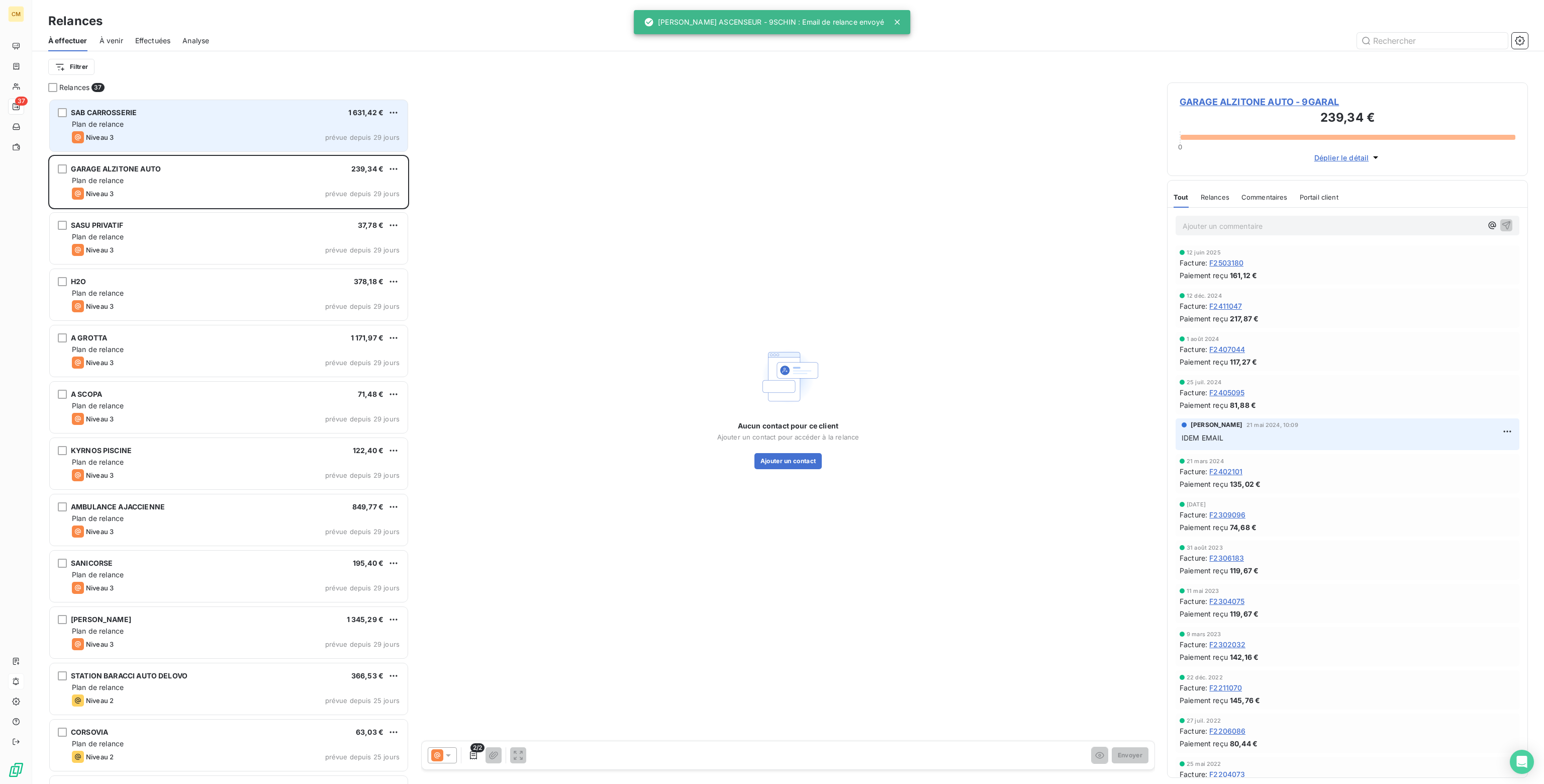
click at [250, 114] on div "SAB CARROSSERIE 1 631,42 €" at bounding box center [236, 112] width 327 height 9
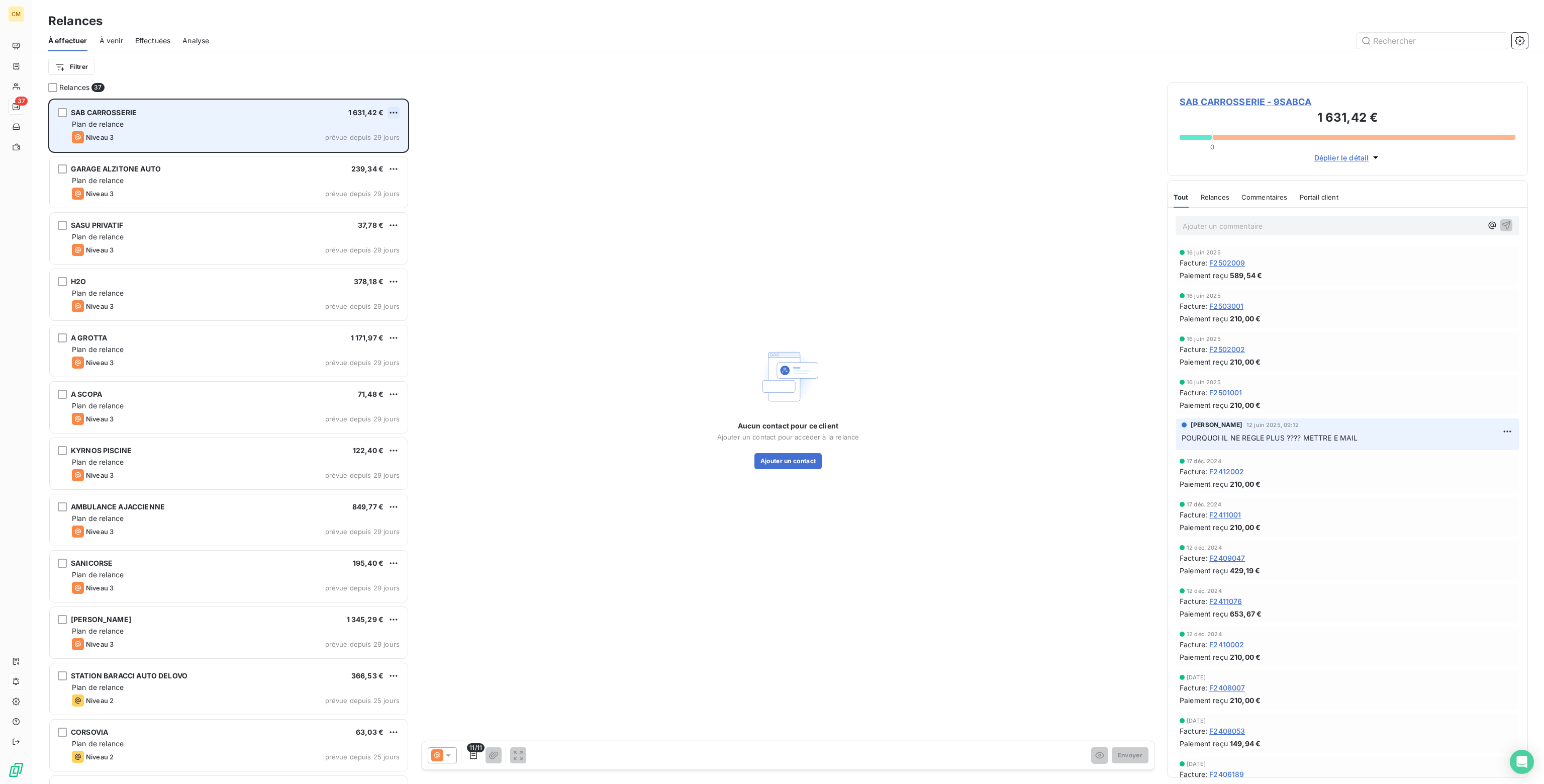
click at [395, 110] on html "CM 37 Relances À effectuer À venir Effectuées Analyse Filtrer Relances 37 SAB C…" at bounding box center [772, 392] width 1544 height 784
click at [336, 154] on div "Passer cette action" at bounding box center [350, 150] width 90 height 16
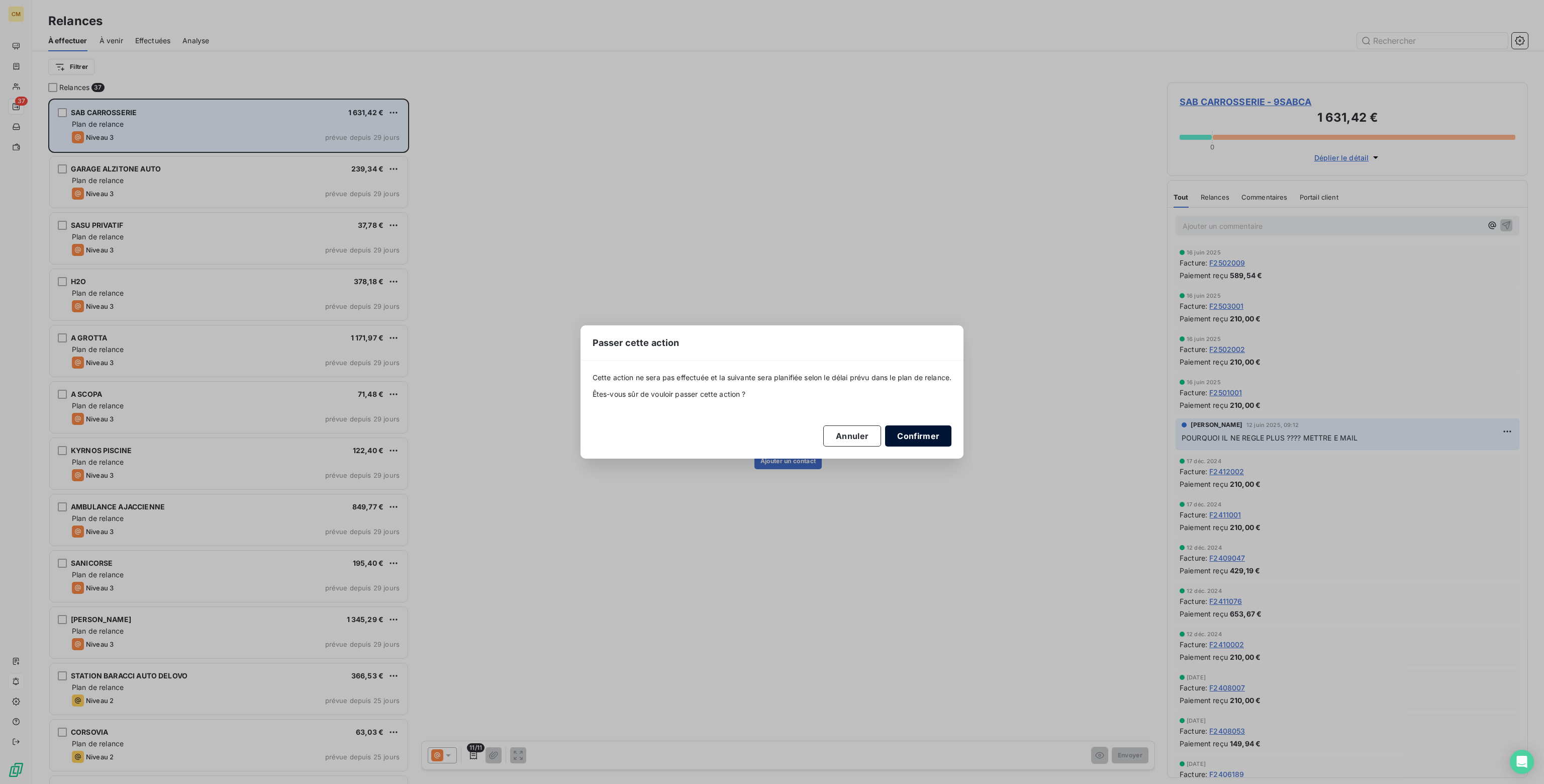
click at [907, 430] on button "Confirmer" at bounding box center [918, 436] width 66 height 21
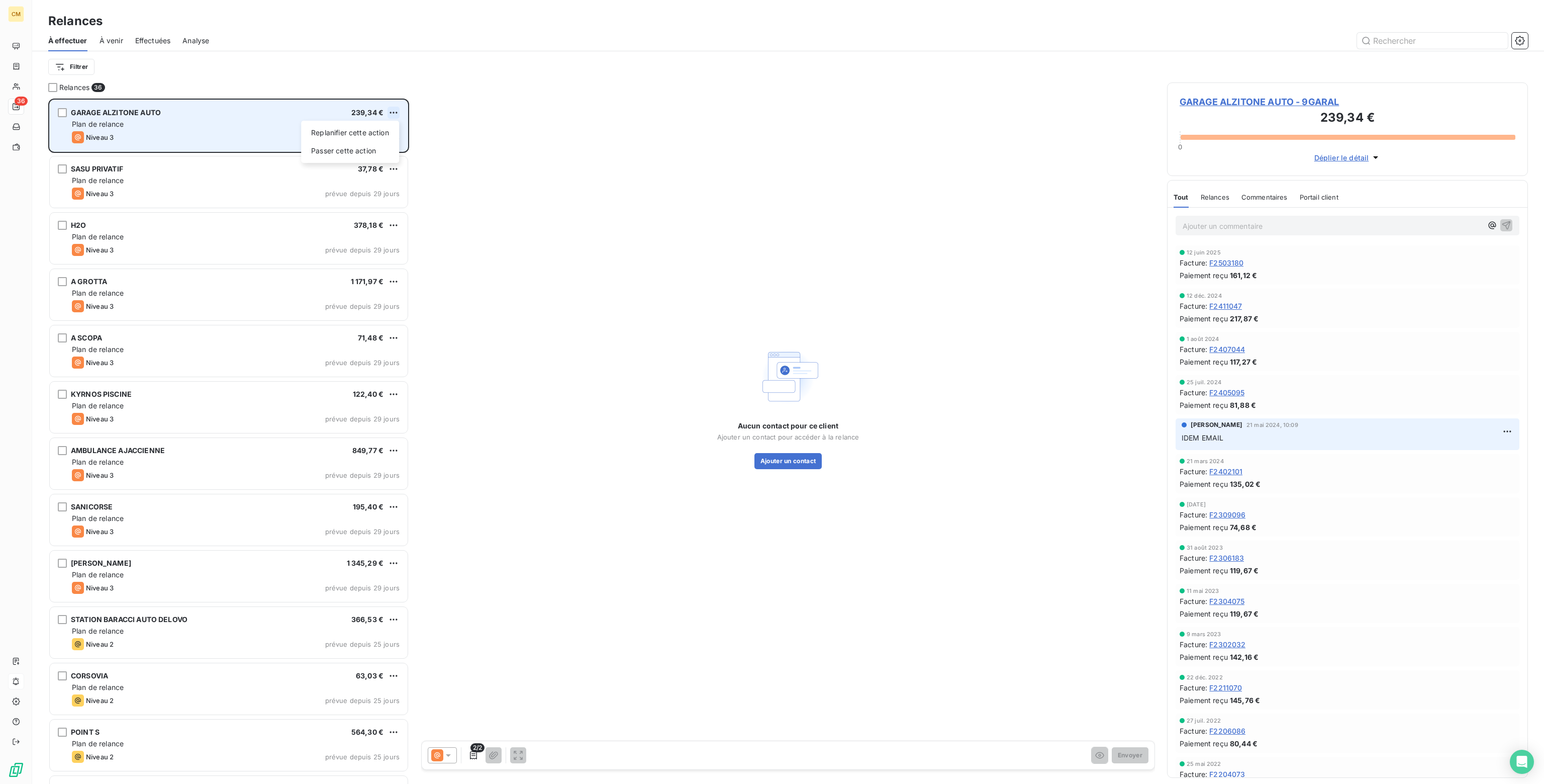
click at [394, 110] on html "CM 36 Relances À effectuer À venir Effectuées Analyse Filtrer Relances 36 GARAG…" at bounding box center [772, 392] width 1544 height 784
click at [348, 148] on div "Passer cette action" at bounding box center [350, 150] width 90 height 16
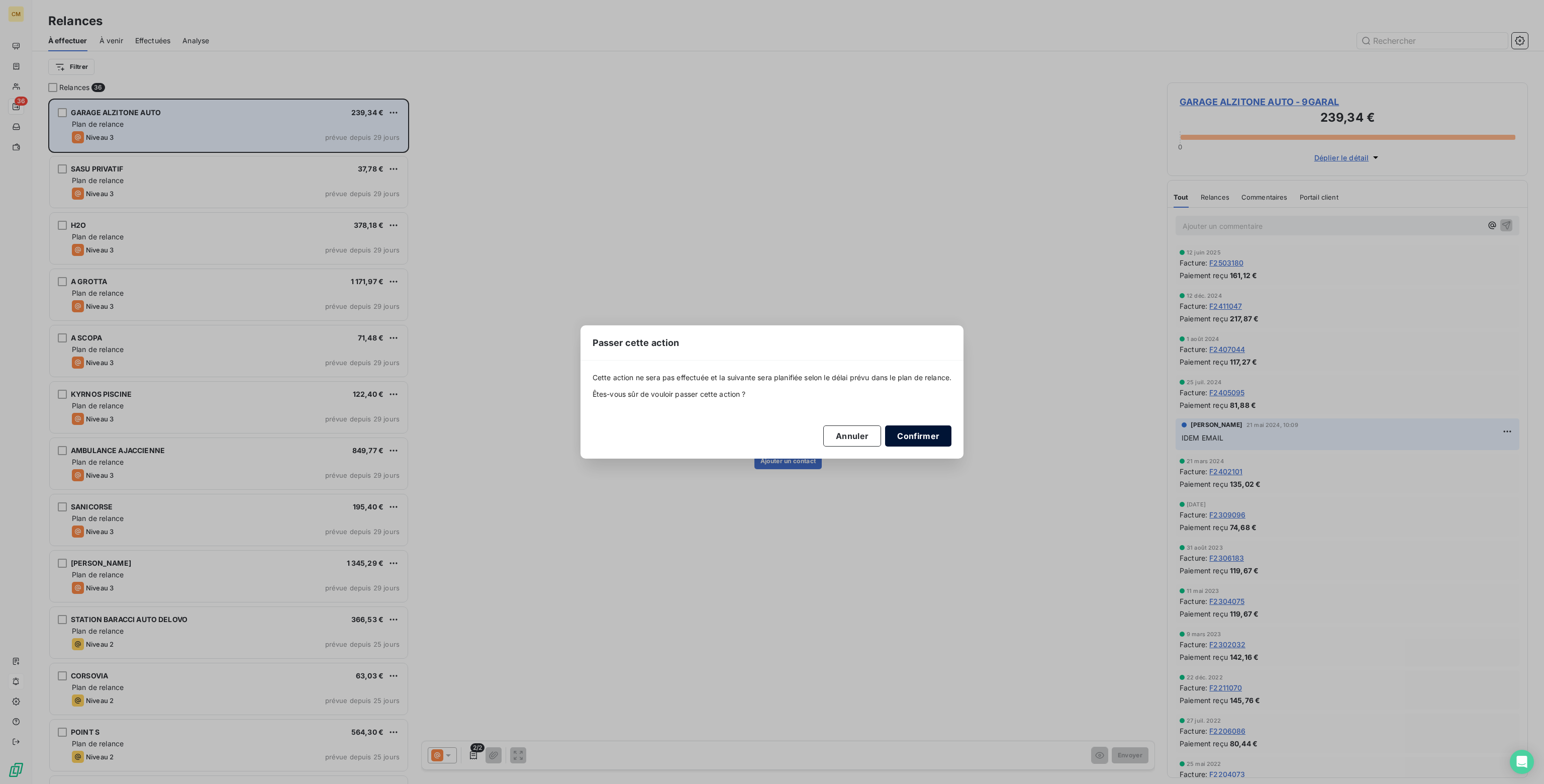
click at [922, 436] on button "Confirmer" at bounding box center [918, 436] width 66 height 21
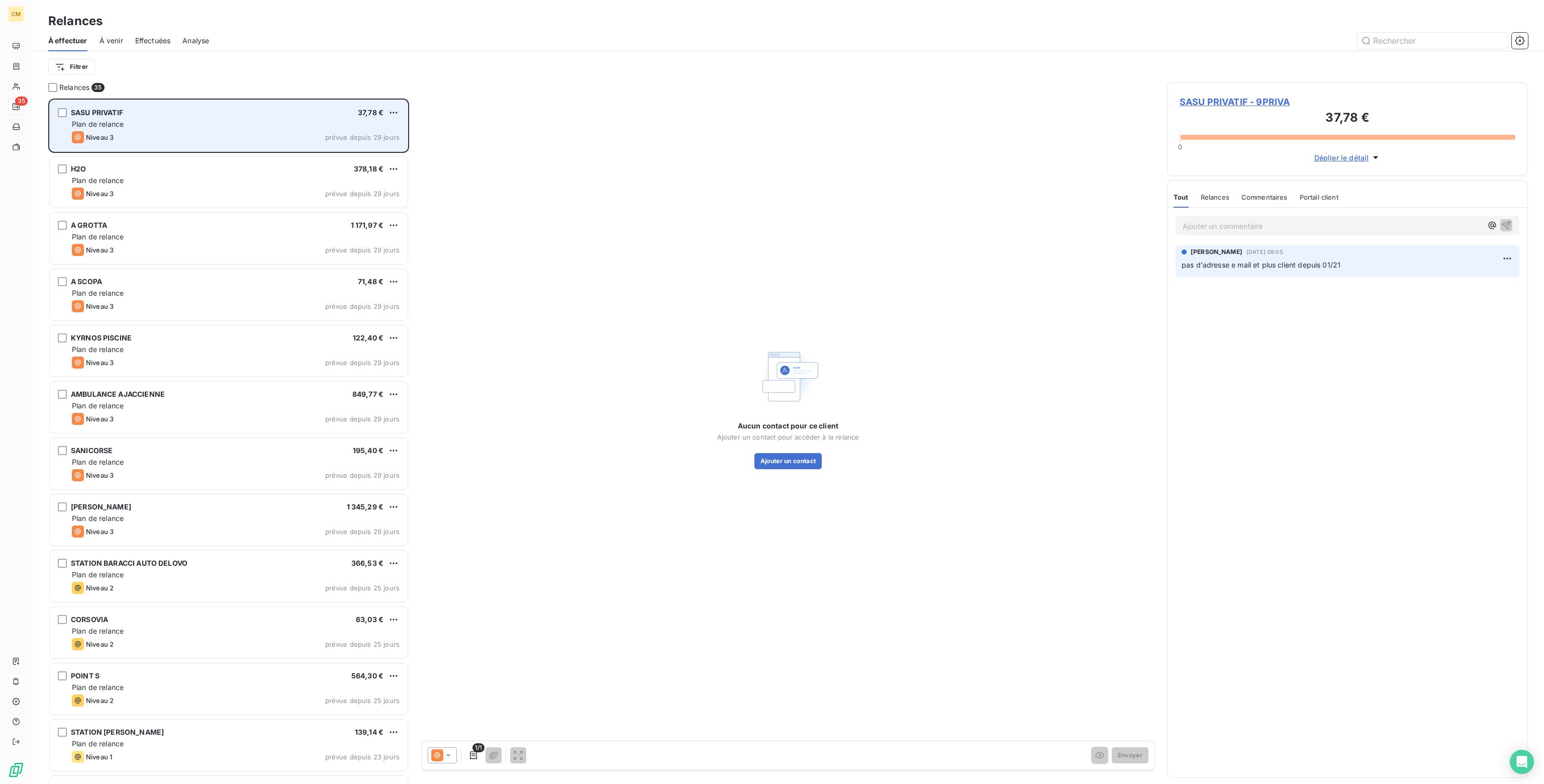
click at [340, 117] on div "SASU PRIVATIF 37,78 €" at bounding box center [236, 112] width 327 height 9
click at [395, 111] on html "CM 35 Relances À effectuer À venir Effectuées Analyse Filtrer Relances 35 SASU …" at bounding box center [772, 392] width 1544 height 784
click at [347, 148] on div "Passer cette action" at bounding box center [350, 150] width 90 height 16
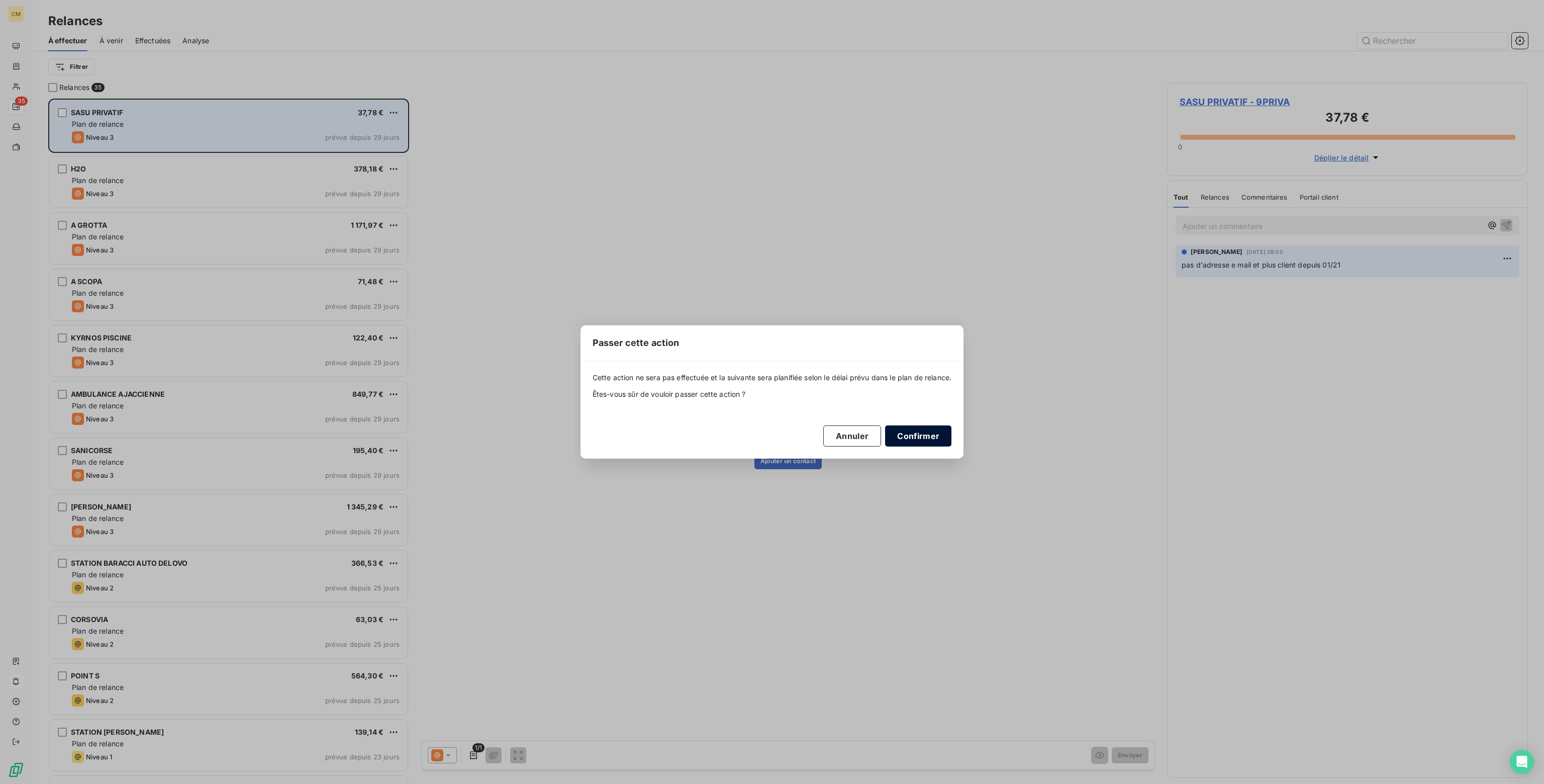
click at [912, 438] on button "Confirmer" at bounding box center [918, 436] width 66 height 21
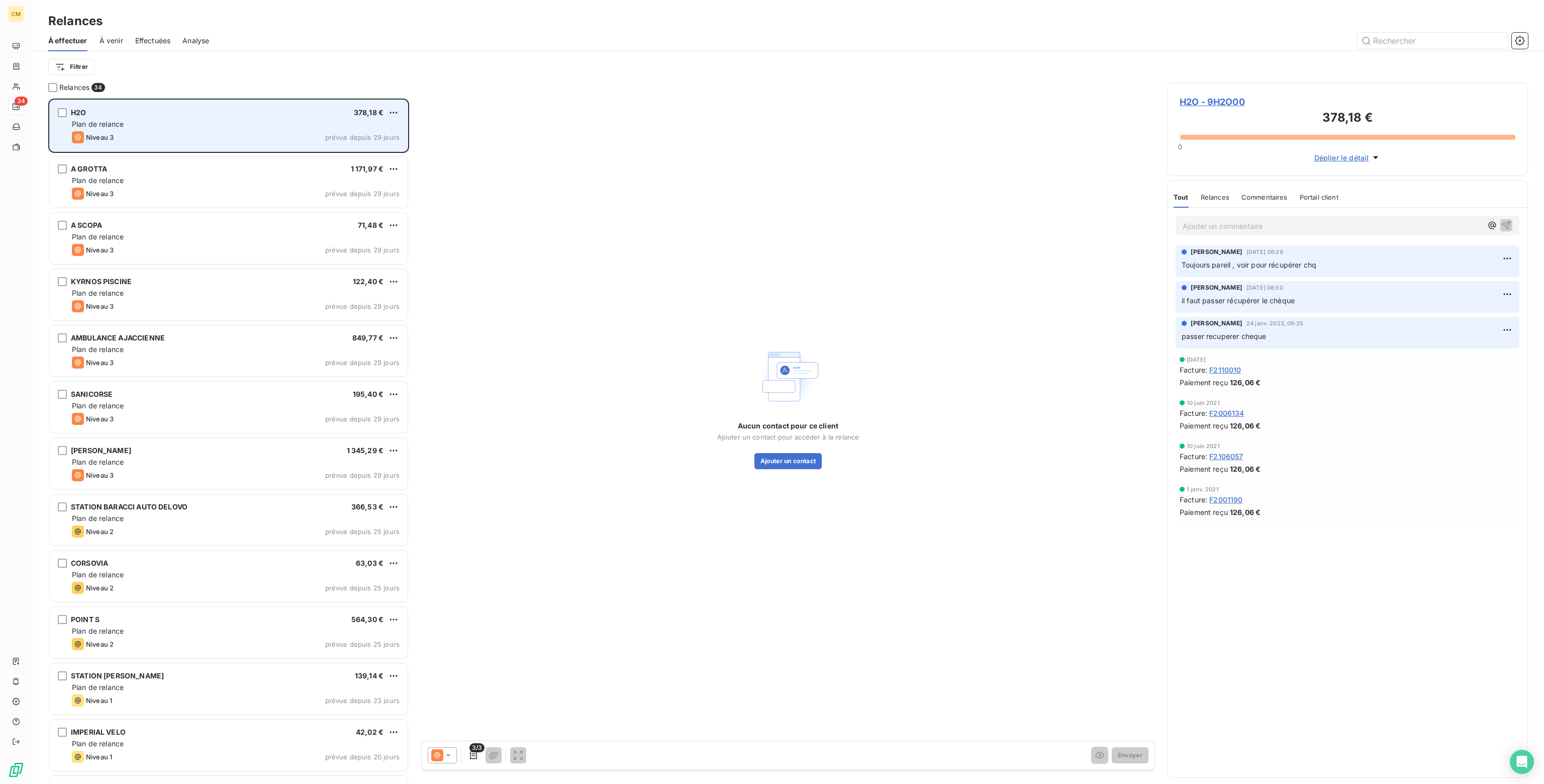
click at [196, 126] on div "Plan de relance" at bounding box center [236, 124] width 327 height 10
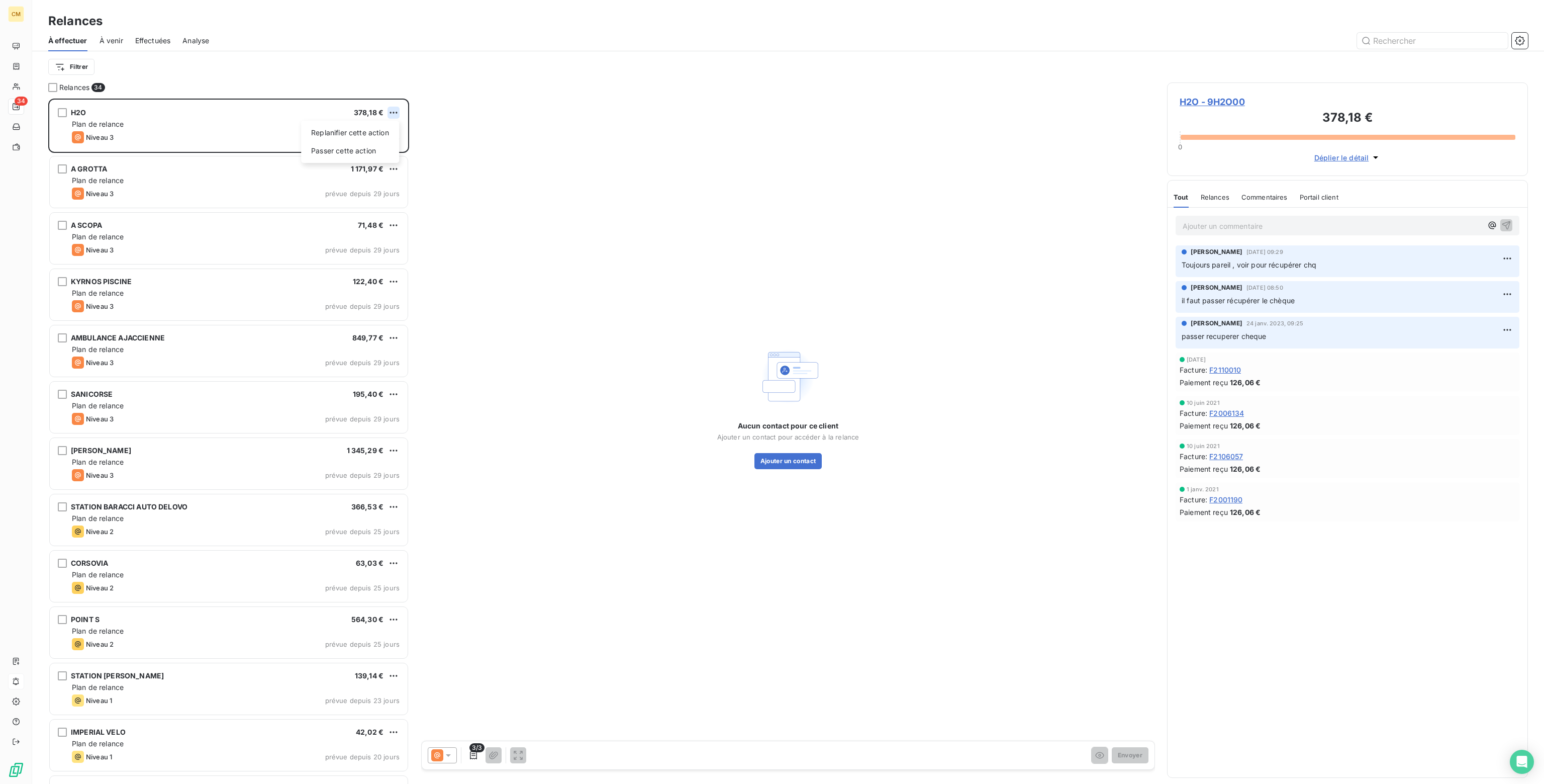
click at [395, 110] on html "CM 34 Relances À effectuer À venir Effectuées Analyse Filtrer Relances 34 H2O 3…" at bounding box center [772, 392] width 1544 height 784
click at [332, 151] on div "Passer cette action" at bounding box center [350, 150] width 90 height 16
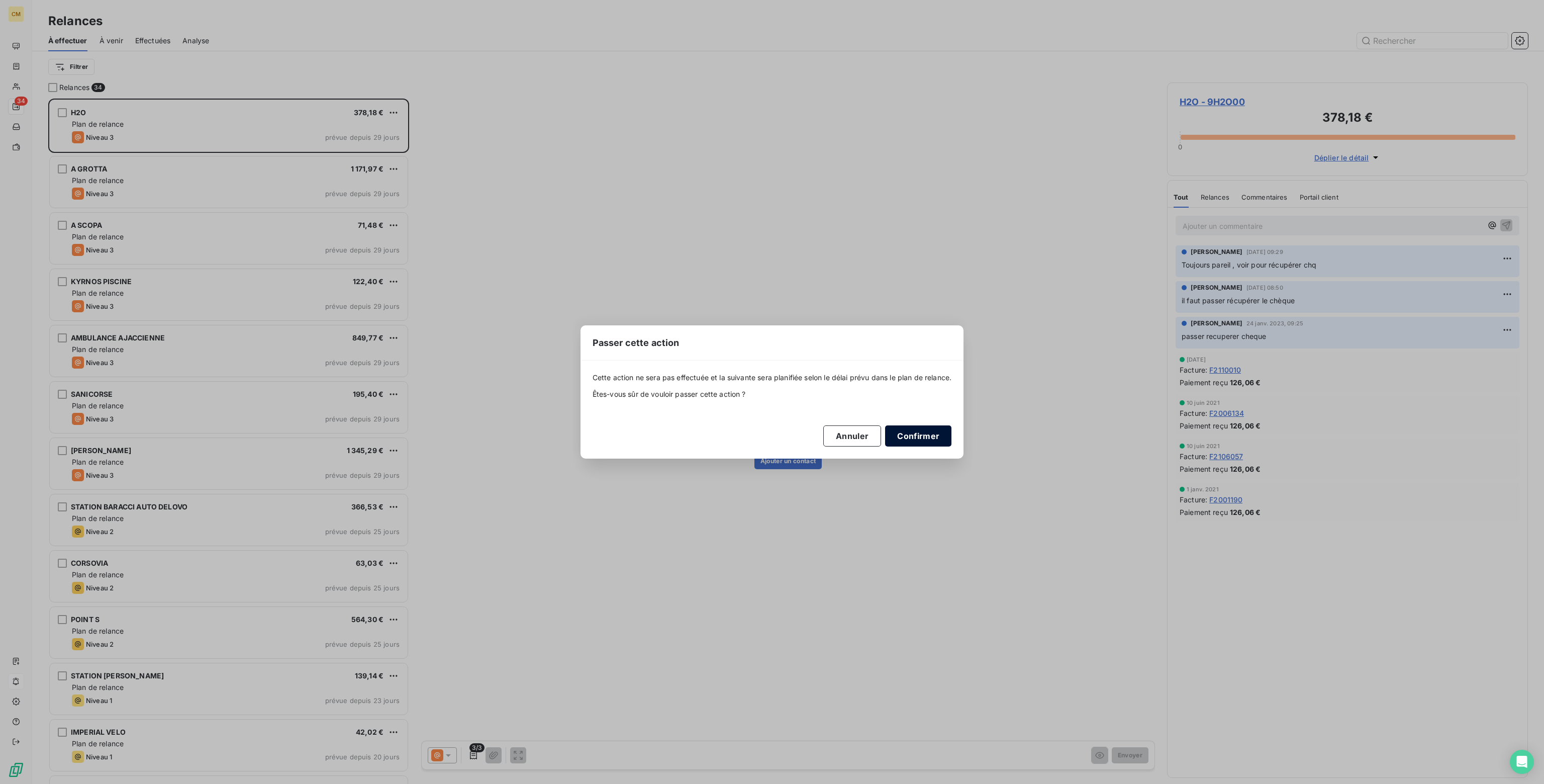
drag, startPoint x: 908, startPoint y: 437, endPoint x: 901, endPoint y: 432, distance: 8.6
click at [908, 438] on button "Confirmer" at bounding box center [918, 436] width 66 height 21
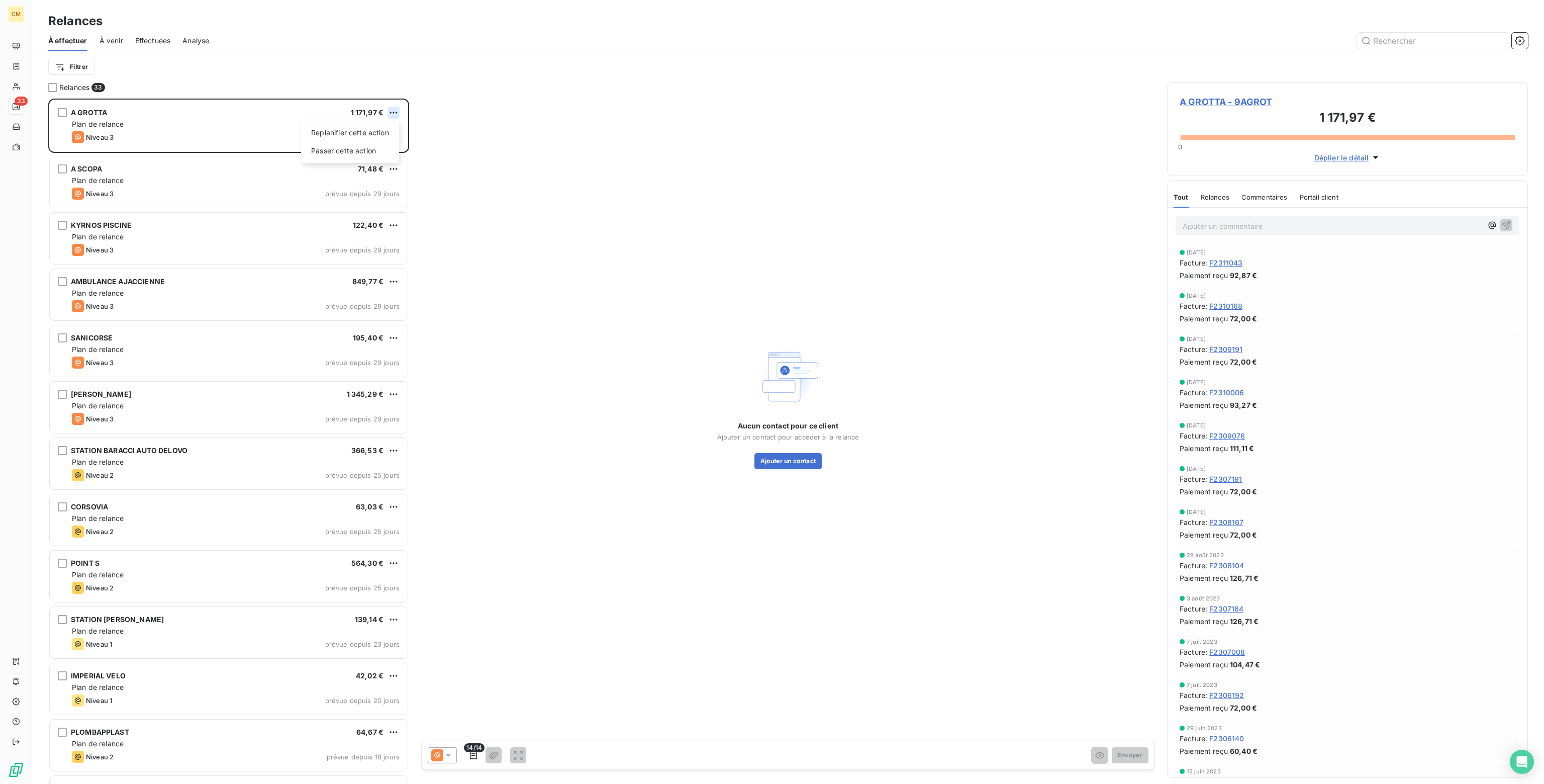
click at [393, 111] on html "CM 33 Relances À effectuer À venir Effectuées Analyse Filtrer Relances 33 A GRO…" at bounding box center [772, 392] width 1544 height 784
click at [317, 151] on div "Passer cette action" at bounding box center [350, 150] width 90 height 16
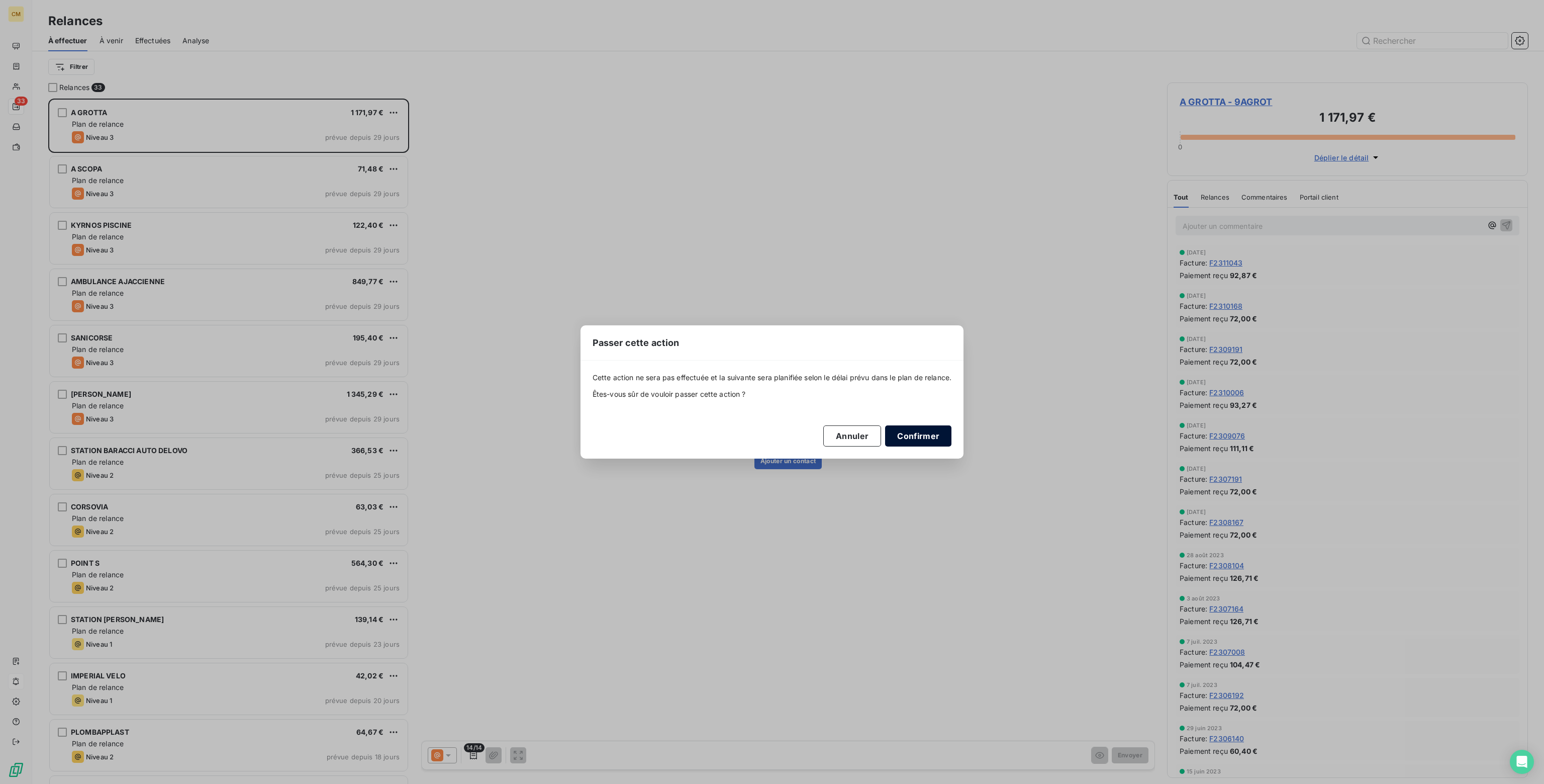
click at [929, 434] on button "Confirmer" at bounding box center [918, 436] width 66 height 21
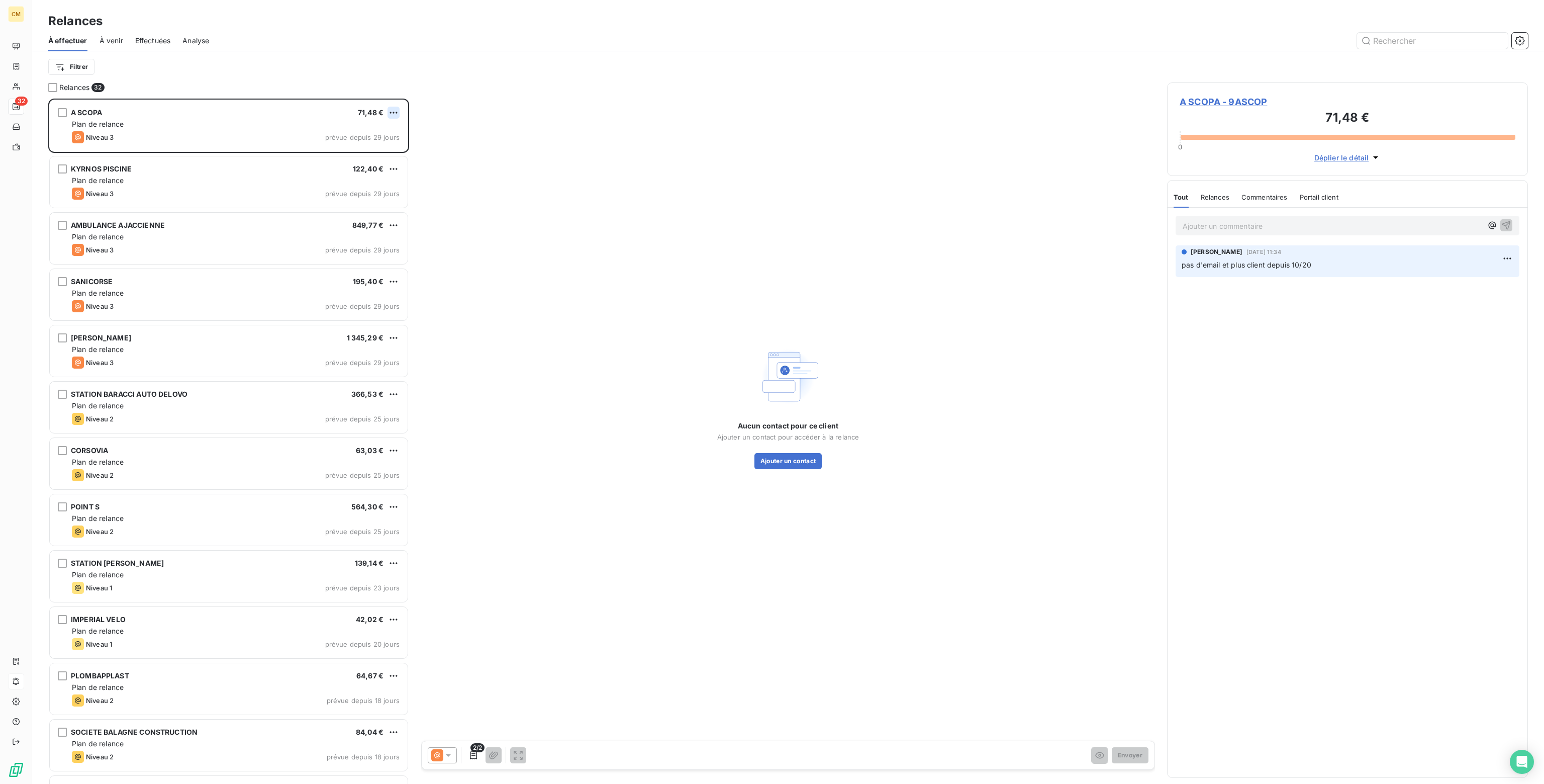
click at [391, 112] on html "CM 32 Relances À effectuer À venir Effectuées Analyse Filtrer Relances 32 A SCO…" at bounding box center [772, 392] width 1544 height 784
click at [324, 155] on div "Passer cette action" at bounding box center [350, 150] width 90 height 16
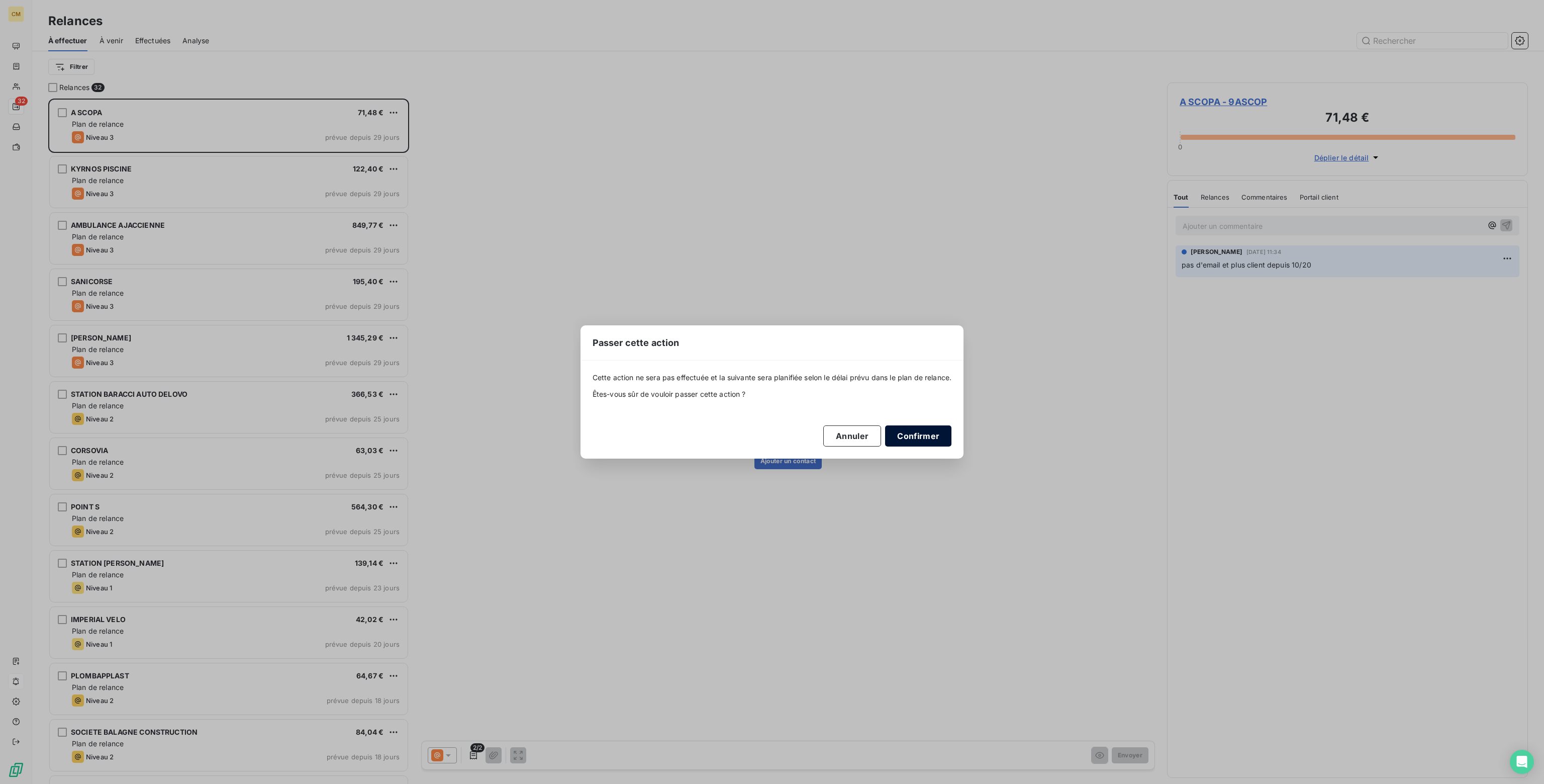
click at [921, 433] on button "Confirmer" at bounding box center [918, 436] width 66 height 21
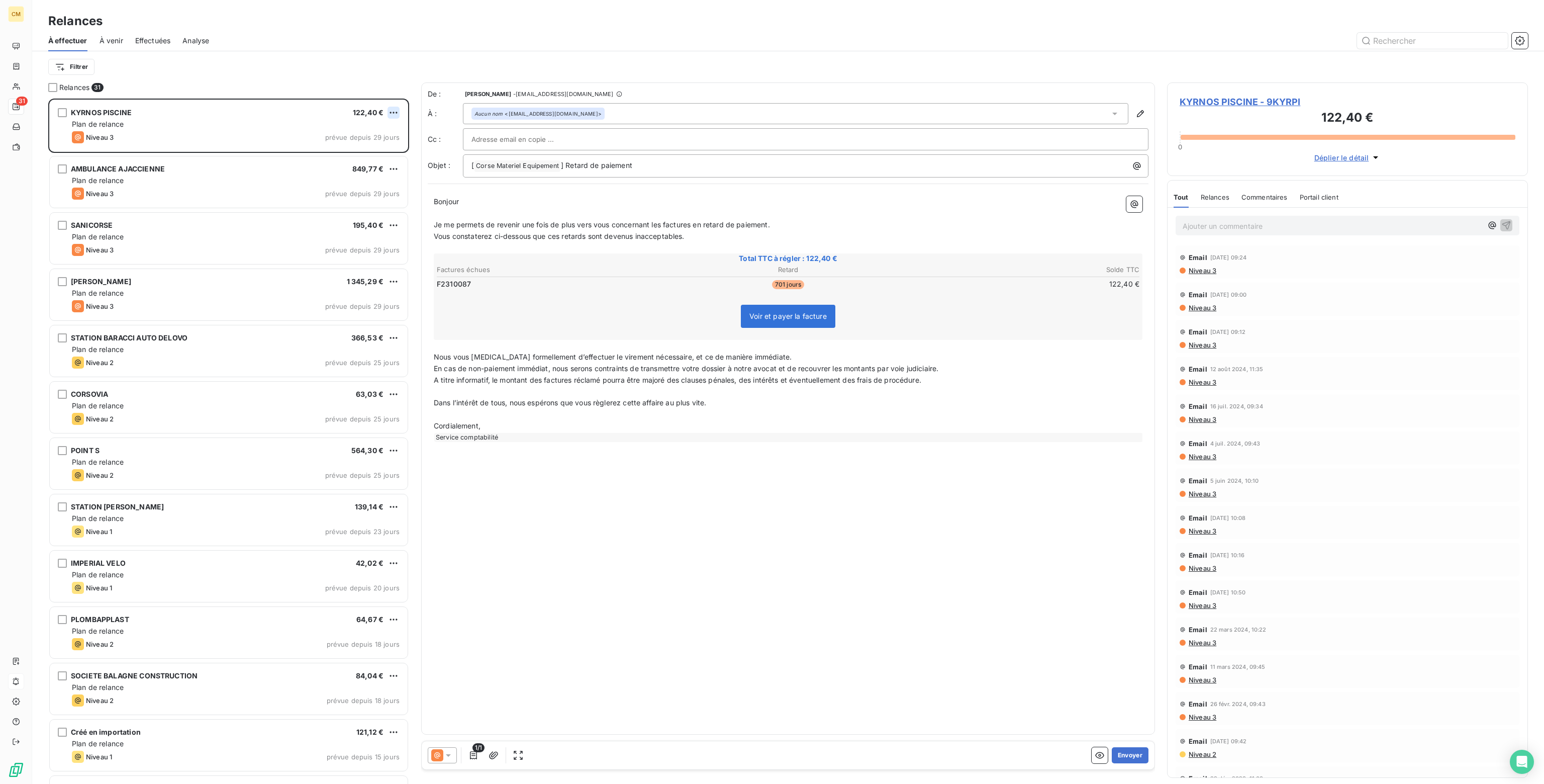
click at [396, 111] on html "CM 31 Relances À effectuer À venir Effectuées Analyse Filtrer Relances 31 KYRNO…" at bounding box center [772, 392] width 1544 height 784
click at [334, 153] on div "Passer cette action" at bounding box center [350, 150] width 90 height 16
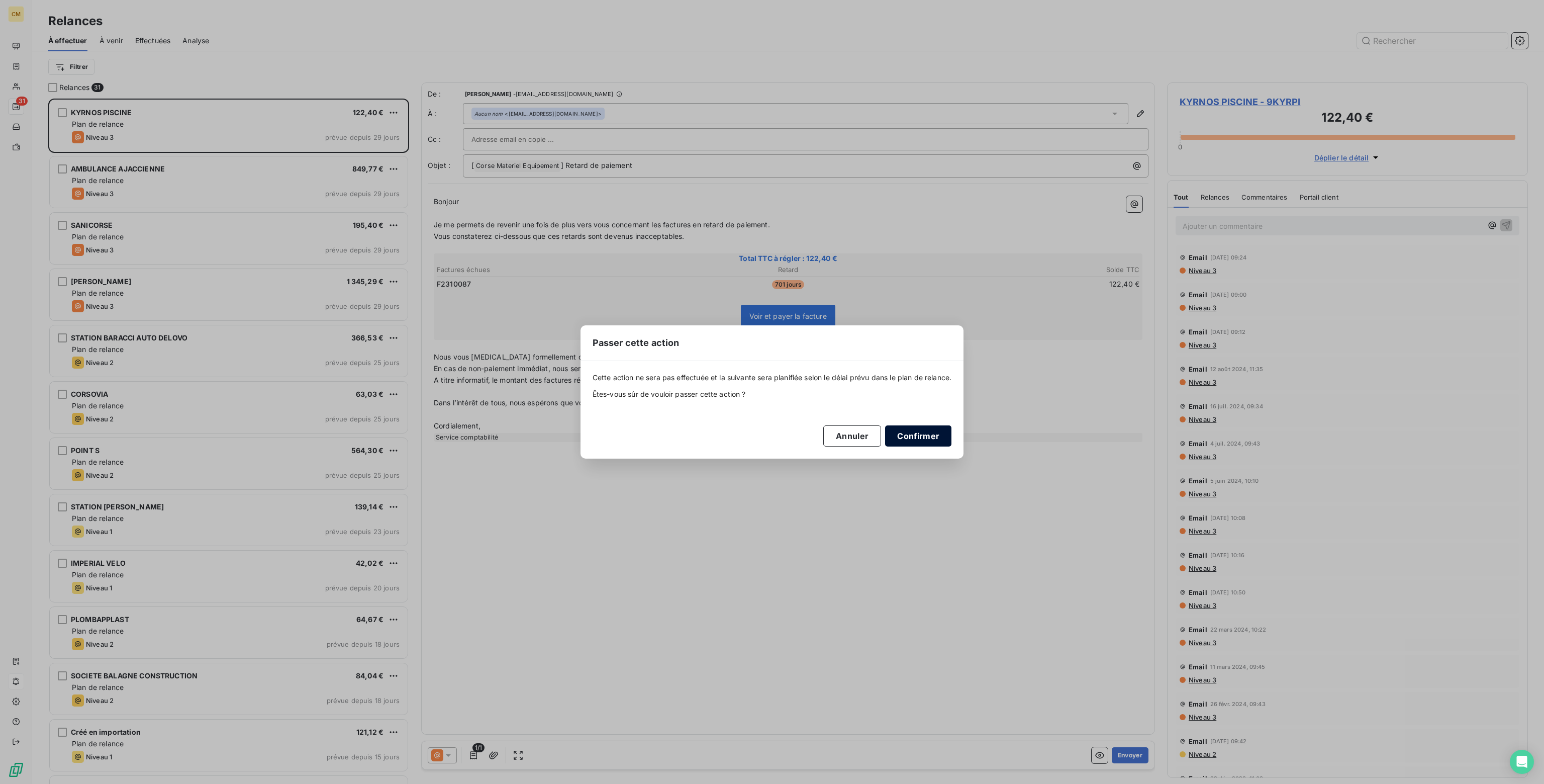
click at [924, 437] on button "Confirmer" at bounding box center [918, 436] width 66 height 21
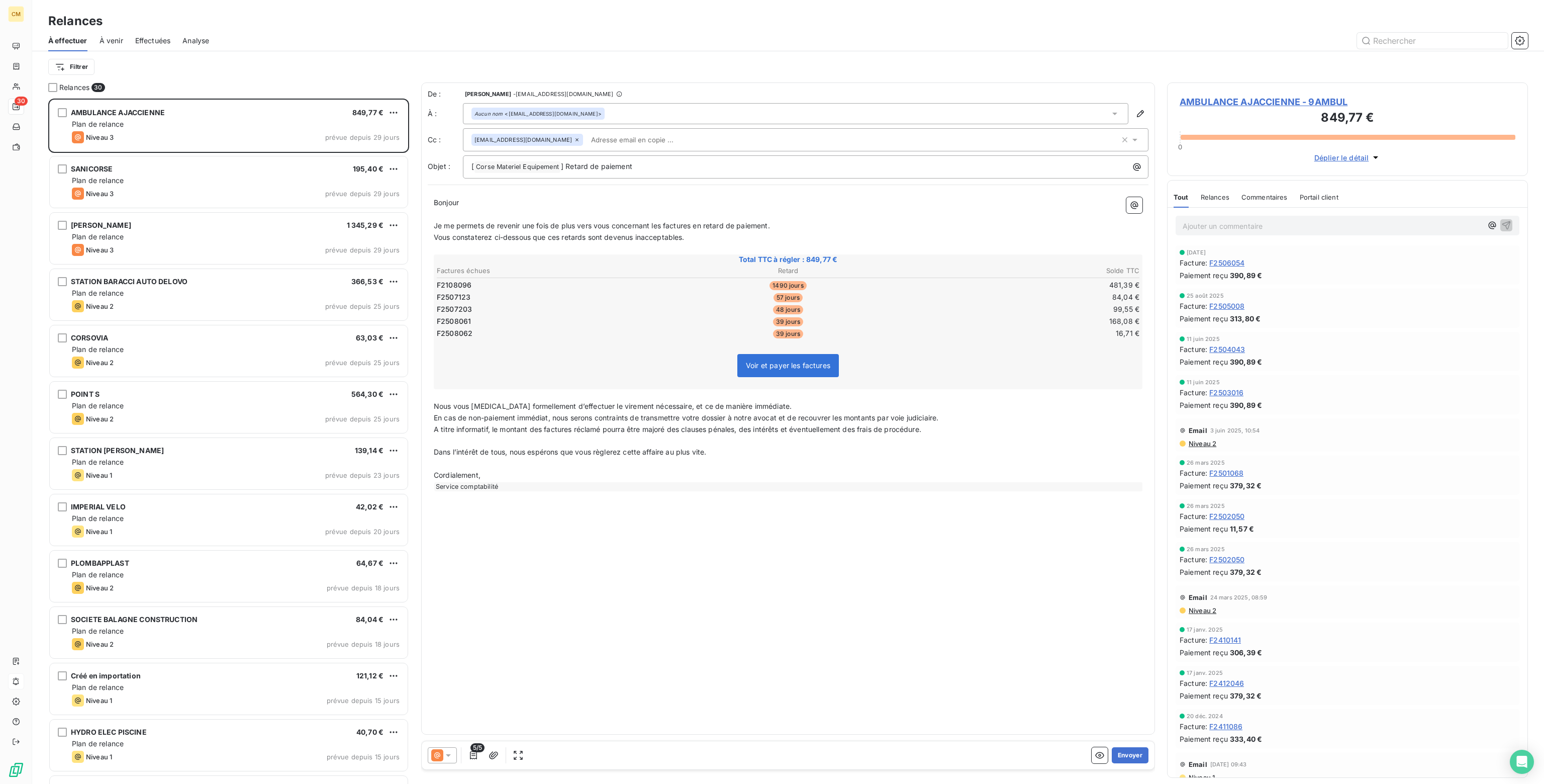
click at [450, 753] on icon at bounding box center [448, 755] width 10 height 10
click at [458, 716] on span "Niveau 2" at bounding box center [462, 715] width 30 height 10
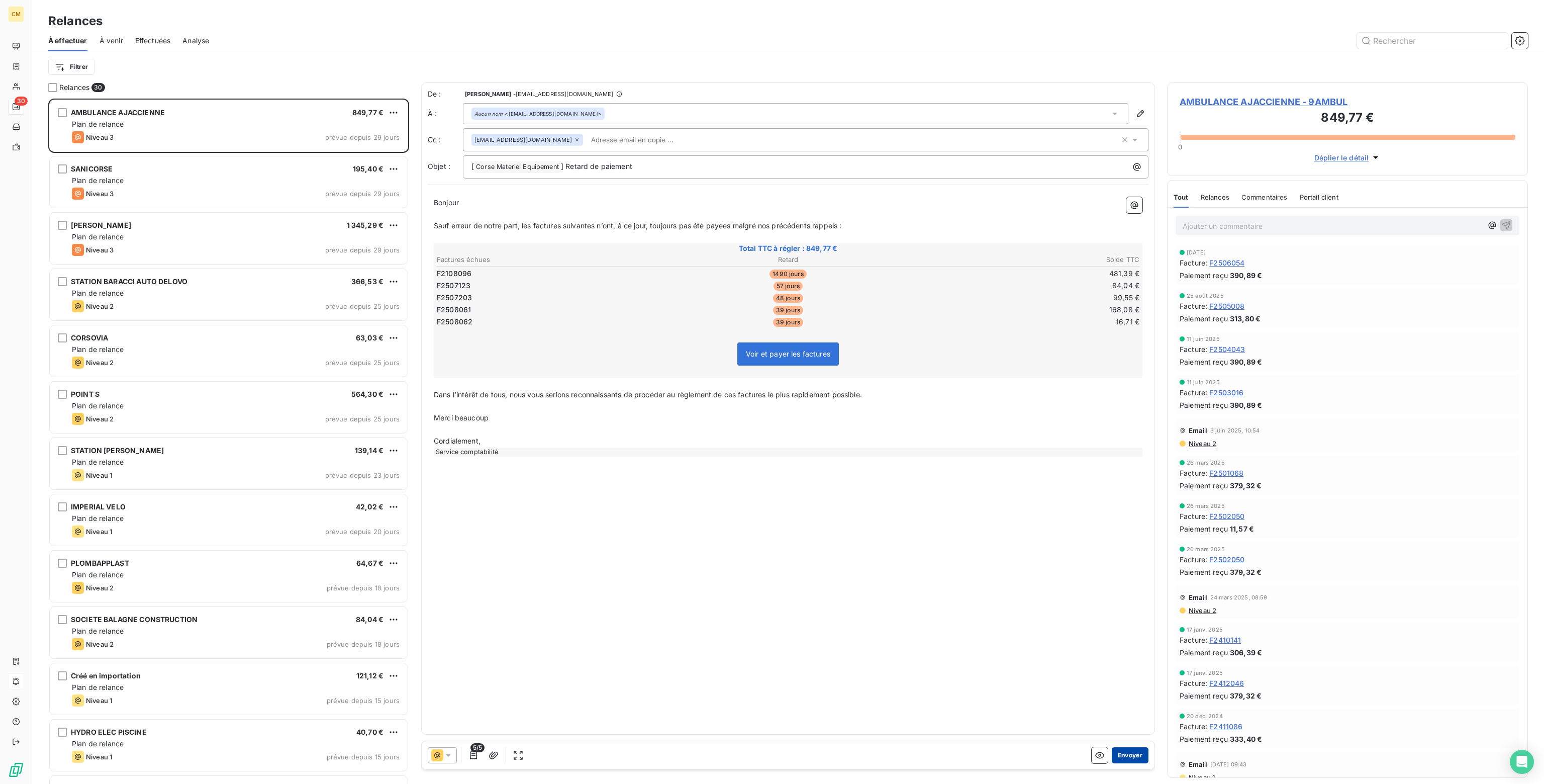
click at [1129, 757] on button "Envoyer" at bounding box center [1131, 755] width 37 height 16
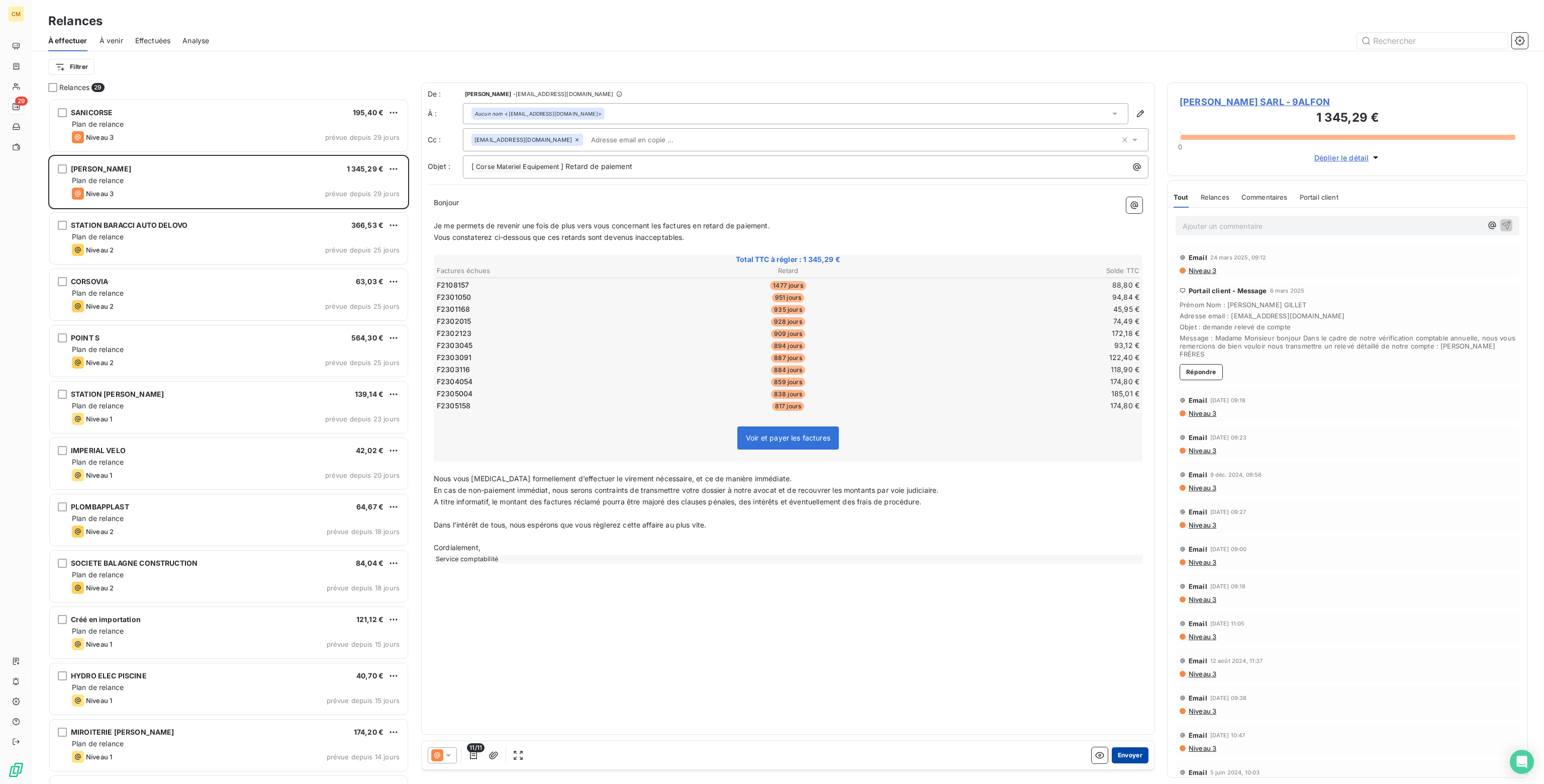
click at [1136, 752] on button "Envoyer" at bounding box center [1131, 755] width 37 height 16
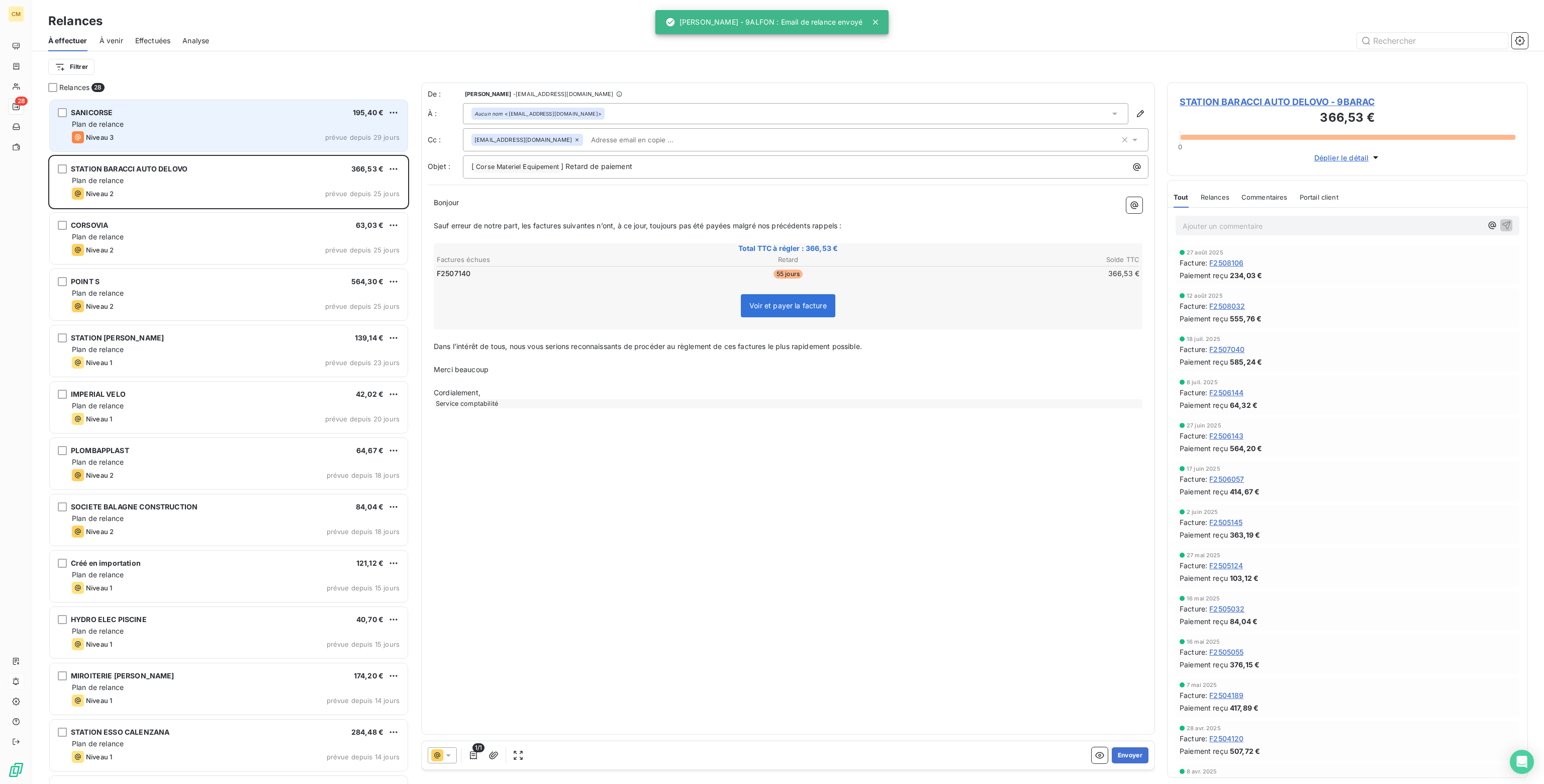
click at [203, 132] on div "Niveau 3 prévue depuis 29 jours" at bounding box center [236, 137] width 327 height 13
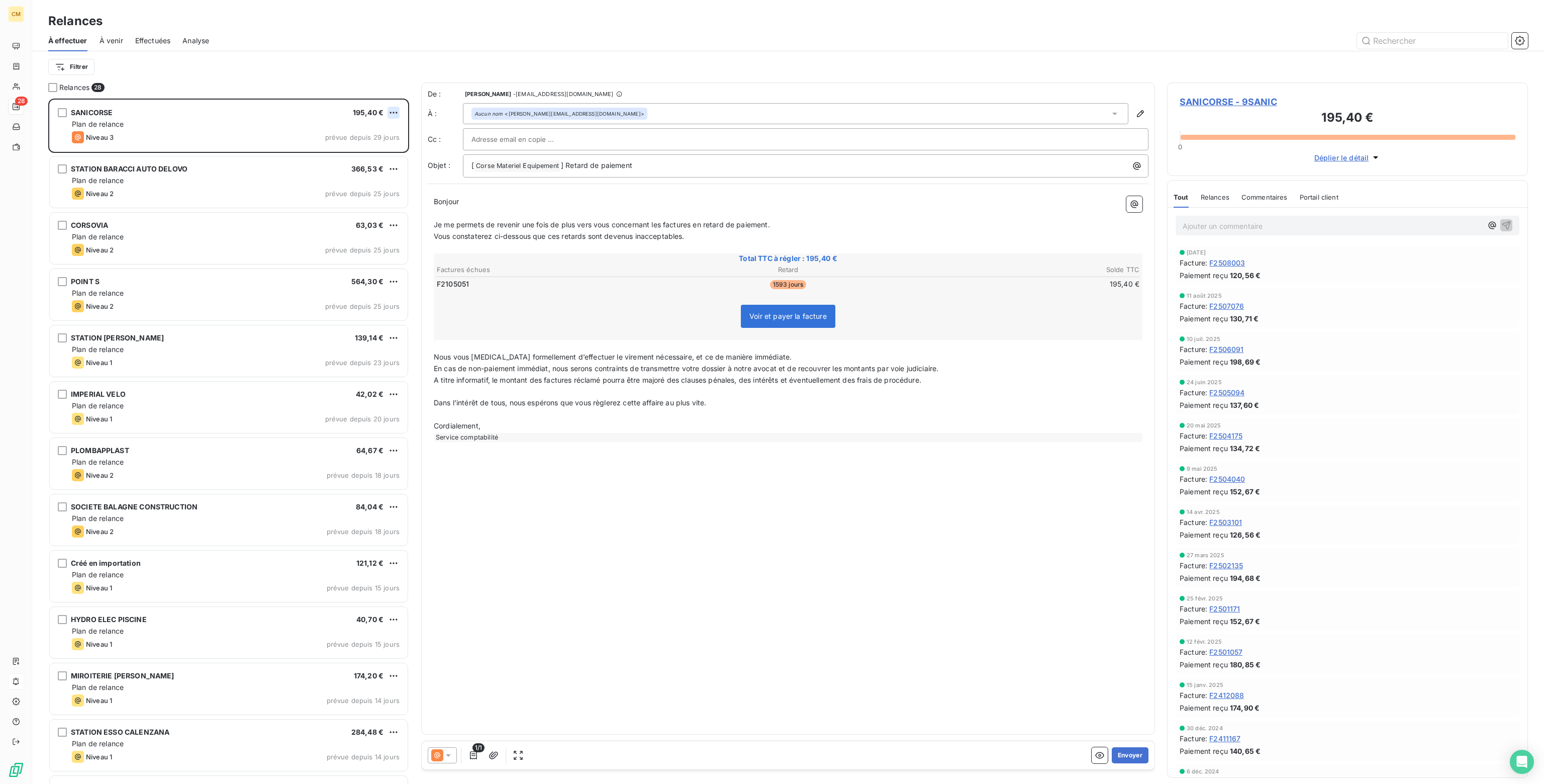
click at [396, 110] on html "CM 28 Relances À effectuer À venir Effectuées Analyse Filtrer Relances 28 SANIC…" at bounding box center [772, 392] width 1544 height 784
click at [371, 148] on div "Passer cette action" at bounding box center [350, 150] width 90 height 16
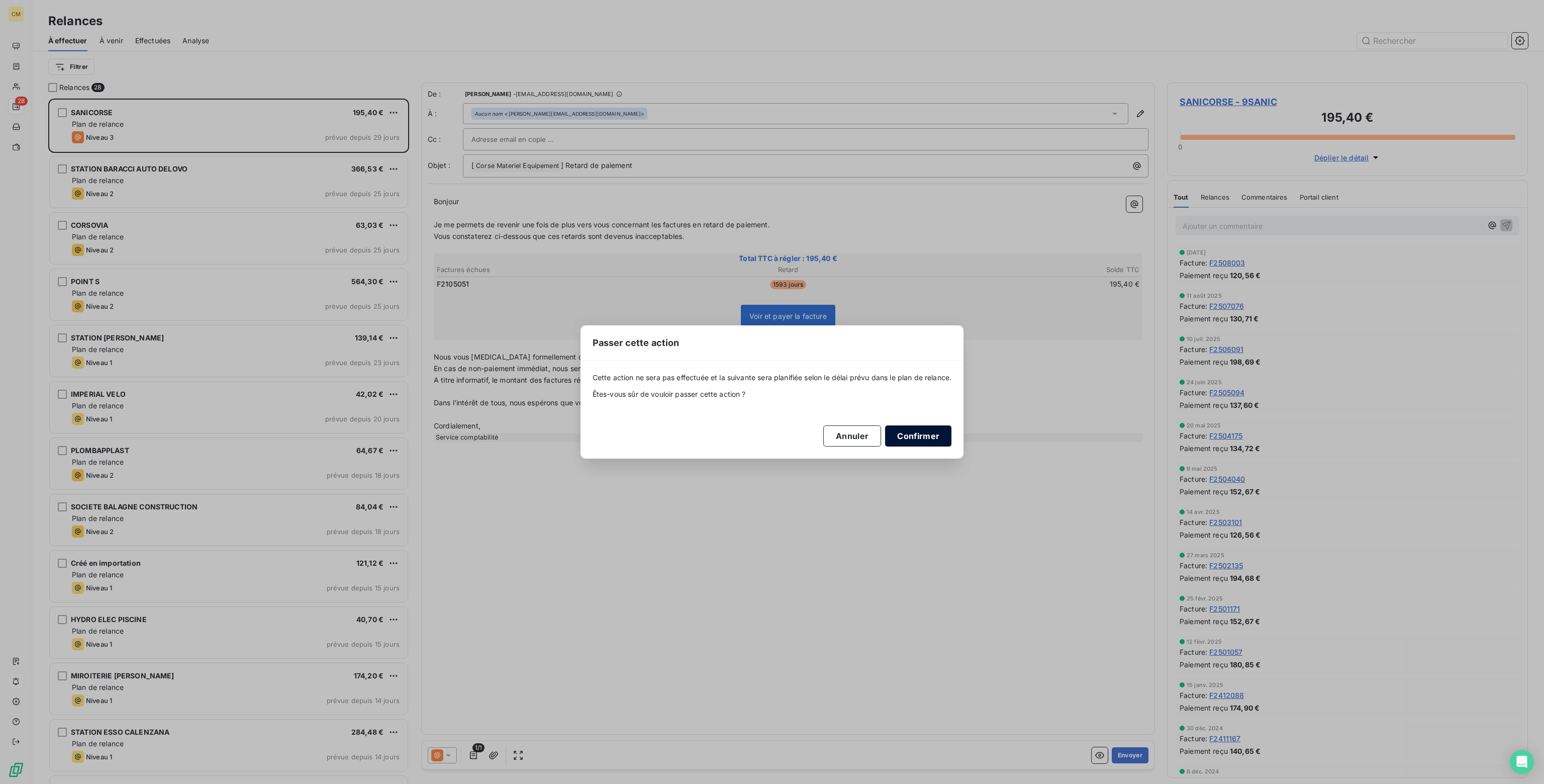
click at [923, 429] on button "Confirmer" at bounding box center [918, 436] width 66 height 21
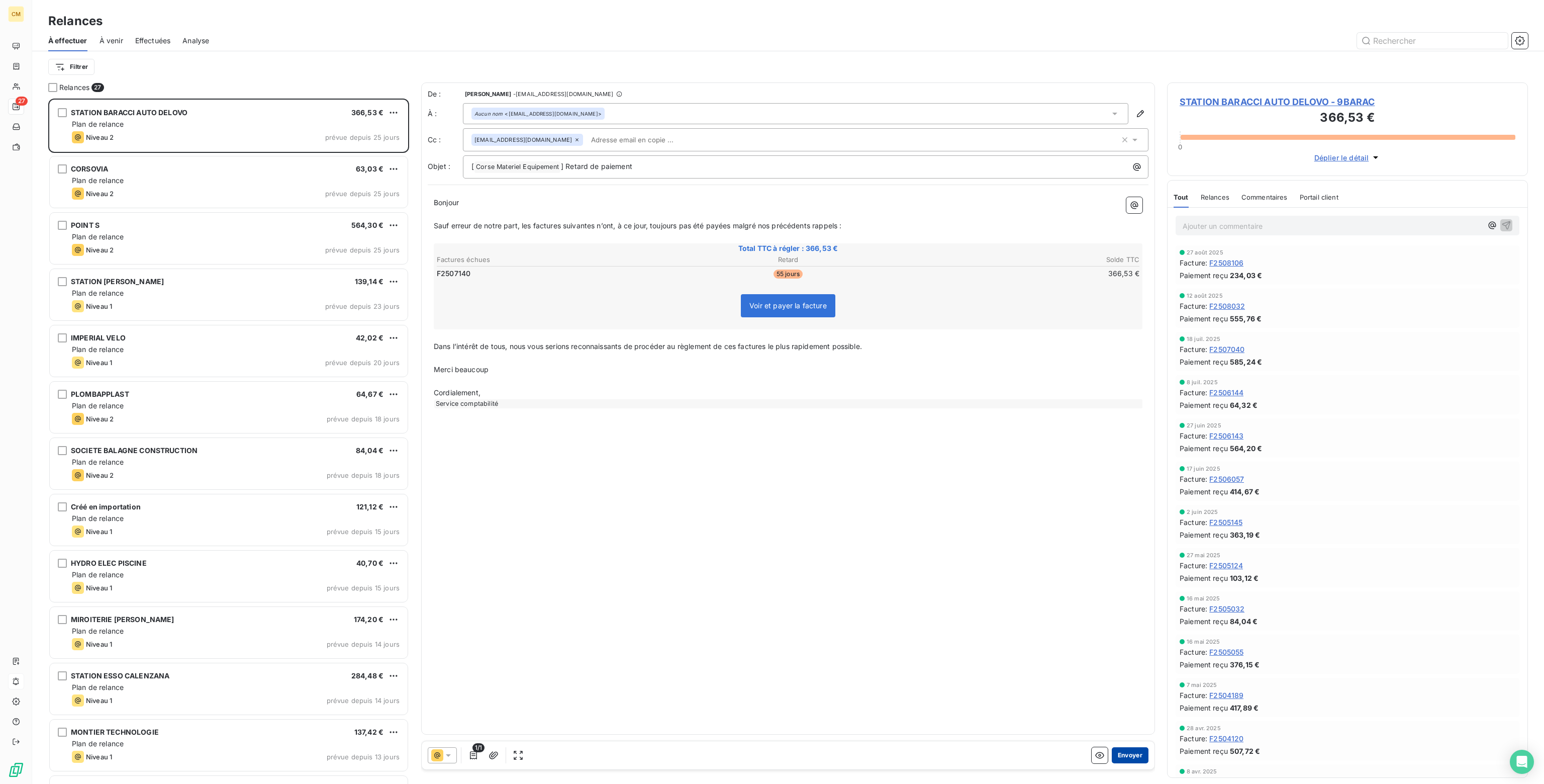
click at [1138, 753] on button "Envoyer" at bounding box center [1131, 755] width 37 height 16
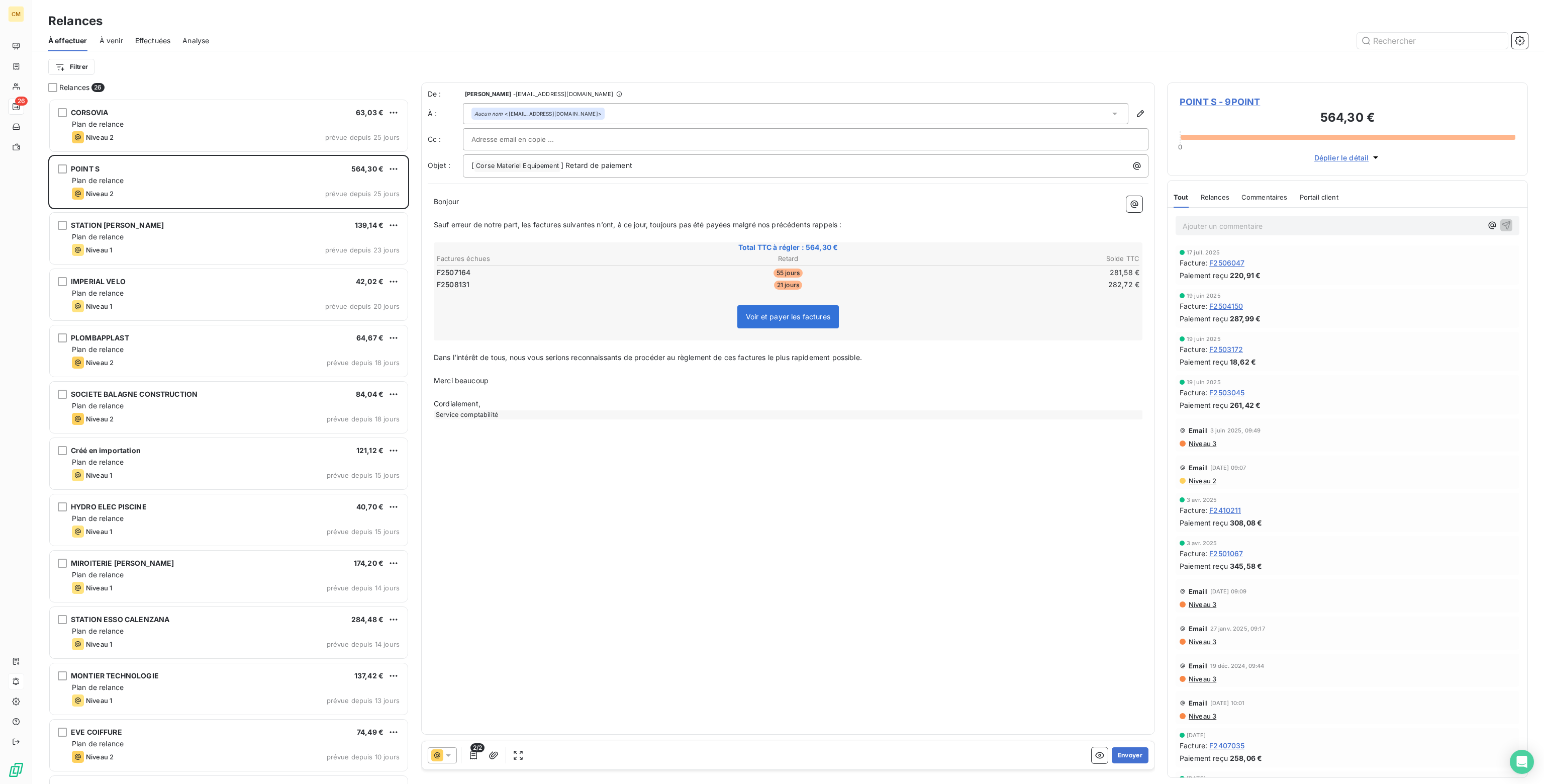
click at [1138, 753] on button "Envoyer" at bounding box center [1131, 755] width 37 height 16
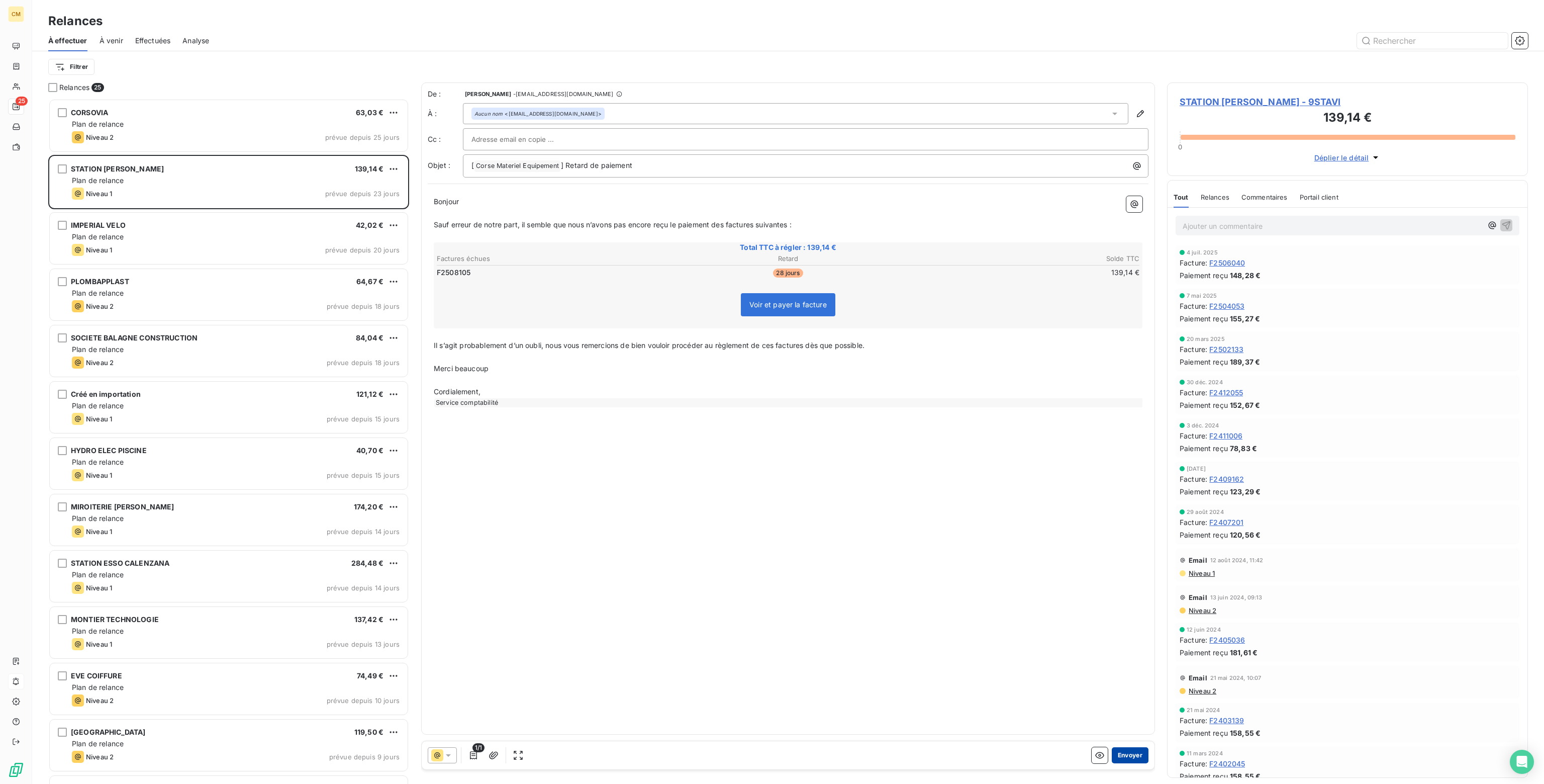
click at [1131, 758] on button "Envoyer" at bounding box center [1131, 755] width 37 height 16
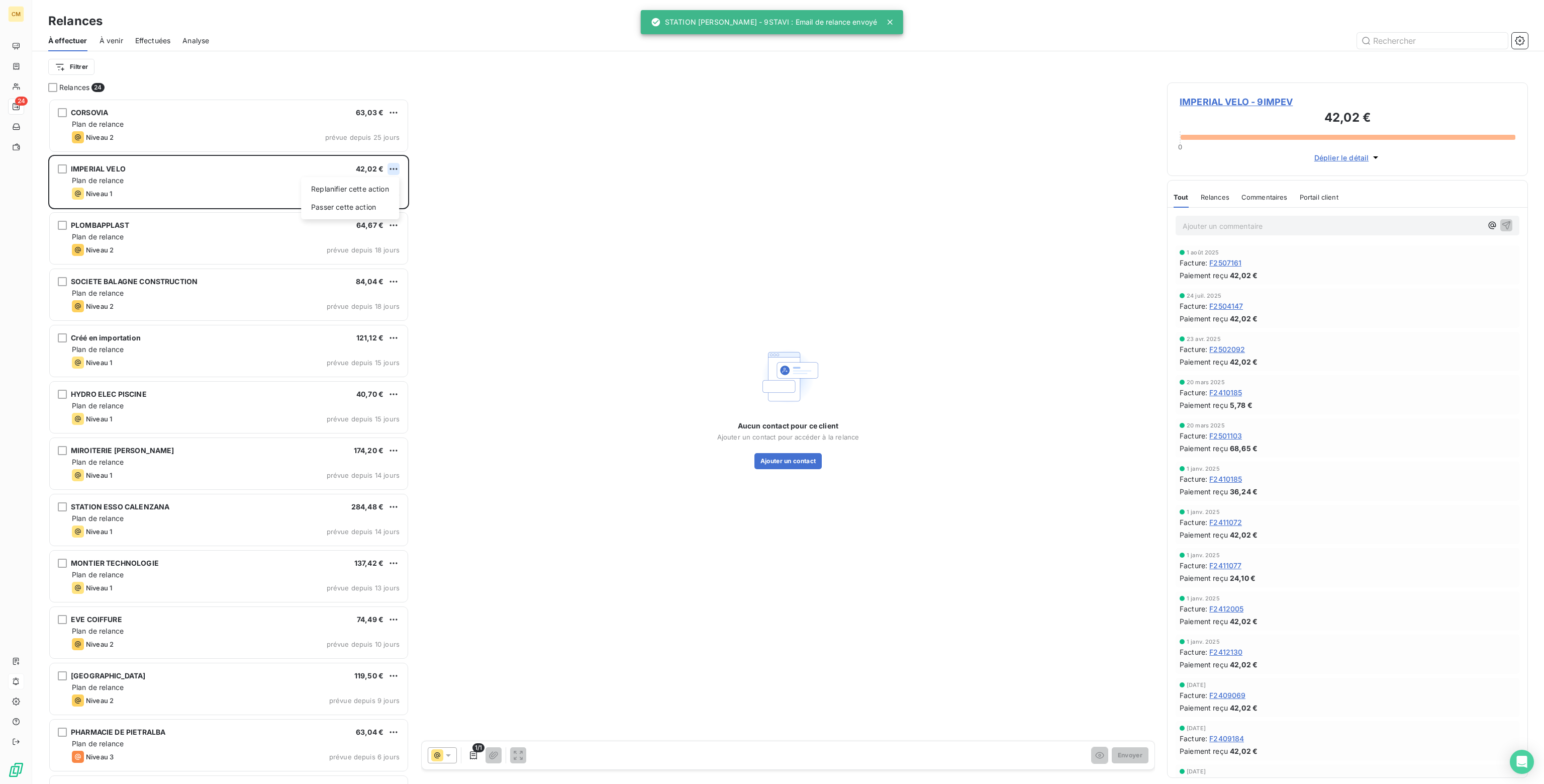
click at [396, 165] on html "CM 24 Relances À effectuer À venir Effectuées Analyse Filtrer Relances 24 CORSO…" at bounding box center [772, 392] width 1544 height 784
click at [356, 208] on div "Passer cette action" at bounding box center [350, 207] width 90 height 16
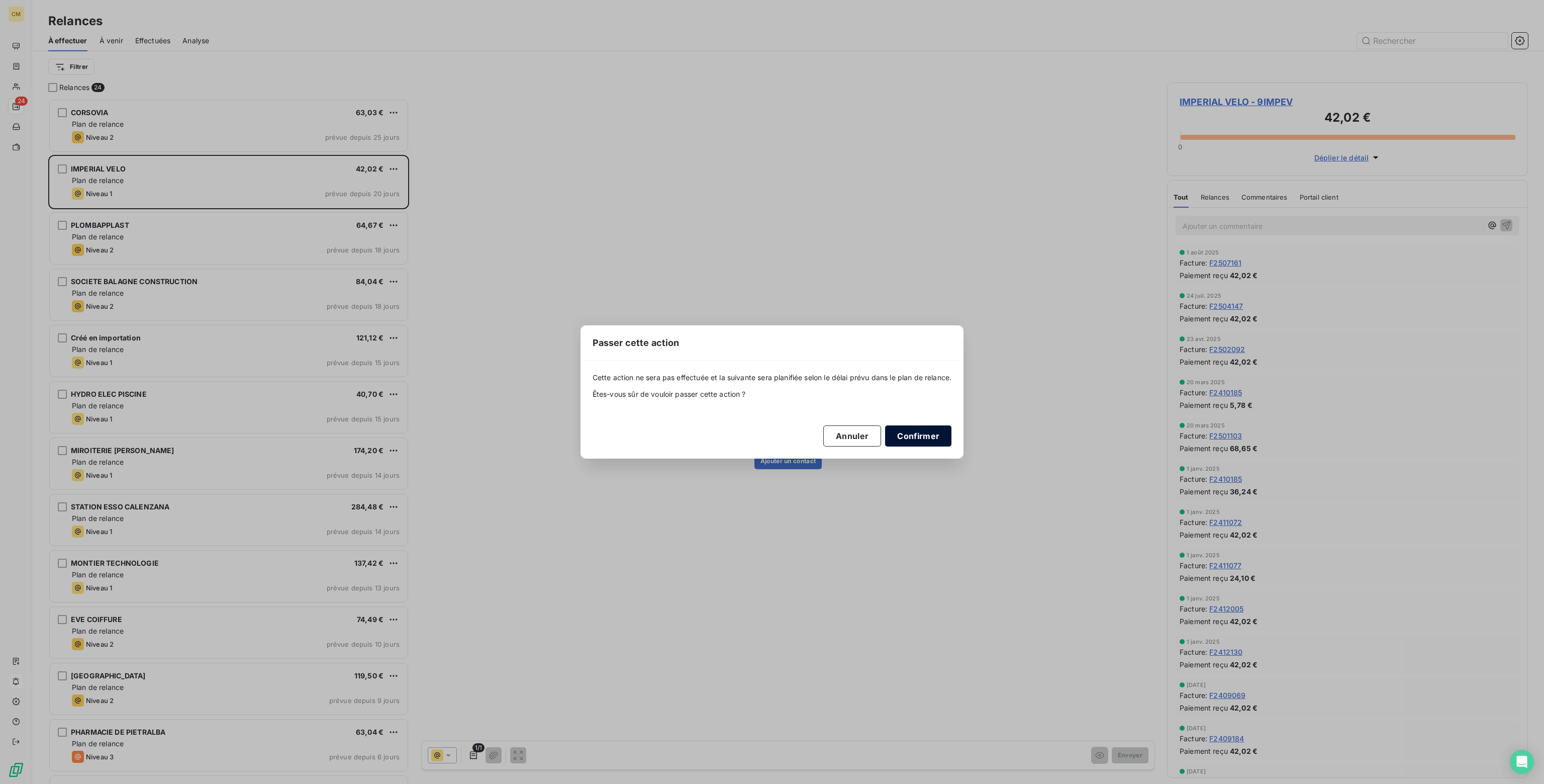
click at [925, 442] on button "Confirmer" at bounding box center [918, 436] width 66 height 21
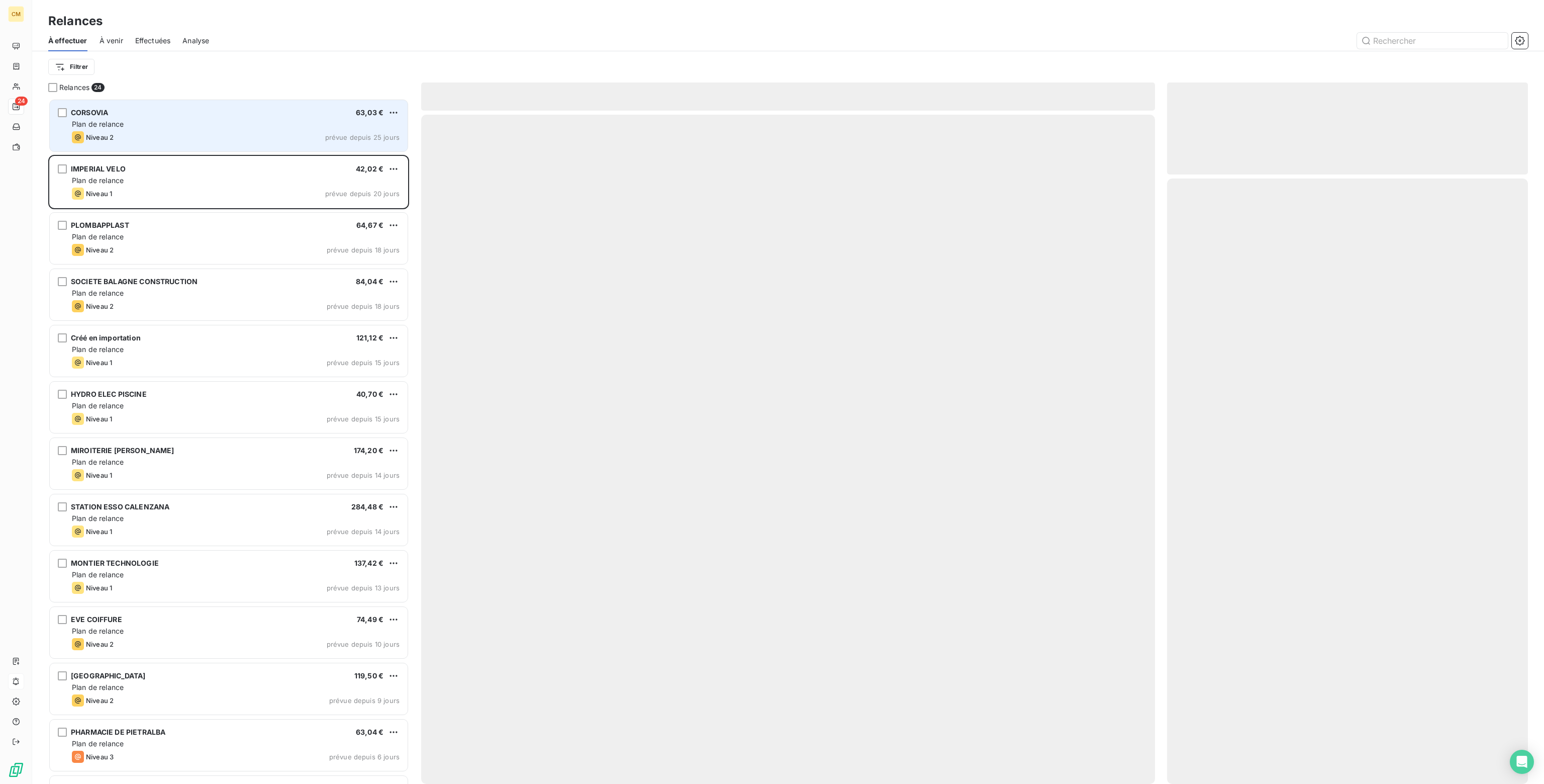
click at [198, 129] on div "Plan de relance" at bounding box center [236, 124] width 327 height 10
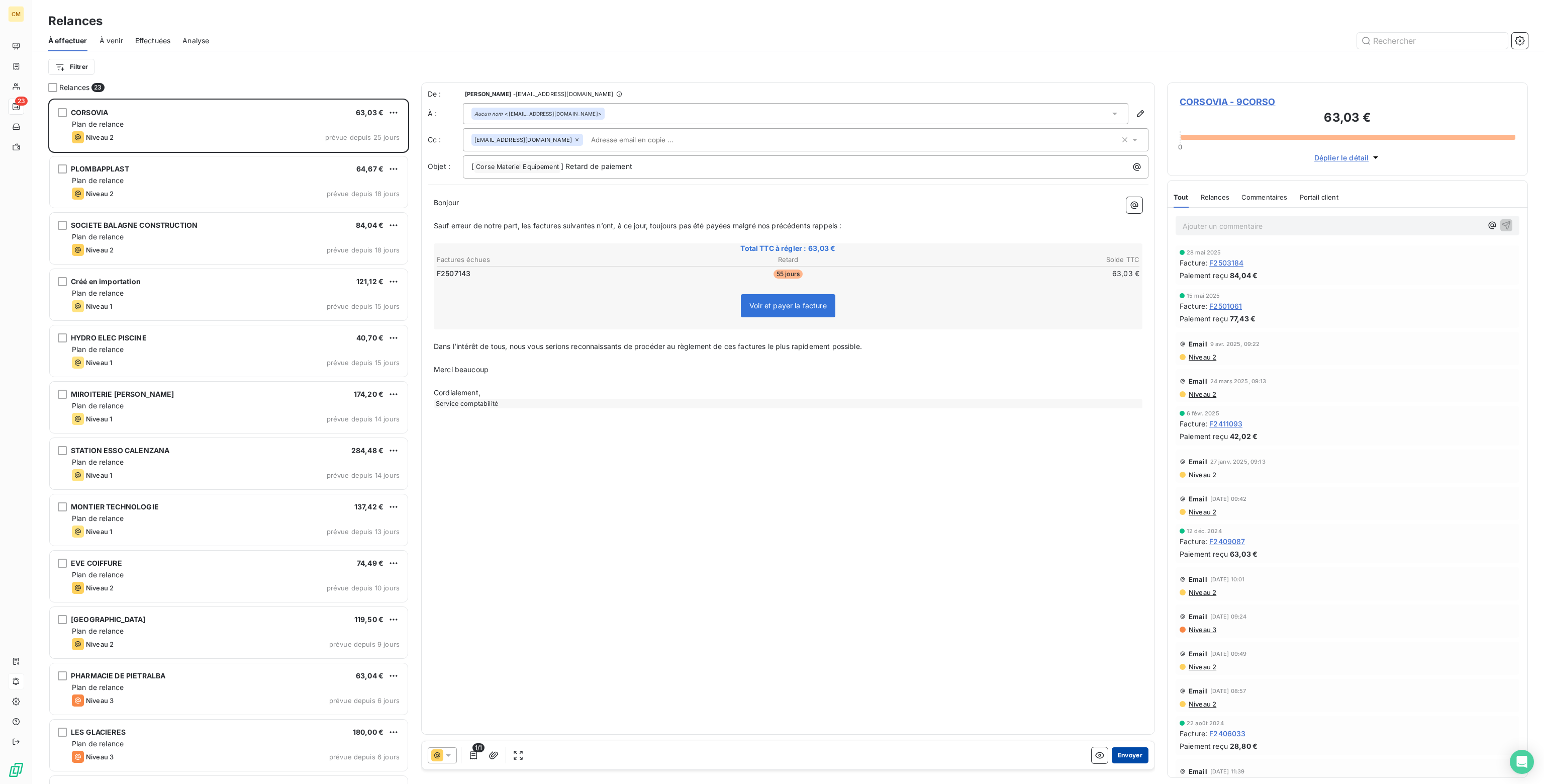
click at [1136, 755] on button "Envoyer" at bounding box center [1131, 755] width 37 height 16
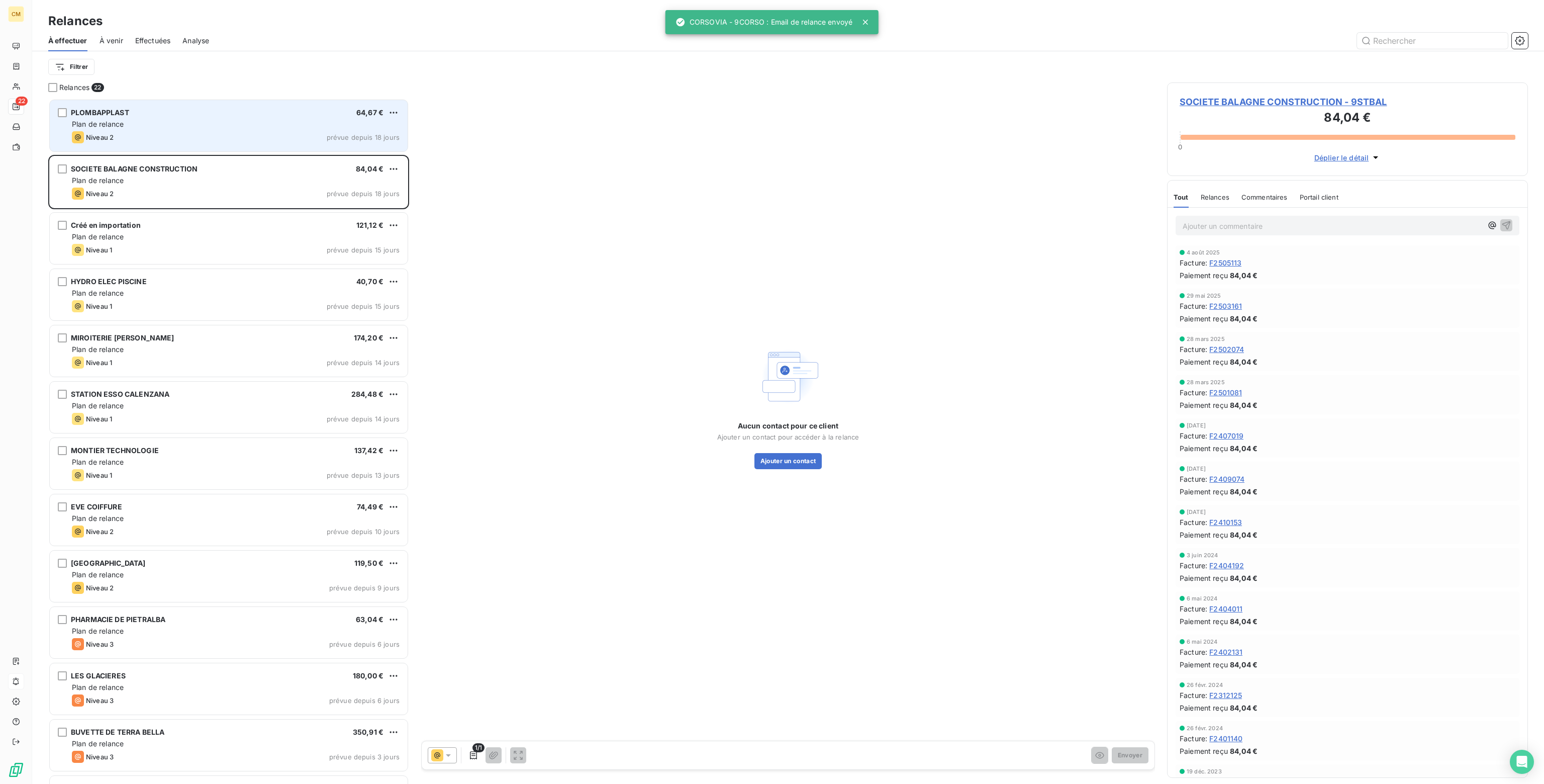
click at [278, 130] on div "PLOMBAPPLAST 64,67 € Plan de relance Niveau 2 prévue depuis 18 jours" at bounding box center [229, 125] width 358 height 51
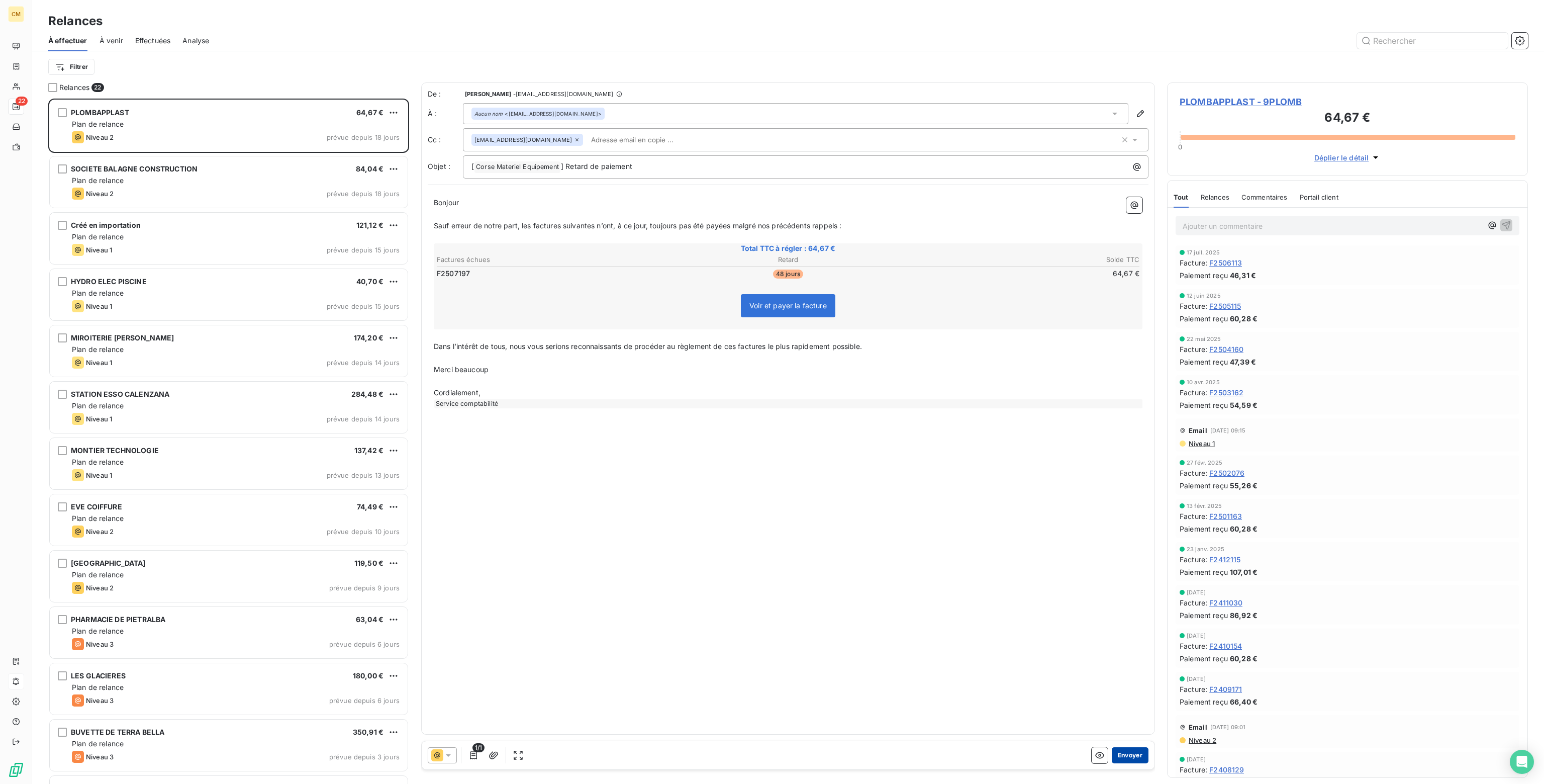
click at [1134, 755] on button "Envoyer" at bounding box center [1131, 755] width 37 height 16
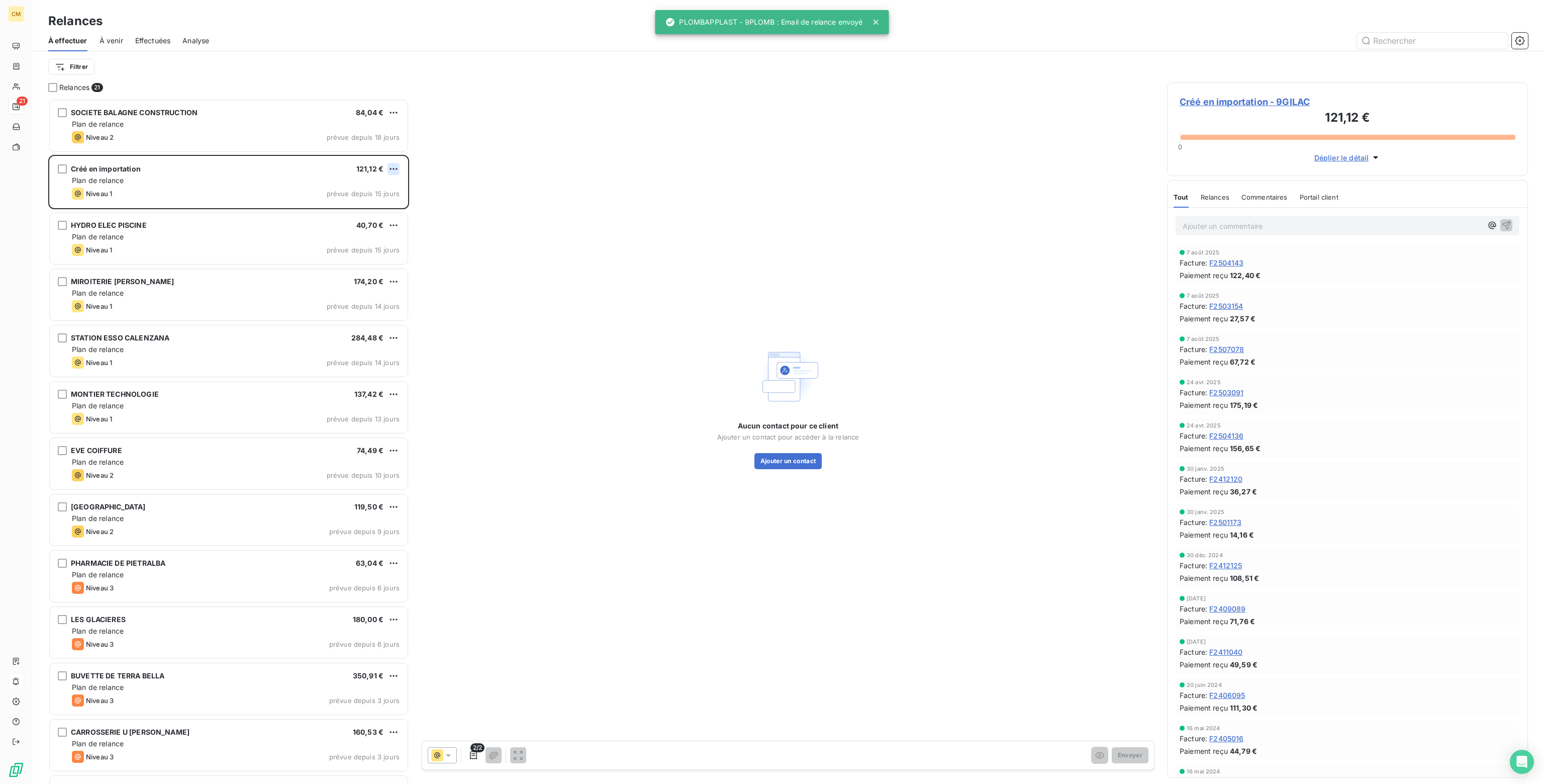
click at [397, 164] on html "CM 21 Relances À effectuer À venir Effectuées Analyse Filtrer Relances 21 SOCIE…" at bounding box center [772, 392] width 1544 height 784
click at [348, 203] on div "Passer cette action" at bounding box center [350, 207] width 90 height 16
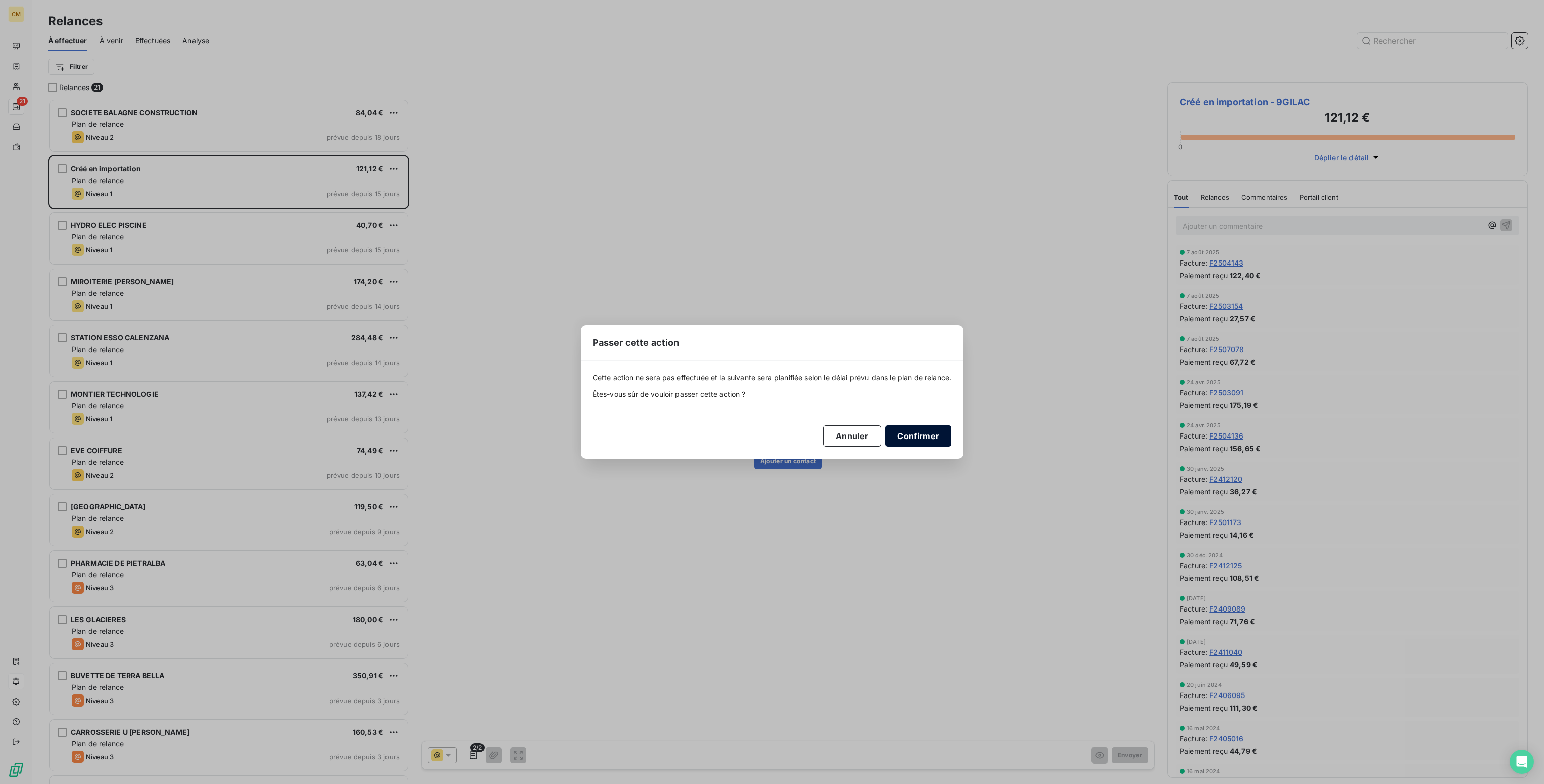
click at [904, 436] on button "Confirmer" at bounding box center [918, 436] width 66 height 21
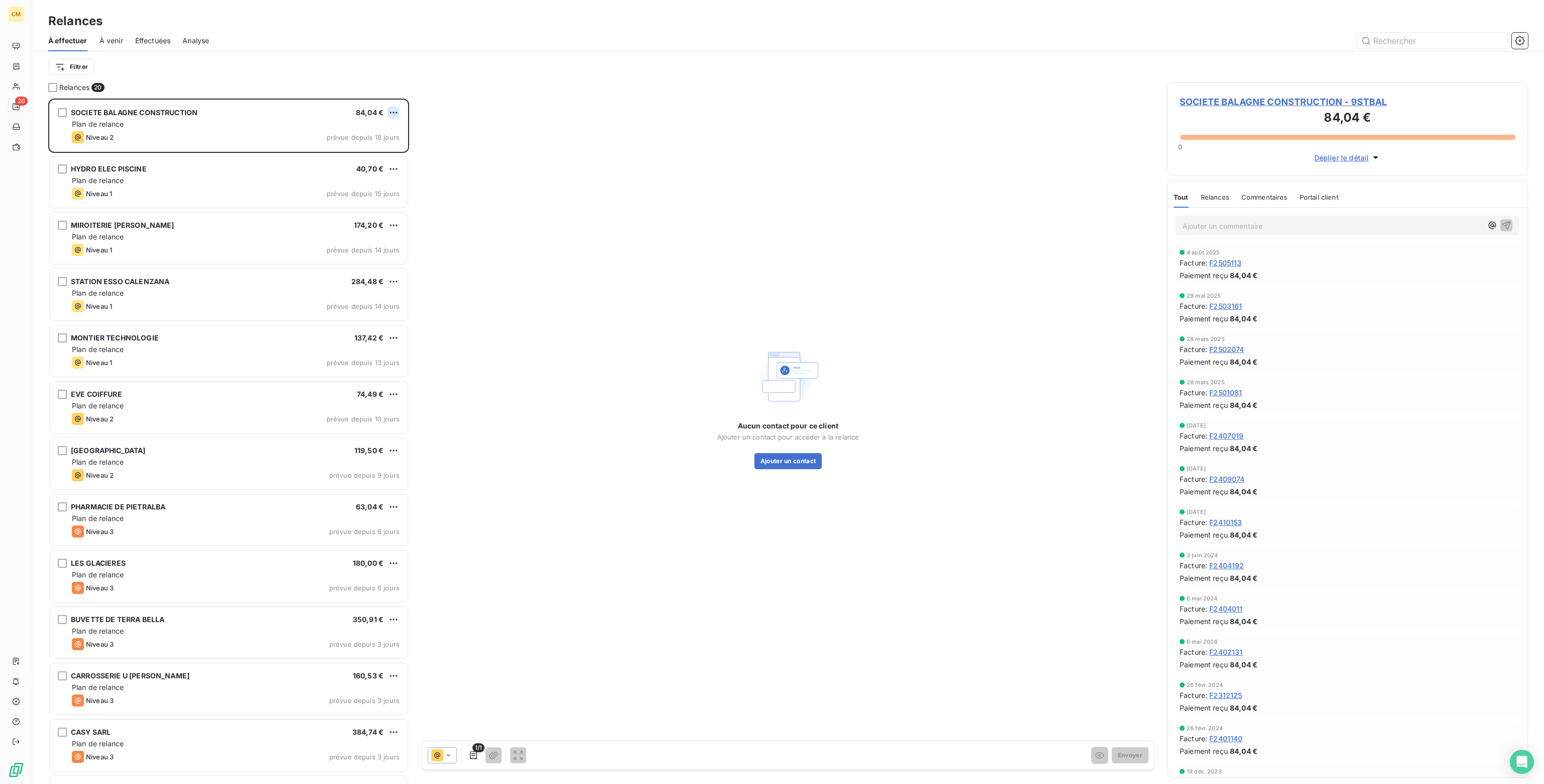
click at [396, 109] on html "CM 20 Relances À effectuer À venir Effectuées Analyse Filtrer Relances 20 SOCIE…" at bounding box center [772, 392] width 1544 height 784
click at [358, 167] on html "CM 20 Relances À effectuer À venir Effectuées Analyse Filtrer Relances 20 SOCIE…" at bounding box center [772, 392] width 1544 height 784
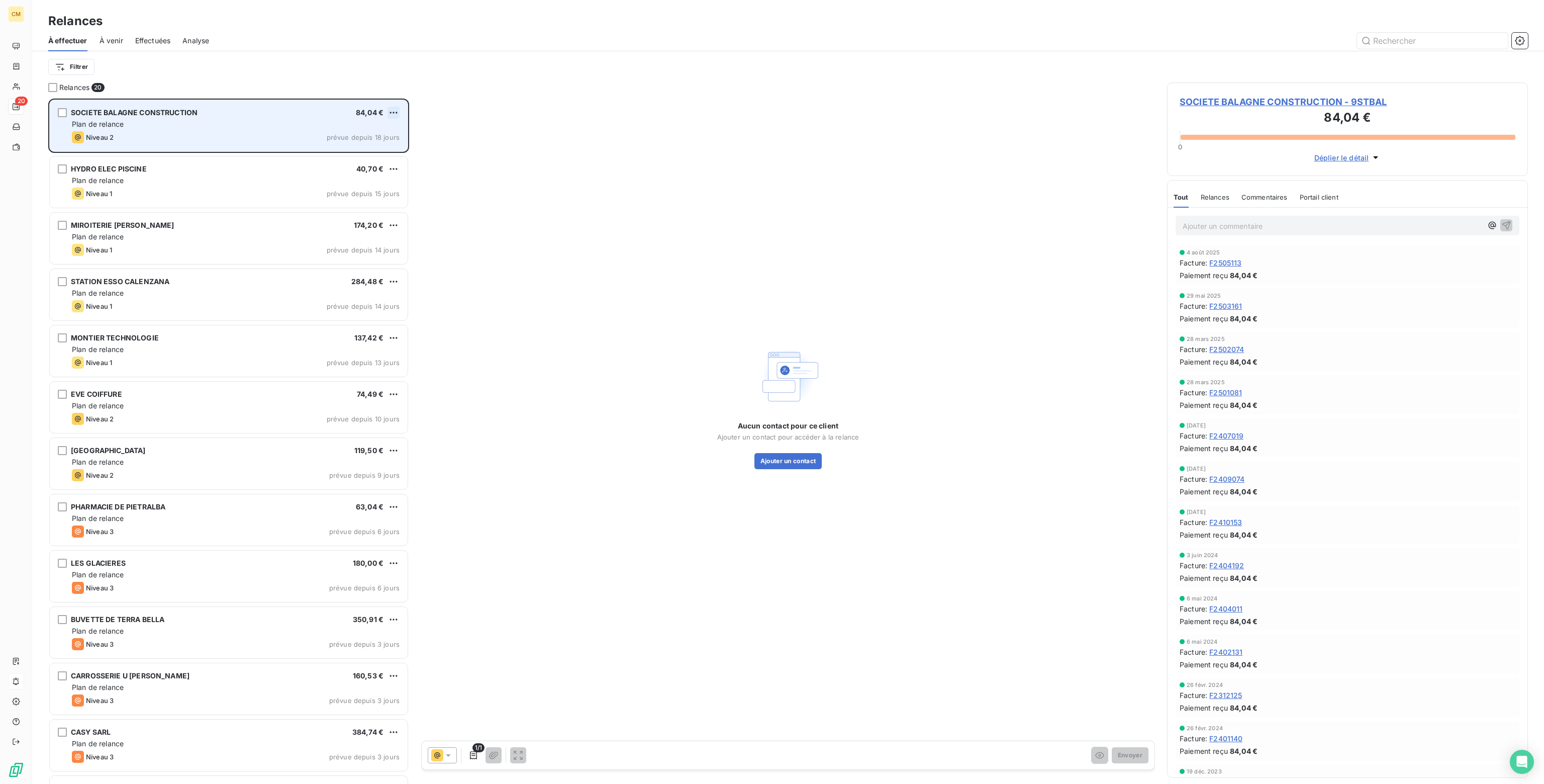
click at [393, 110] on html "CM 20 Relances À effectuer À venir Effectuées Analyse Filtrer Relances 20 SOCIE…" at bounding box center [772, 392] width 1544 height 784
click at [354, 150] on div "Passer cette action" at bounding box center [350, 150] width 90 height 16
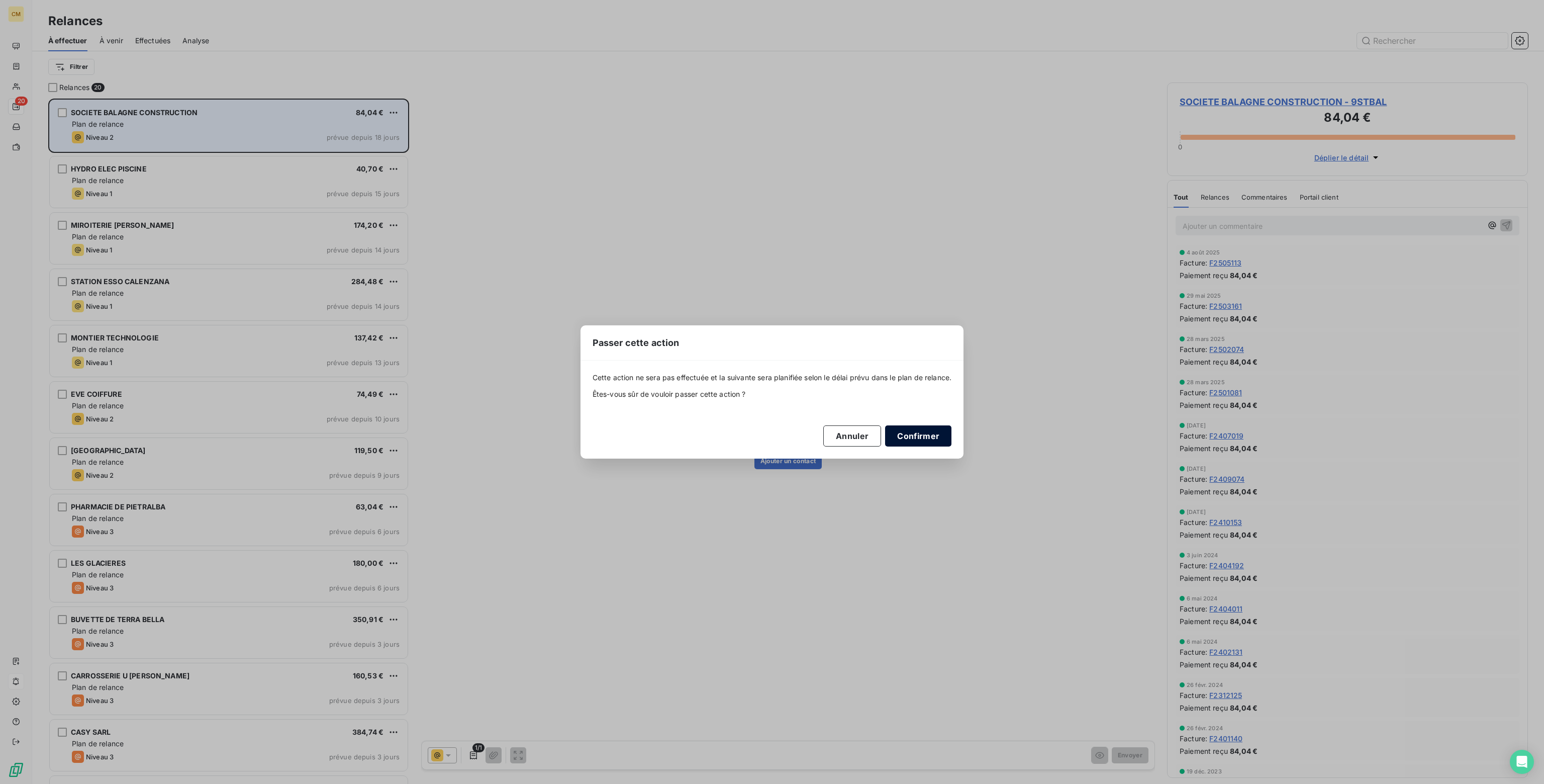
click at [905, 437] on button "Confirmer" at bounding box center [918, 436] width 66 height 21
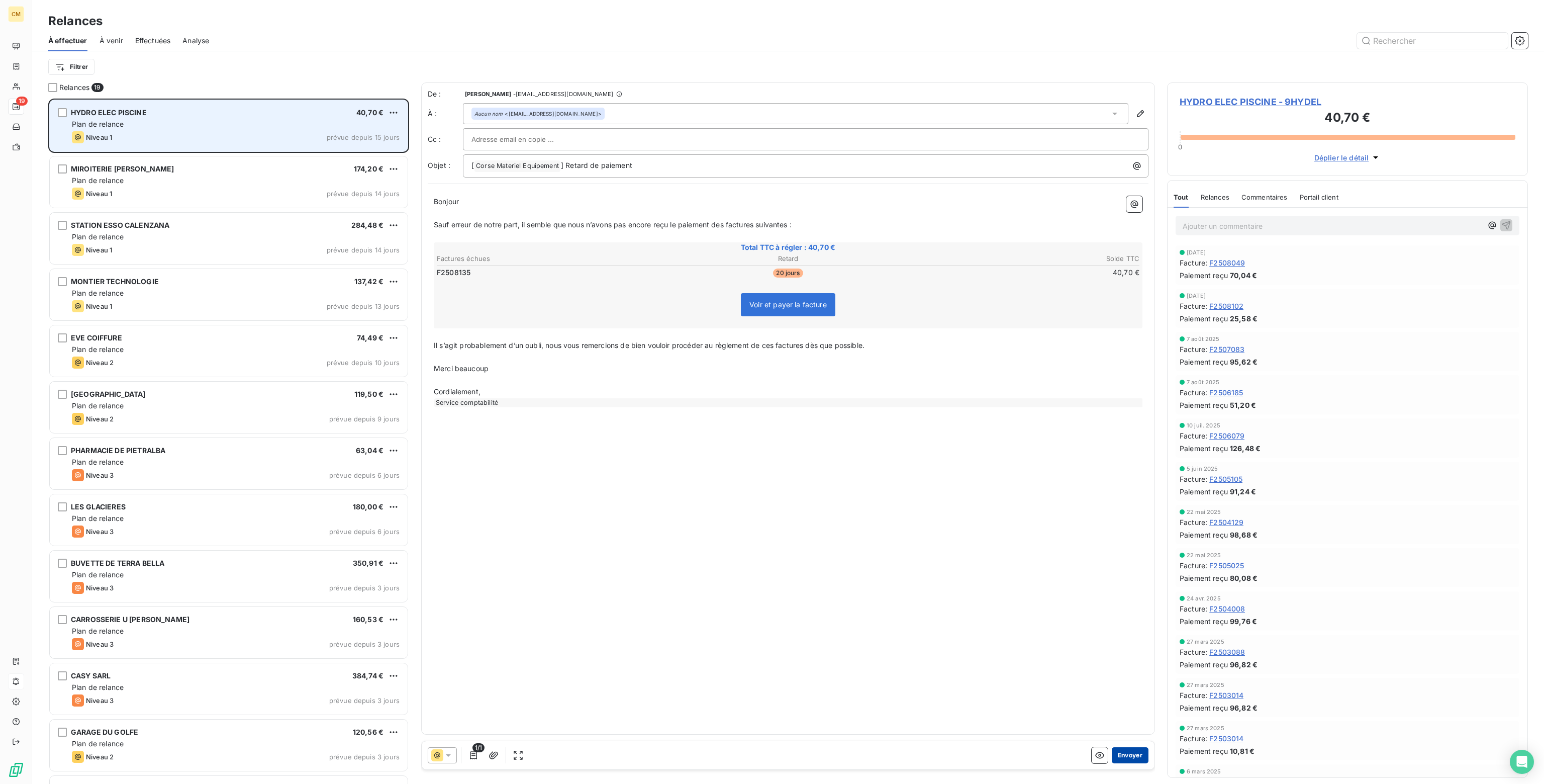
click at [1134, 752] on button "Envoyer" at bounding box center [1131, 755] width 37 height 16
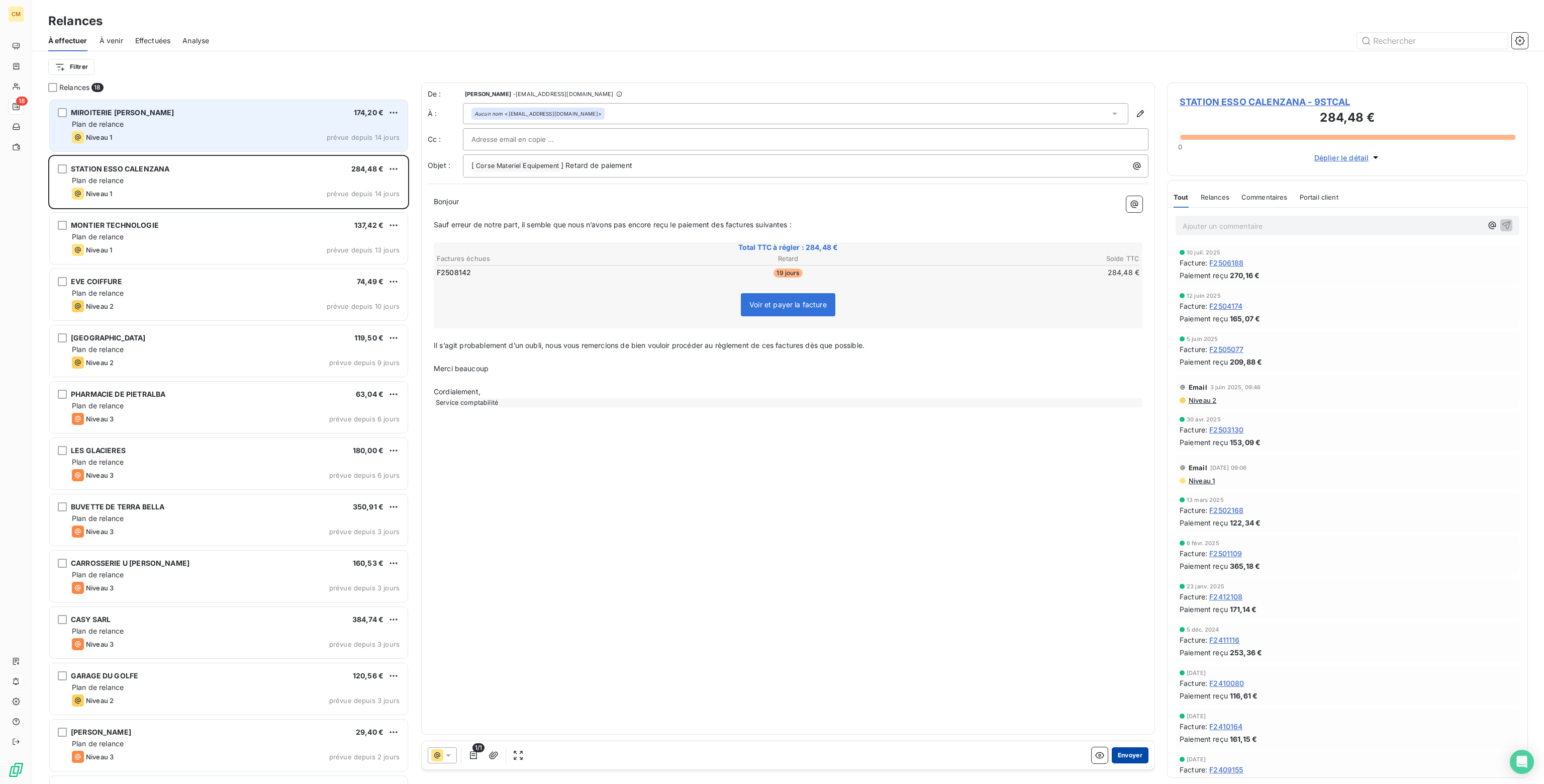
click at [1134, 757] on button "Envoyer" at bounding box center [1131, 755] width 37 height 16
click at [1133, 750] on button "Envoyer" at bounding box center [1131, 755] width 37 height 16
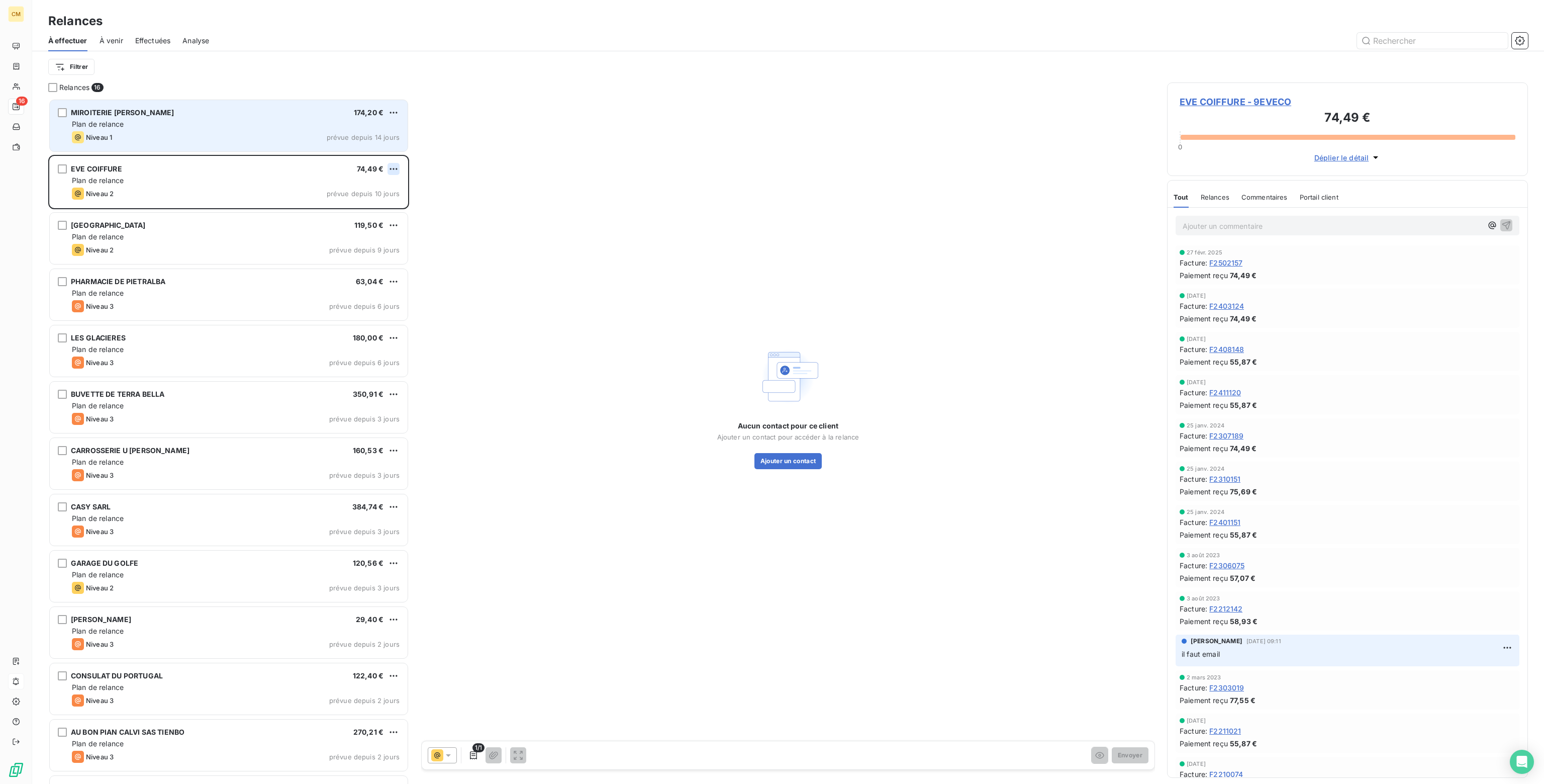
click at [395, 168] on html "CM 16 Relances À effectuer À venir Effectuées Analyse Filtrer Relances 16 MIROI…" at bounding box center [772, 392] width 1544 height 784
click at [356, 207] on div "Passer cette action" at bounding box center [350, 207] width 90 height 16
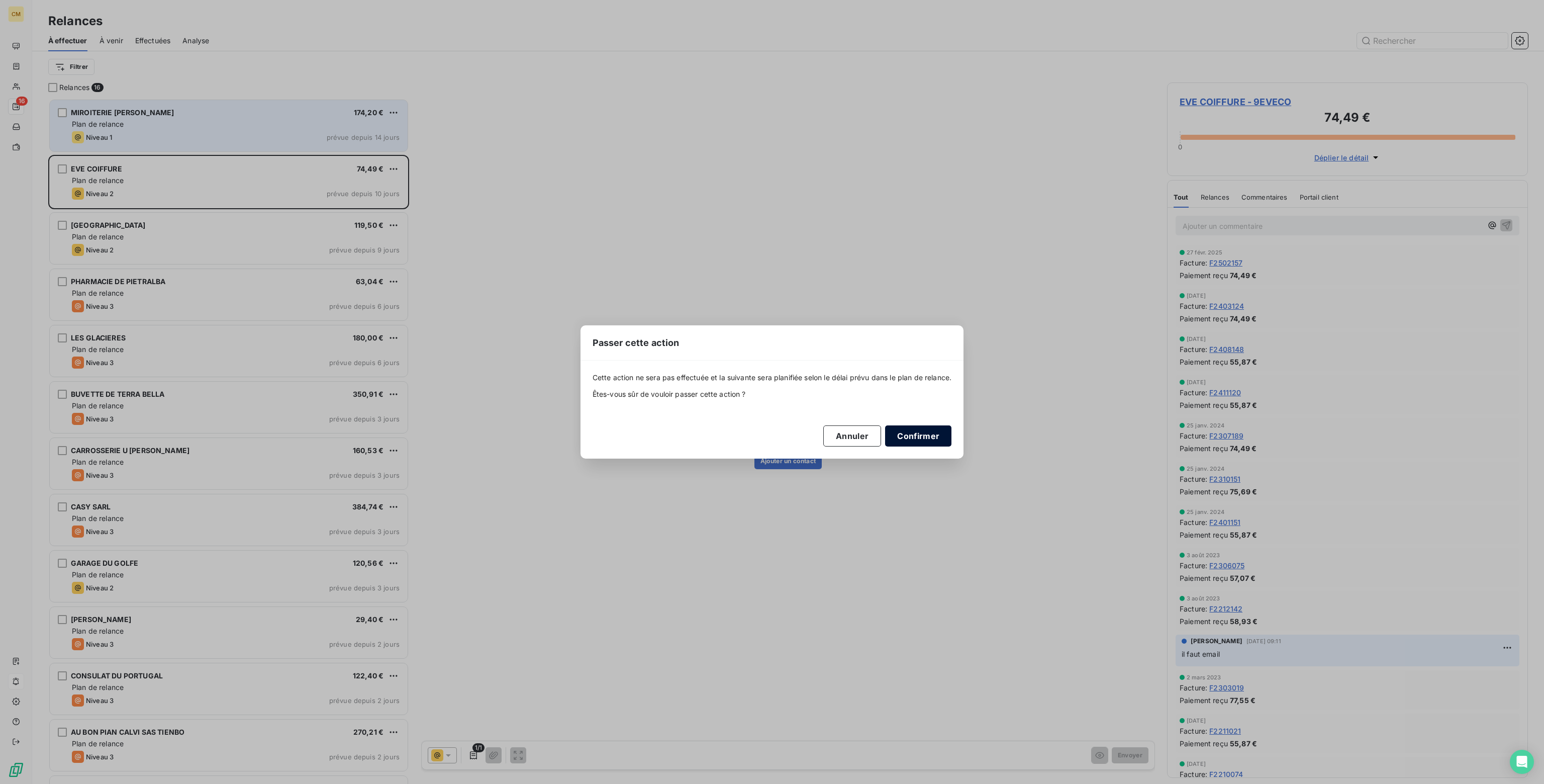
click at [931, 431] on button "Confirmer" at bounding box center [918, 436] width 66 height 21
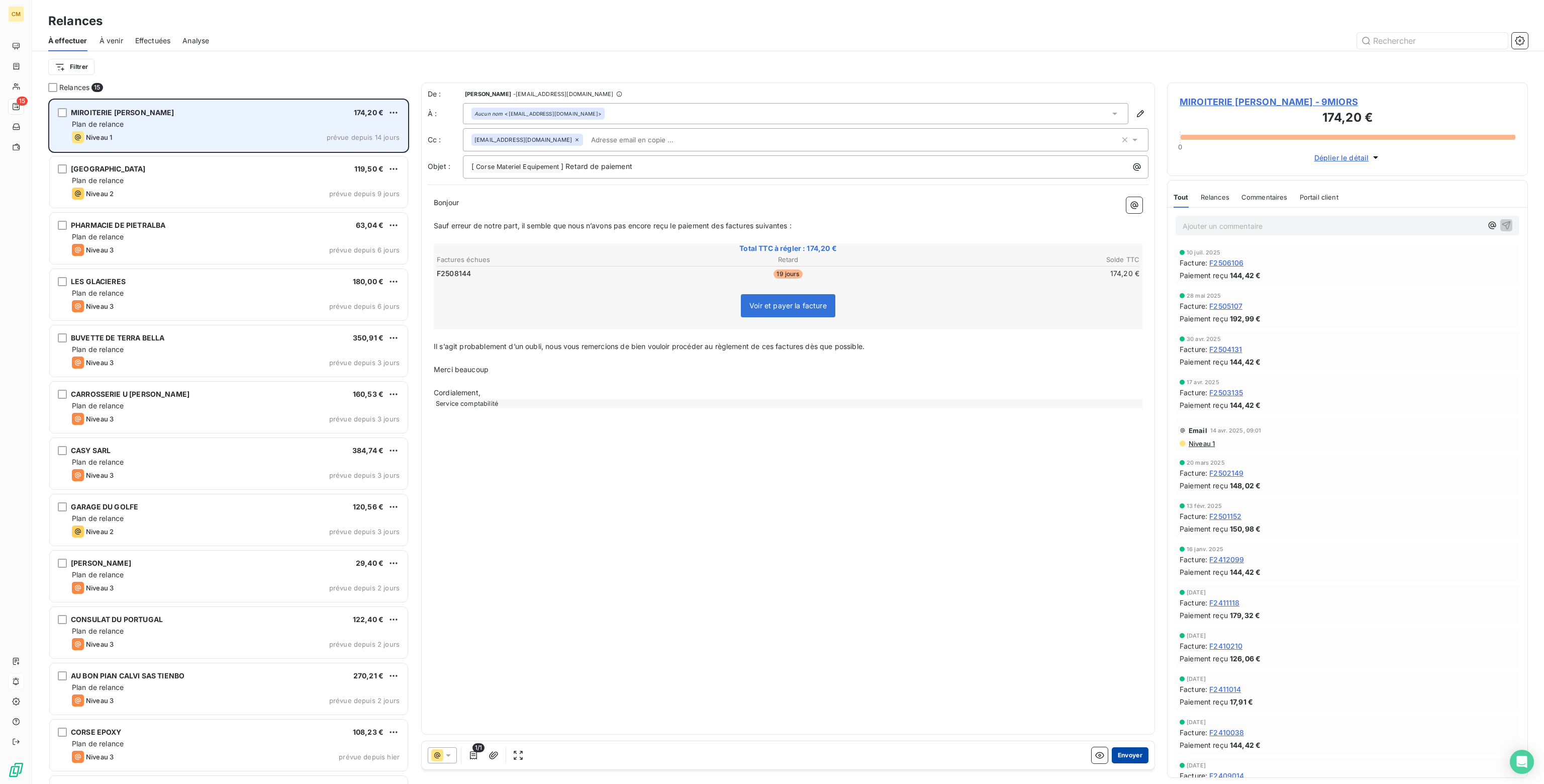
click at [1134, 751] on button "Envoyer" at bounding box center [1131, 755] width 37 height 16
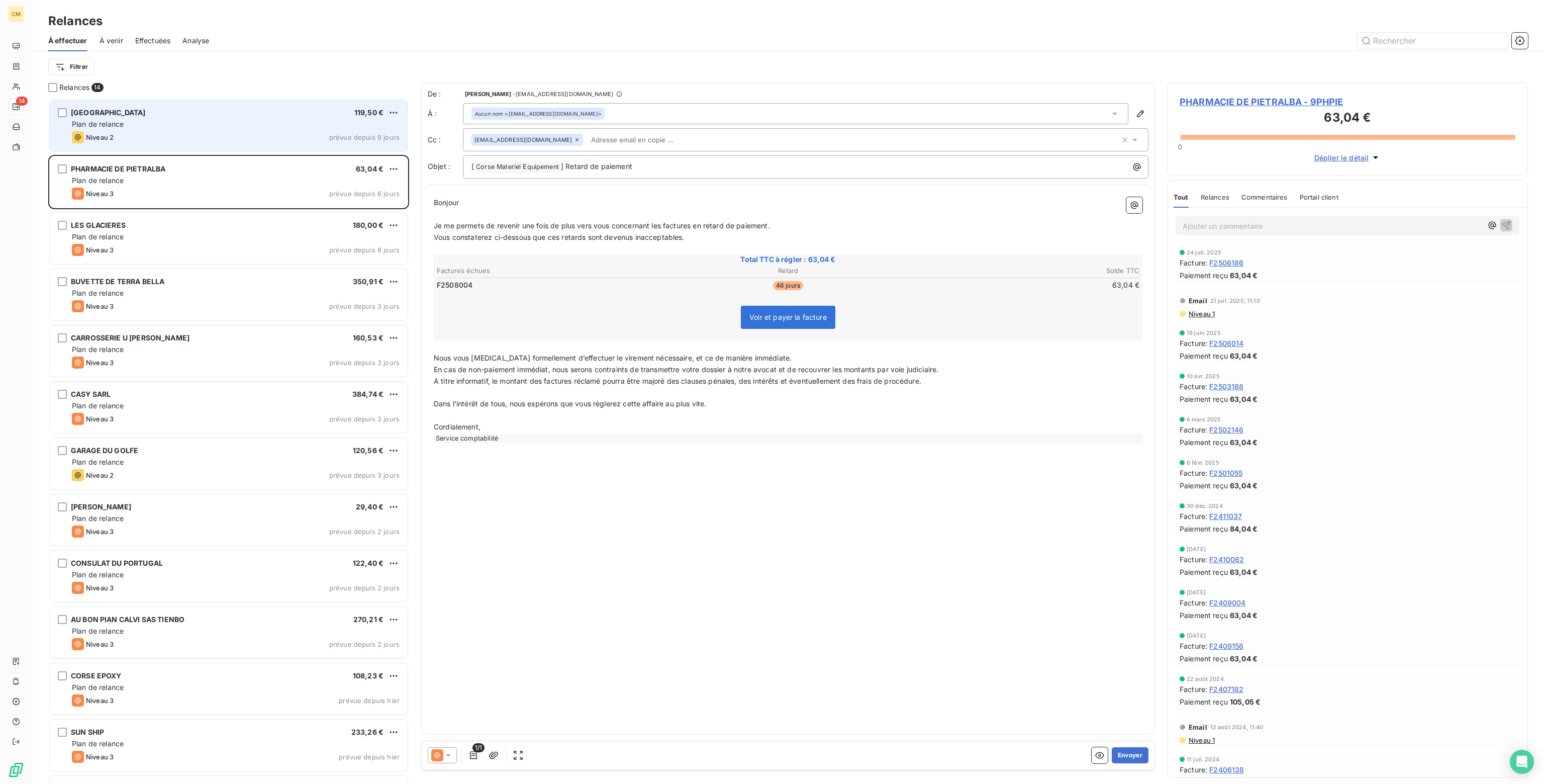
click at [444, 754] on icon at bounding box center [448, 755] width 10 height 10
click at [458, 714] on span "Niveau 2" at bounding box center [462, 715] width 30 height 10
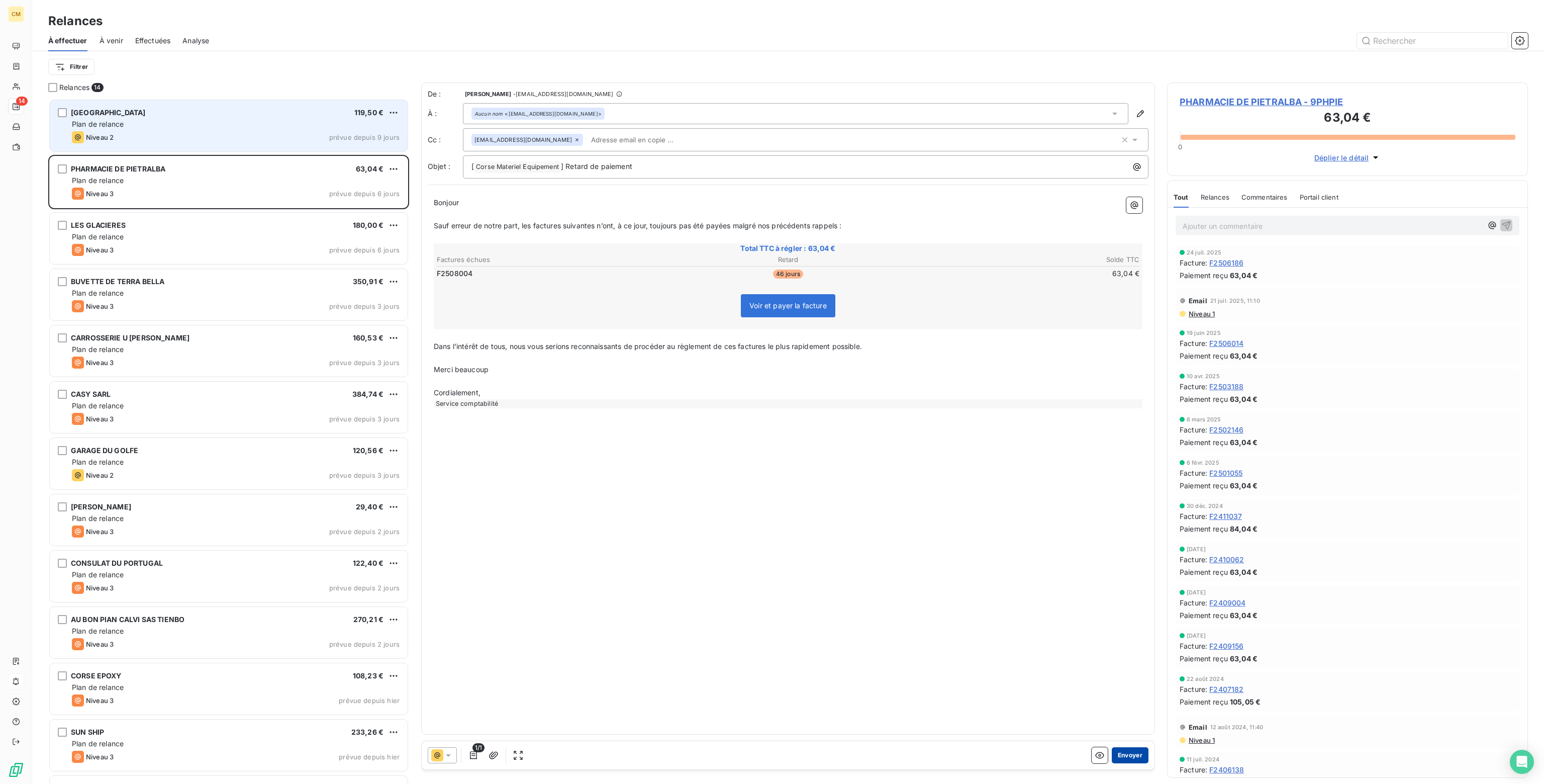
click at [1126, 754] on button "Envoyer" at bounding box center [1131, 755] width 37 height 16
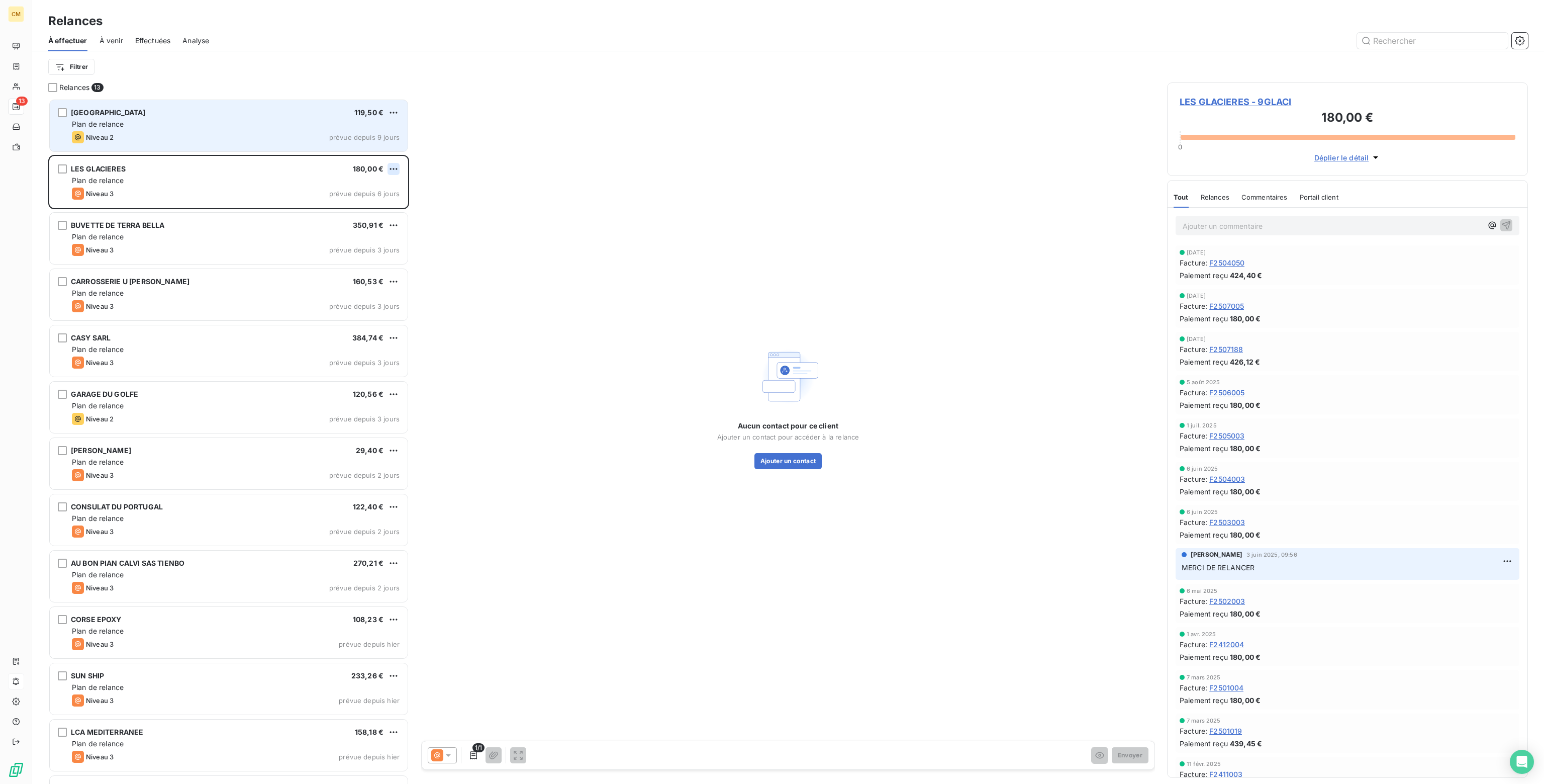
click at [396, 169] on html "CM 13 Relances À effectuer À venir Effectuées Analyse Filtrer Relances 13 [GEOG…" at bounding box center [772, 392] width 1544 height 784
click at [359, 208] on div "Passer cette action" at bounding box center [350, 207] width 90 height 16
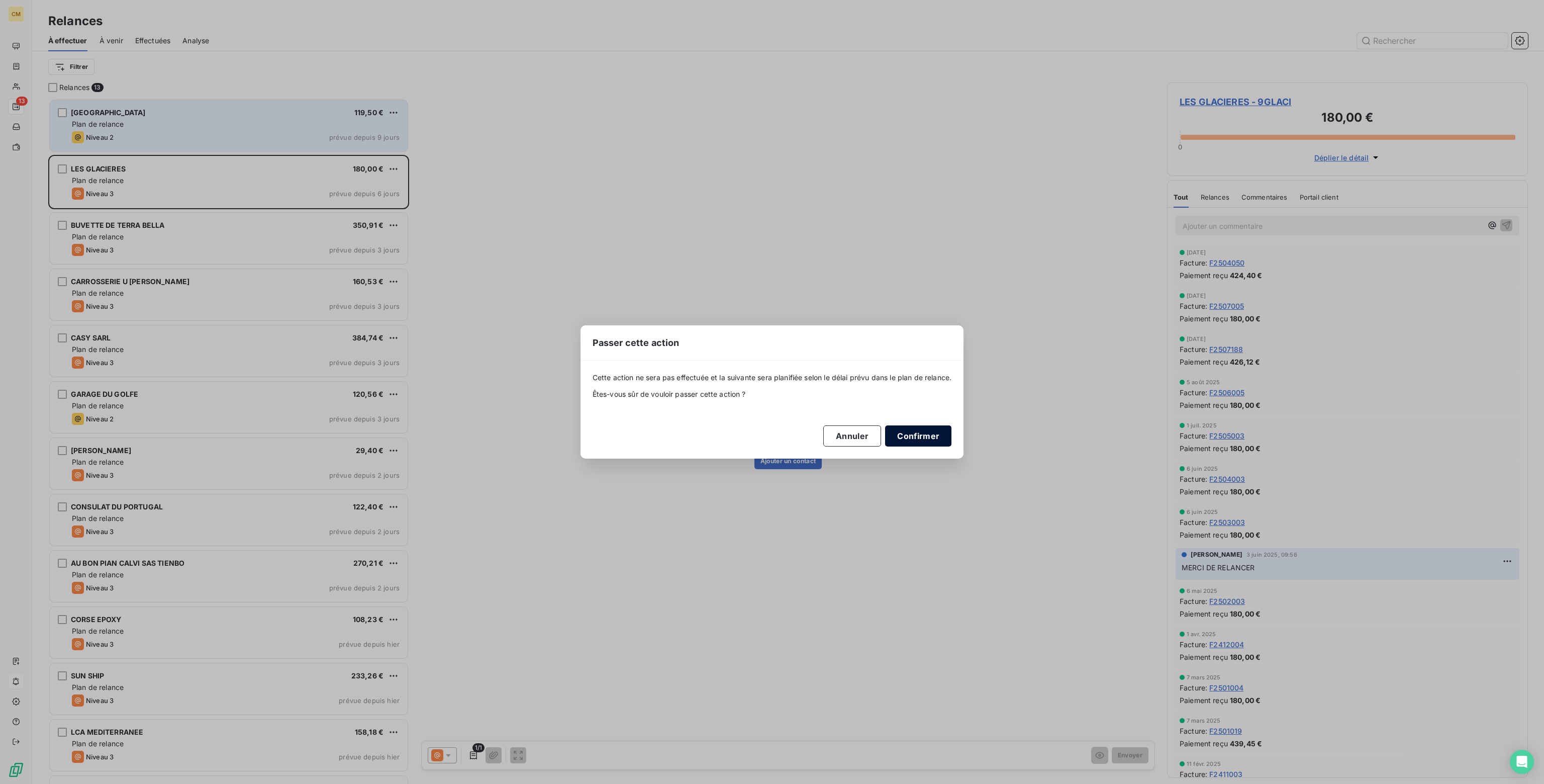
click at [921, 436] on button "Confirmer" at bounding box center [918, 436] width 66 height 21
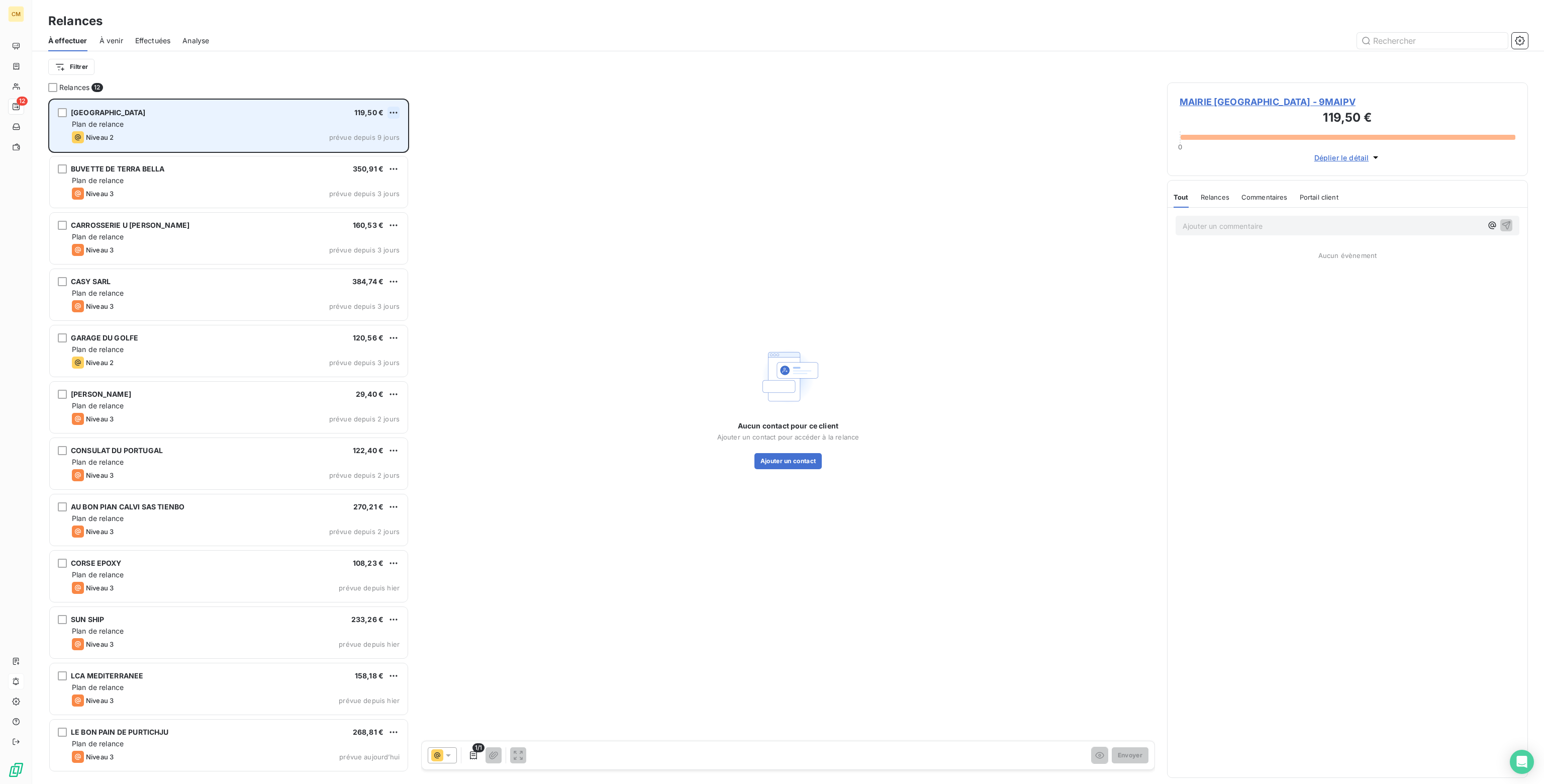
click at [392, 112] on html "CM 12 Relances À effectuer À venir Effectuées Analyse Filtrer Relances 12 MAIRI…" at bounding box center [772, 392] width 1544 height 784
click at [346, 152] on div "Passer cette action" at bounding box center [350, 150] width 90 height 16
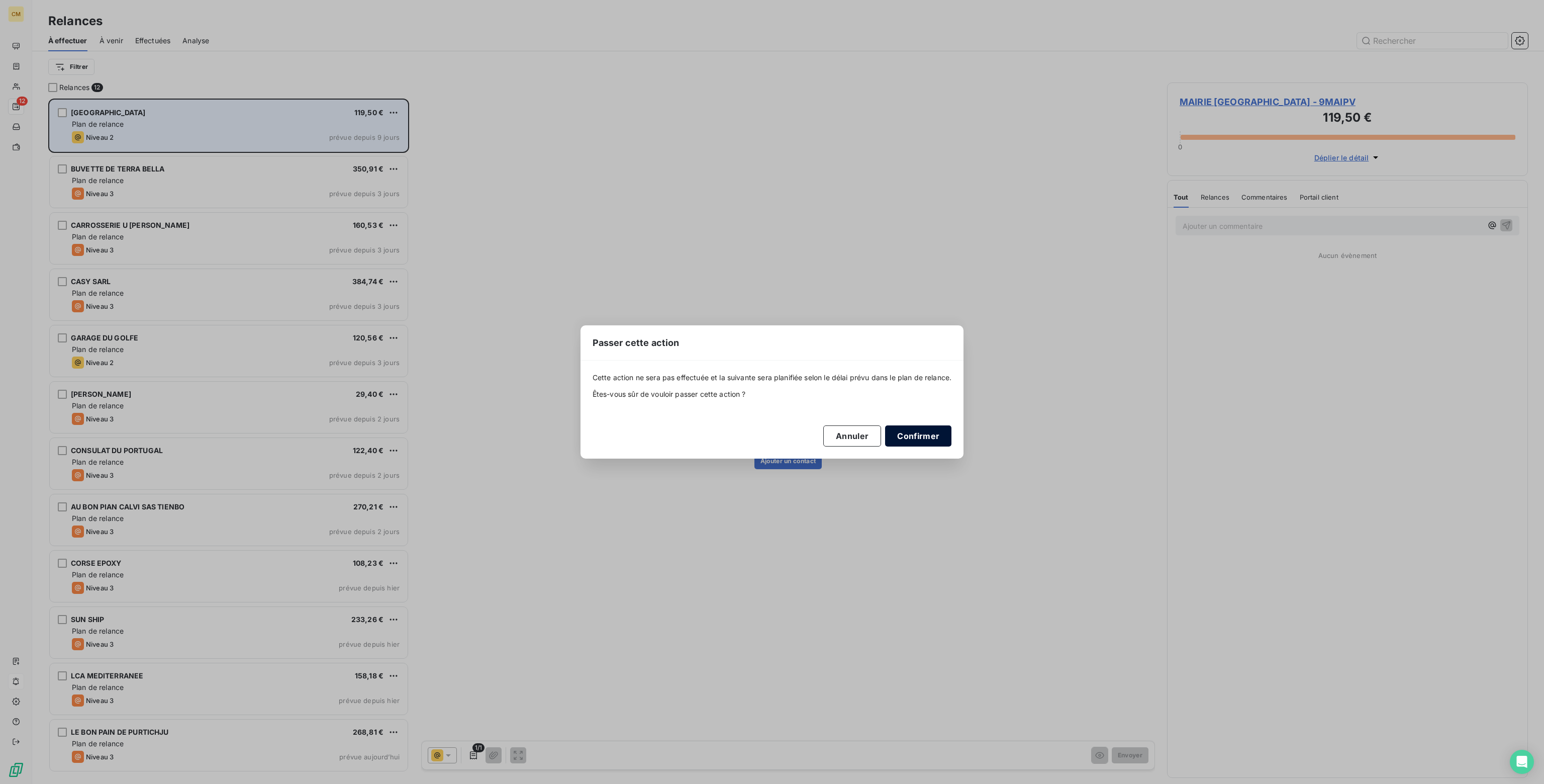
click at [923, 438] on button "Confirmer" at bounding box center [918, 436] width 66 height 21
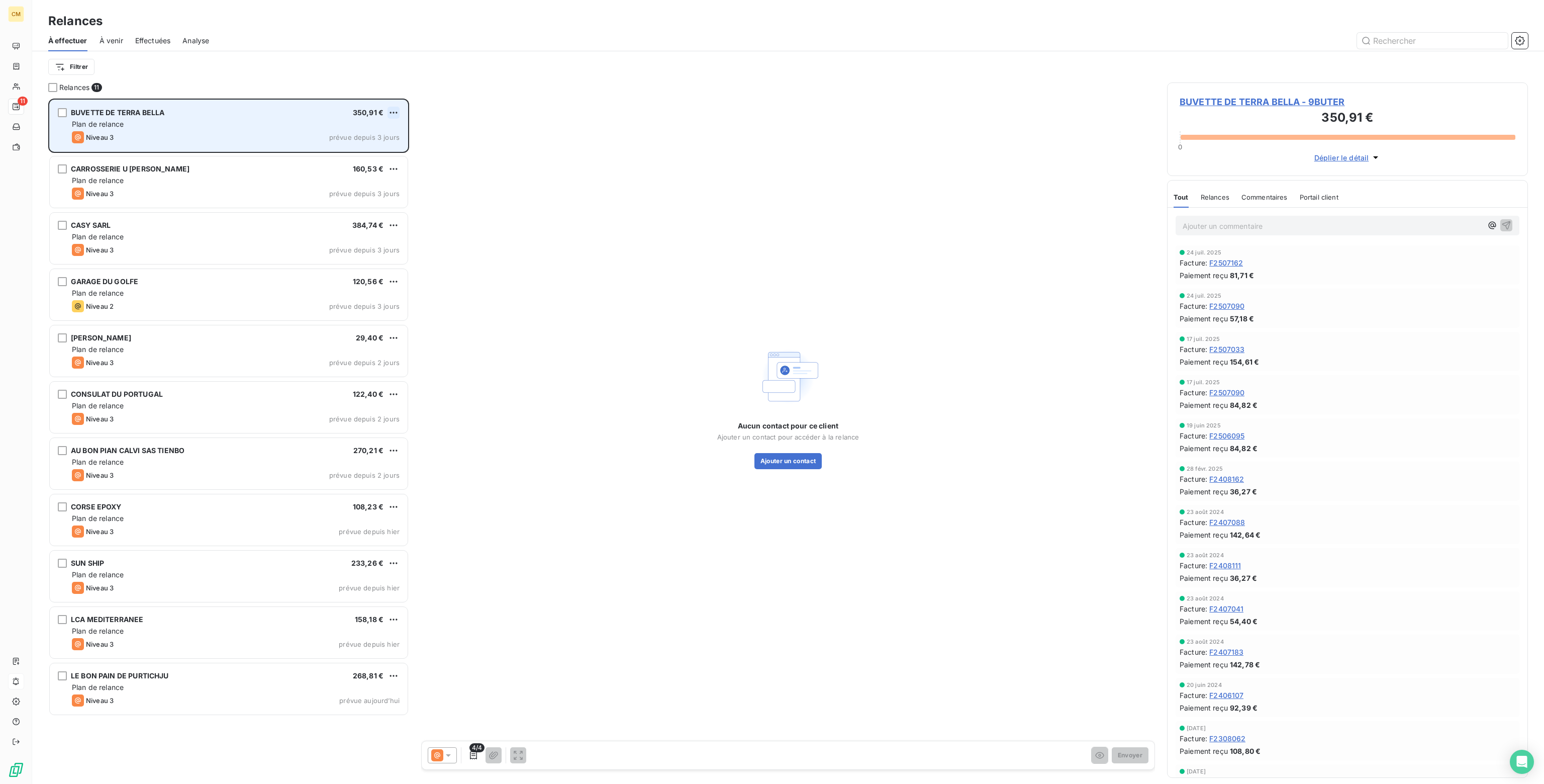
click at [396, 112] on html "CM 11 Relances À effectuer À venir Effectuées Analyse Filtrer Relances 11 BUVET…" at bounding box center [772, 392] width 1544 height 784
click at [353, 151] on div "Passer cette action" at bounding box center [350, 150] width 90 height 16
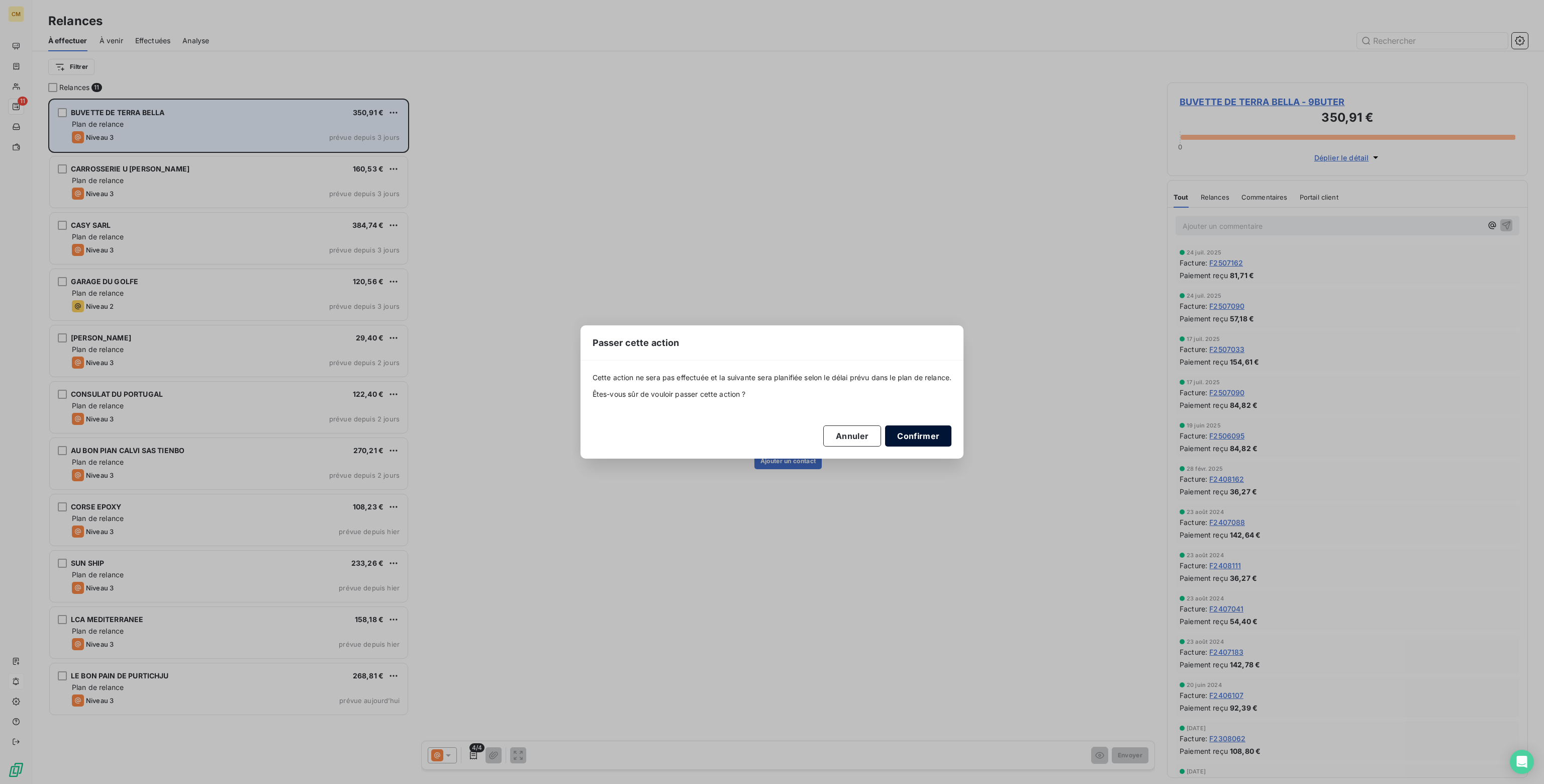
click at [909, 433] on button "Confirmer" at bounding box center [918, 436] width 66 height 21
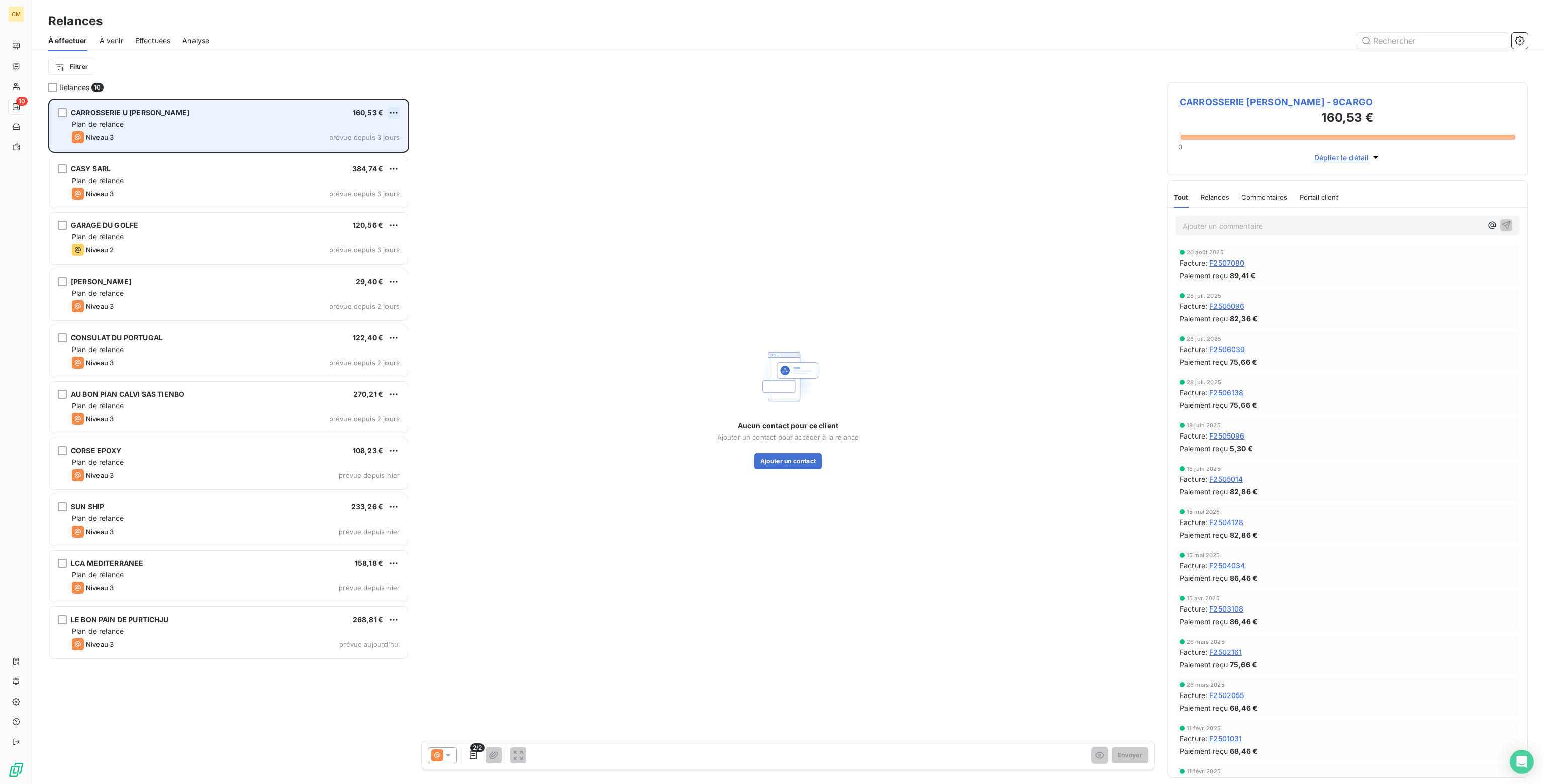
click at [394, 112] on html "CM 10 Relances À effectuer À venir Effectuées Analyse Filtrer Relances 10 CARRO…" at bounding box center [772, 392] width 1544 height 784
click at [366, 146] on div "Passer cette action" at bounding box center [350, 150] width 90 height 16
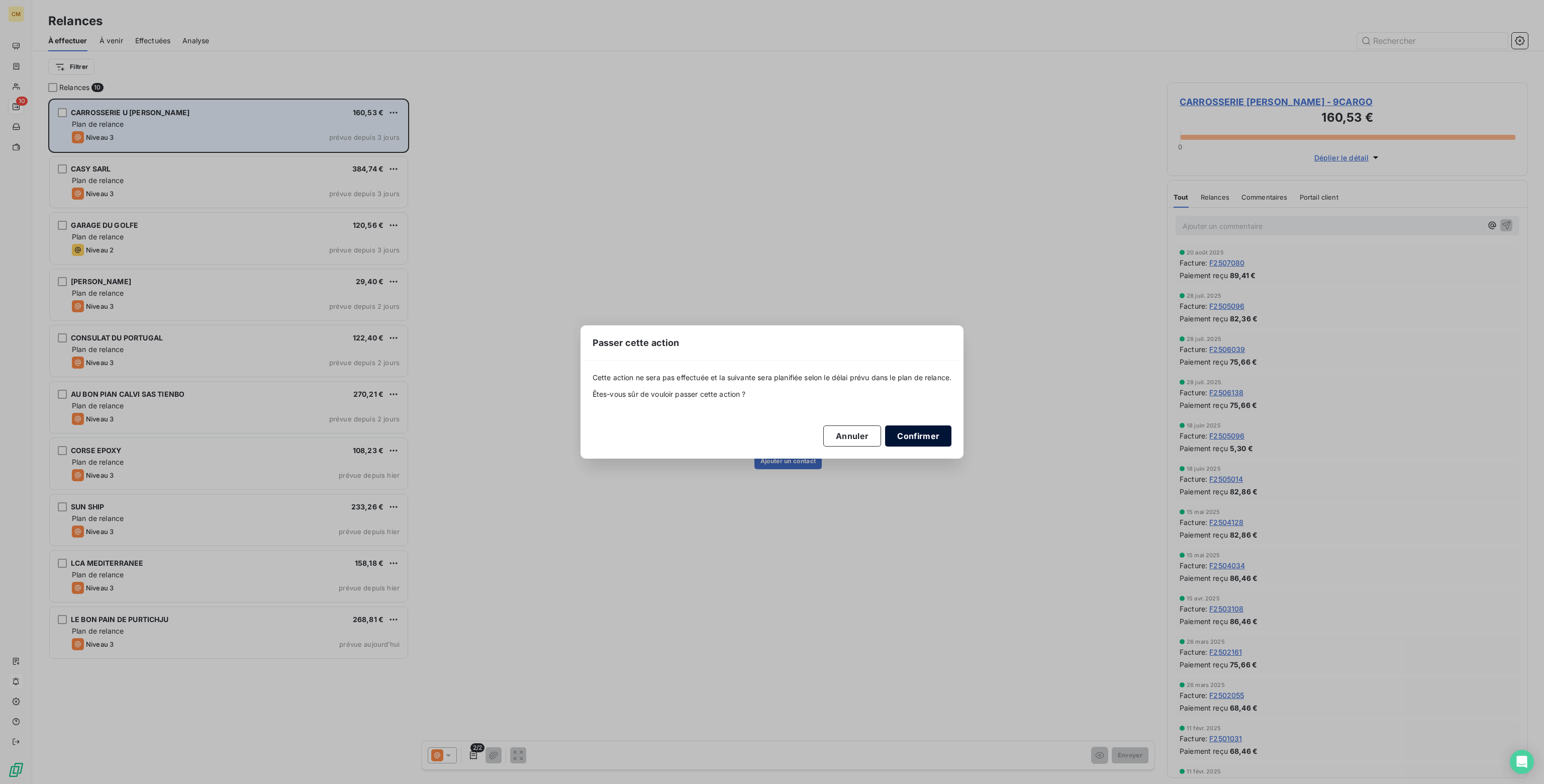
click at [906, 432] on button "Confirmer" at bounding box center [918, 436] width 66 height 21
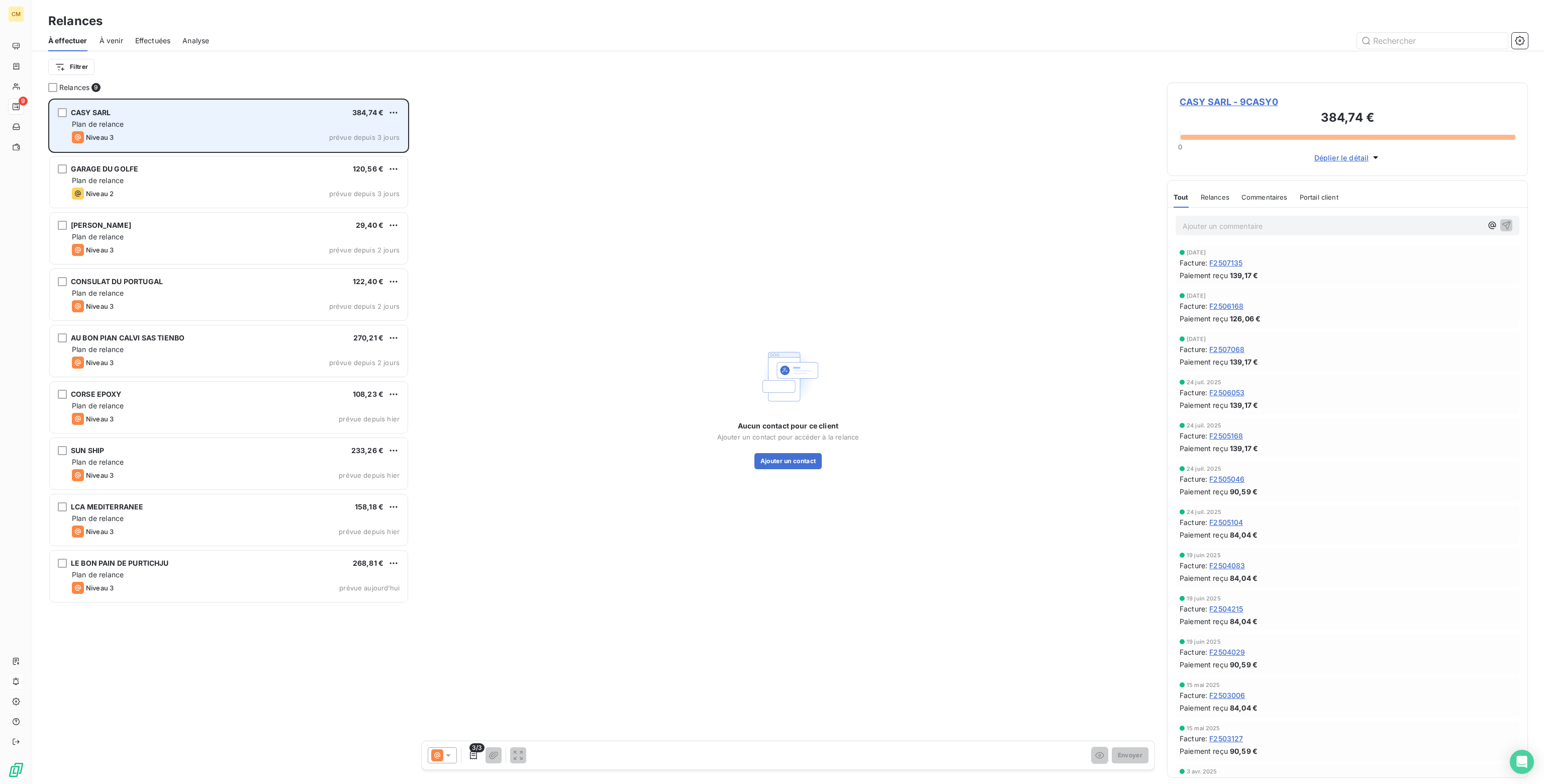
click at [320, 128] on div "CASY SARL 384,74 € Plan de relance Niveau 3 prévue depuis 3 jours" at bounding box center [229, 125] width 358 height 51
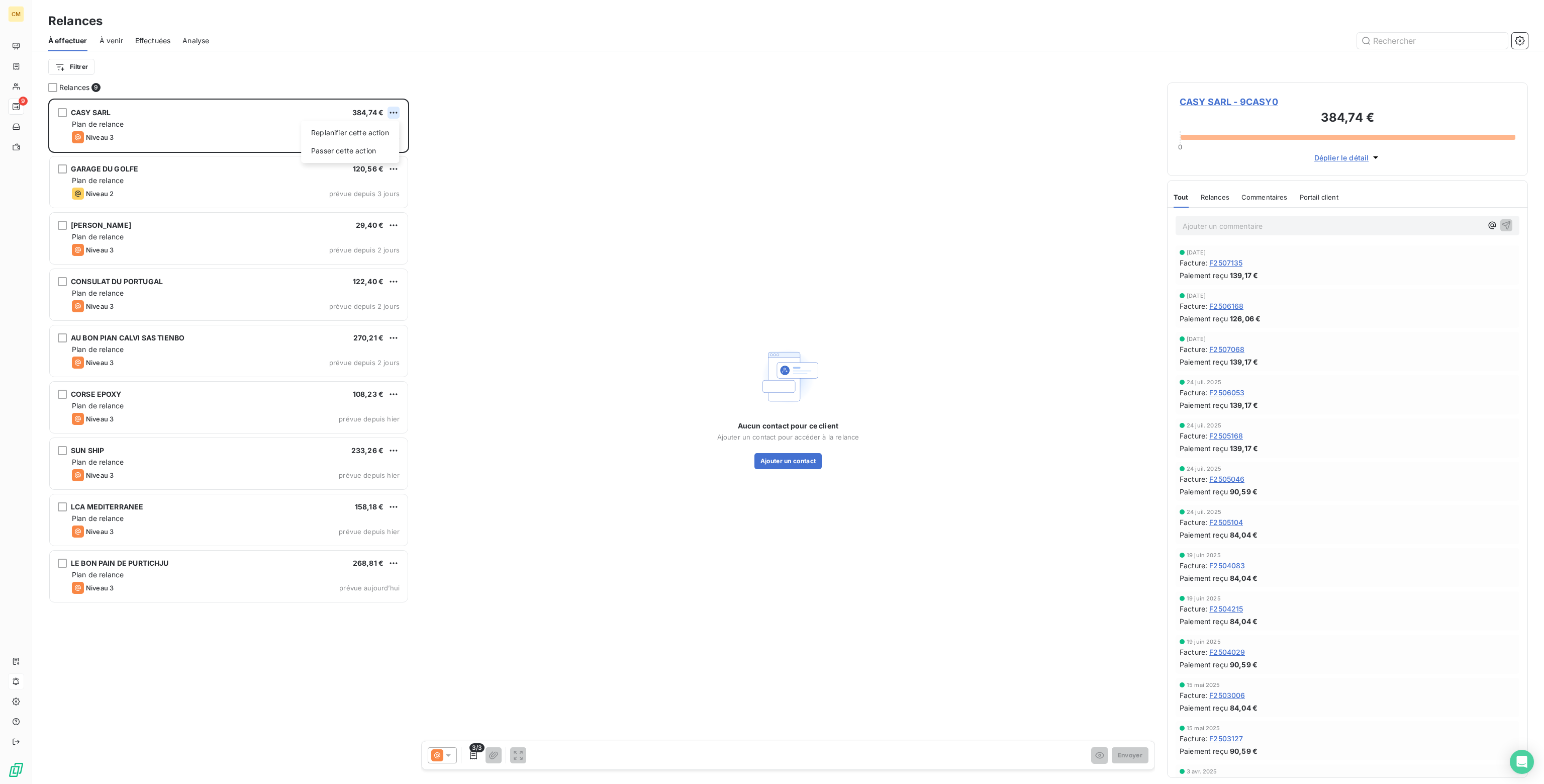
click at [396, 110] on html "CM 9 Relances À effectuer À venir Effectuées Analyse Filtrer Relances 9 CASY SA…" at bounding box center [772, 392] width 1544 height 784
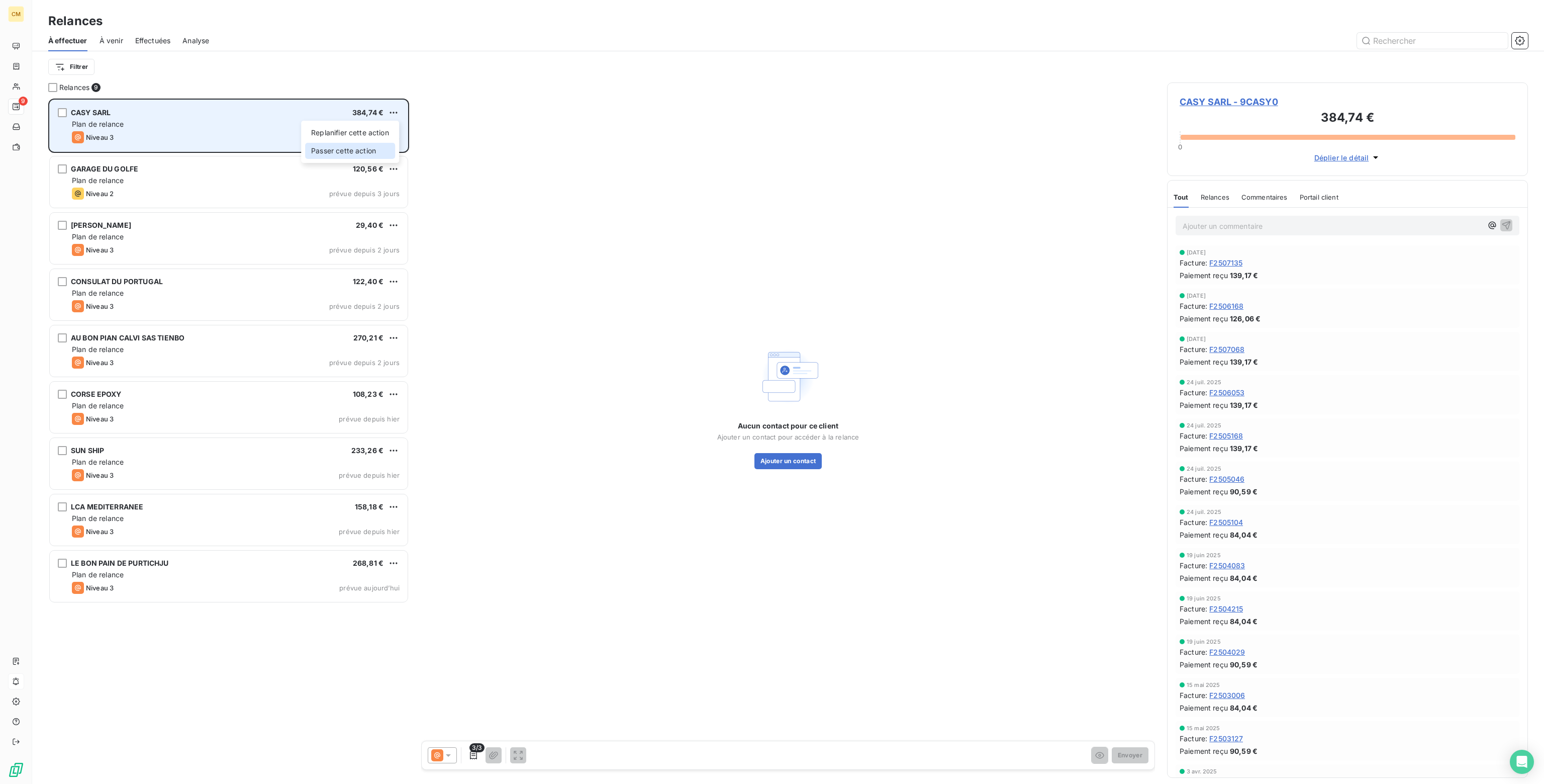
click at [373, 151] on div "Passer cette action" at bounding box center [350, 150] width 90 height 16
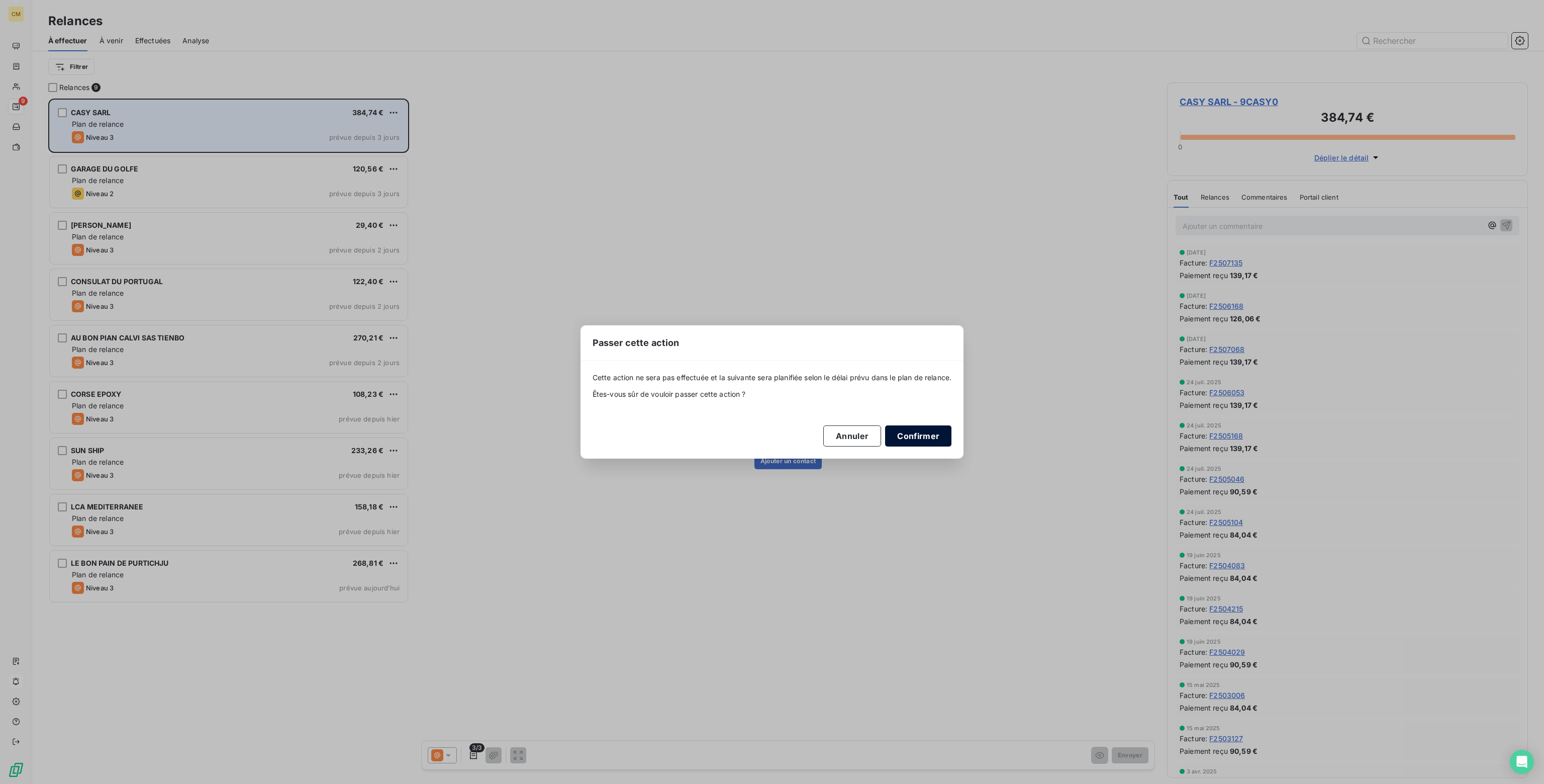
click at [921, 436] on button "Confirmer" at bounding box center [918, 436] width 66 height 21
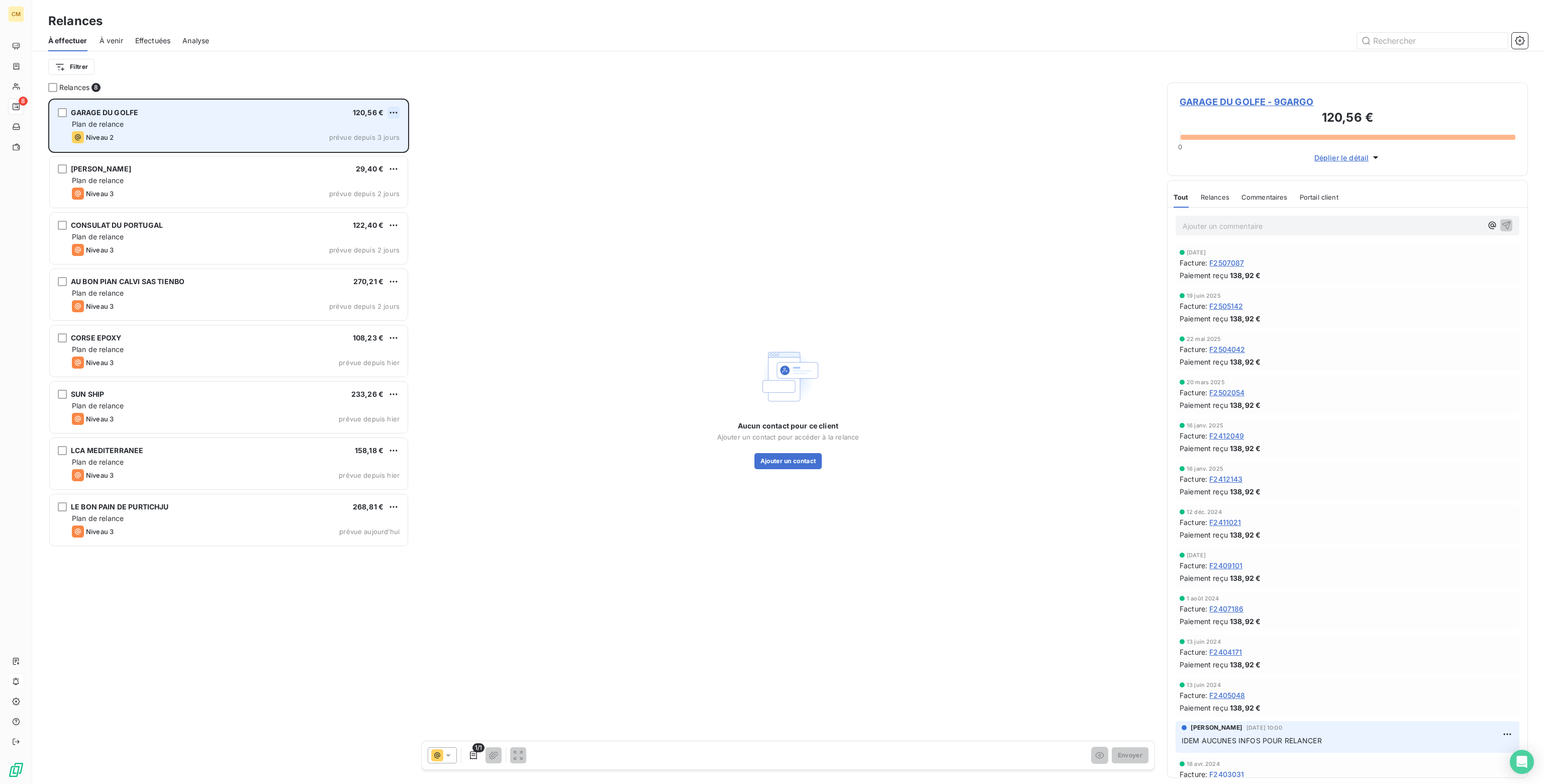
click at [395, 110] on html "CM 8 Relances À effectuer À venir Effectuées Analyse Filtrer Relances 8 GARAGE …" at bounding box center [772, 392] width 1544 height 784
click at [351, 155] on div "Passer cette action" at bounding box center [350, 150] width 90 height 16
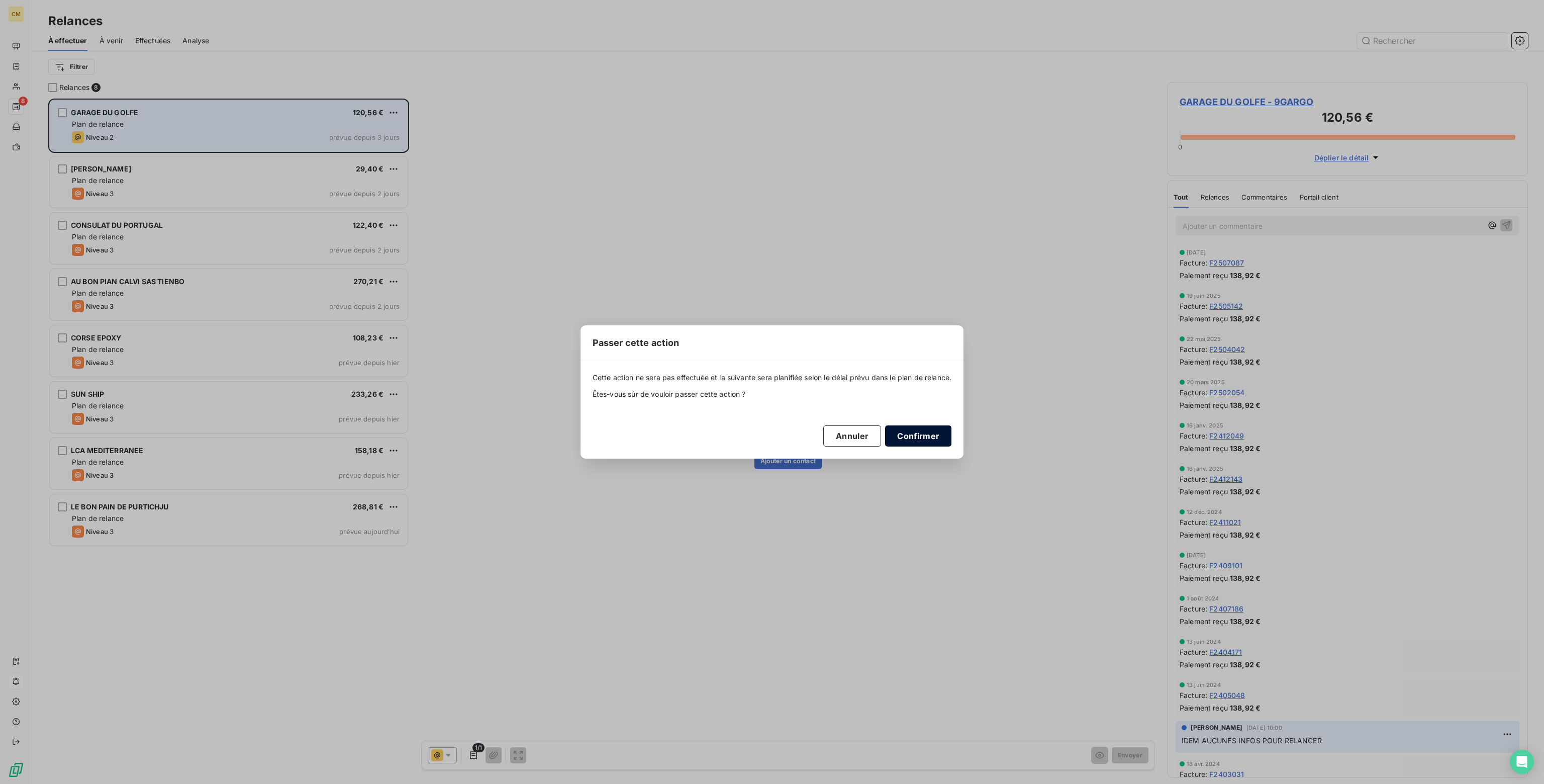
click at [930, 442] on button "Confirmer" at bounding box center [918, 436] width 66 height 21
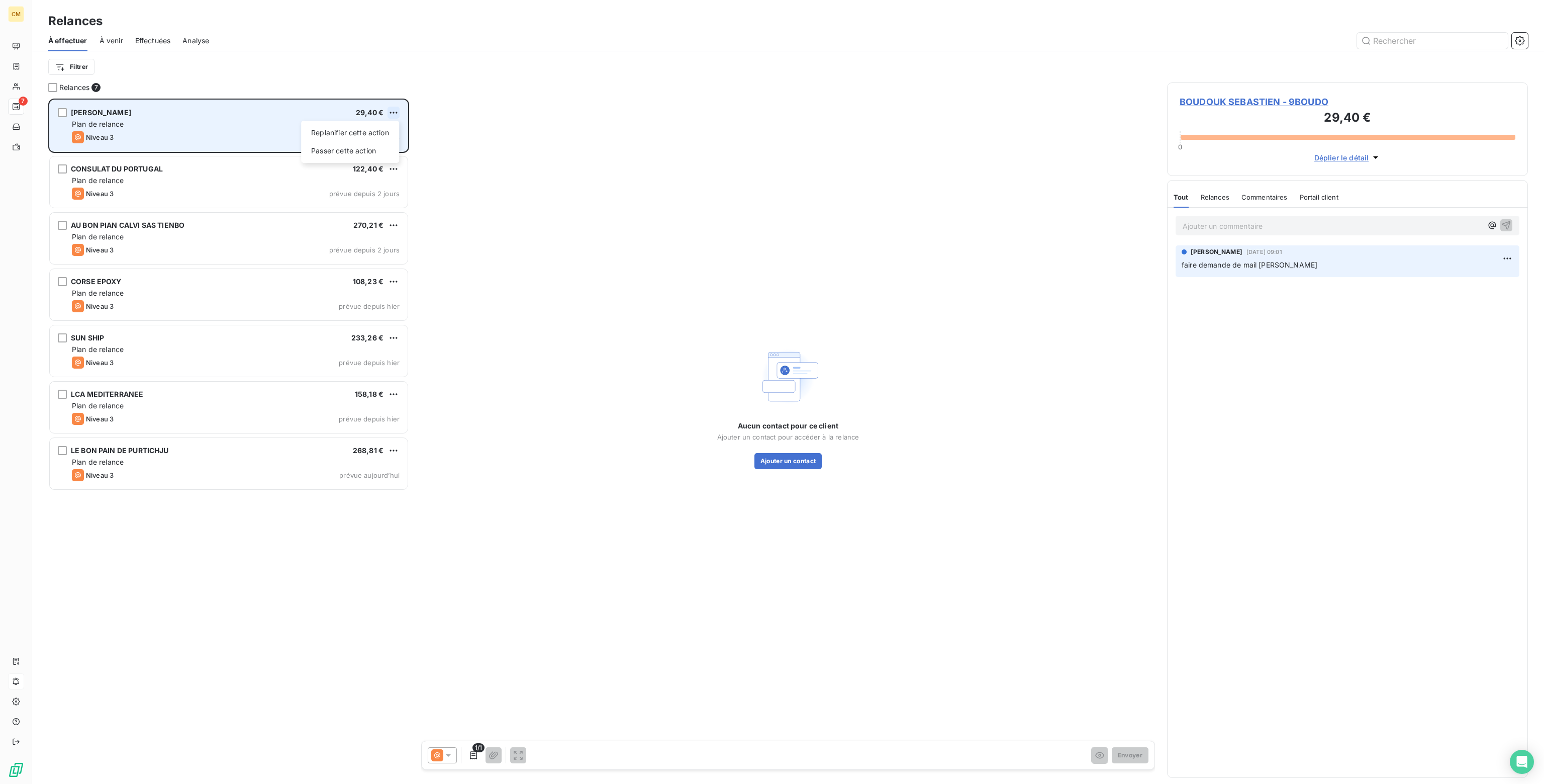
click at [394, 111] on html "CM 7 Relances À effectuer À venir Effectuées Analyse Filtrer Relances 7 BOUDOUK…" at bounding box center [772, 392] width 1544 height 784
click at [360, 152] on div "Passer cette action" at bounding box center [350, 150] width 90 height 16
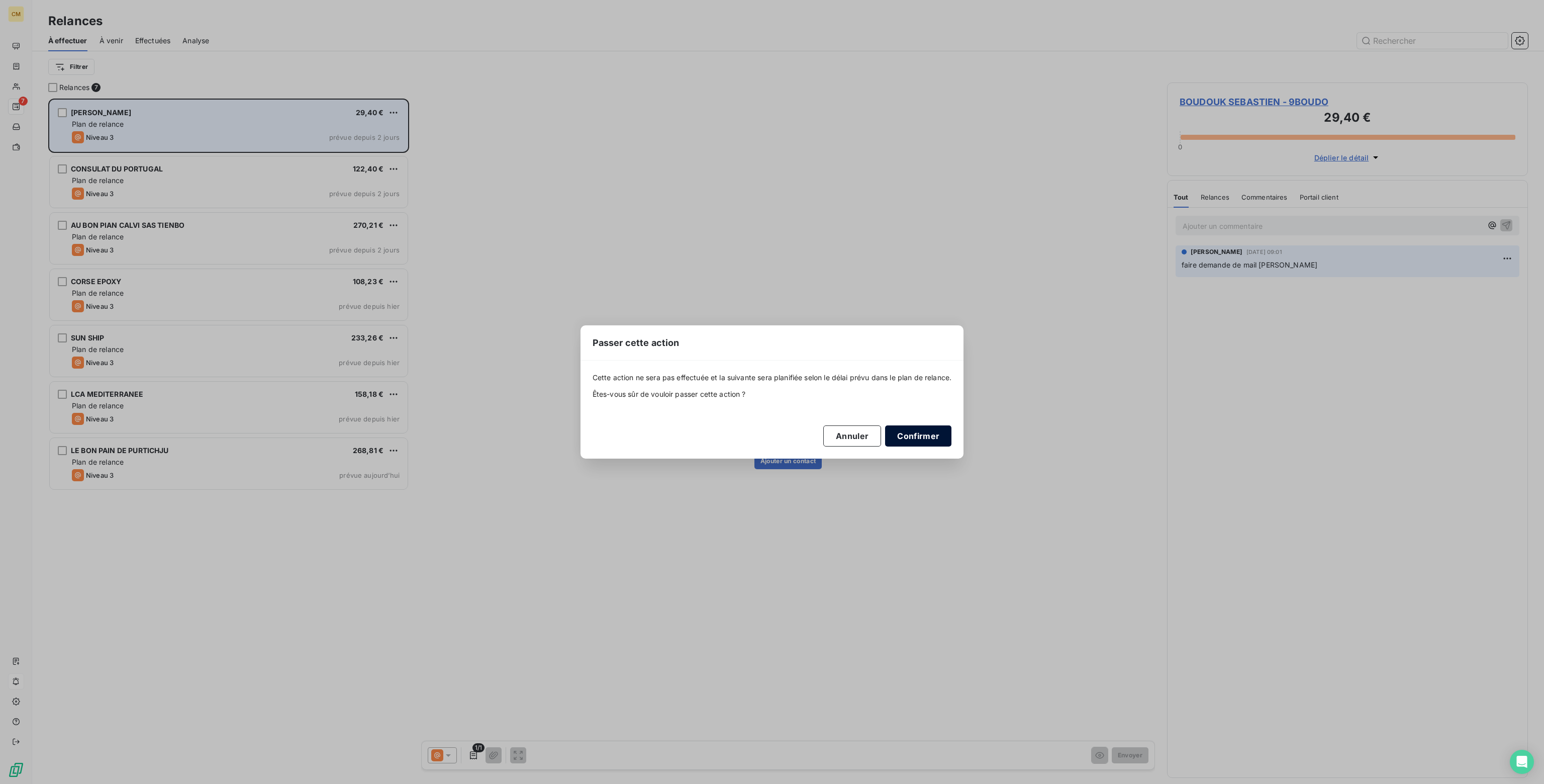
click at [920, 442] on button "Confirmer" at bounding box center [918, 436] width 66 height 21
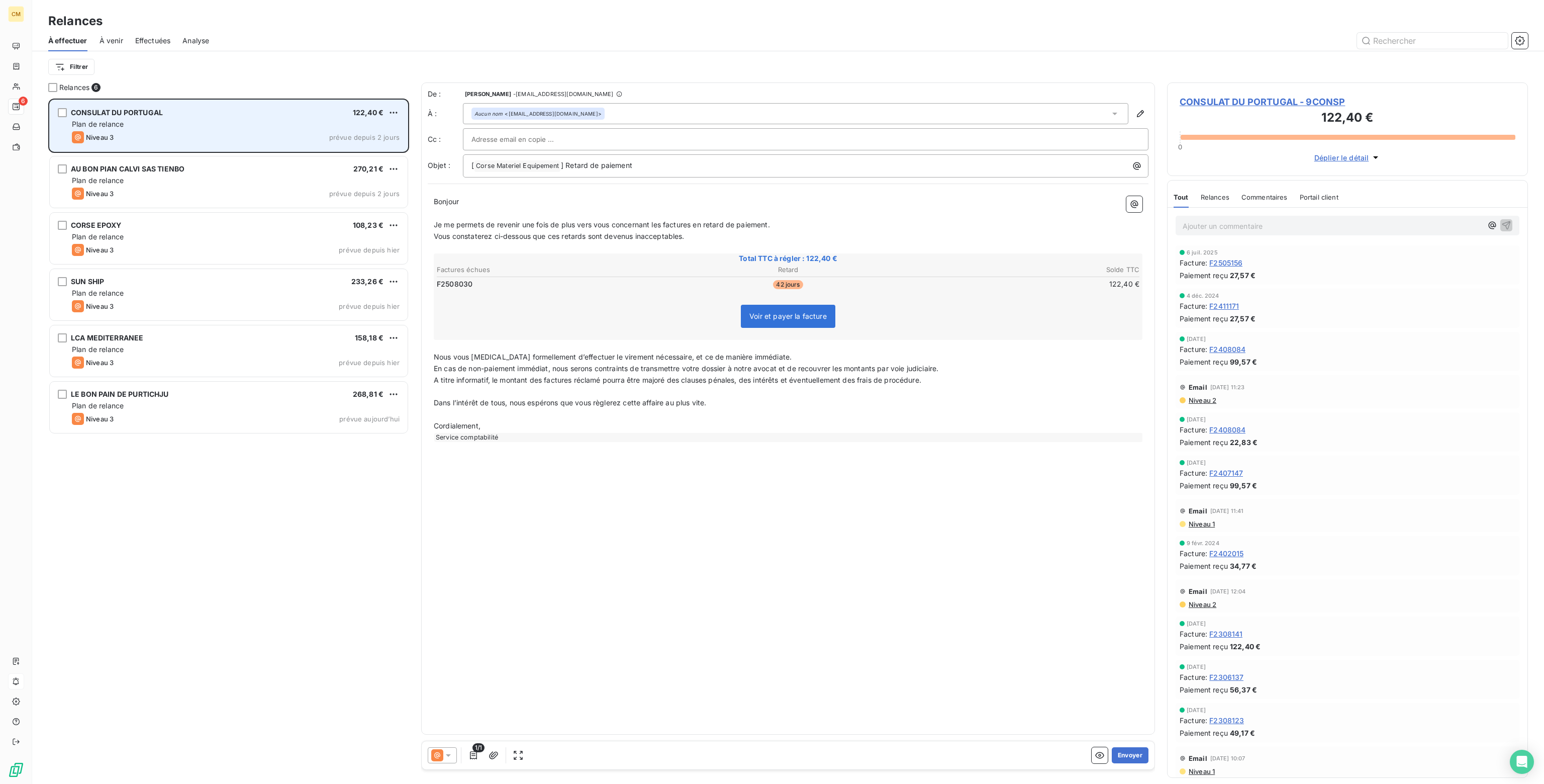
click at [447, 753] on icon at bounding box center [448, 755] width 10 height 10
click at [450, 713] on span "Niveau 2" at bounding box center [462, 715] width 30 height 10
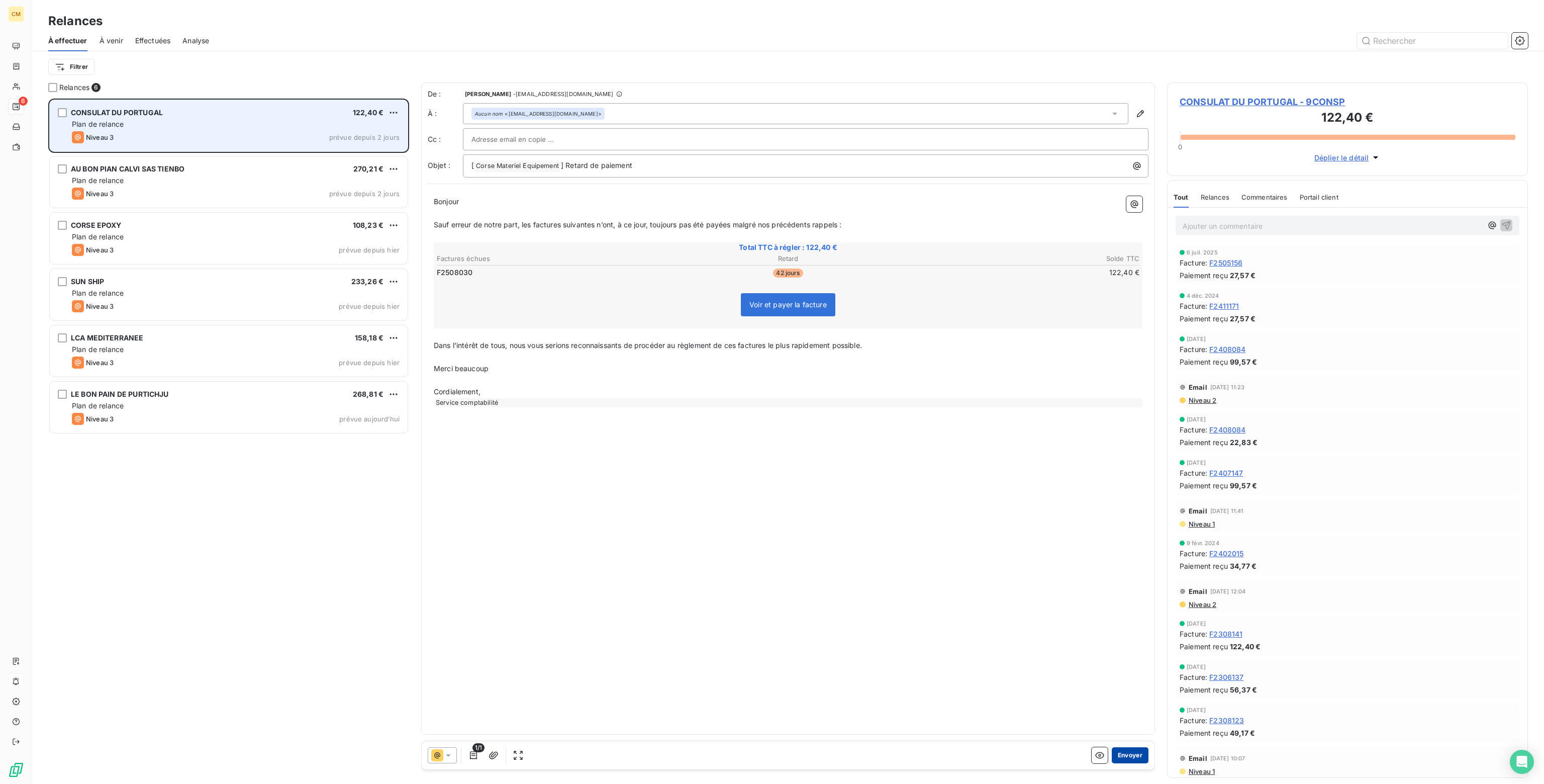
click at [1131, 753] on button "Envoyer" at bounding box center [1131, 755] width 37 height 16
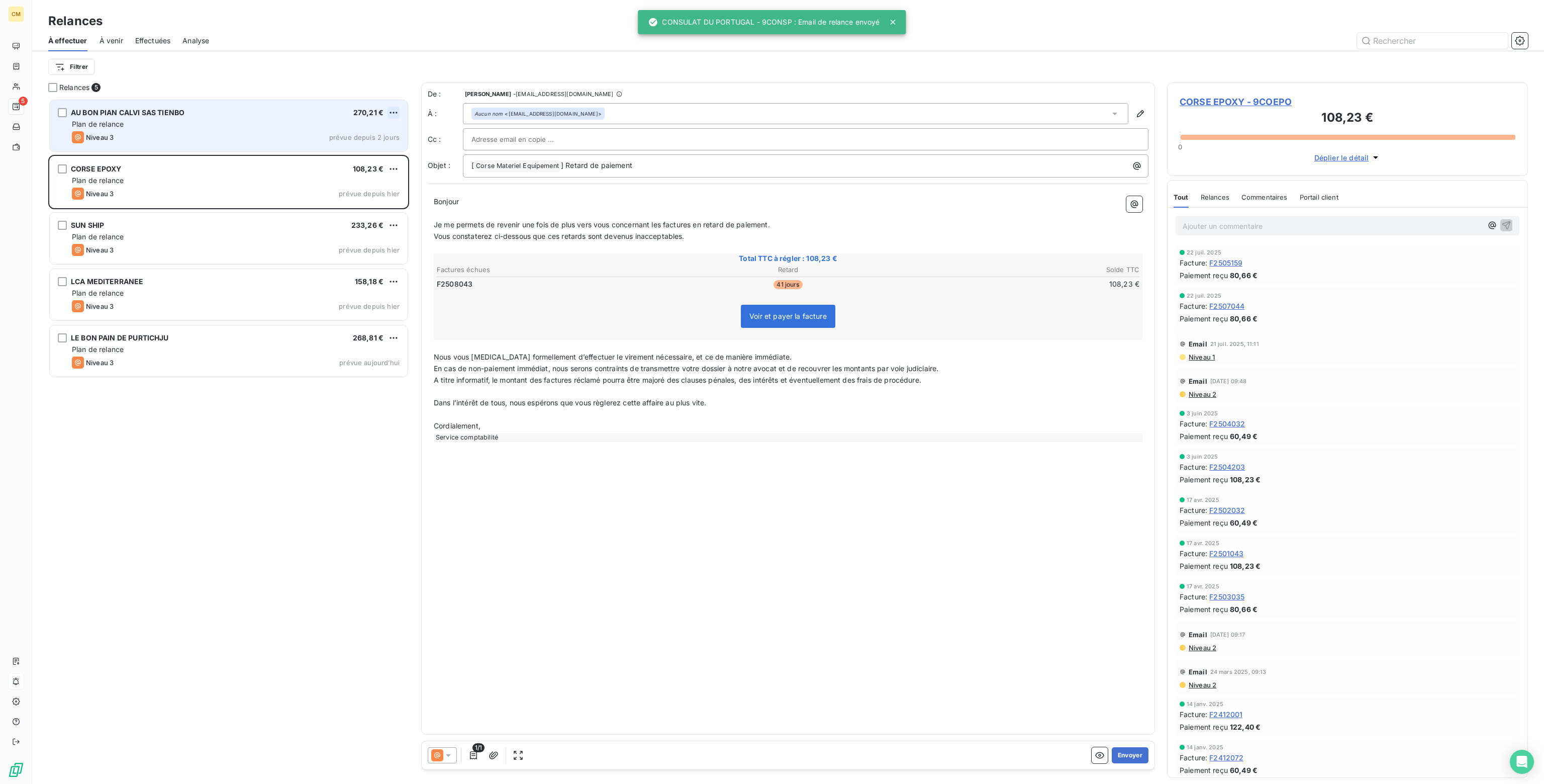
click at [397, 110] on html "CM 5 Relances À effectuer À venir Effectuées Analyse Filtrer Relances 5 AU BON …" at bounding box center [772, 392] width 1544 height 784
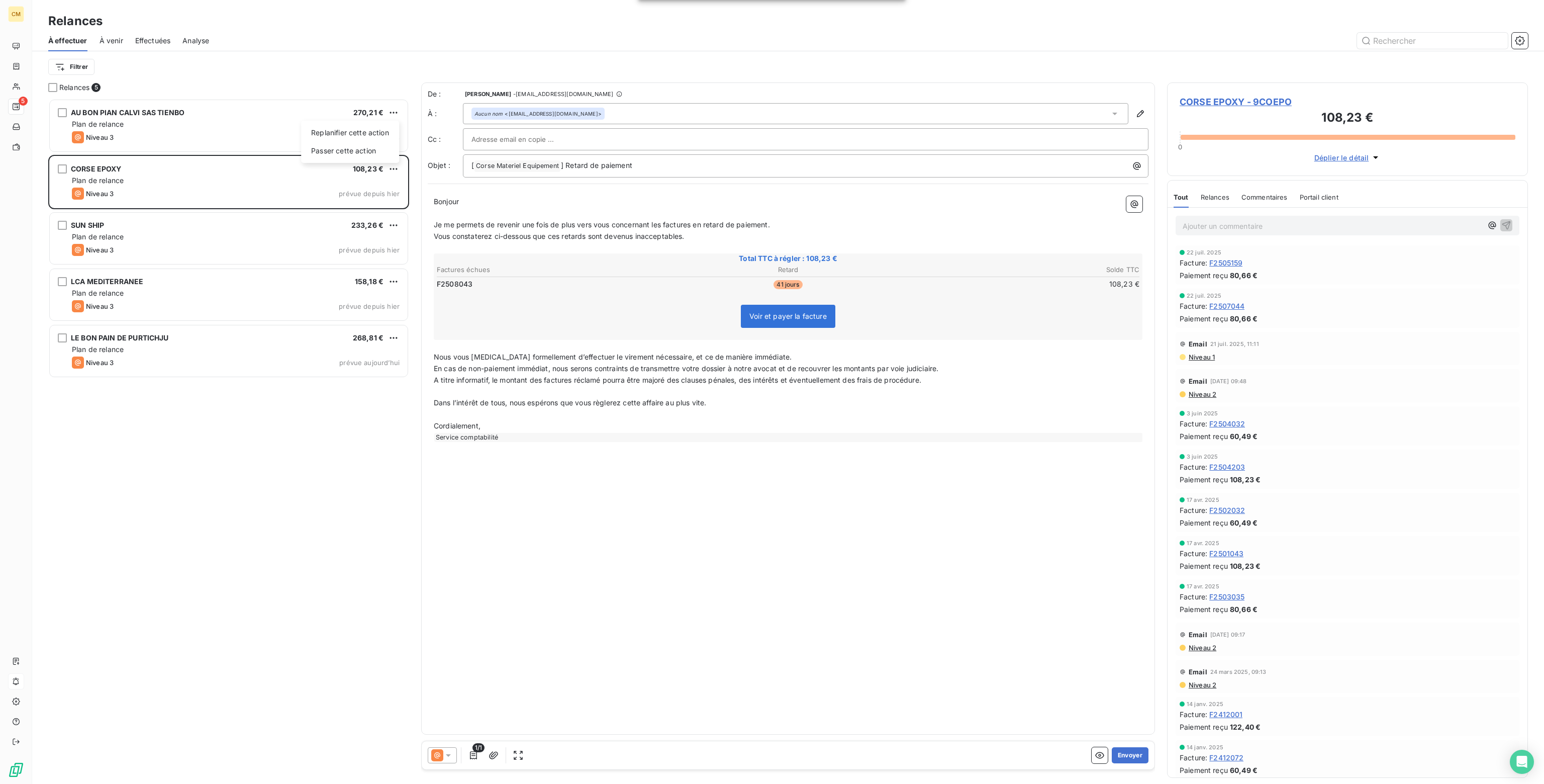
click at [293, 174] on html "CM 5 Relances À effectuer À venir Effectuées Analyse Filtrer Relances 5 AU BON …" at bounding box center [772, 392] width 1544 height 784
click at [451, 751] on icon at bounding box center [448, 755] width 10 height 10
click at [453, 714] on span "Niveau 2" at bounding box center [462, 715] width 30 height 10
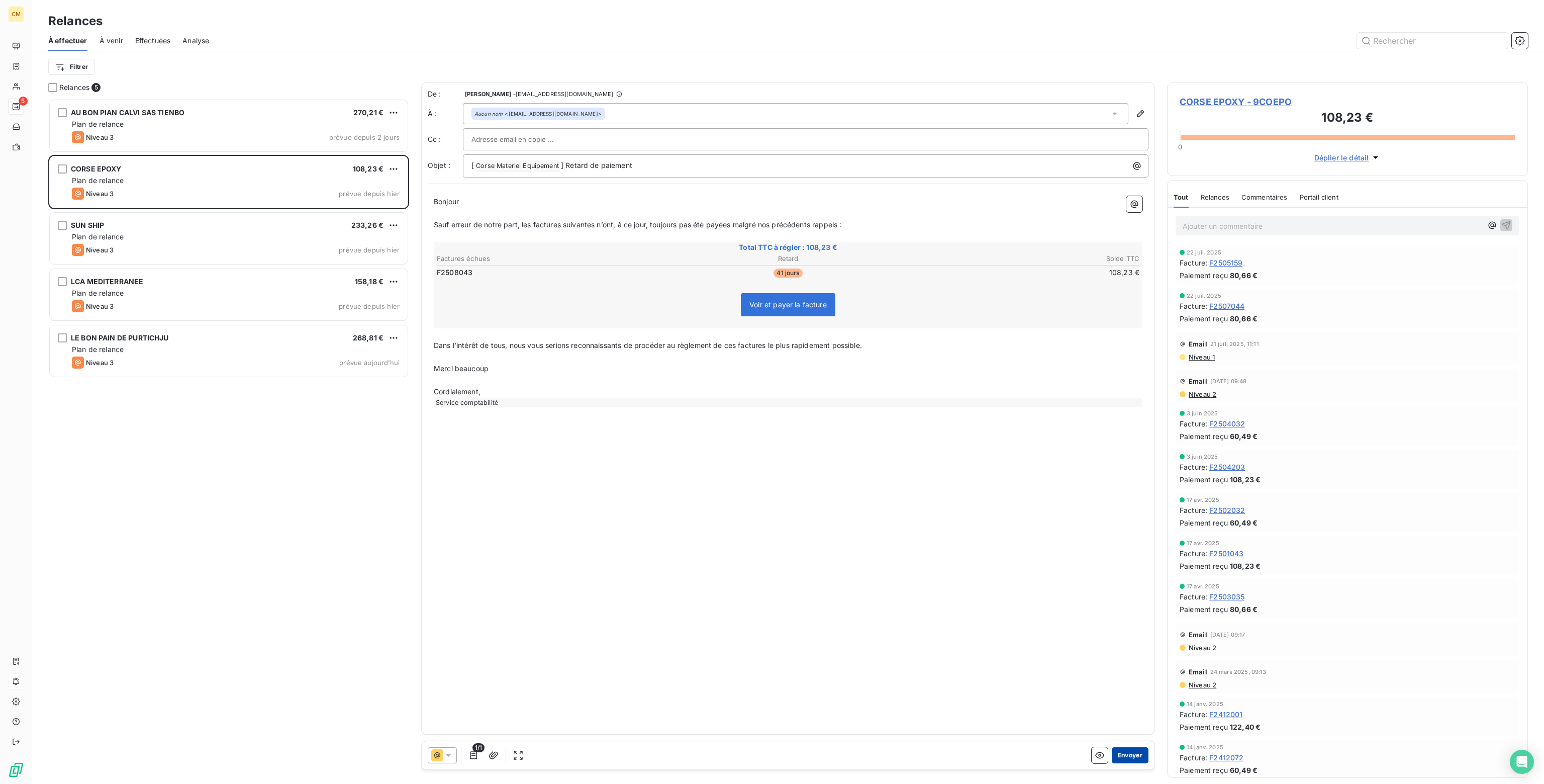
click at [1127, 758] on button "Envoyer" at bounding box center [1131, 755] width 37 height 16
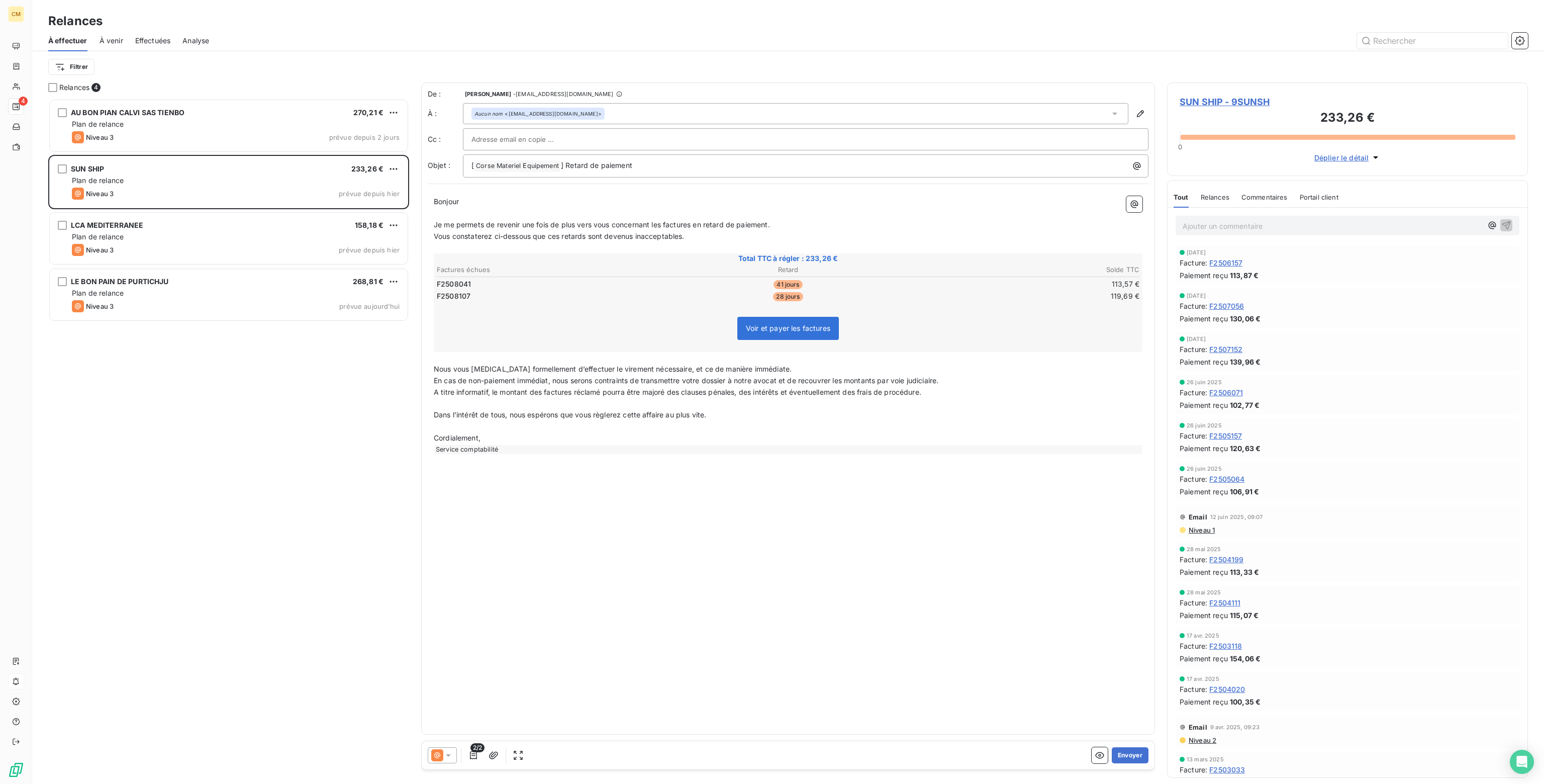
click at [451, 756] on icon at bounding box center [448, 755] width 10 height 10
click at [464, 716] on span "Niveau 2" at bounding box center [462, 715] width 30 height 10
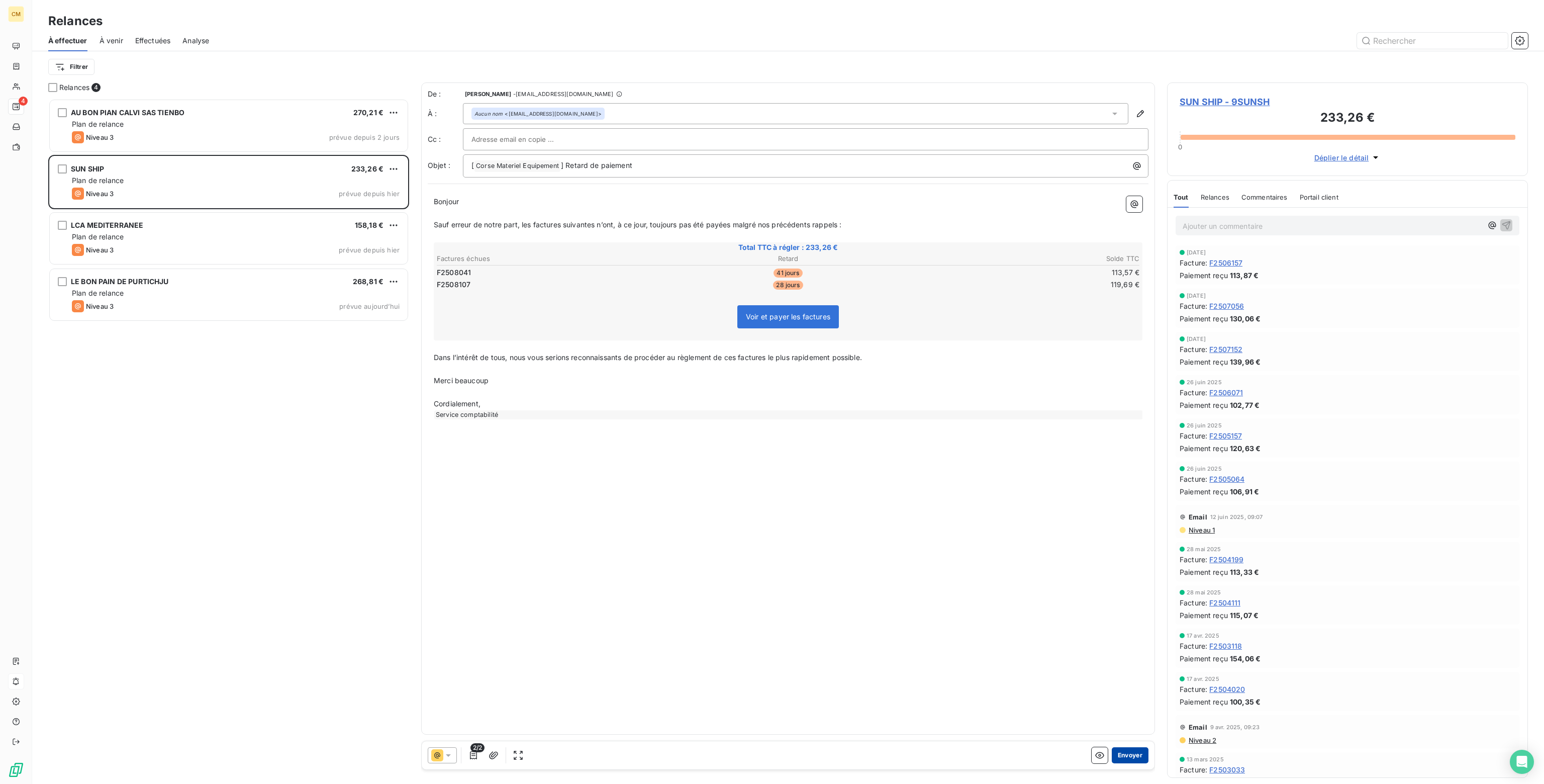
click at [1128, 754] on button "Envoyer" at bounding box center [1131, 755] width 37 height 16
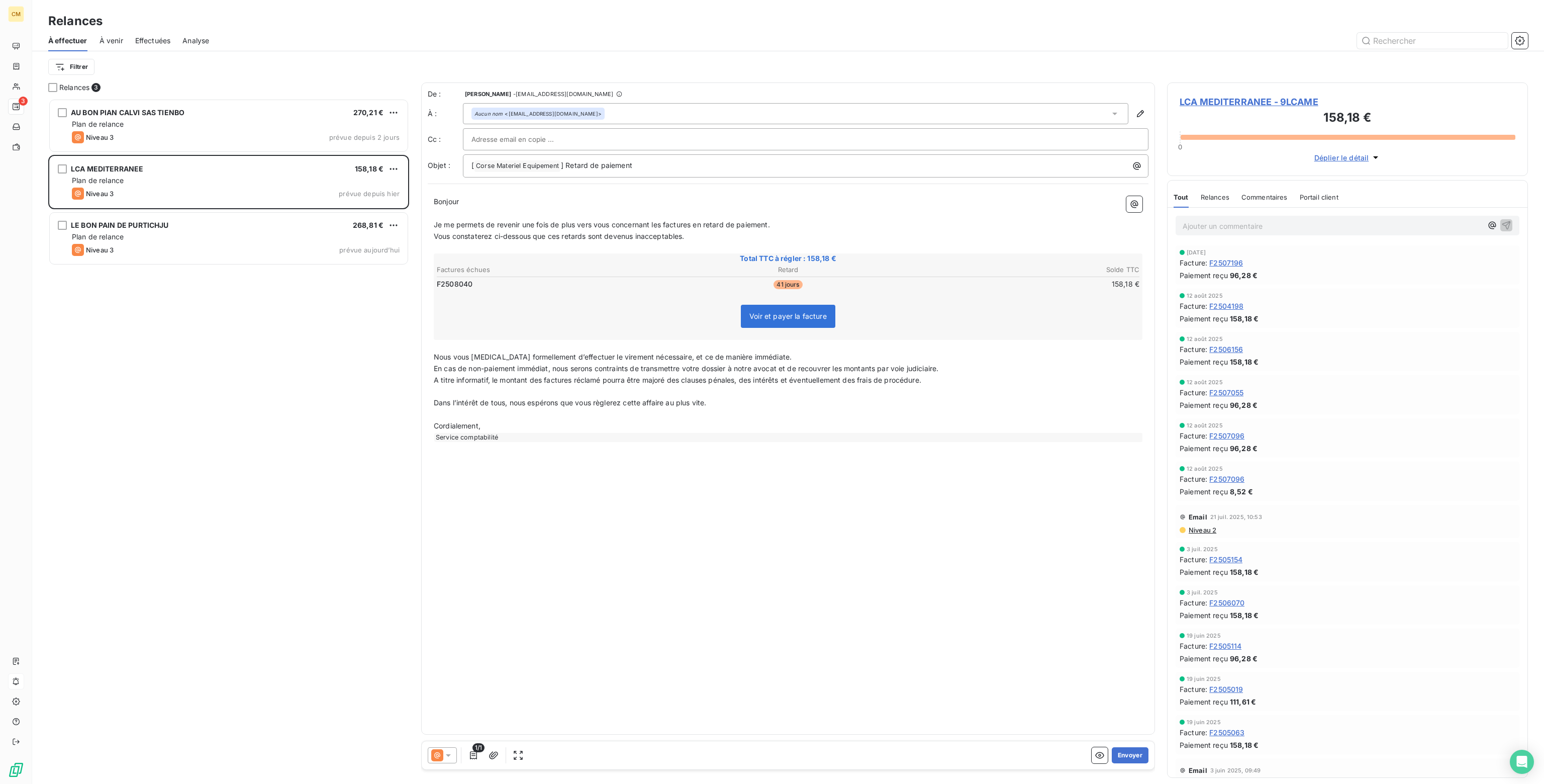
click at [448, 752] on icon at bounding box center [448, 755] width 10 height 10
click at [461, 716] on span "Niveau 2" at bounding box center [462, 715] width 30 height 10
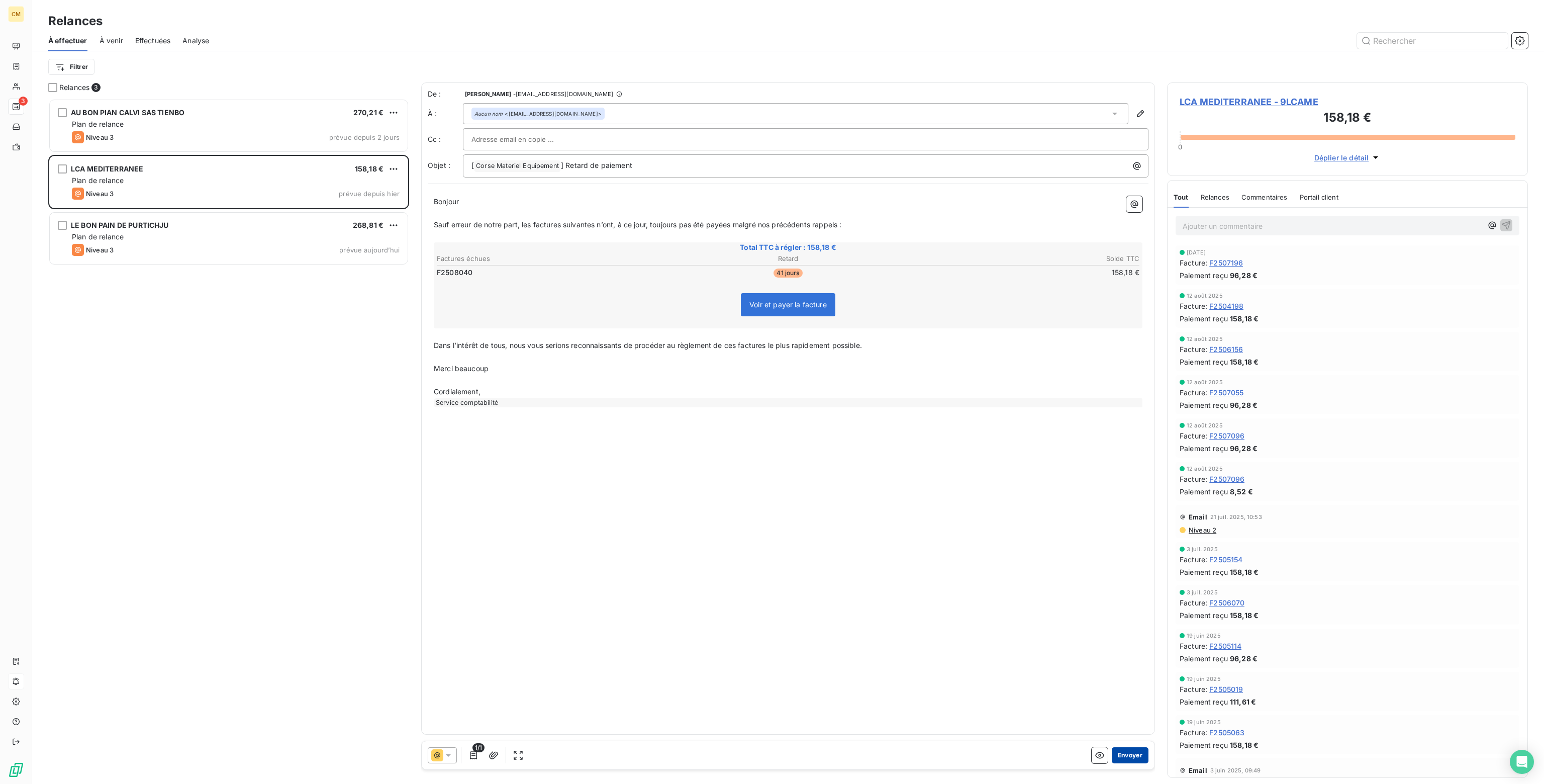
click at [1135, 753] on button "Envoyer" at bounding box center [1131, 755] width 37 height 16
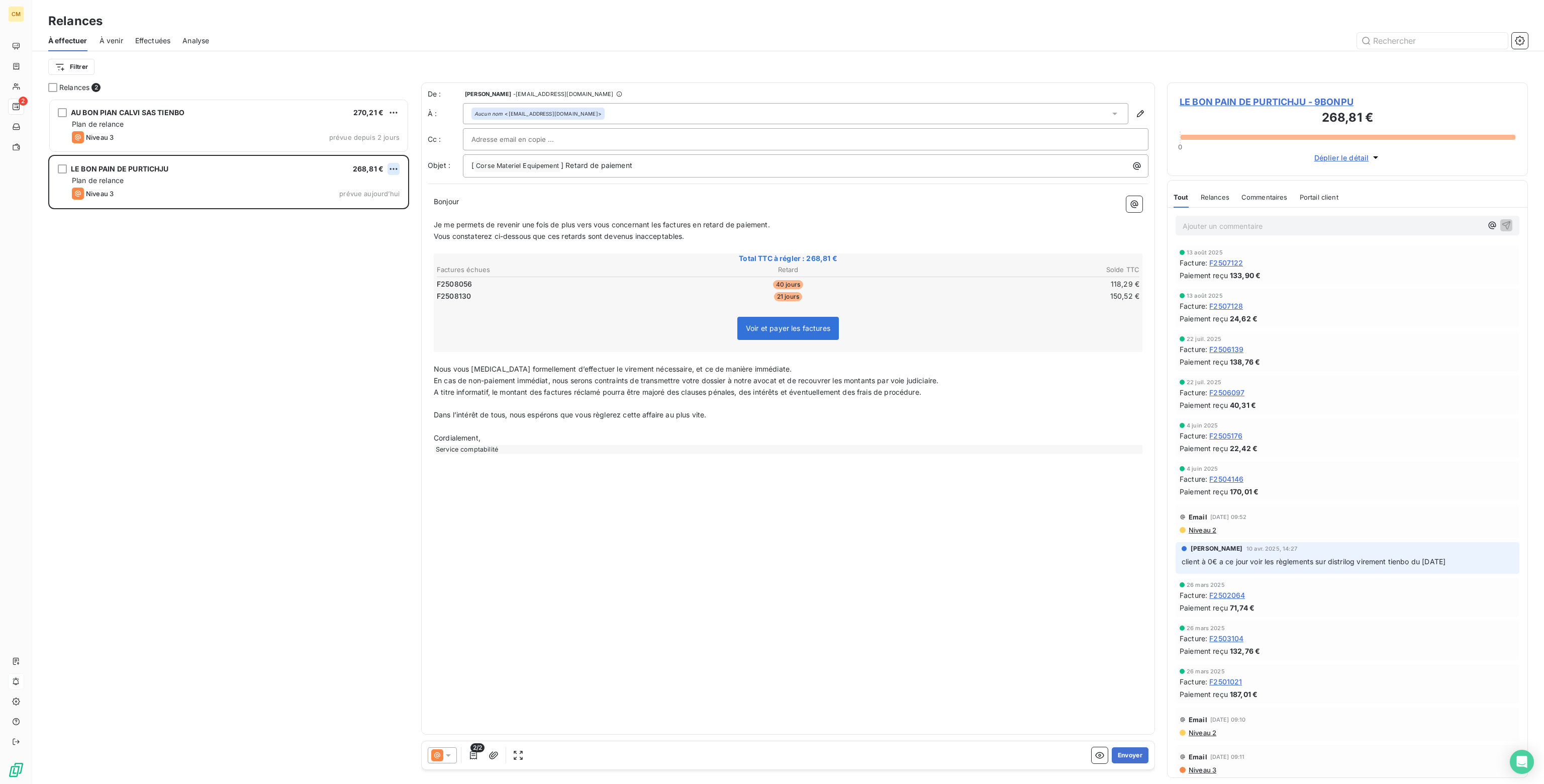
click at [396, 168] on html "CM 2 Relances À effectuer À venir Effectuées Analyse Filtrer Relances 2 AU BON …" at bounding box center [772, 392] width 1544 height 784
click at [345, 209] on div "Passer cette action" at bounding box center [350, 207] width 90 height 16
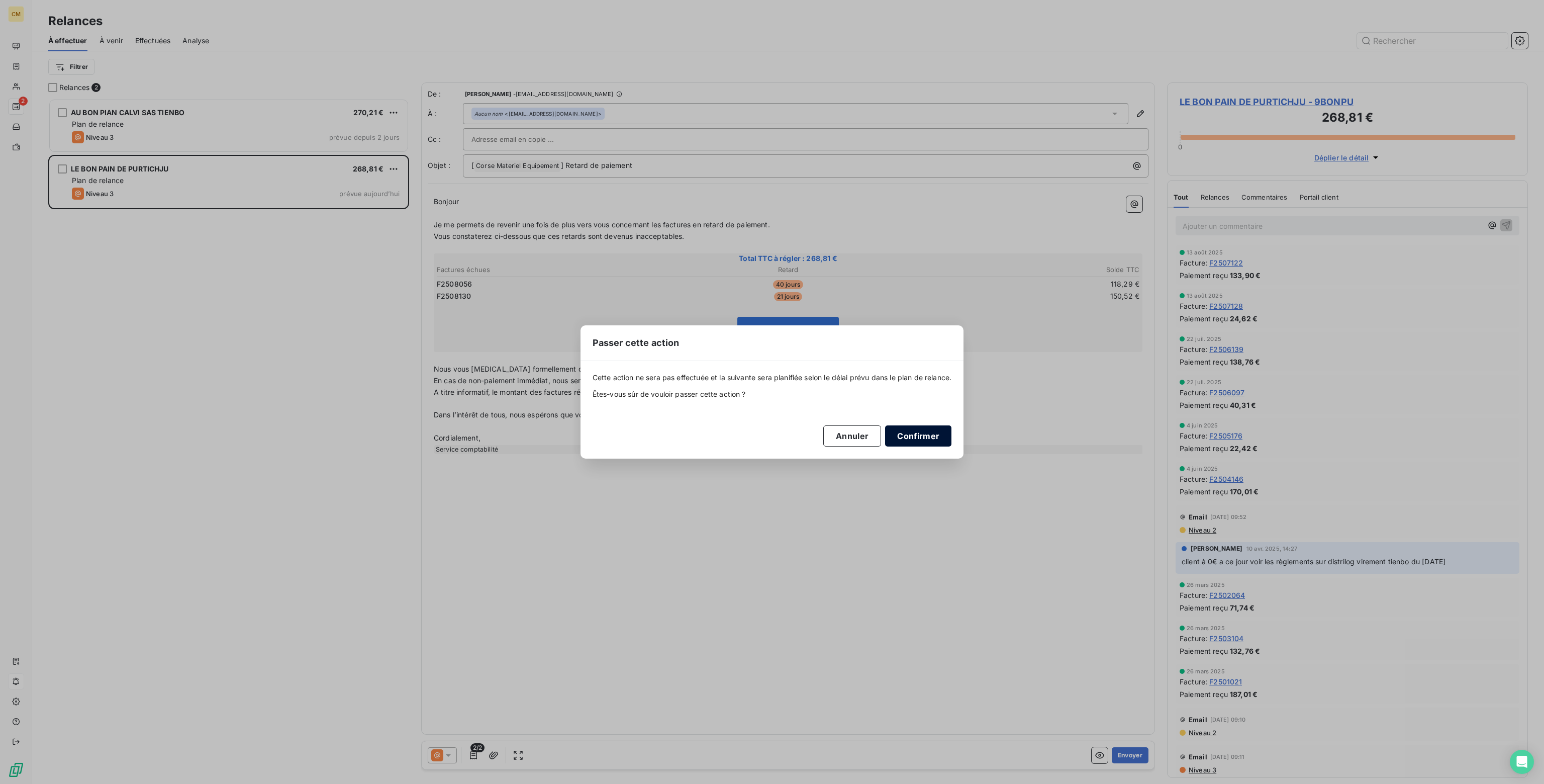
click at [902, 433] on button "Confirmer" at bounding box center [918, 436] width 66 height 21
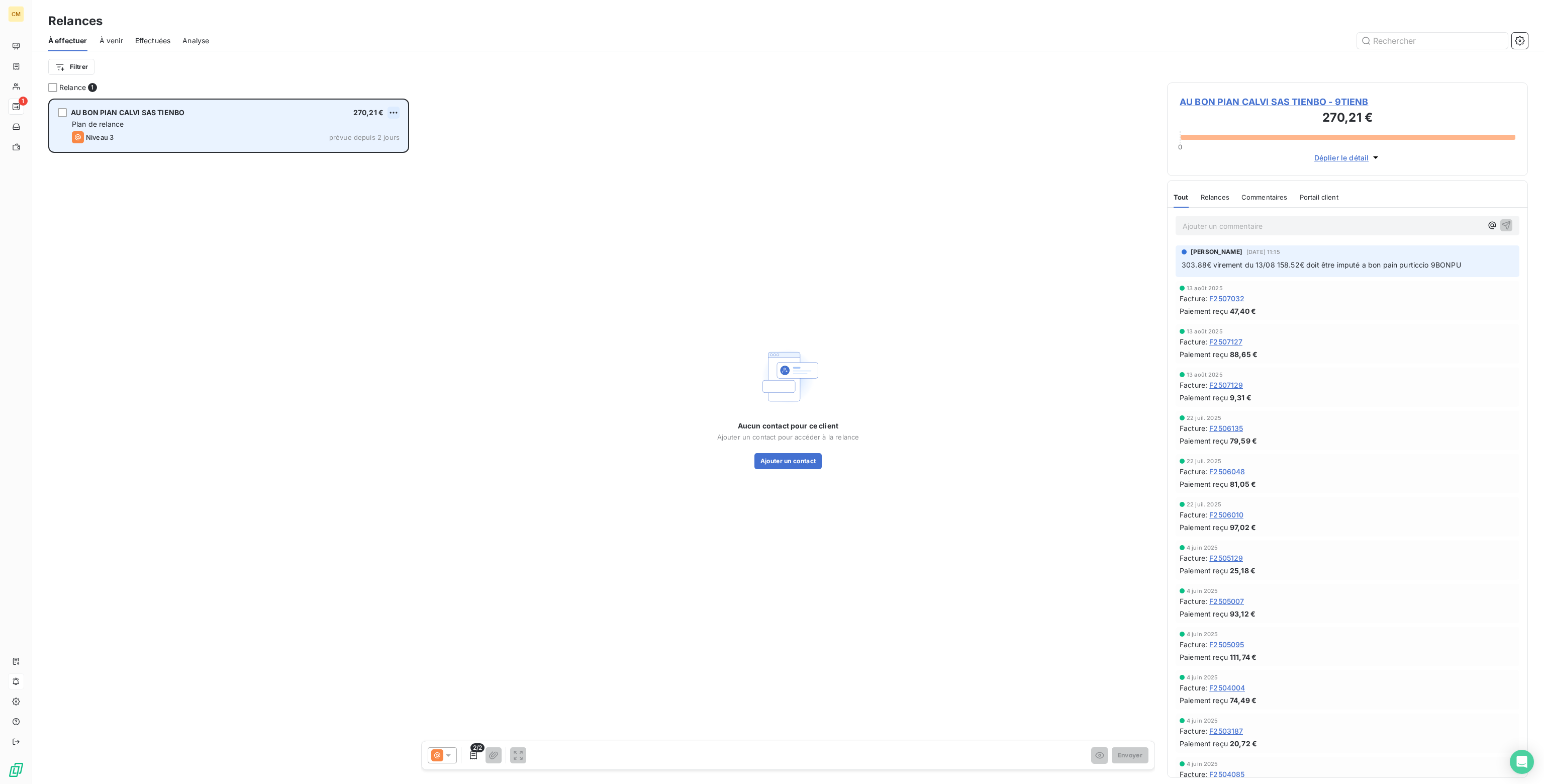
click at [392, 110] on html "CM 1 Relances À effectuer À venir Effectuées Analyse Filtrer Relance 1 AU BON P…" at bounding box center [772, 392] width 1544 height 784
click at [352, 157] on div "Passer cette action" at bounding box center [350, 150] width 90 height 16
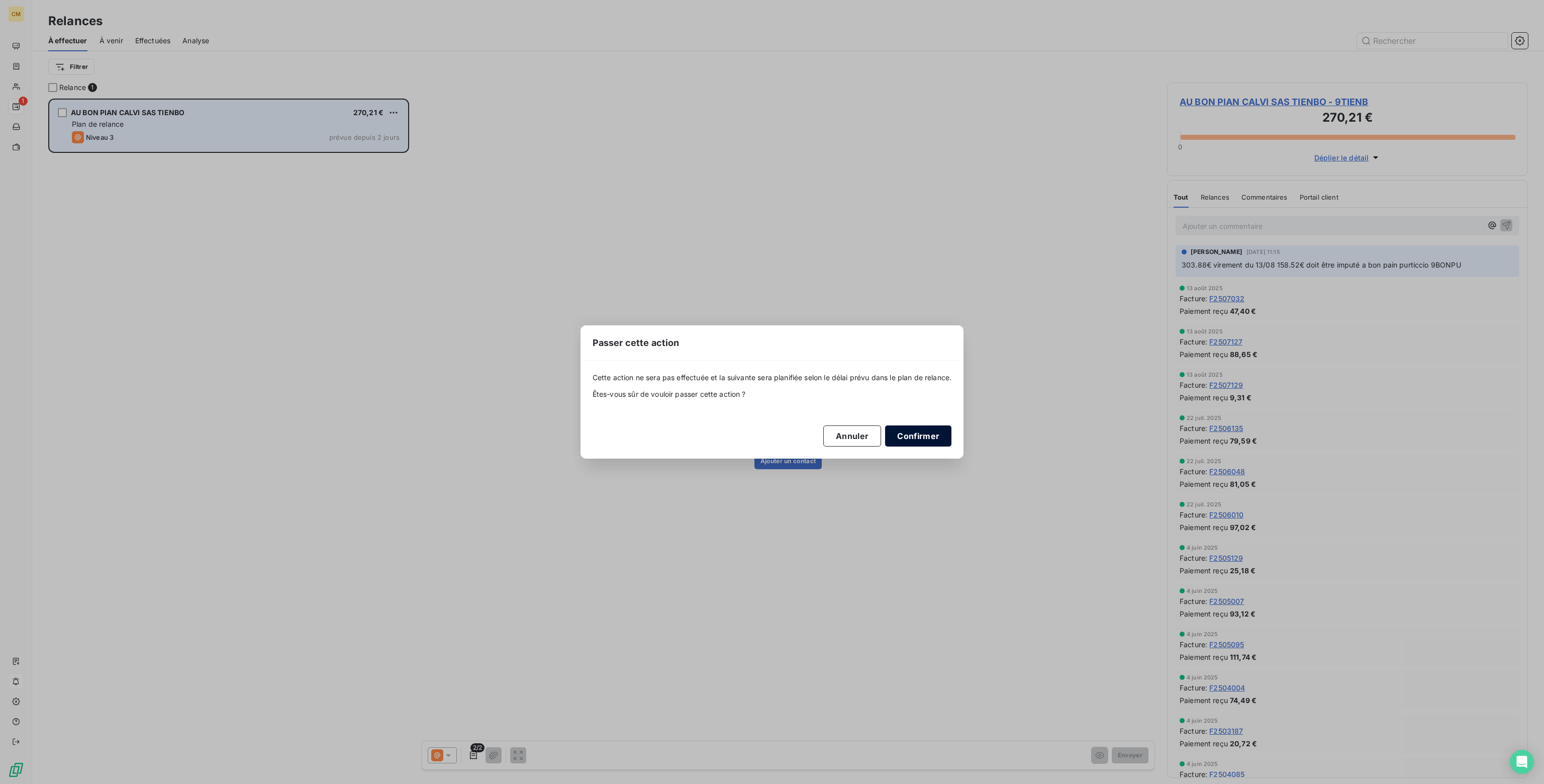
click at [923, 441] on button "Confirmer" at bounding box center [918, 436] width 66 height 21
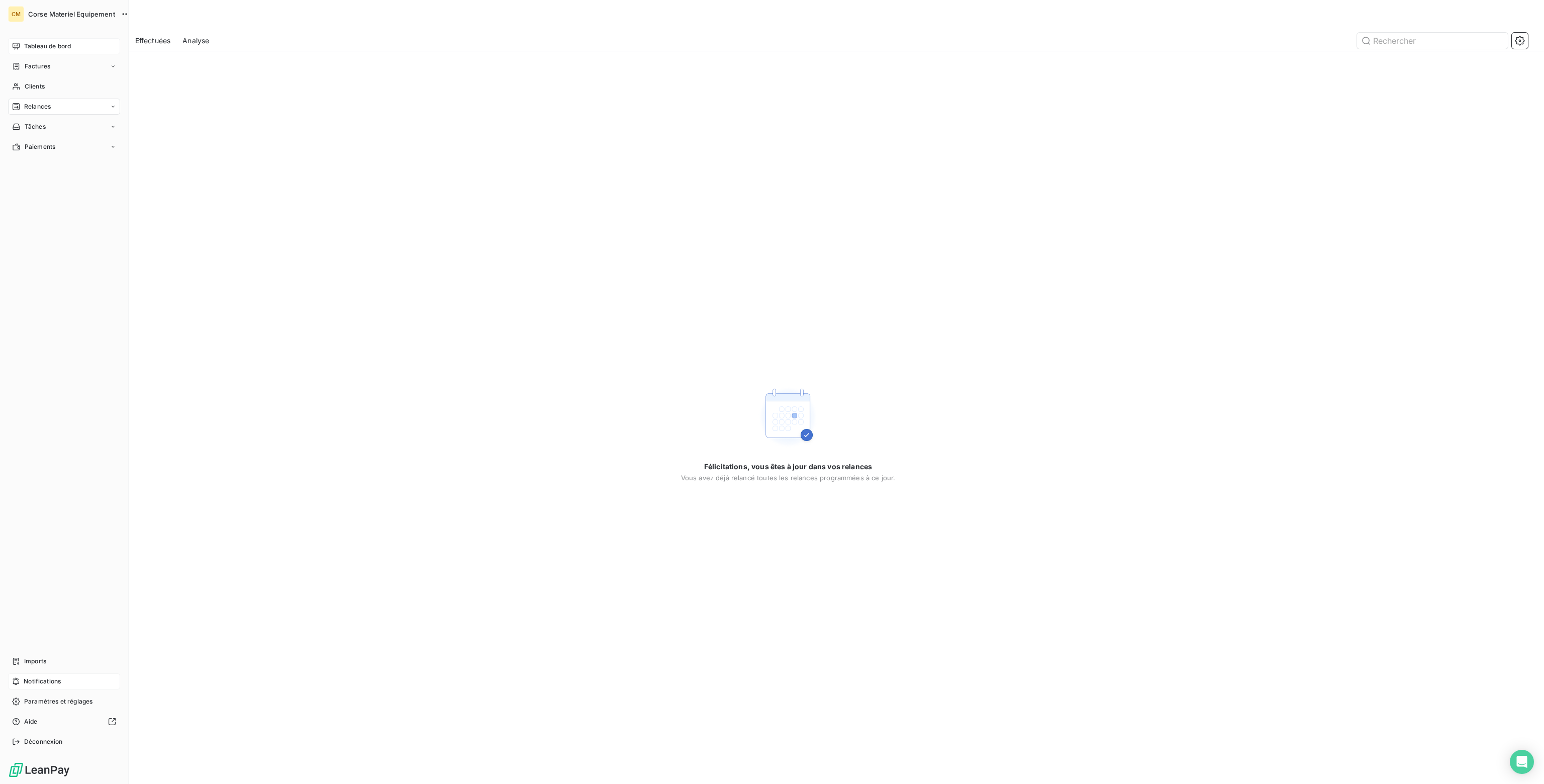
click at [41, 52] on div "Tableau de bord" at bounding box center [64, 46] width 112 height 16
